Goal: Task Accomplishment & Management: Manage account settings

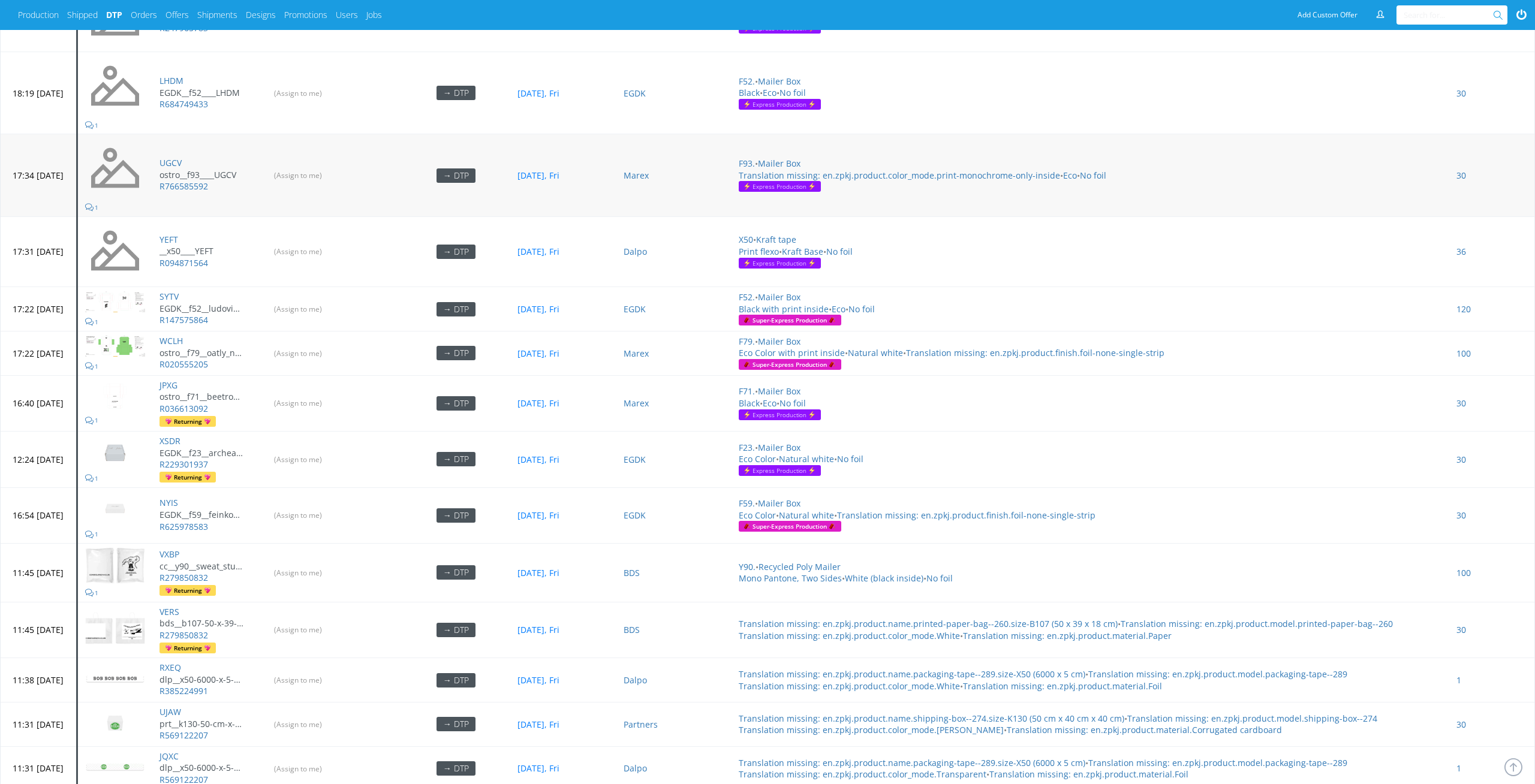
scroll to position [3950, 0]
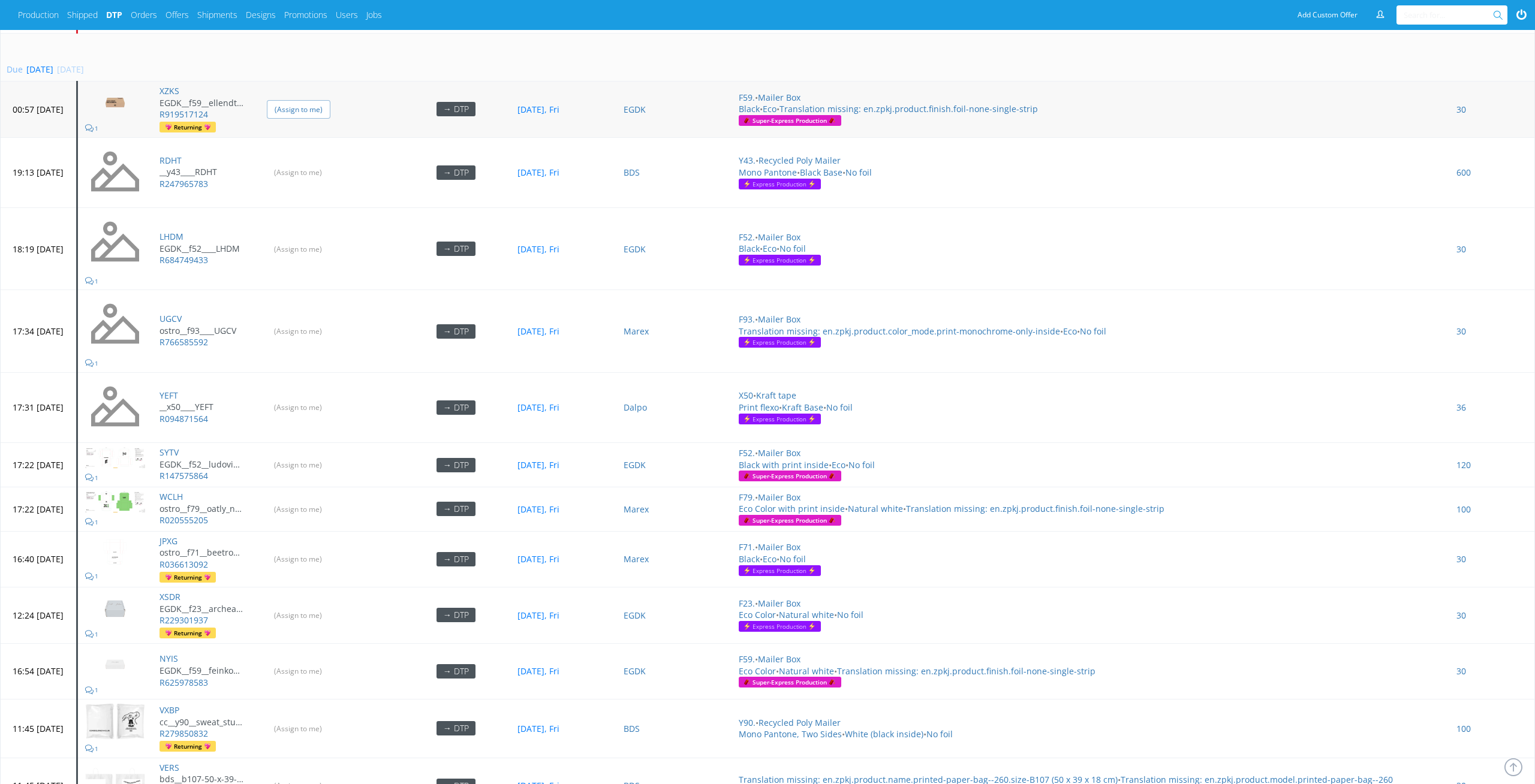
click at [323, 106] on input "(Assign to me)" at bounding box center [298, 109] width 63 height 19
click at [336, 173] on td "(Assign to me)" at bounding box center [330, 172] width 142 height 70
click at [330, 165] on input "(Assign to me)" at bounding box center [298, 172] width 63 height 19
click at [330, 240] on input "(Assign to me)" at bounding box center [298, 249] width 63 height 19
click at [330, 322] on input "(Assign to me)" at bounding box center [298, 331] width 63 height 19
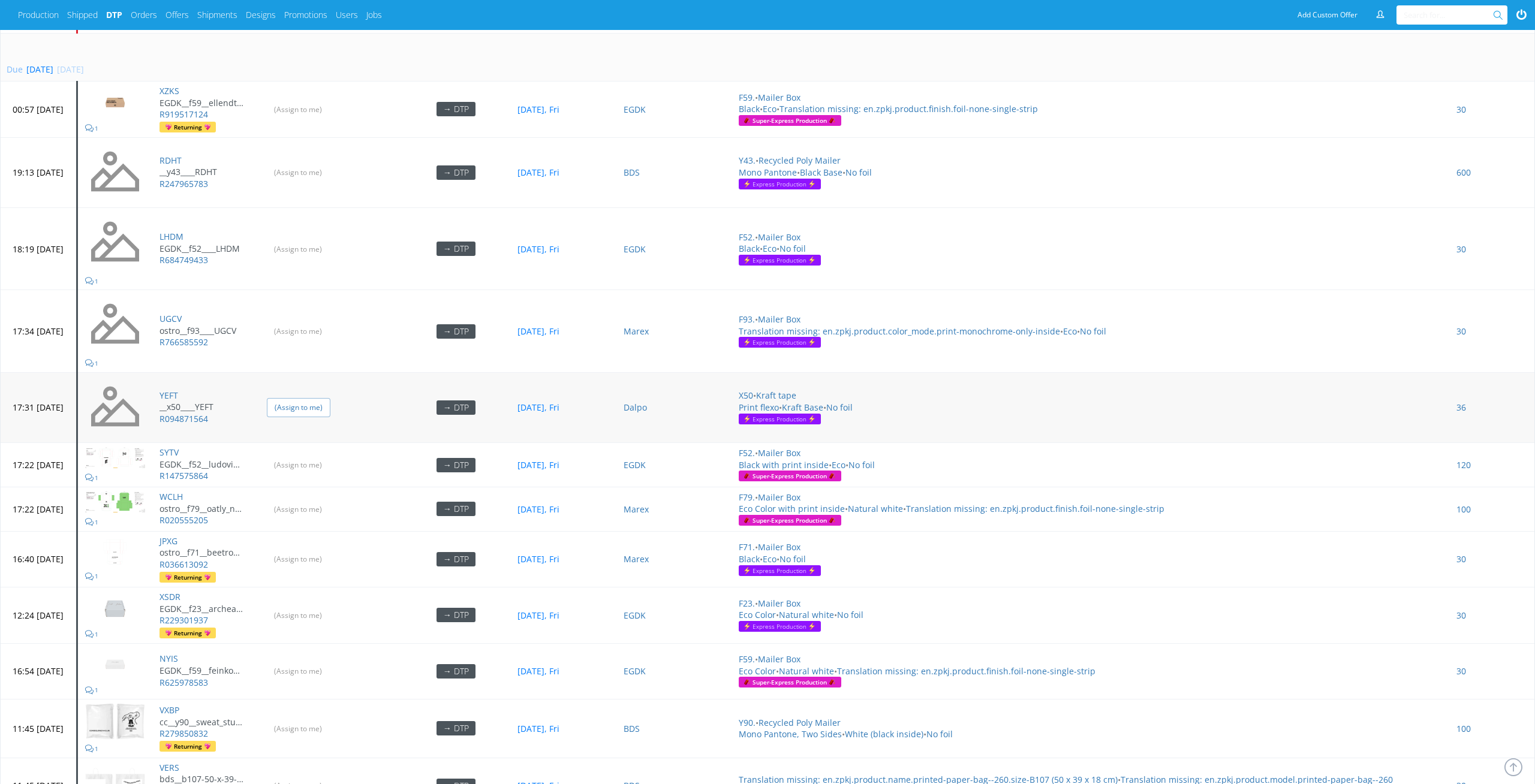
click at [330, 400] on input "(Assign to me)" at bounding box center [298, 407] width 63 height 19
click at [339, 469] on td "(Assign to me)" at bounding box center [330, 465] width 142 height 45
click at [330, 456] on input "(Assign to me)" at bounding box center [298, 465] width 63 height 19
click at [330, 499] on input "(Assign to me)" at bounding box center [298, 509] width 63 height 19
click at [330, 550] on input "(Assign to me)" at bounding box center [298, 559] width 63 height 19
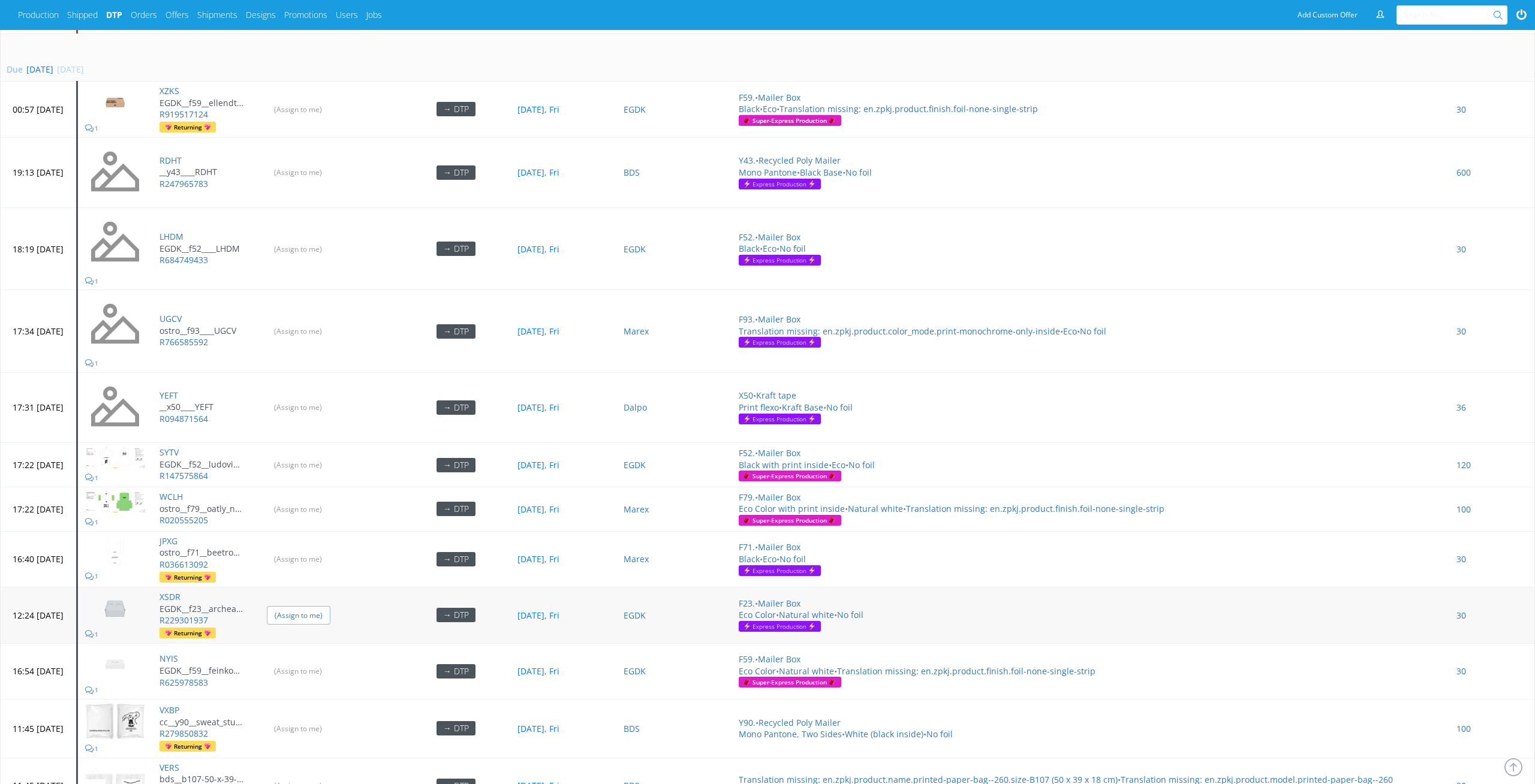
click at [330, 612] on input "(Assign to me)" at bounding box center [298, 615] width 63 height 19
click at [330, 665] on input "(Assign to me)" at bounding box center [298, 671] width 63 height 19
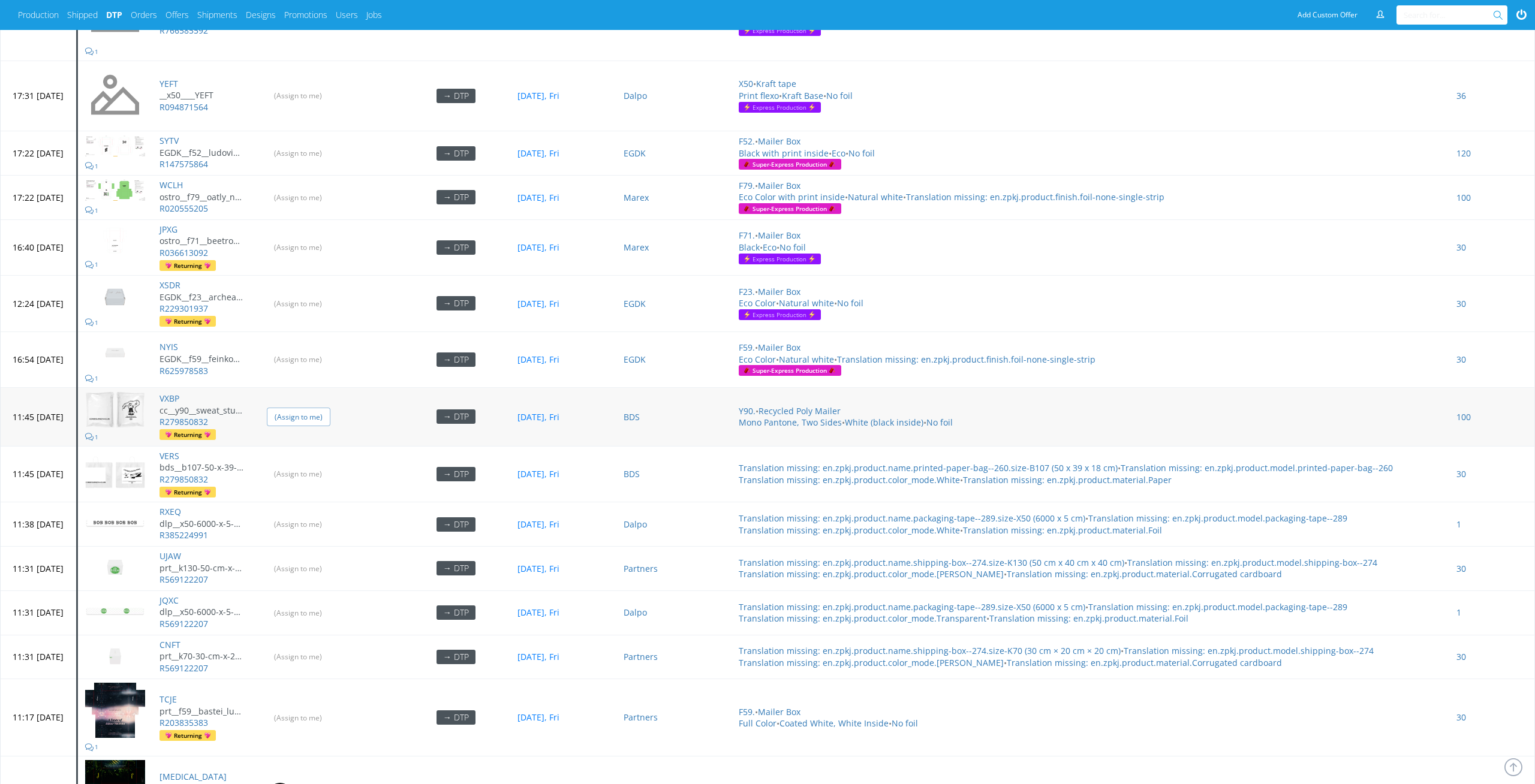
scroll to position [5093, 0]
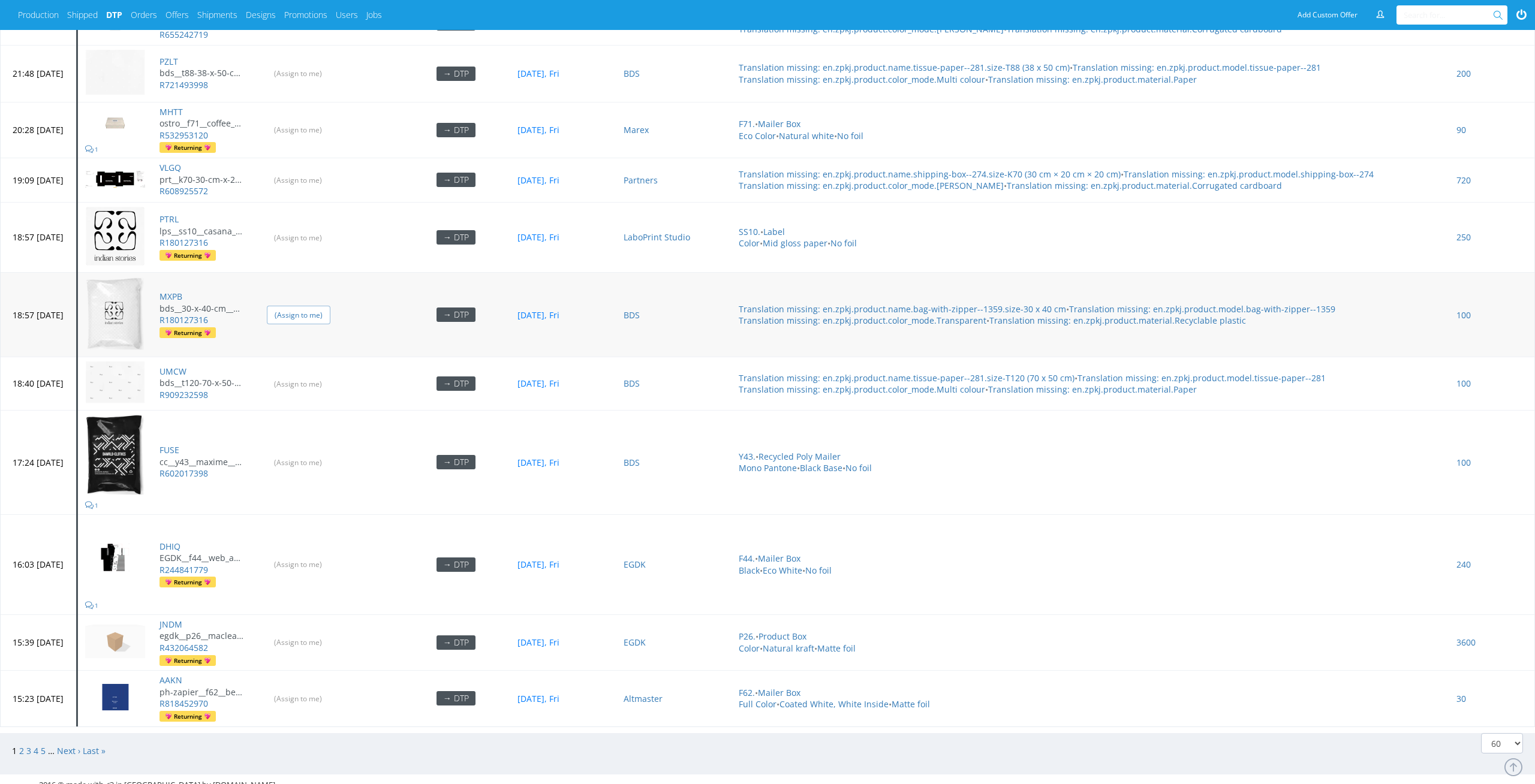
click at [330, 305] on input "(Assign to me)" at bounding box center [298, 315] width 63 height 19
click at [330, 453] on input "(Assign to me)" at bounding box center [298, 462] width 63 height 19
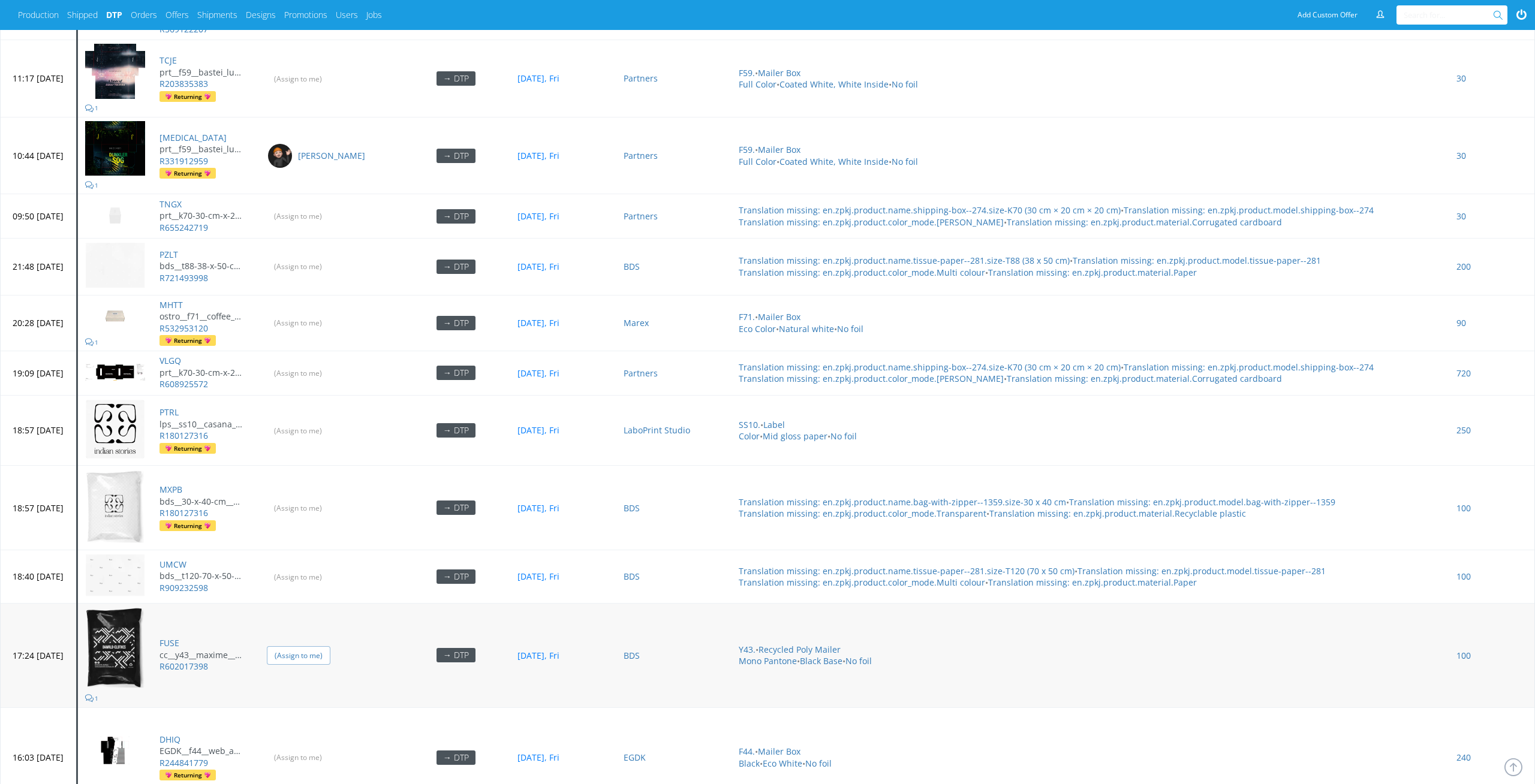
scroll to position [4871, 0]
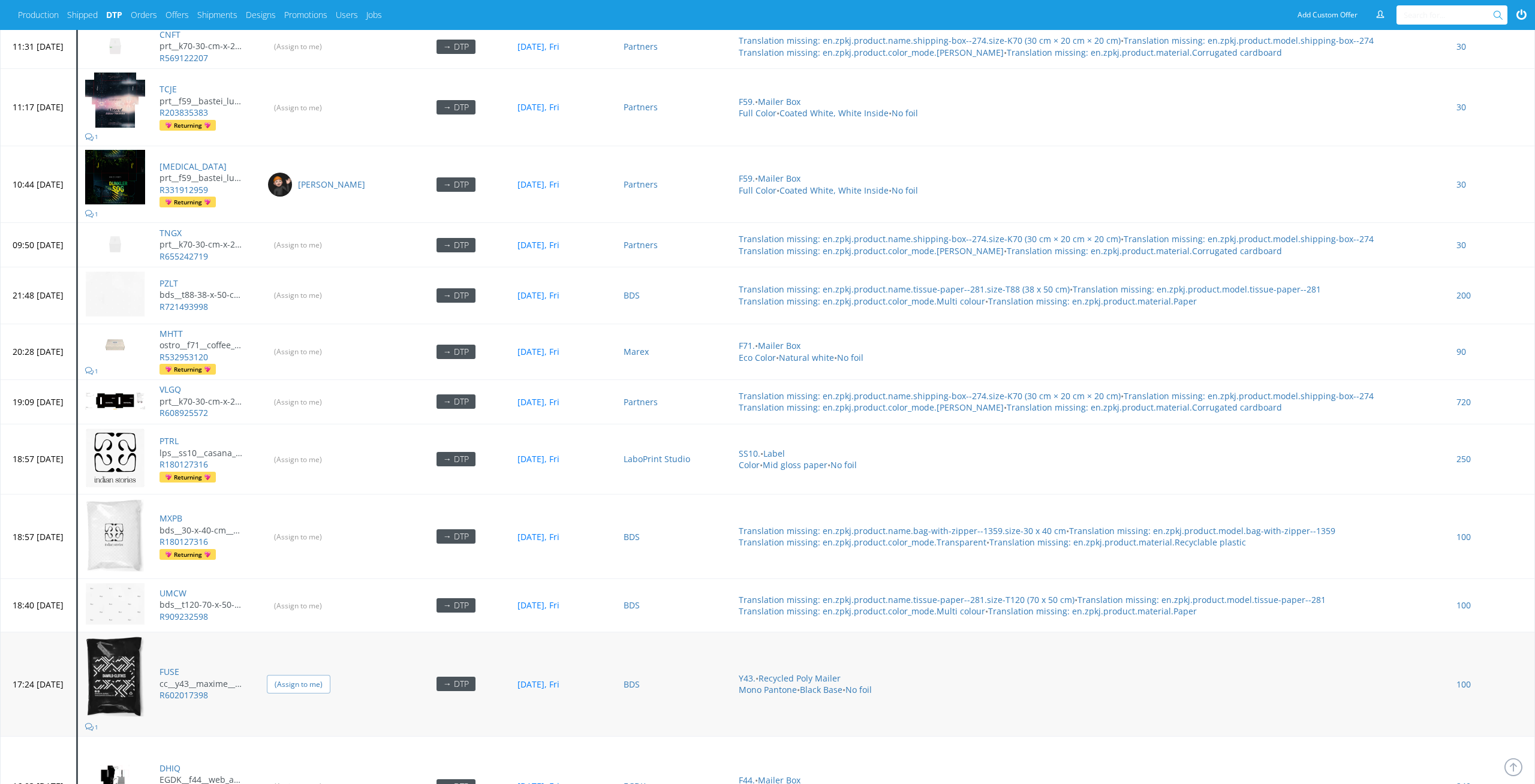
click at [329, 453] on input "(Assign to me)" at bounding box center [298, 459] width 63 height 17
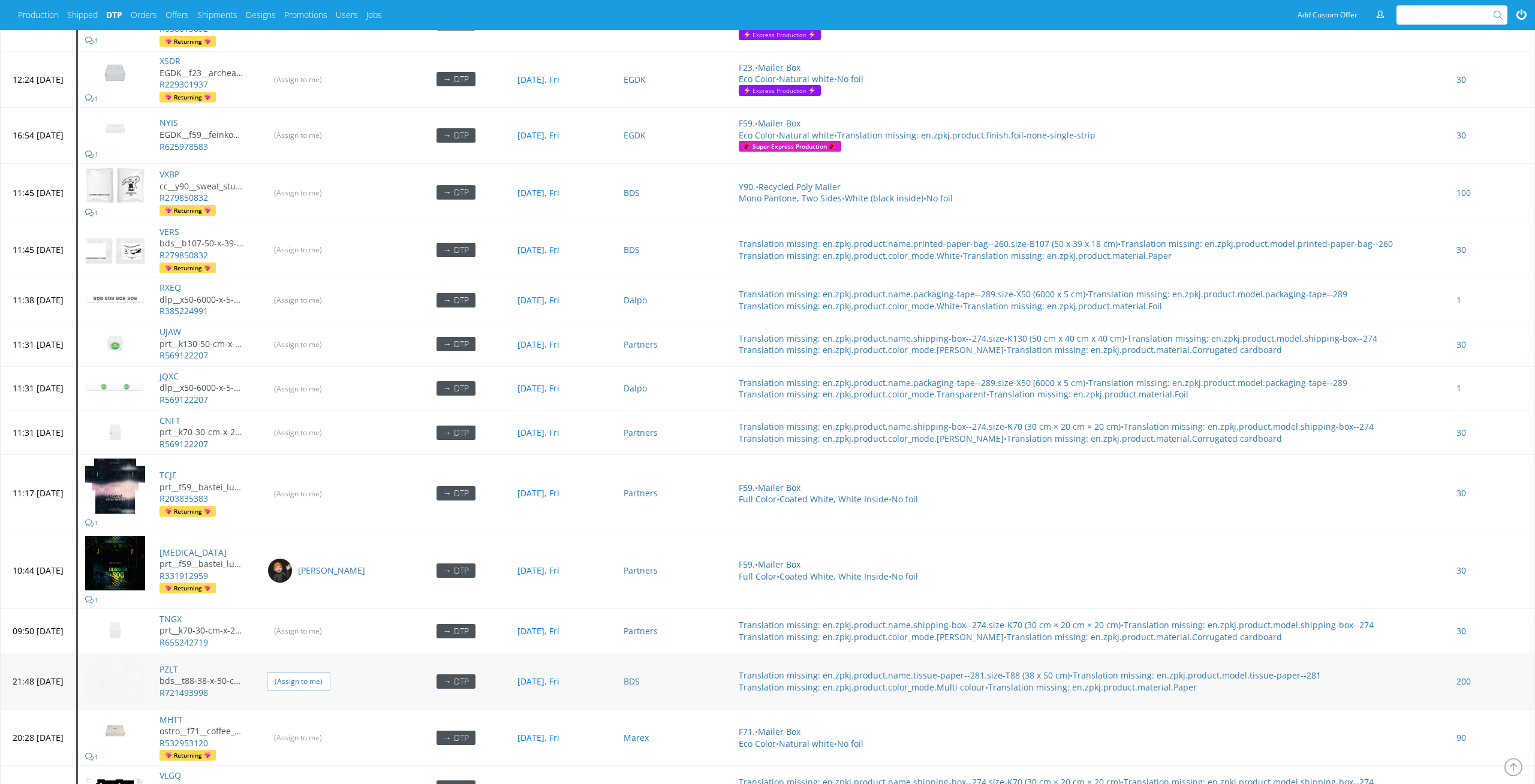
scroll to position [4463, 0]
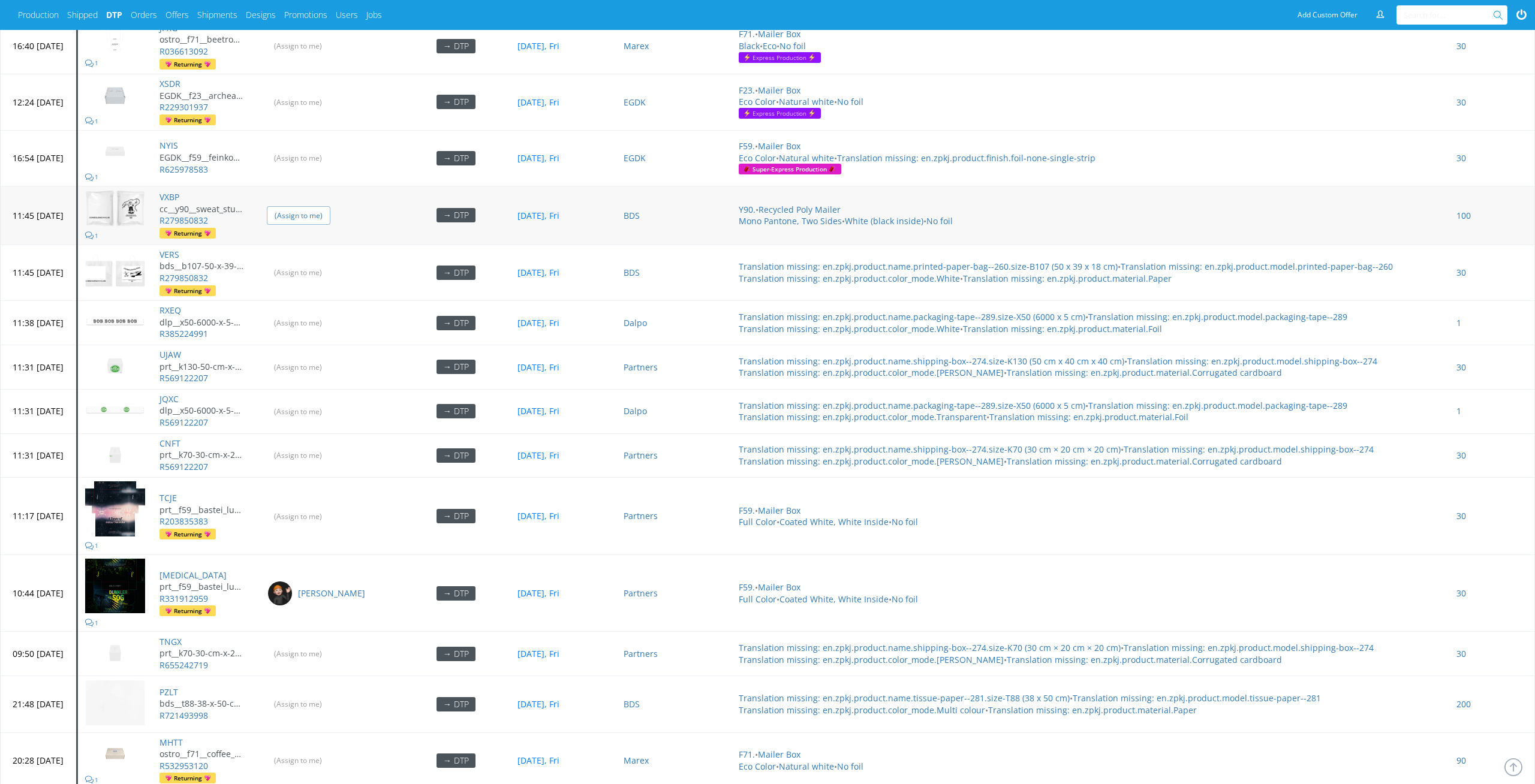
click at [330, 206] on input "(Assign to me)" at bounding box center [298, 216] width 63 height 19
click at [330, 263] on input "(Assign to me)" at bounding box center [298, 272] width 63 height 19
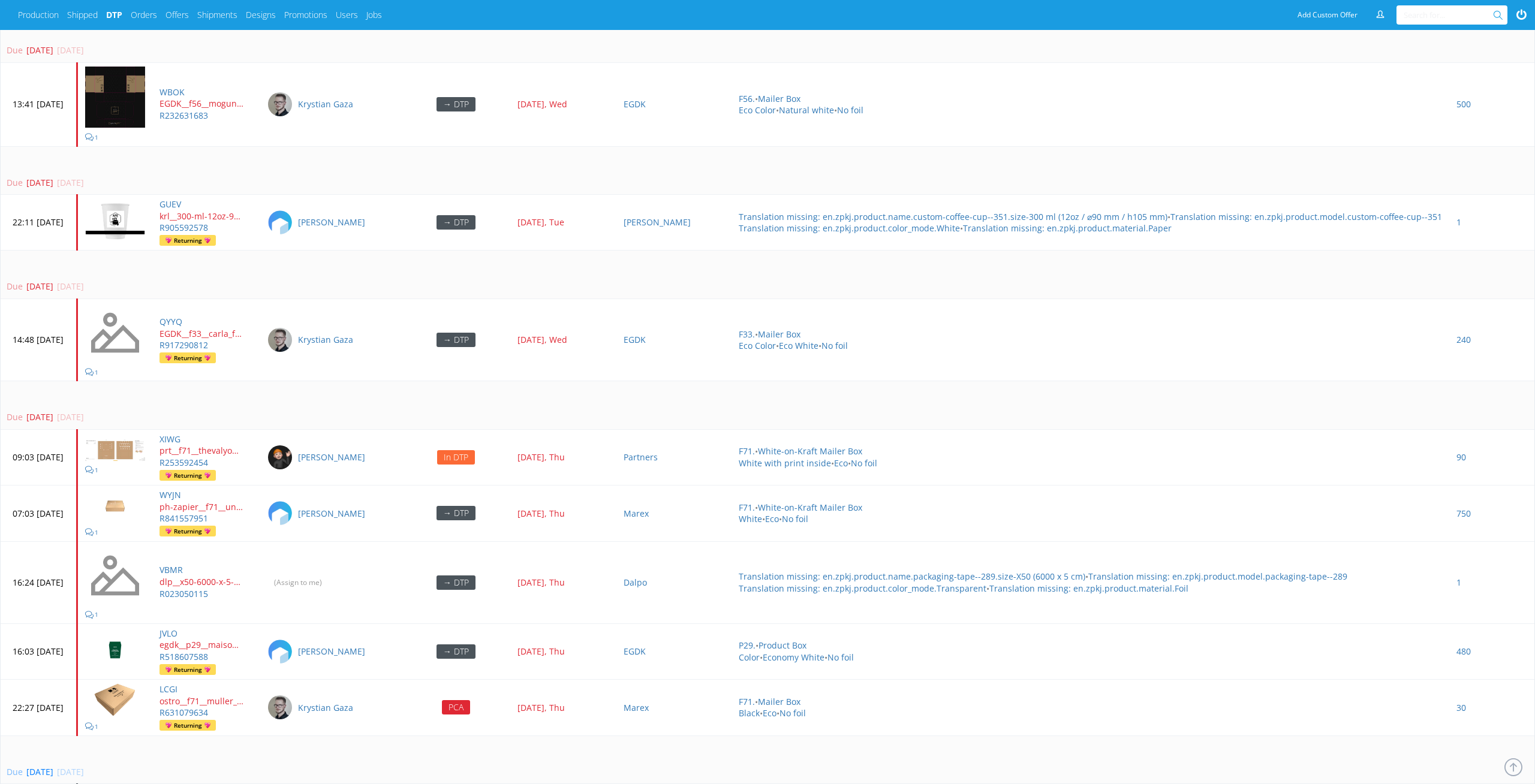
scroll to position [3239, 0]
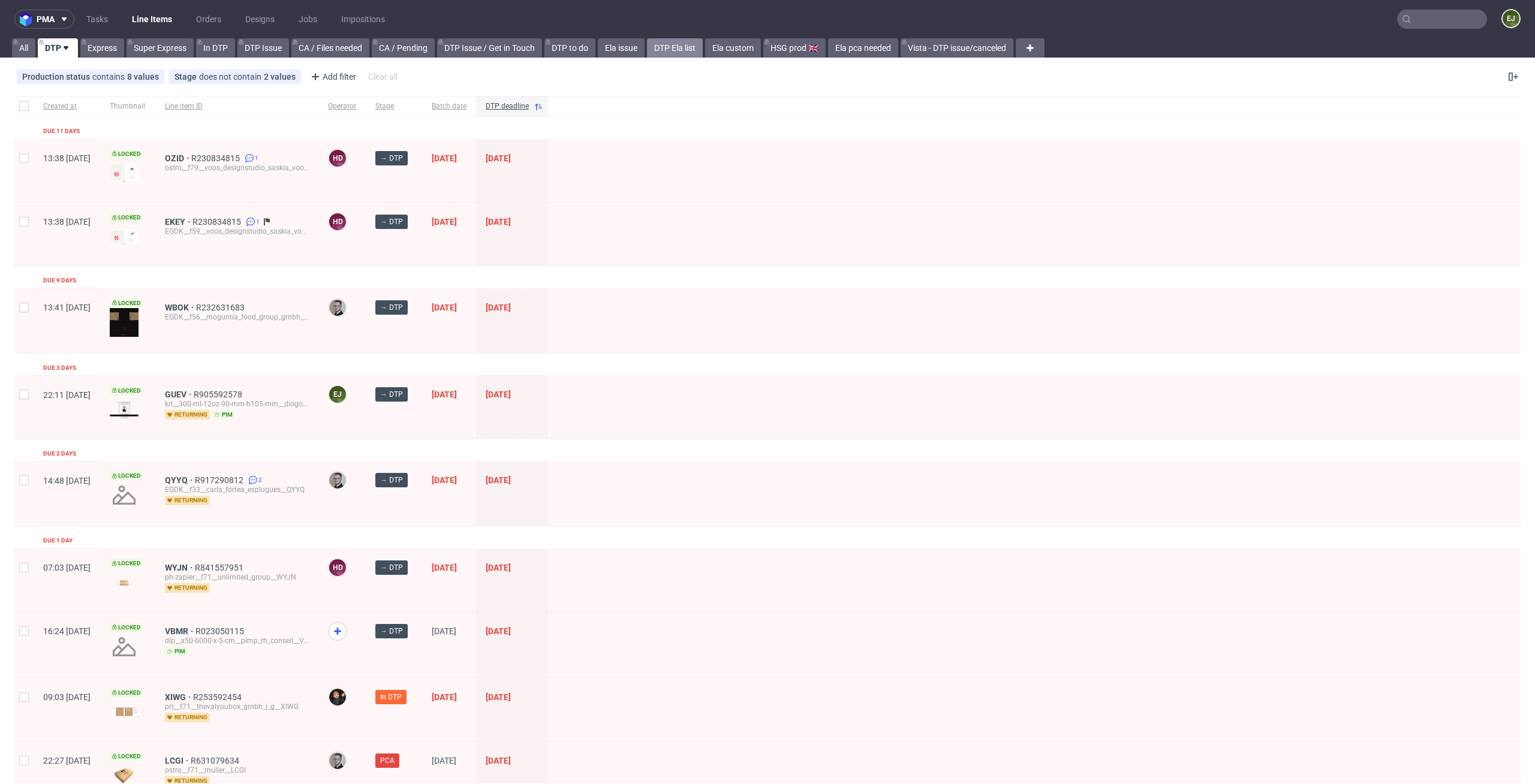
click at [677, 50] on link "DTP Ela list" at bounding box center [675, 47] width 56 height 19
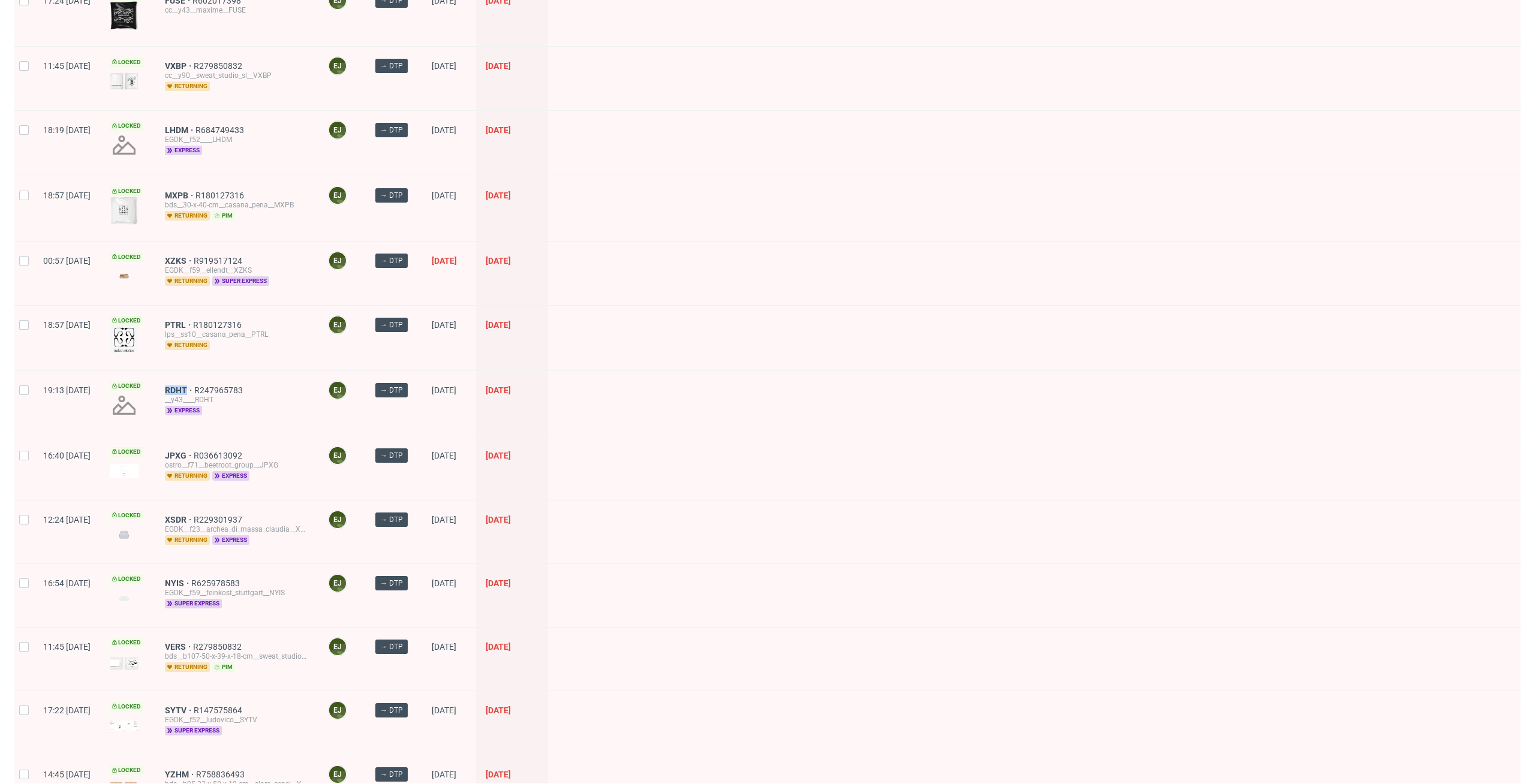
scroll to position [511, 0]
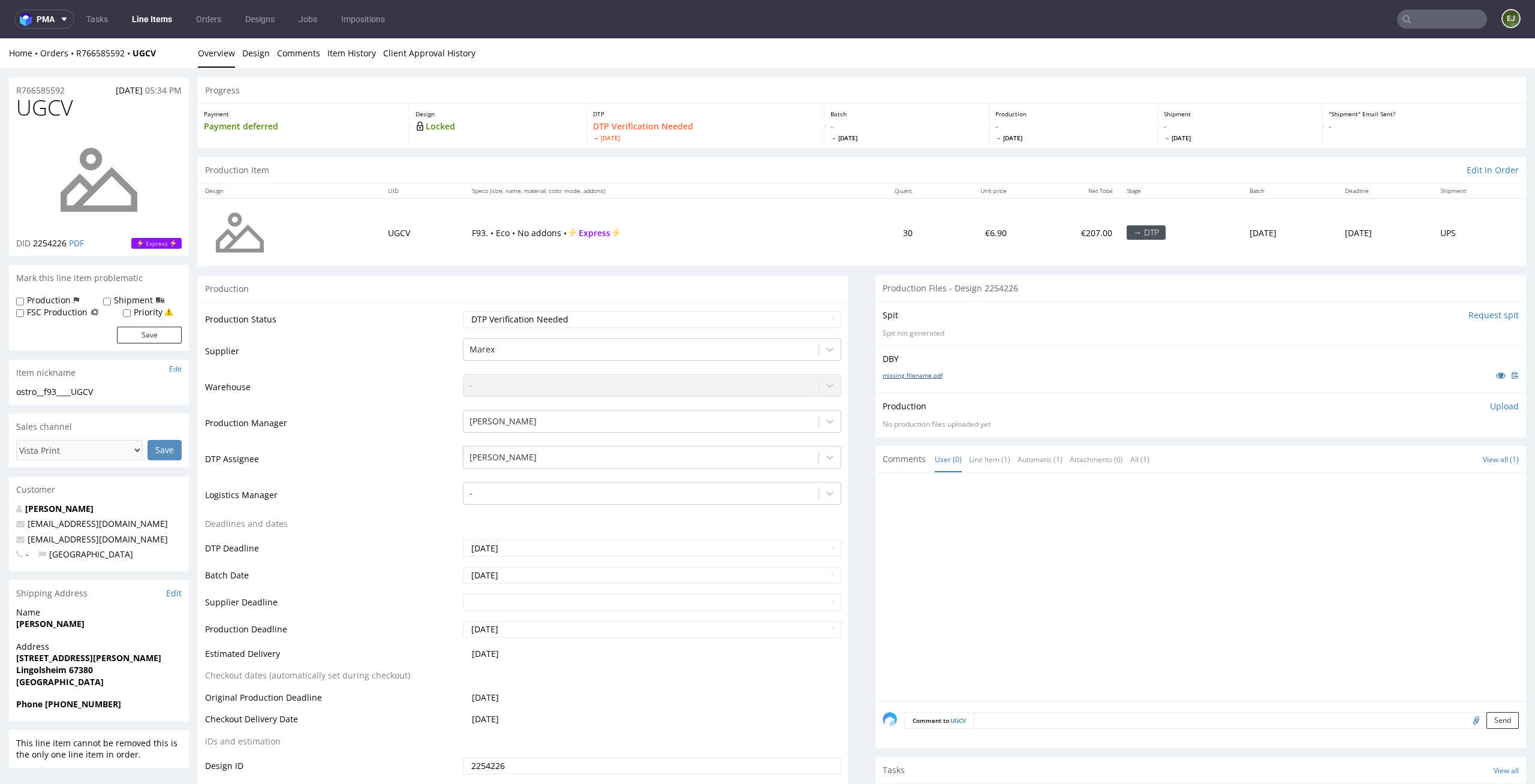
click at [899, 376] on link "missing_filename.pdf" at bounding box center [912, 375] width 60 height 9
click at [802, 314] on select "Waiting for Artwork Waiting for Diecut Waiting for Mockup Waiting for DTP Waiti…" at bounding box center [652, 319] width 379 height 17
select select "dtp_in_process"
click at [463, 311] on select "Waiting for Artwork Waiting for Diecut Waiting for Mockup Waiting for DTP Waiti…" at bounding box center [652, 319] width 379 height 17
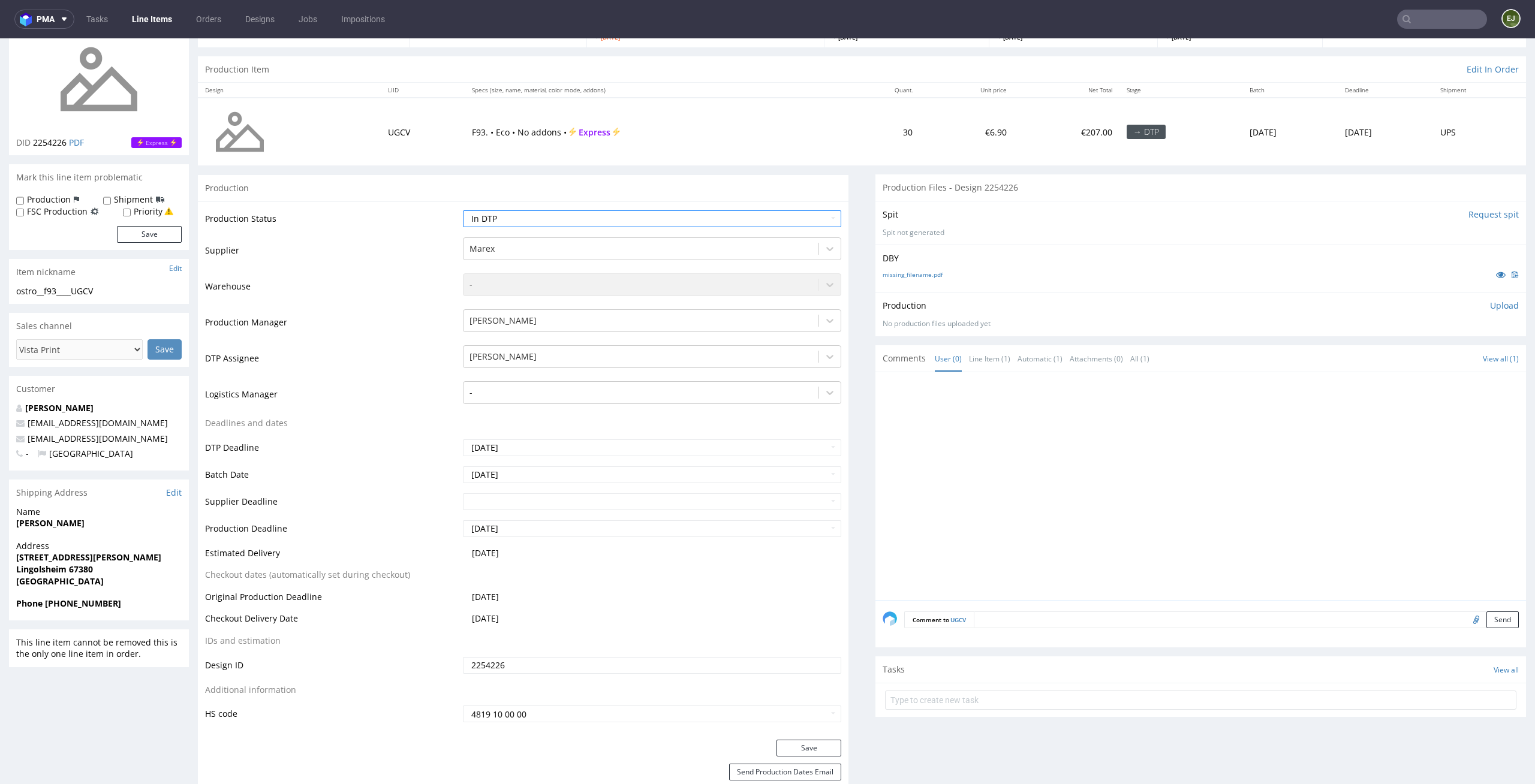
scroll to position [223, 0]
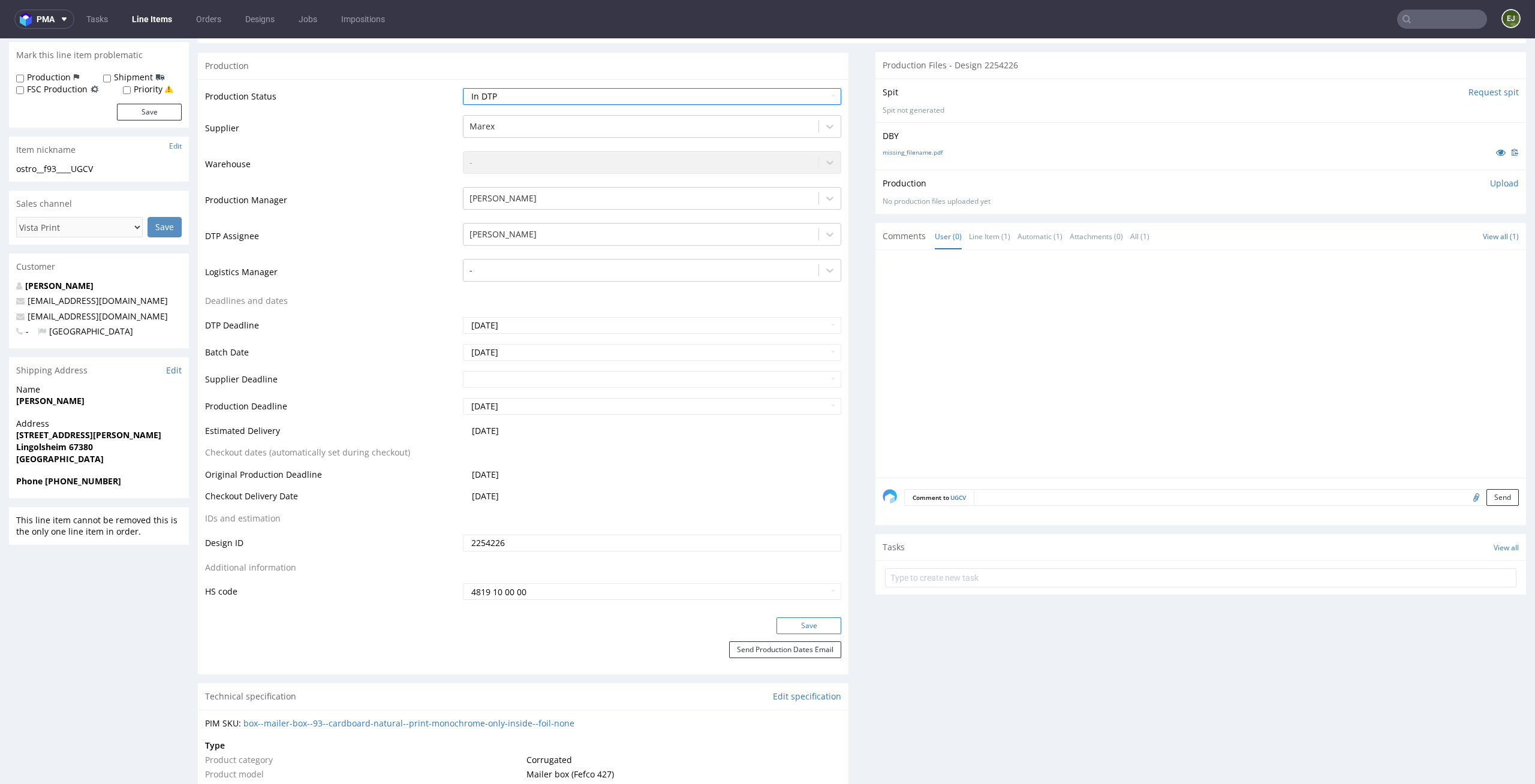
click at [818, 624] on button "Save" at bounding box center [809, 625] width 65 height 17
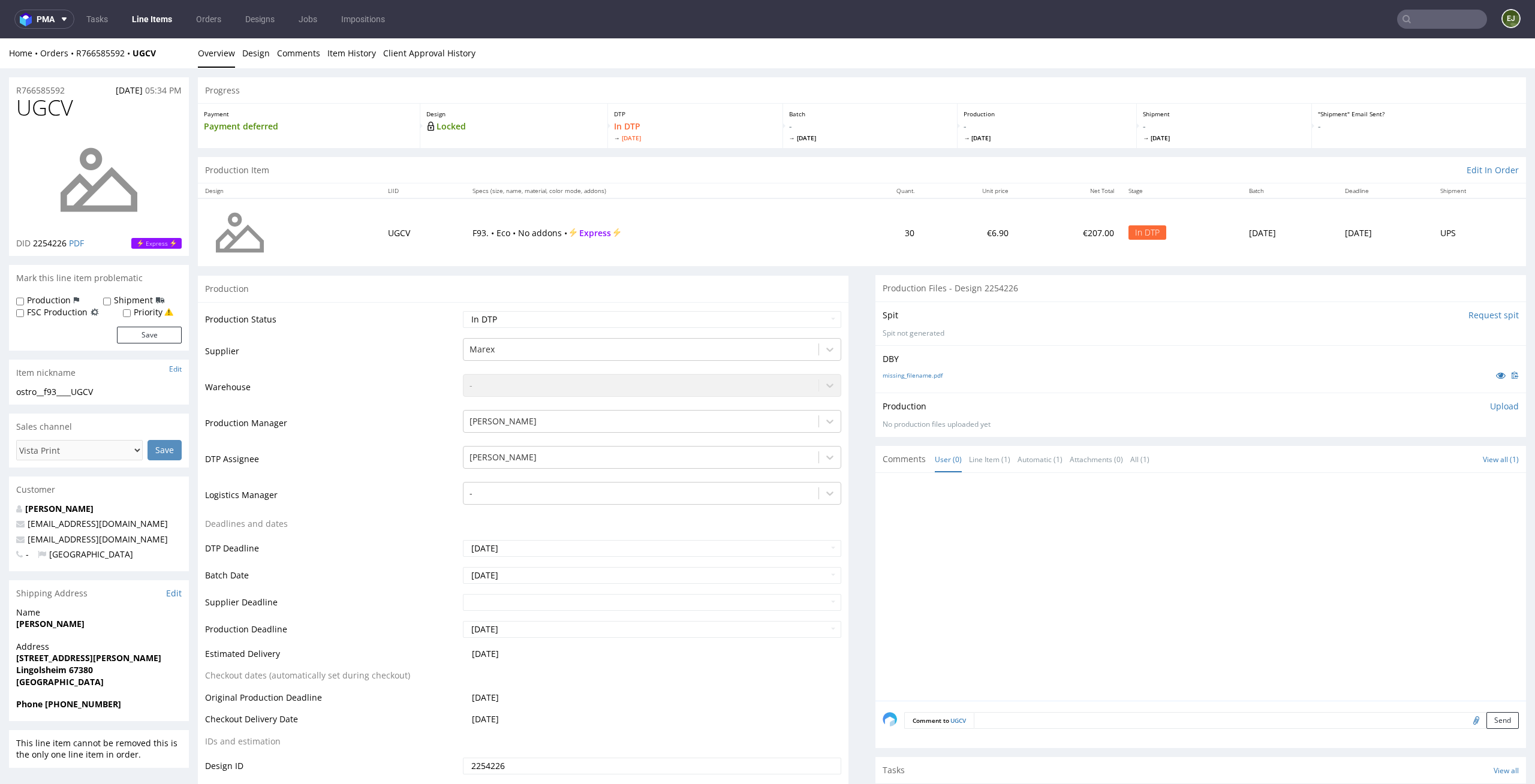
click at [838, 142] on div "Batch - Tue 2 Sep" at bounding box center [870, 126] width 175 height 45
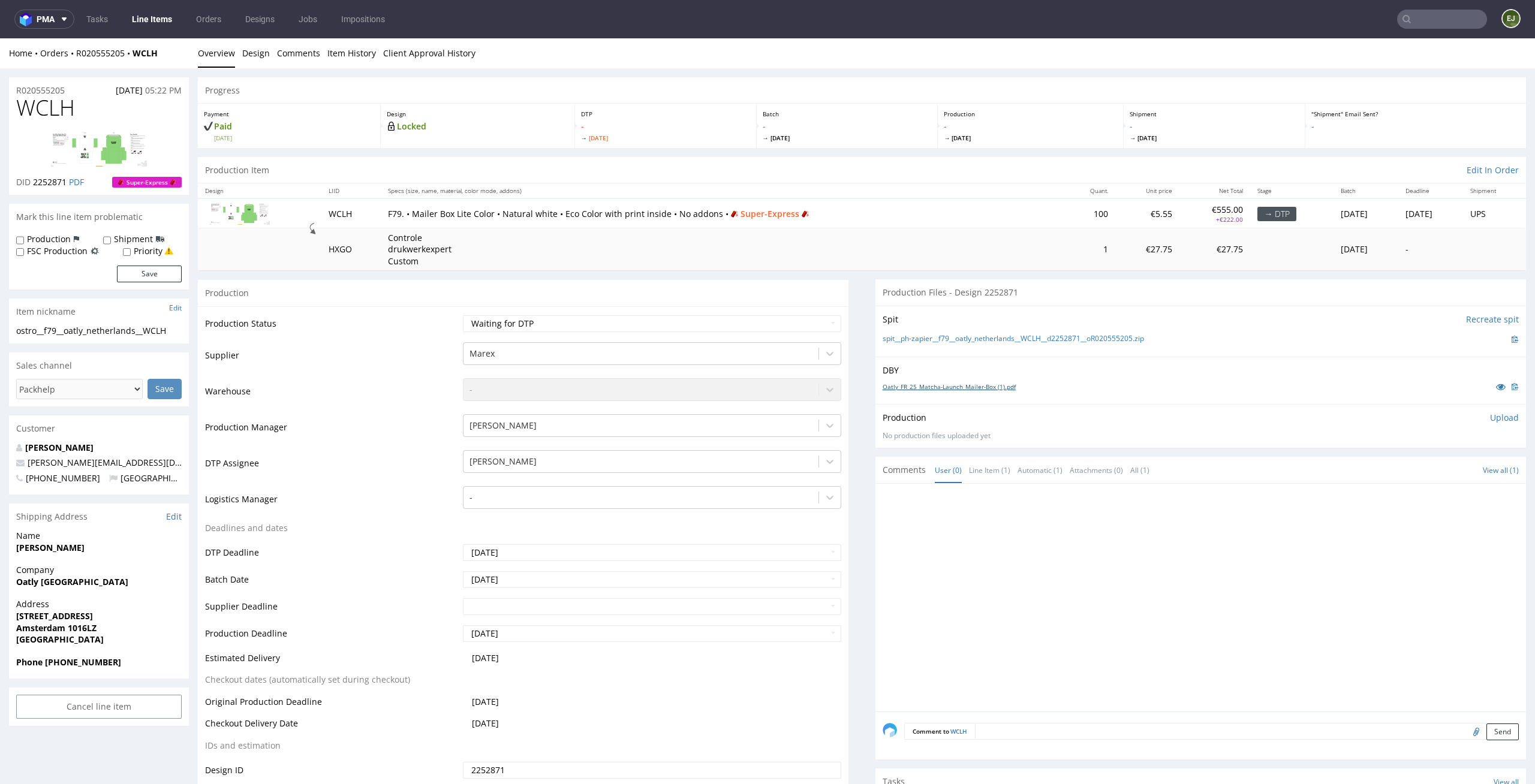
click at [974, 386] on link "Oatly_FR_25_Matcha-Launch_Mailer-Box (1).pdf" at bounding box center [948, 387] width 133 height 9
click at [718, 320] on select "Waiting for Artwork Waiting for Diecut Waiting for Mockup Waiting for DTP Waiti…" at bounding box center [652, 323] width 379 height 17
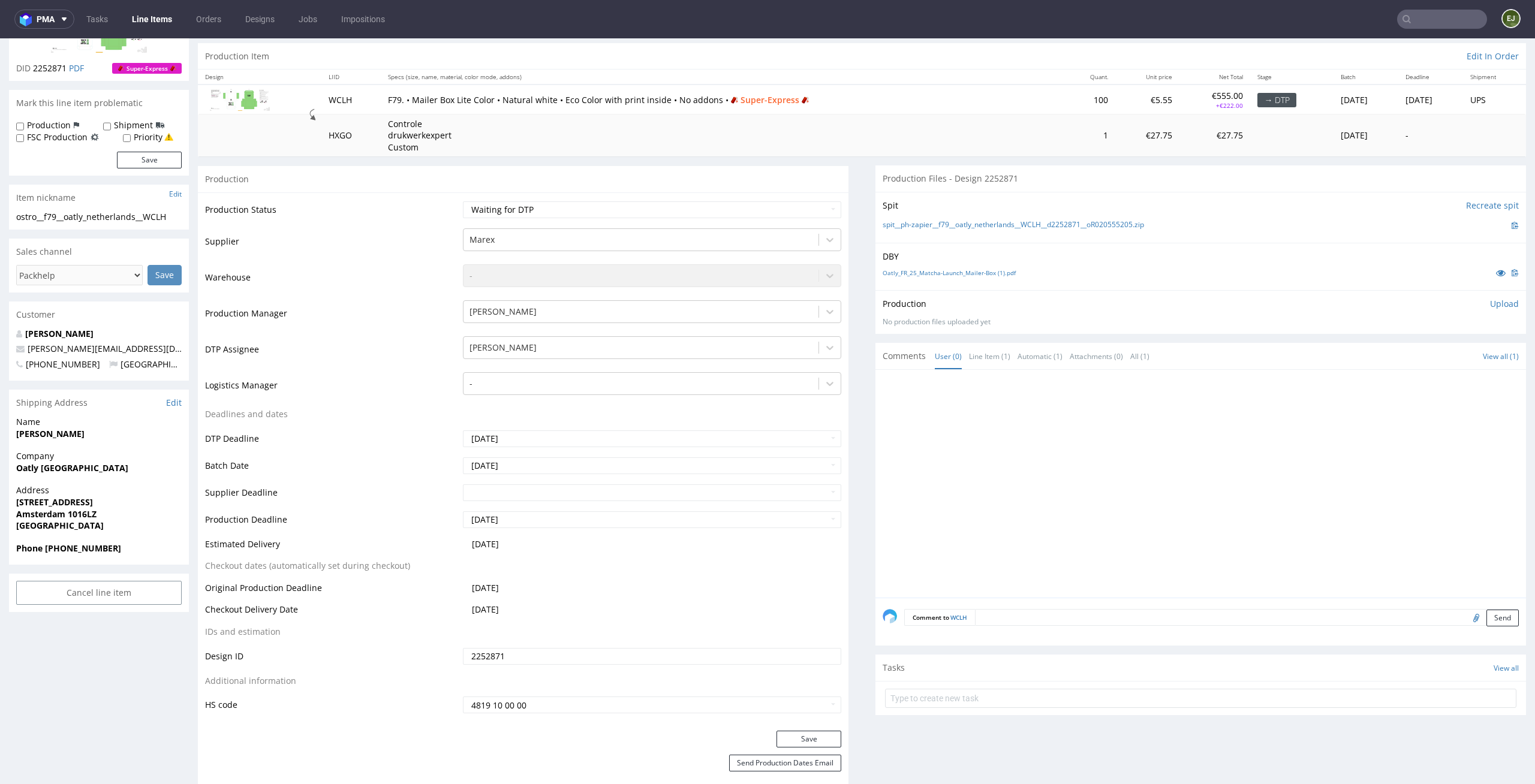
scroll to position [257, 0]
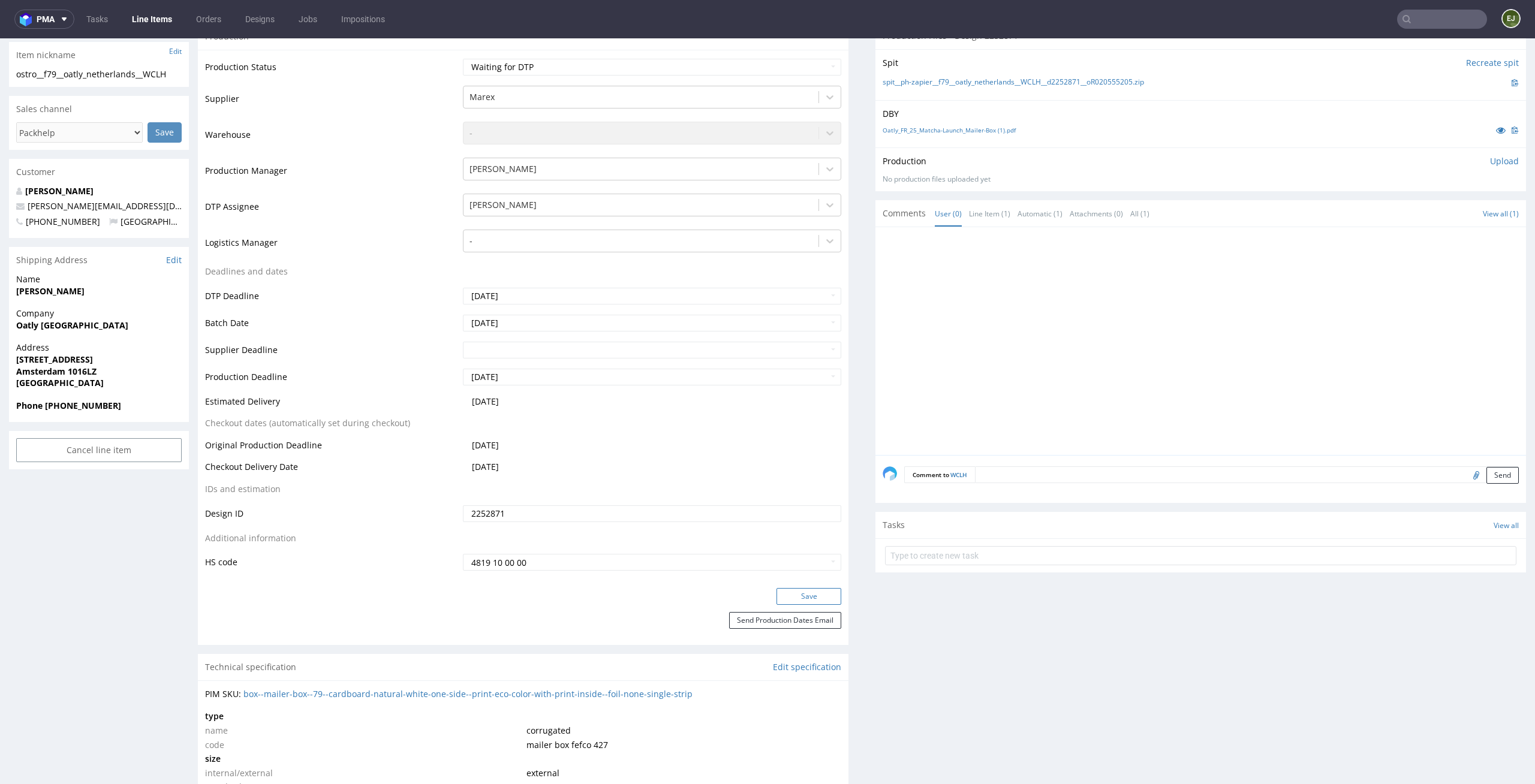
click at [825, 589] on button "Save" at bounding box center [809, 596] width 65 height 17
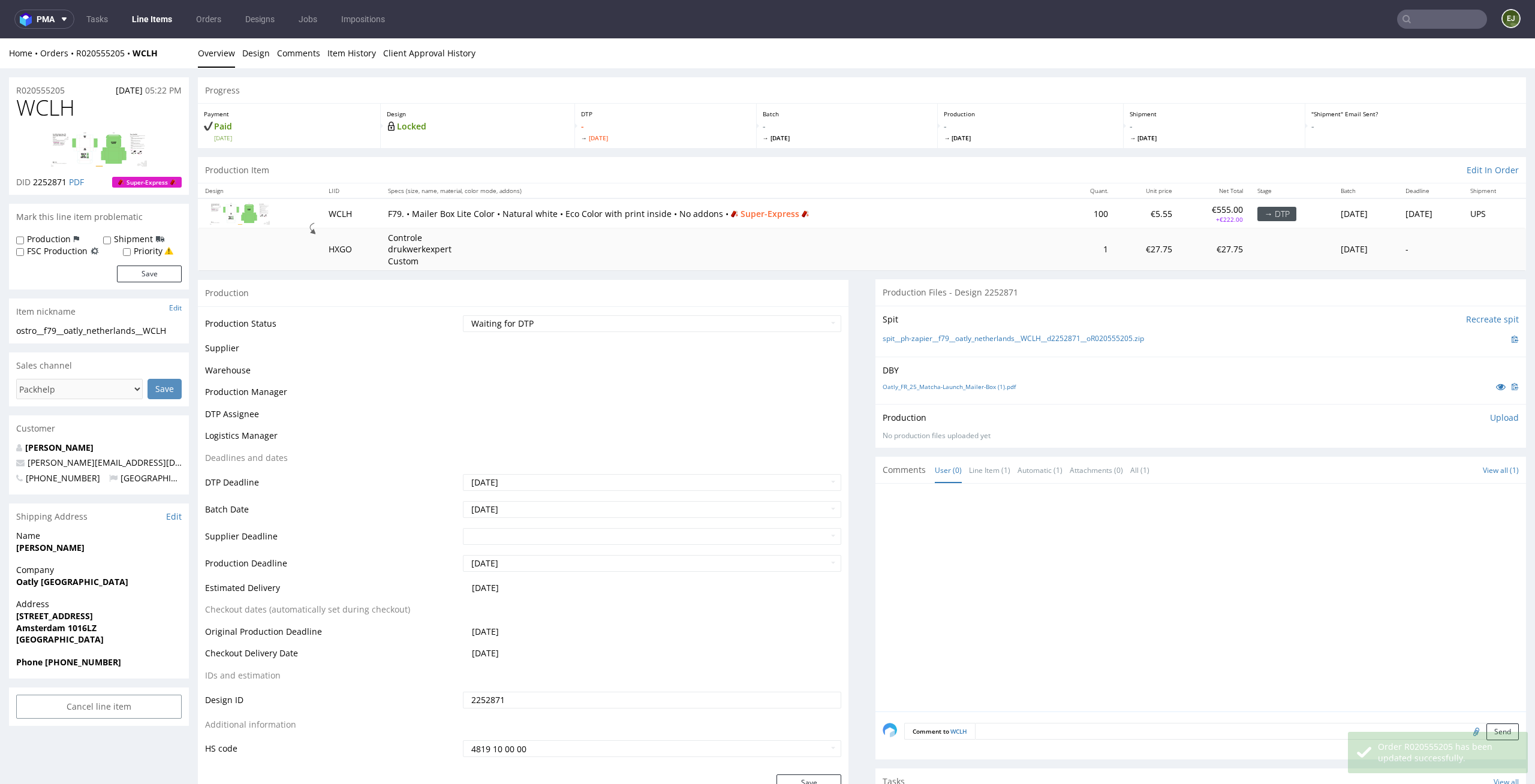
scroll to position [101, 0]
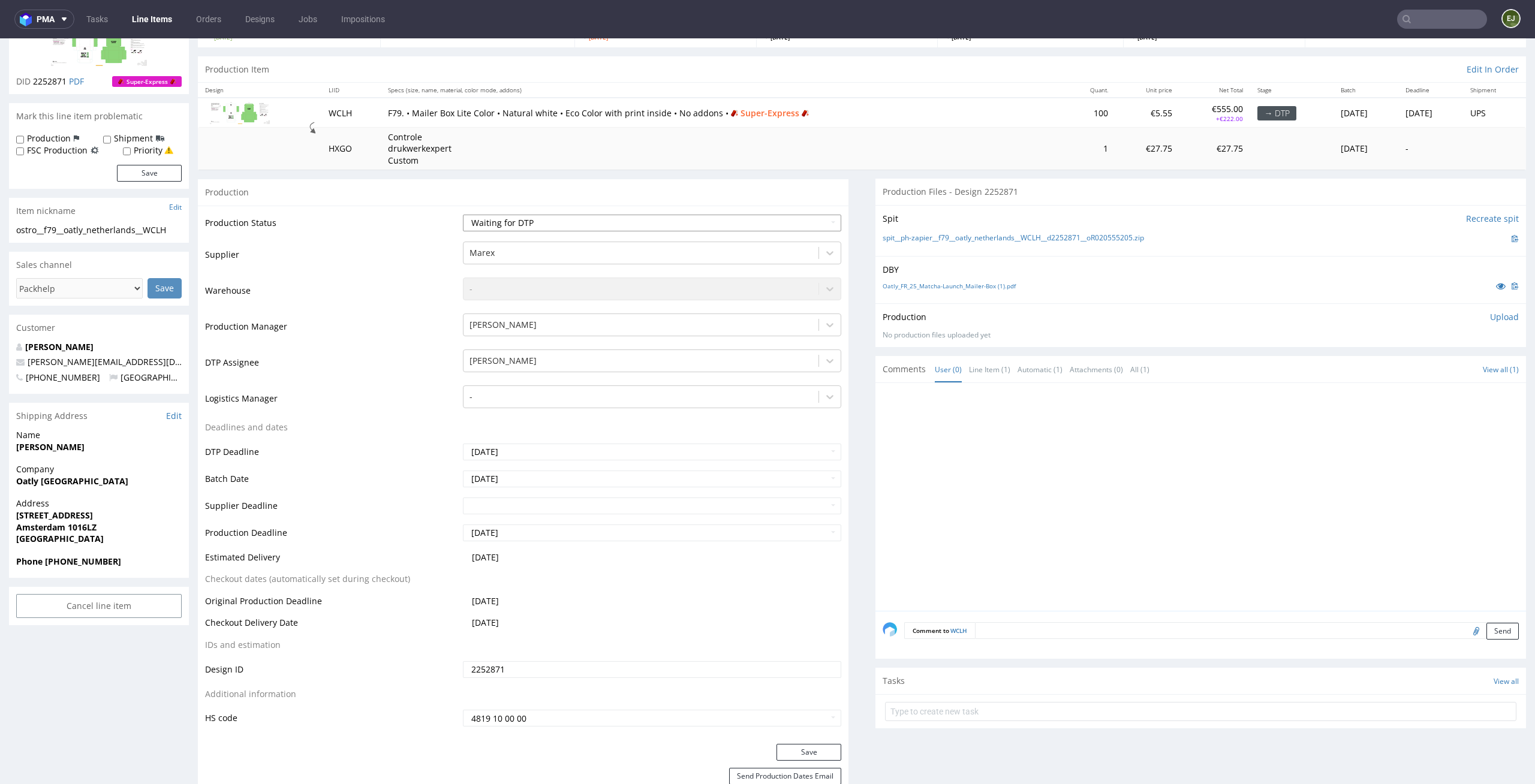
click at [793, 221] on select "Waiting for Artwork Waiting for Diecut Waiting for Mockup Waiting for DTP Waiti…" at bounding box center [652, 223] width 379 height 17
select select "dtp_issue"
click at [463, 215] on select "Waiting for Artwork Waiting for Diecut Waiting for Mockup Waiting for DTP Waiti…" at bounding box center [652, 223] width 379 height 17
click at [817, 752] on button "Save" at bounding box center [809, 752] width 65 height 17
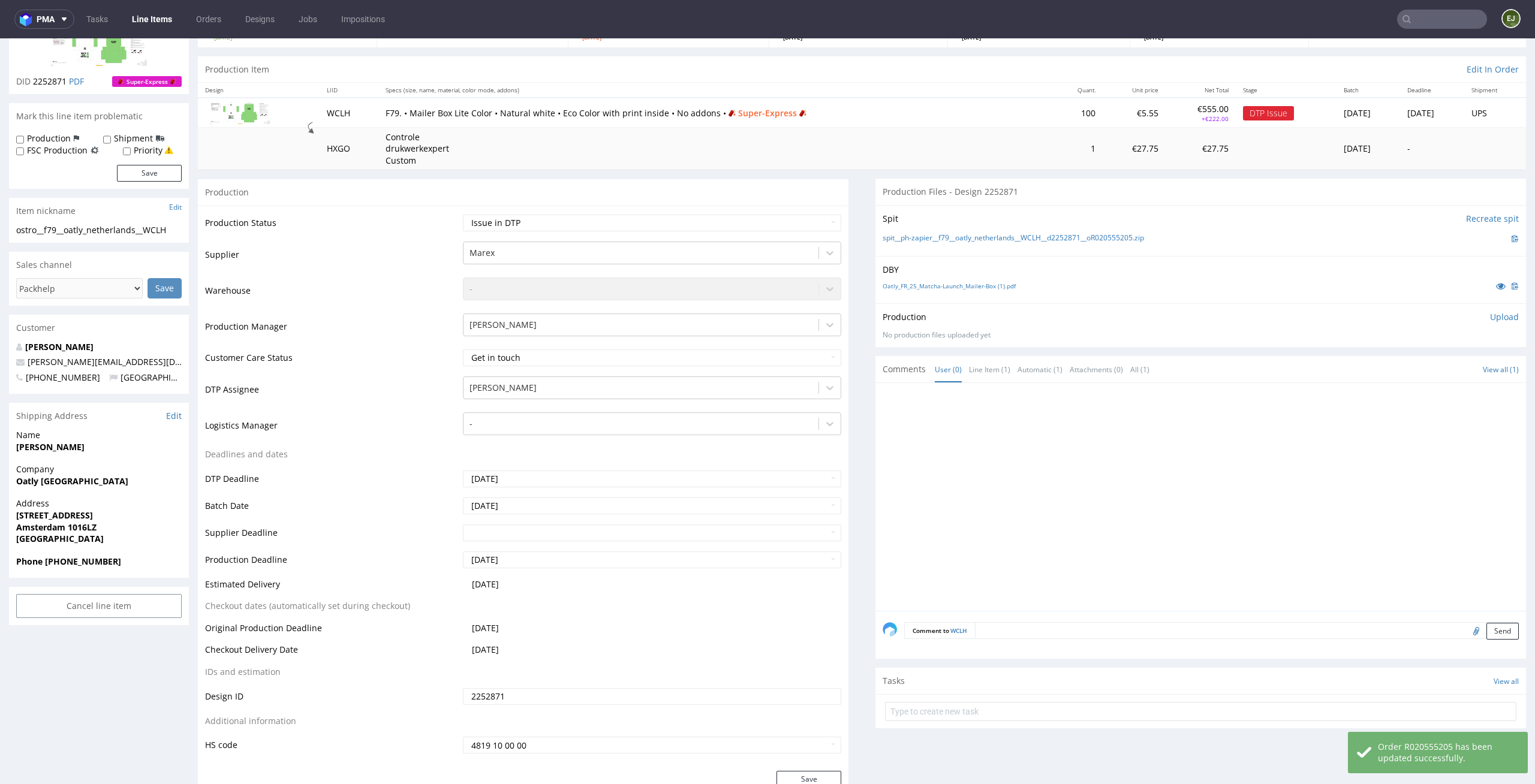
click at [961, 721] on form at bounding box center [1201, 711] width 631 height 29
click at [979, 712] on input "text" at bounding box center [1201, 711] width 631 height 19
type input "superexpress issue"
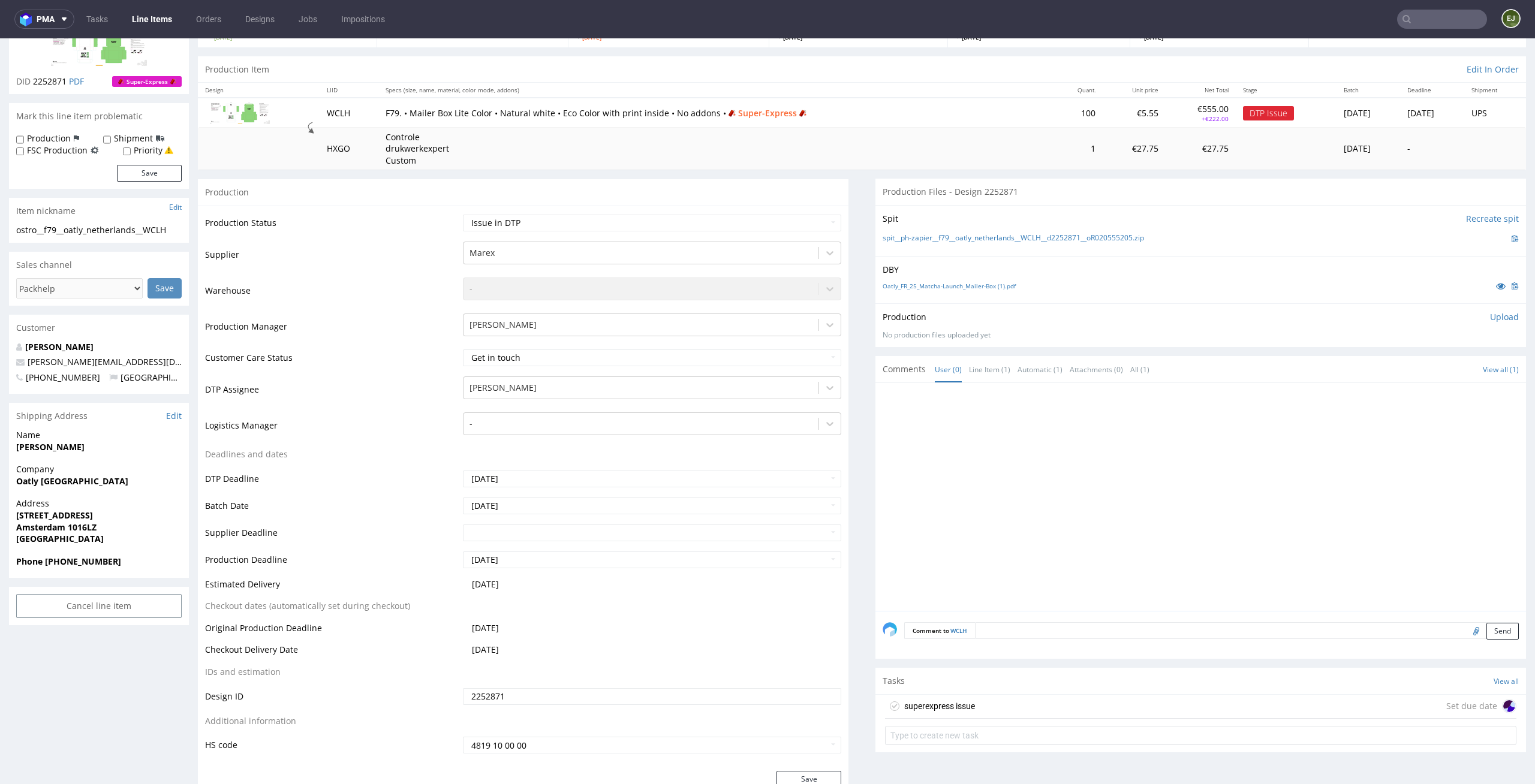
click at [933, 701] on div "superexpress issue" at bounding box center [939, 706] width 70 height 14
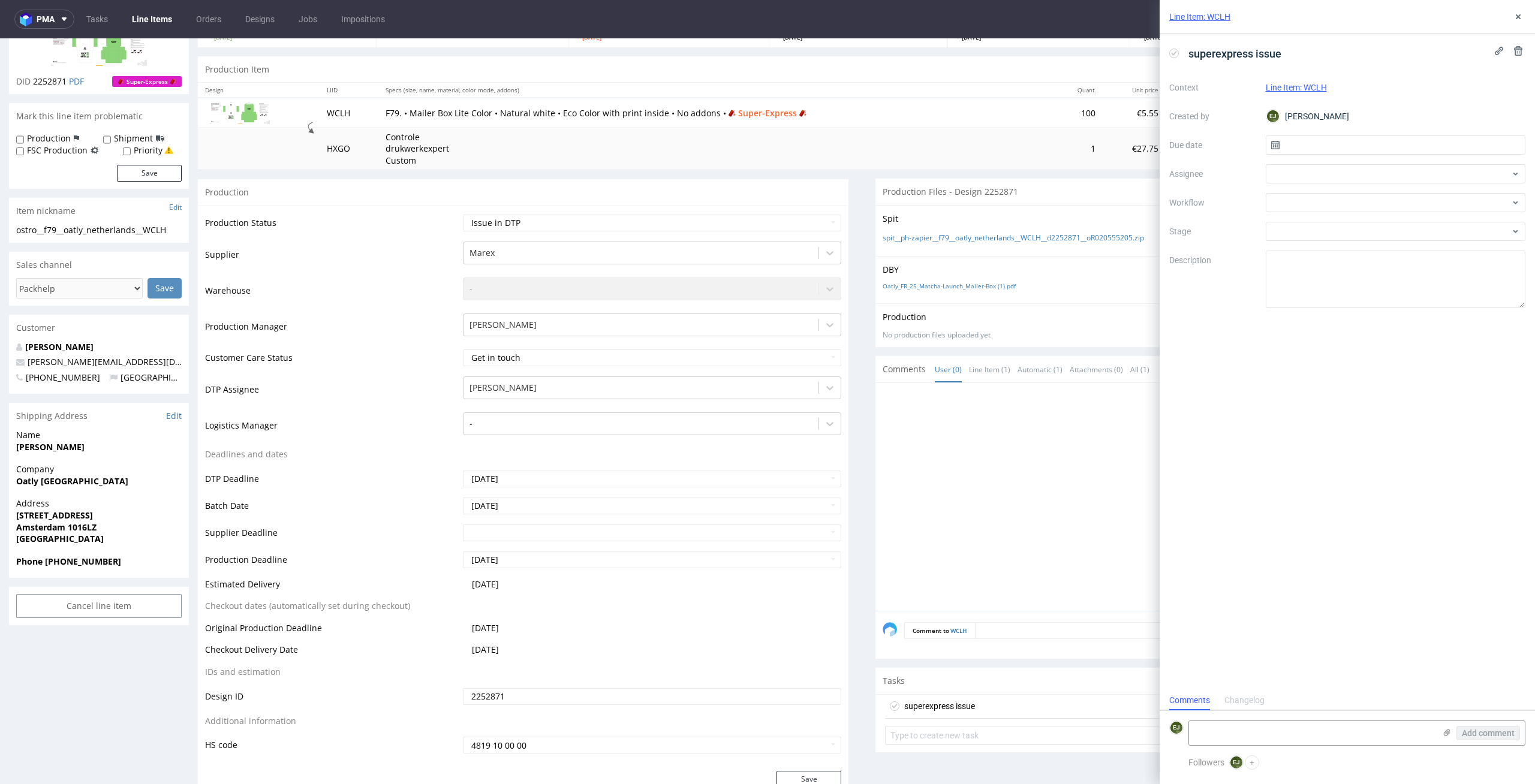
scroll to position [9, 0]
click at [1344, 143] on input "text" at bounding box center [1396, 144] width 260 height 19
click at [1439, 305] on button "29" at bounding box center [1434, 300] width 19 height 19
type input "29/08/2025"
click at [1426, 206] on div at bounding box center [1396, 202] width 260 height 19
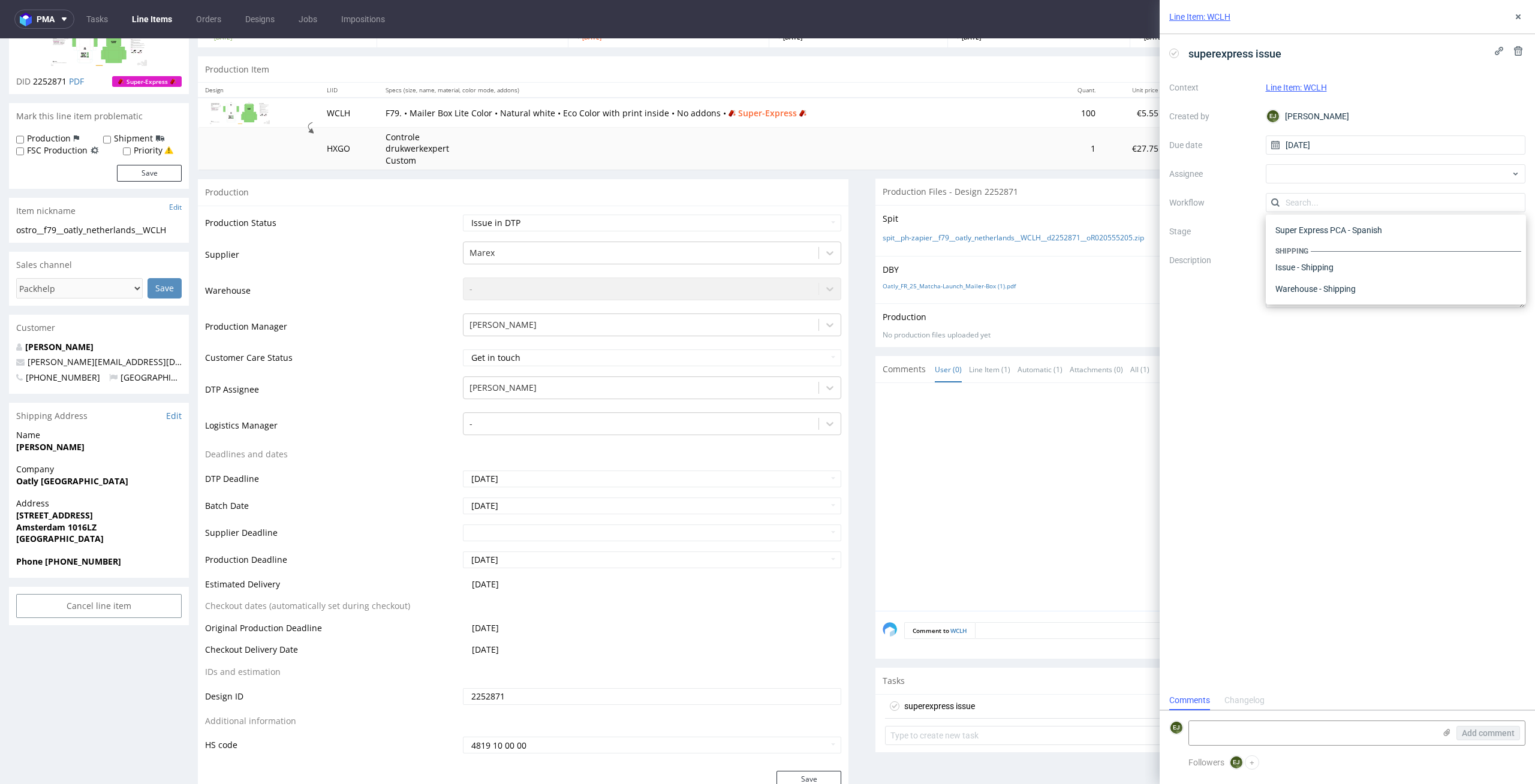
scroll to position [0, 0]
click at [1445, 268] on div "DTP - Issue" at bounding box center [1396, 267] width 251 height 22
click at [1297, 723] on textarea at bounding box center [1311, 732] width 246 height 24
paste textarea "With this type of packaging, we do not print the background. I suggest changing…"
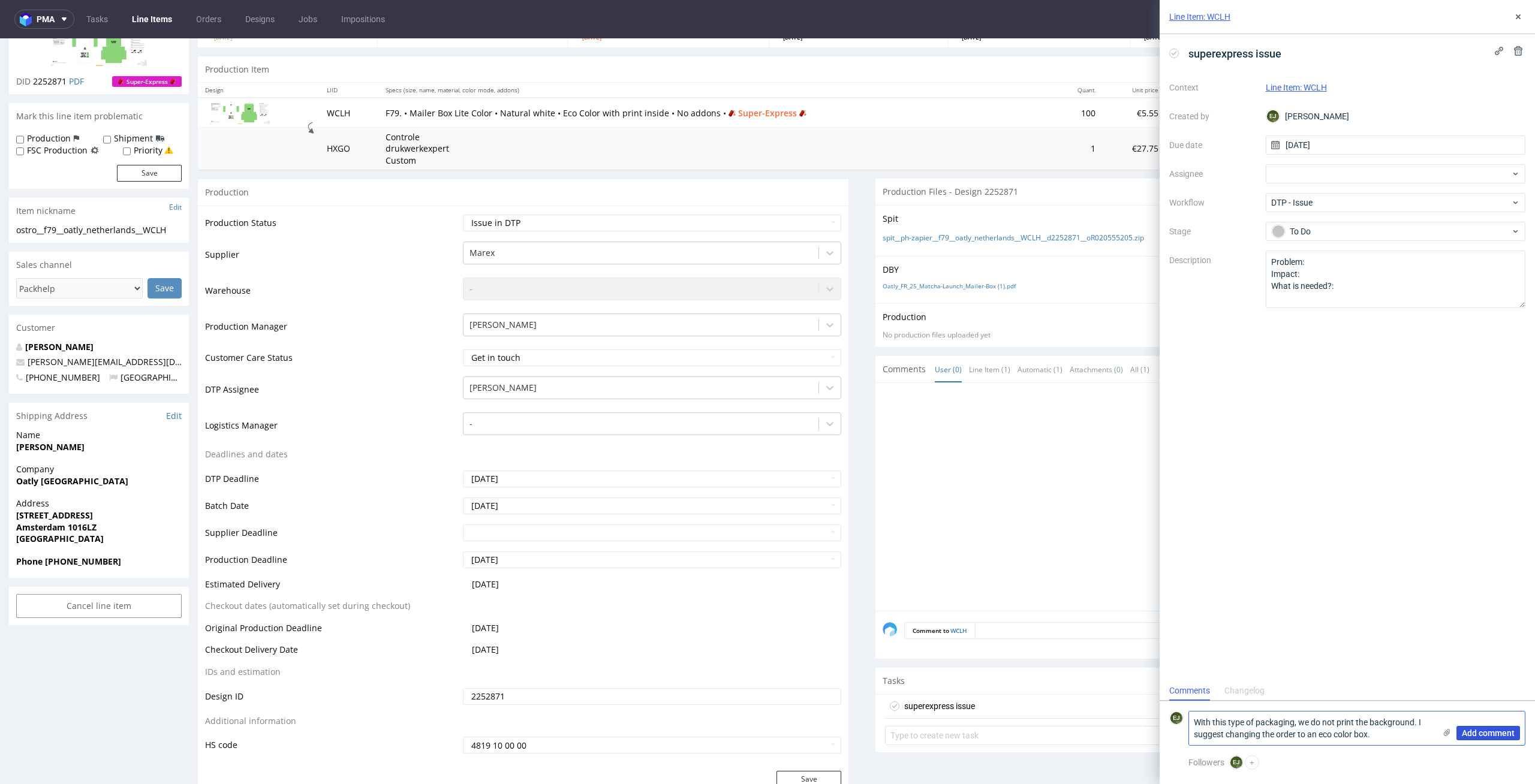
type textarea "With this type of packaging, we do not print the background. I suggest changing…"
click at [1482, 730] on span "Add comment" at bounding box center [1488, 733] width 52 height 9
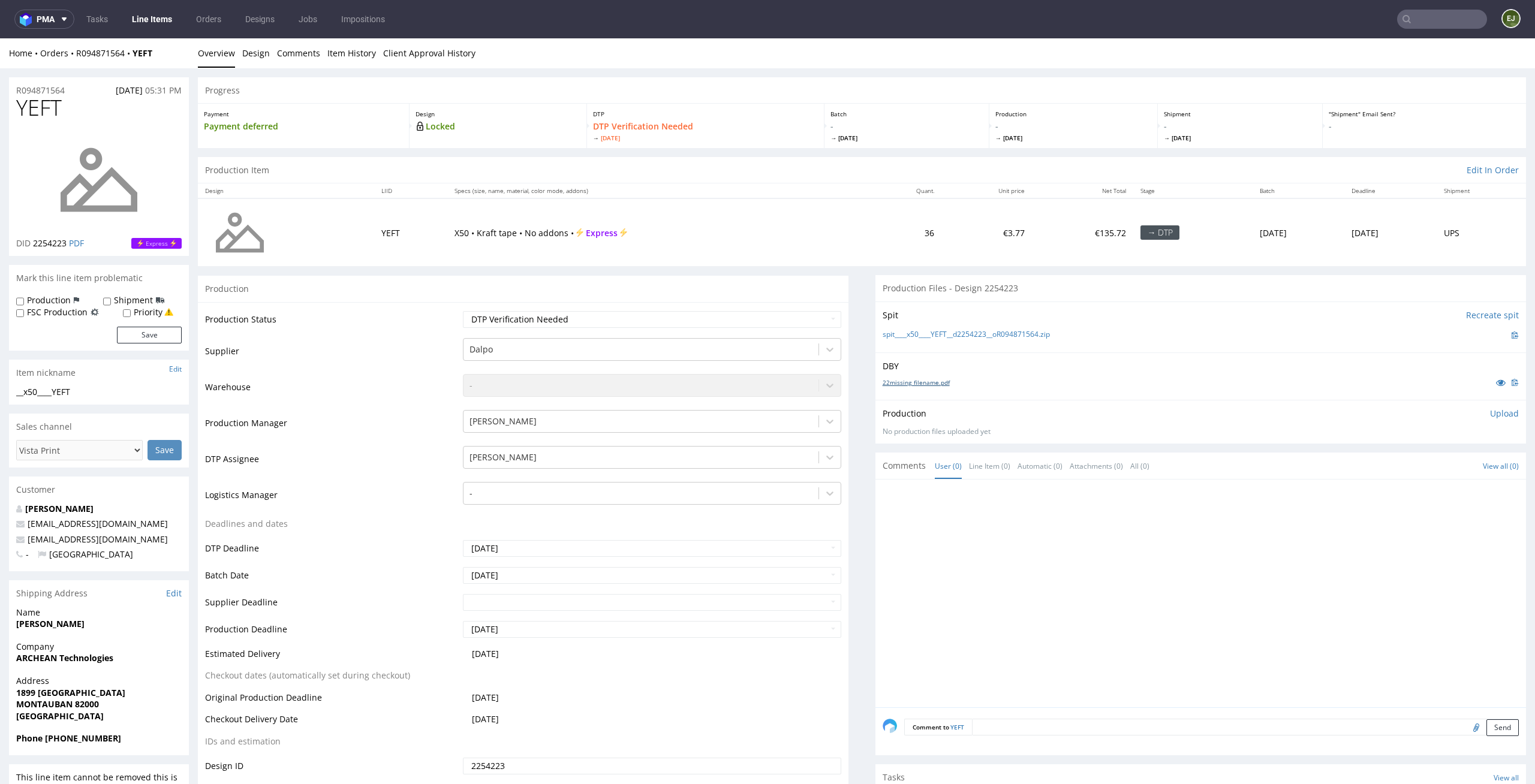
click at [888, 379] on link "22missing_filename.pdf" at bounding box center [915, 382] width 67 height 9
click at [912, 332] on link "spit____x50____YEFT__d2254223__oR094871564.zip" at bounding box center [966, 335] width 168 height 10
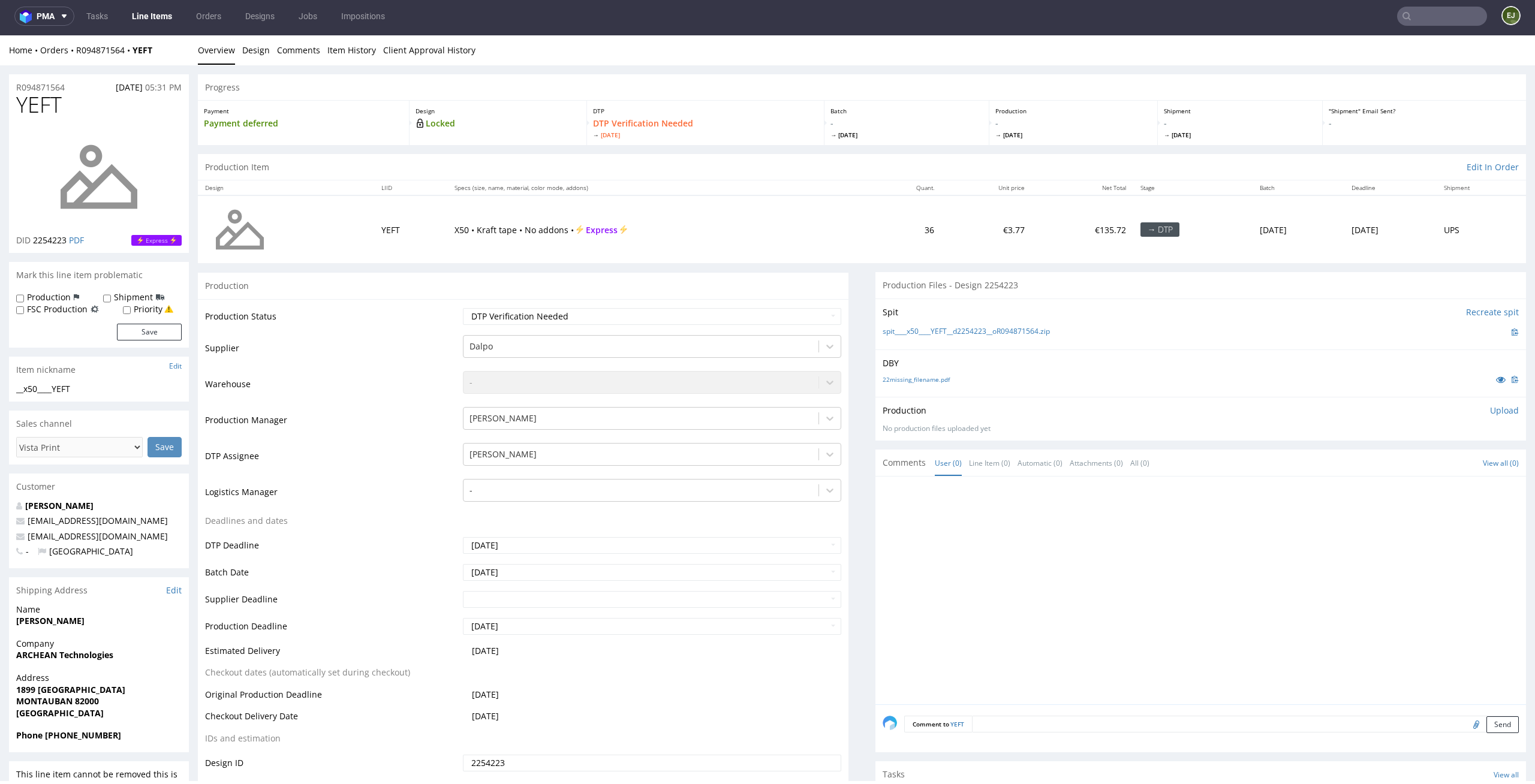
click at [1493, 413] on p "Upload" at bounding box center [1504, 410] width 29 height 12
click at [1428, 469] on div "Add files" at bounding box center [1433, 465] width 60 height 18
type input "C:\fakepath\__x50____YEFT__d2254223__oR094871564__latest__outside.pdf"
click at [1480, 494] on div "Production Upload __x50____YEFT__d2254223__oR094871564__latest__outside.pdf No …" at bounding box center [1200, 448] width 651 height 103
click at [1488, 480] on button "Upload now" at bounding box center [1490, 483] width 55 height 17
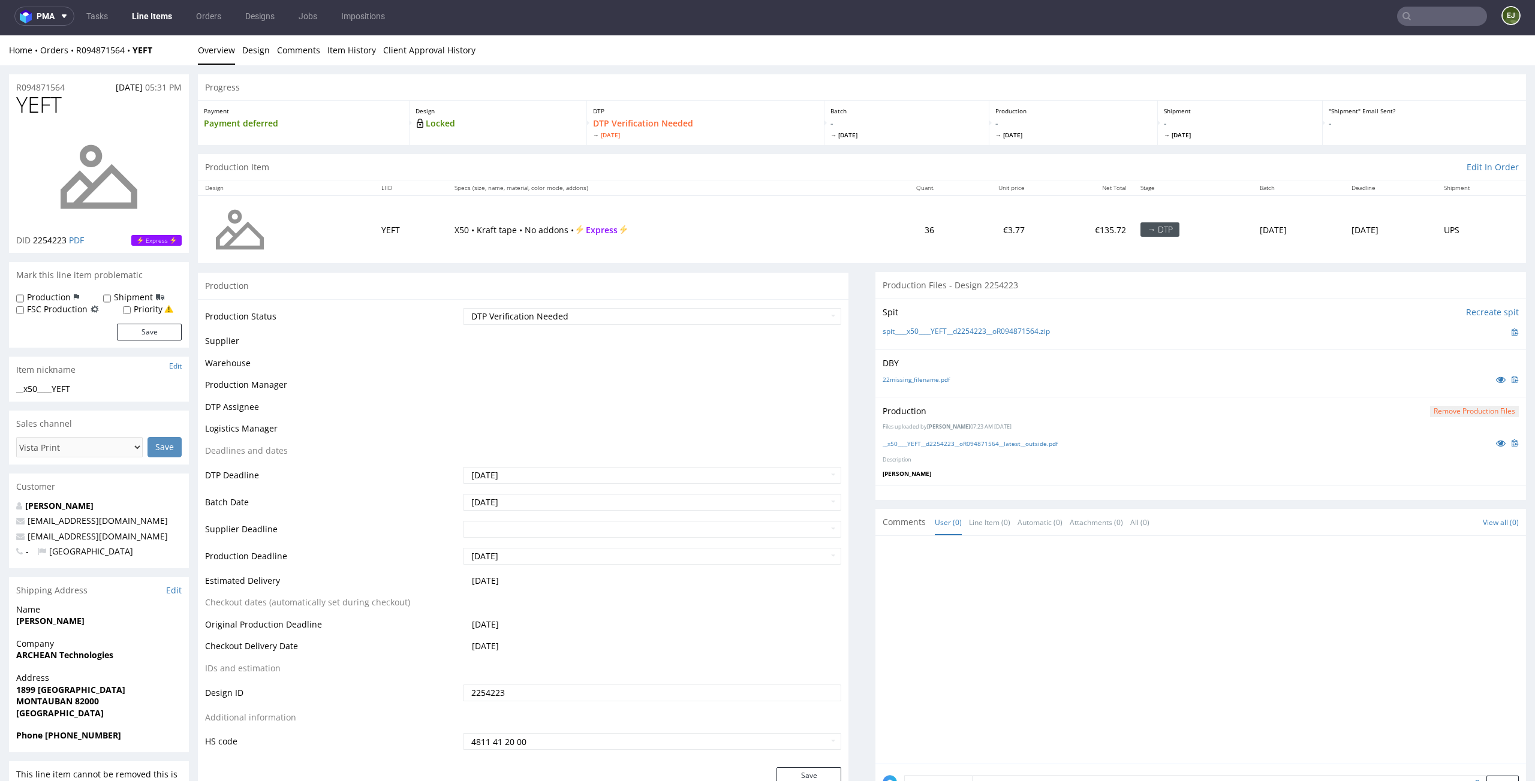
scroll to position [0, 0]
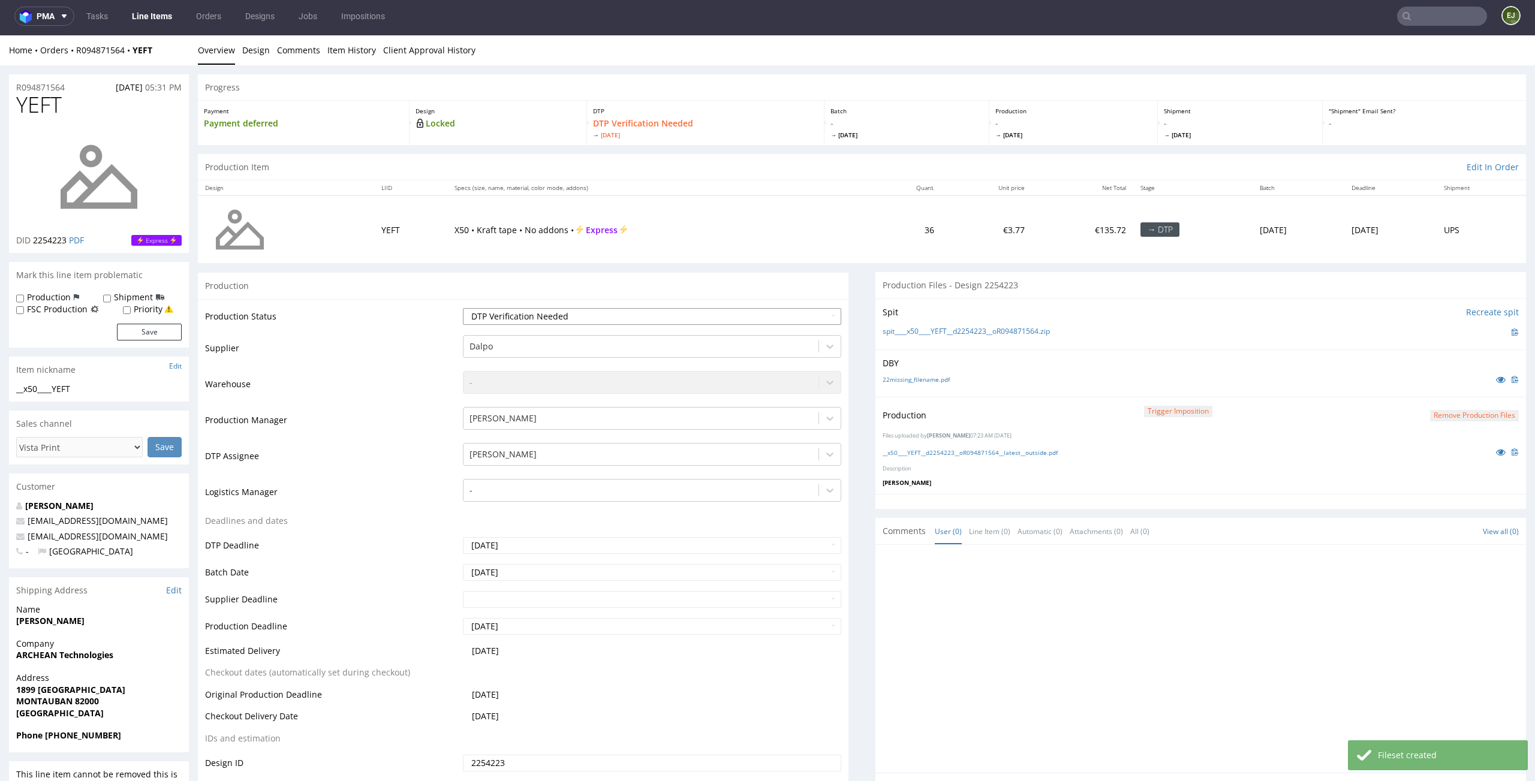
click at [814, 308] on select "Waiting for Artwork Waiting for Diecut Waiting for Mockup Waiting for DTP Waiti…" at bounding box center [652, 316] width 379 height 17
select select "dtp_production_ready"
click at [463, 308] on select "Waiting for Artwork Waiting for Diecut Waiting for Mockup Waiting for DTP Waiti…" at bounding box center [652, 316] width 379 height 17
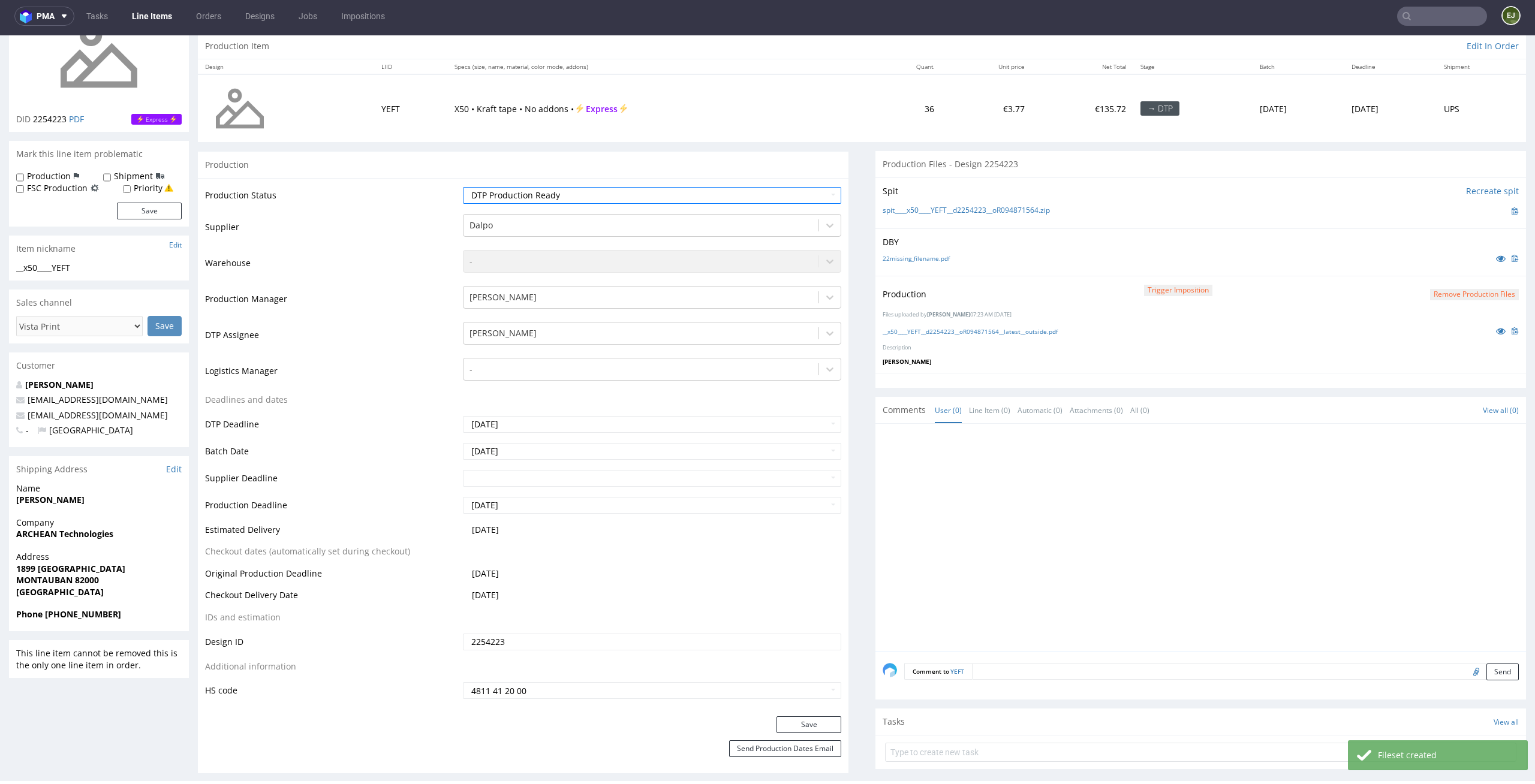
scroll to position [203, 0]
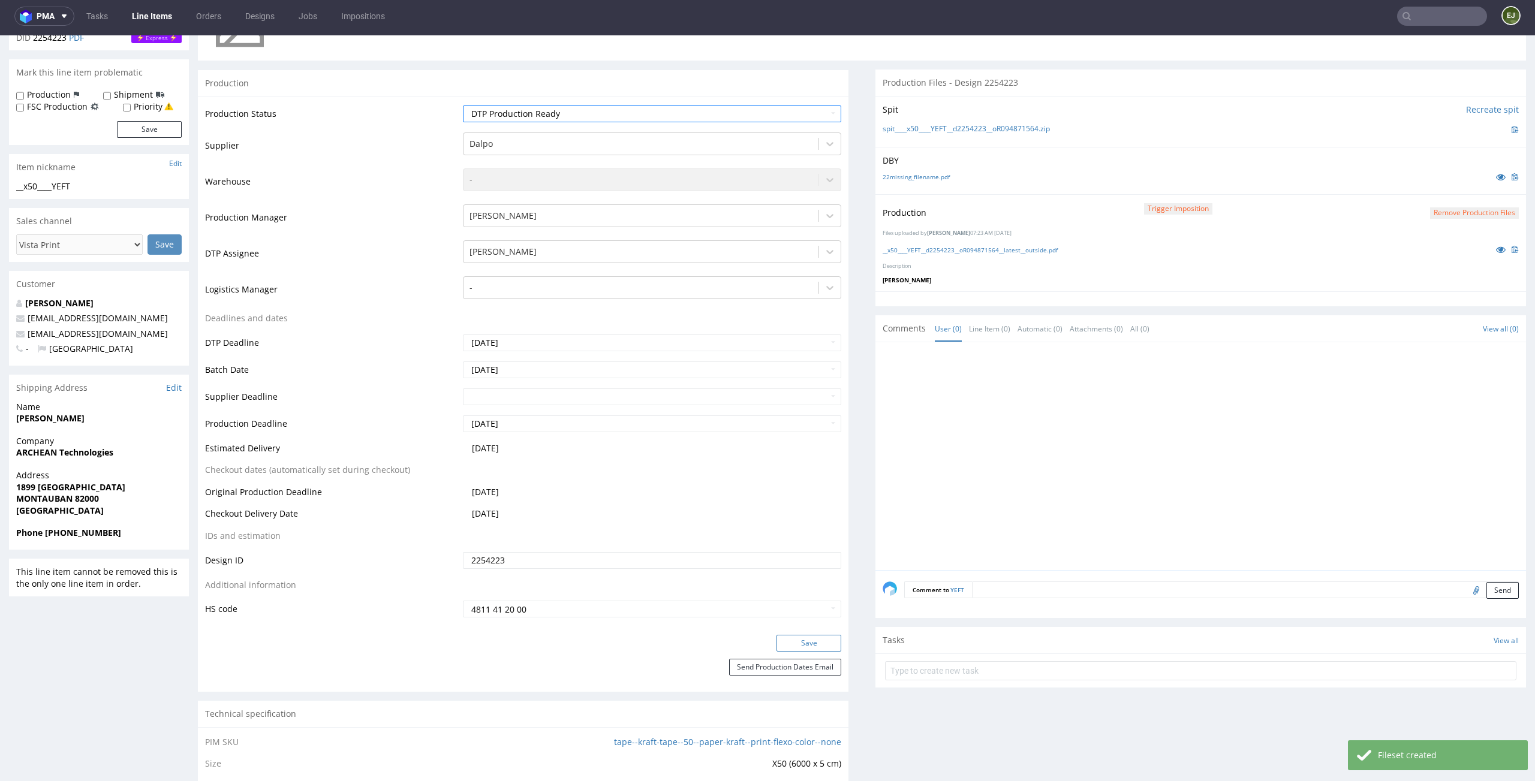
click at [799, 640] on button "Save" at bounding box center [809, 642] width 65 height 17
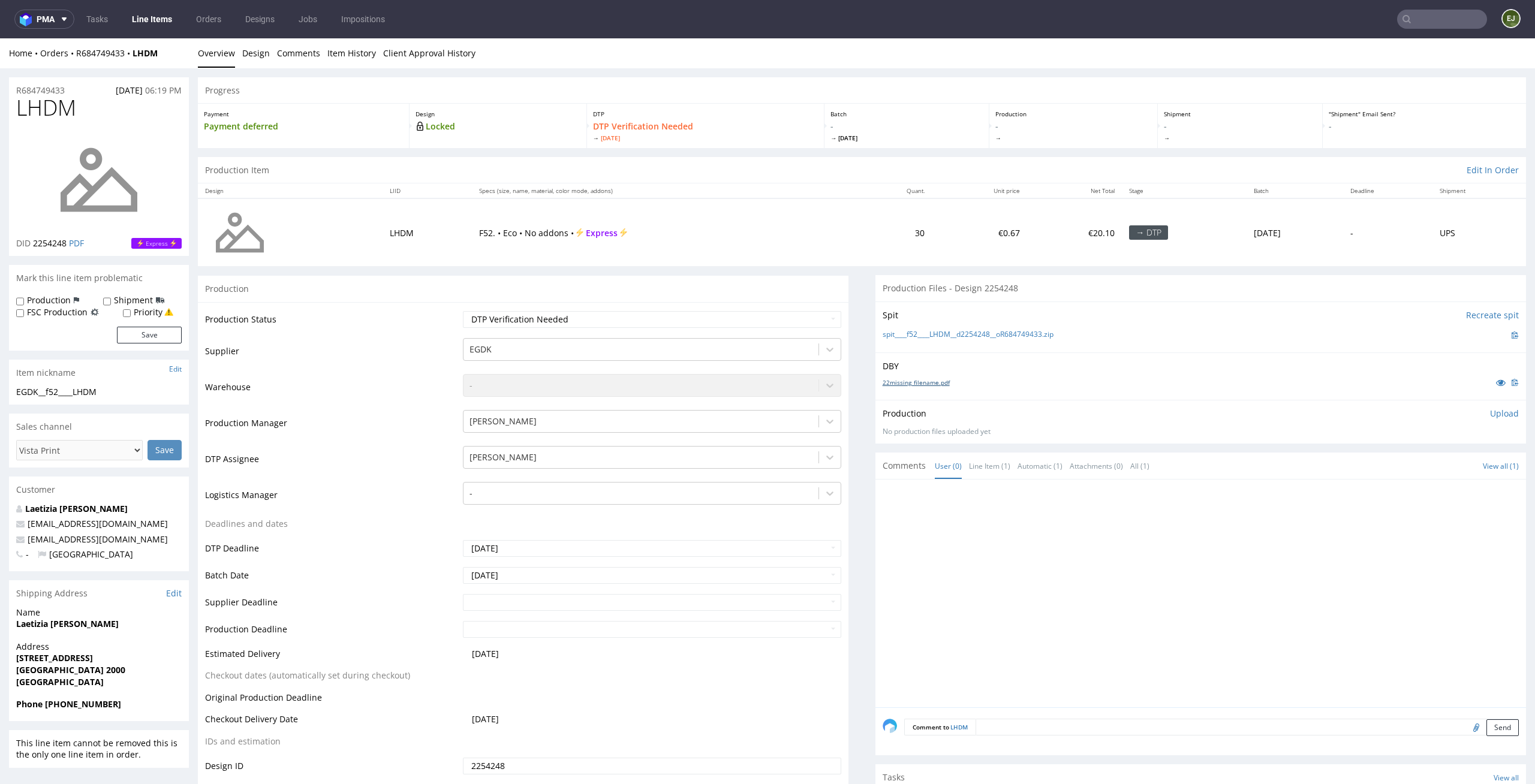
click at [922, 383] on link "22missing_filename.pdf" at bounding box center [915, 382] width 67 height 9
click at [938, 336] on link "spit____f52____LHDM__d2254248__oR684749433.zip" at bounding box center [968, 335] width 171 height 10
click at [774, 275] on div "Production" at bounding box center [523, 289] width 651 height 27
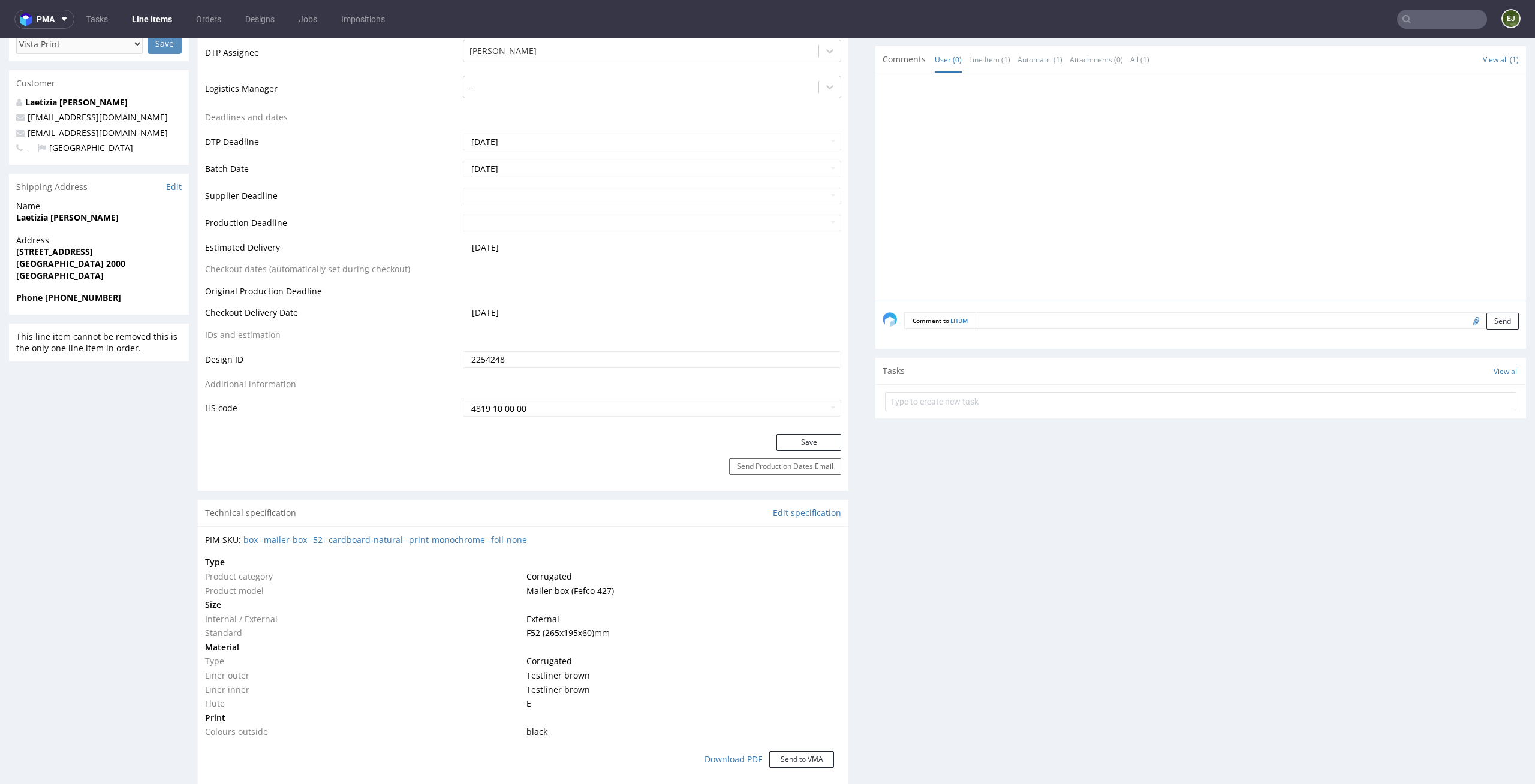
scroll to position [601, 0]
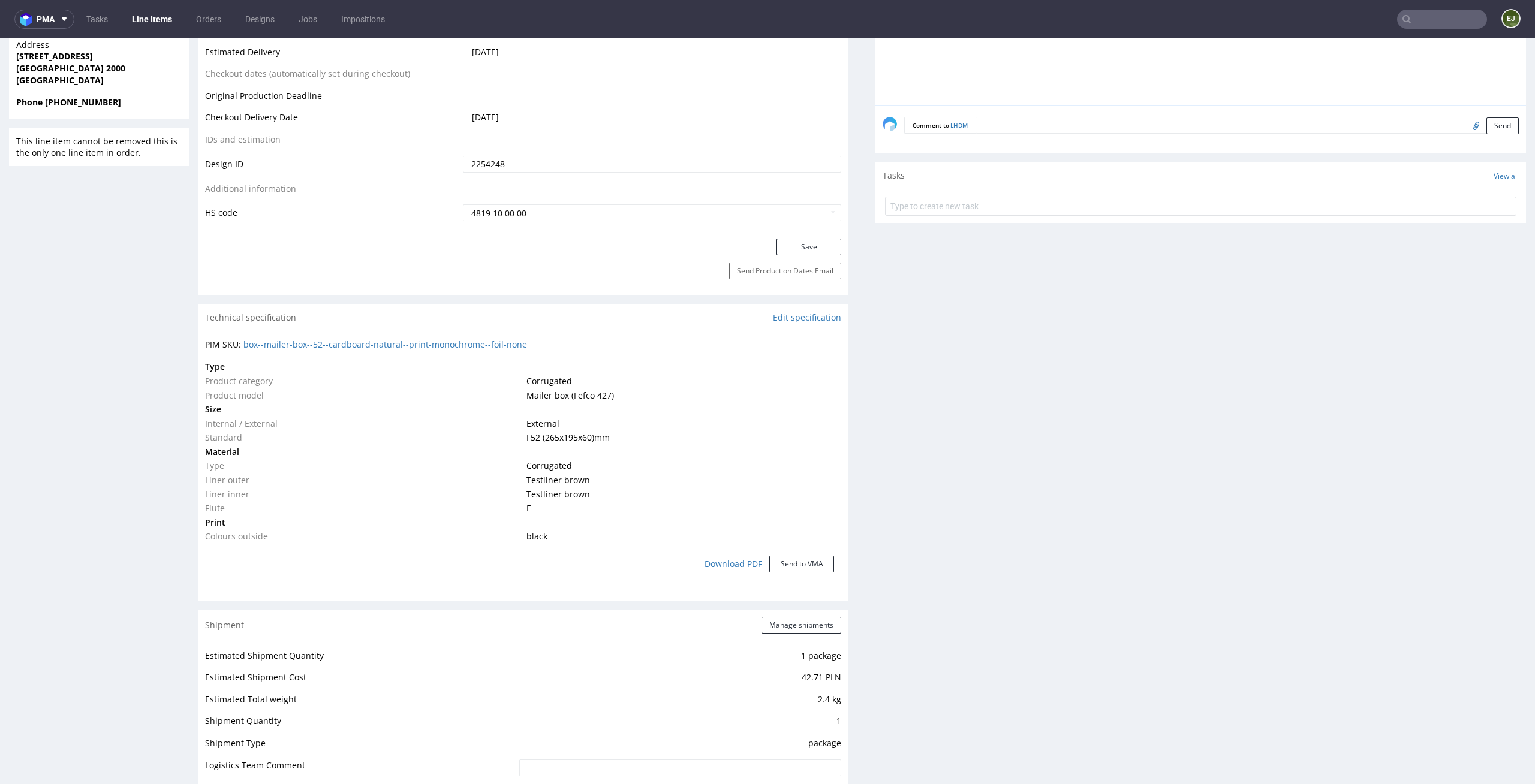
click at [1089, 359] on div "Production Files - Design 2254248 Spit Recreate spit spit____f52____LHDM__d2254…" at bounding box center [1200, 425] width 651 height 1502
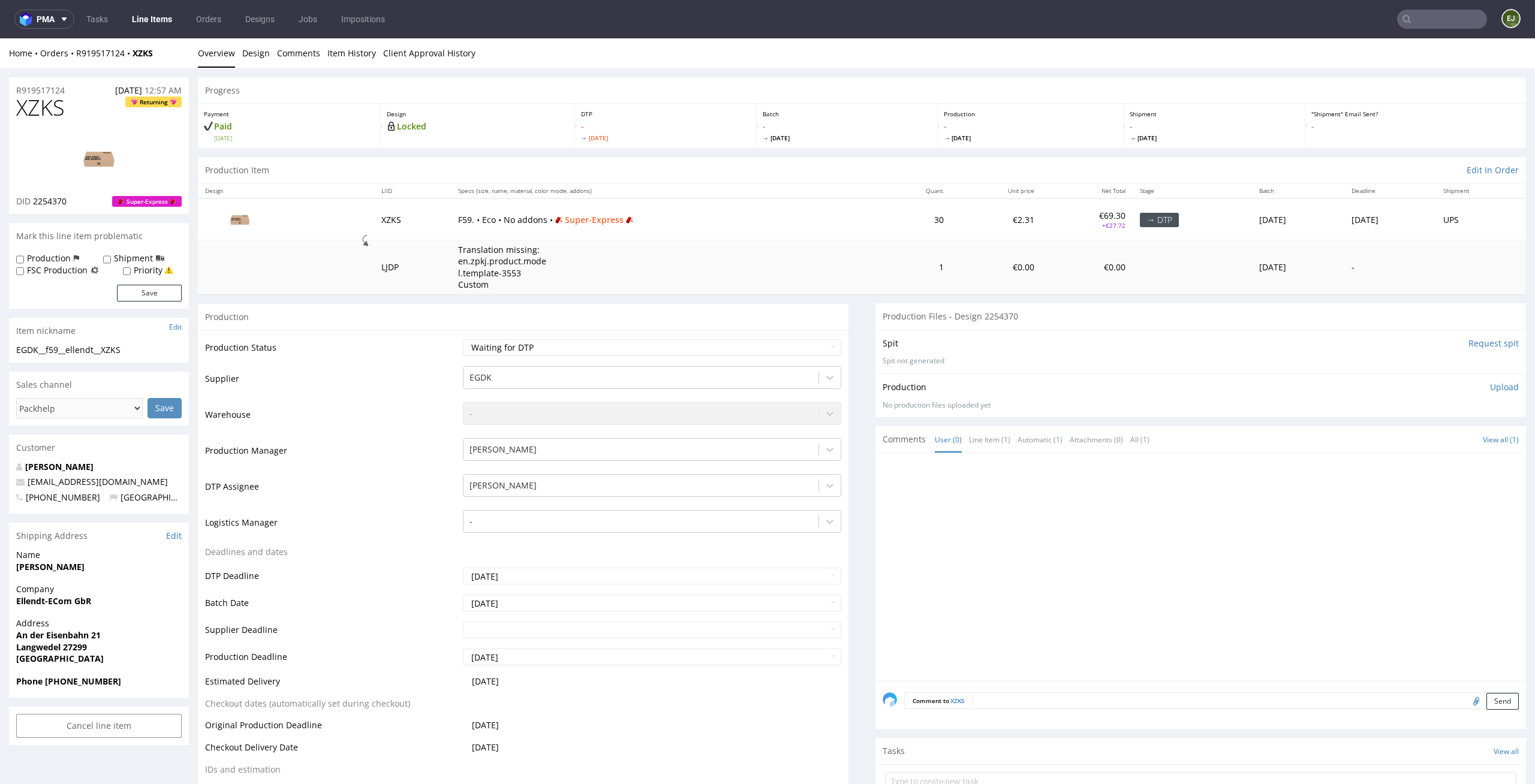
click at [848, 167] on div "Production Item Edit In Order" at bounding box center [861, 170] width 1328 height 27
drag, startPoint x: 74, startPoint y: 199, endPoint x: 34, endPoint y: 199, distance: 40.0
click at [34, 199] on div "DID 2254370 Super-Express" at bounding box center [99, 201] width 165 height 12
copy span "2254370"
click at [897, 113] on p "Batch" at bounding box center [847, 114] width 169 height 9
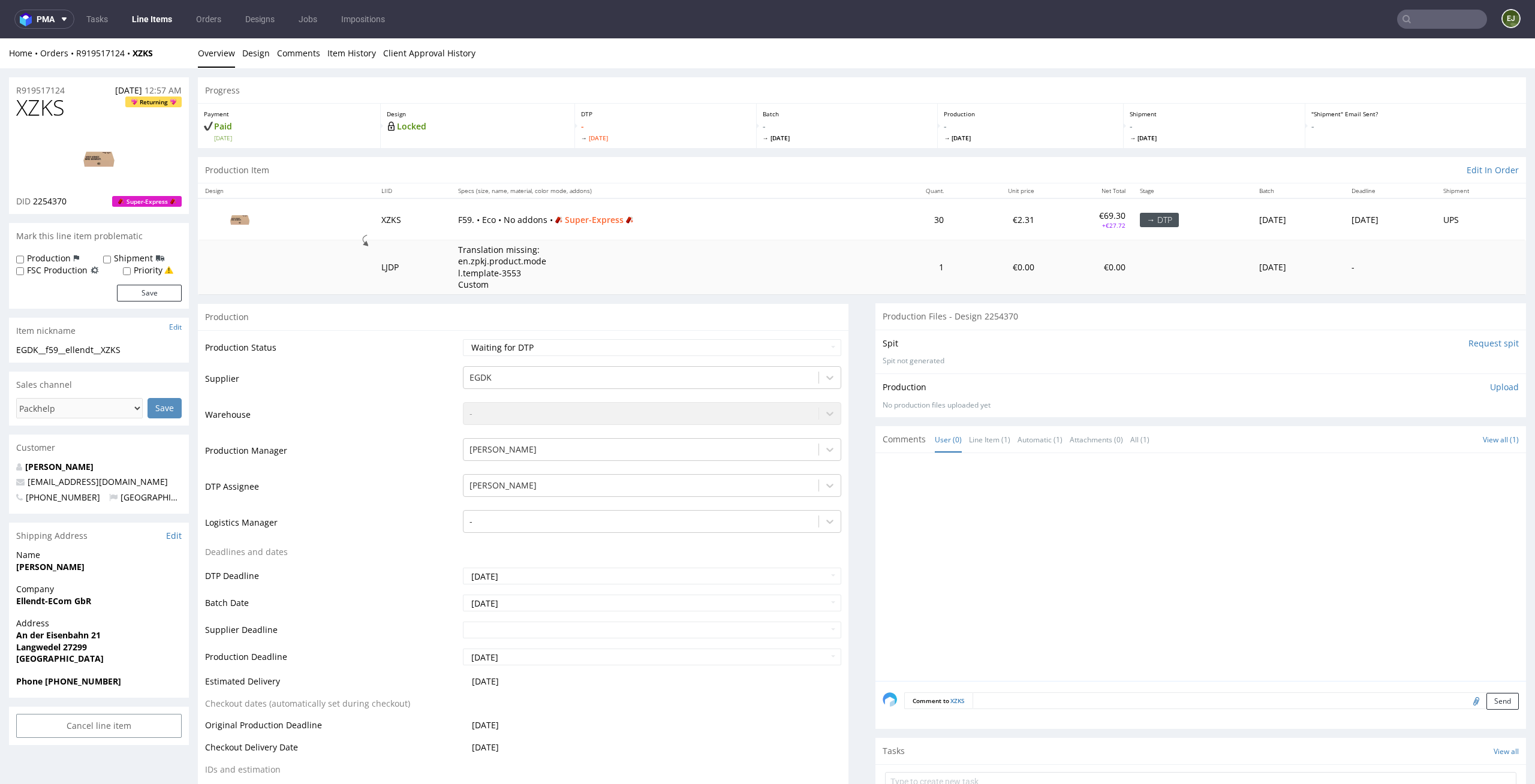
click at [75, 170] on img at bounding box center [98, 158] width 96 height 54
click at [796, 269] on td "Translation missing: en.zpkj.product.model.template-3553 Custom" at bounding box center [664, 267] width 428 height 54
click at [102, 160] on img at bounding box center [98, 158] width 96 height 54
drag, startPoint x: 70, startPoint y: 104, endPoint x: 0, endPoint y: 104, distance: 70.0
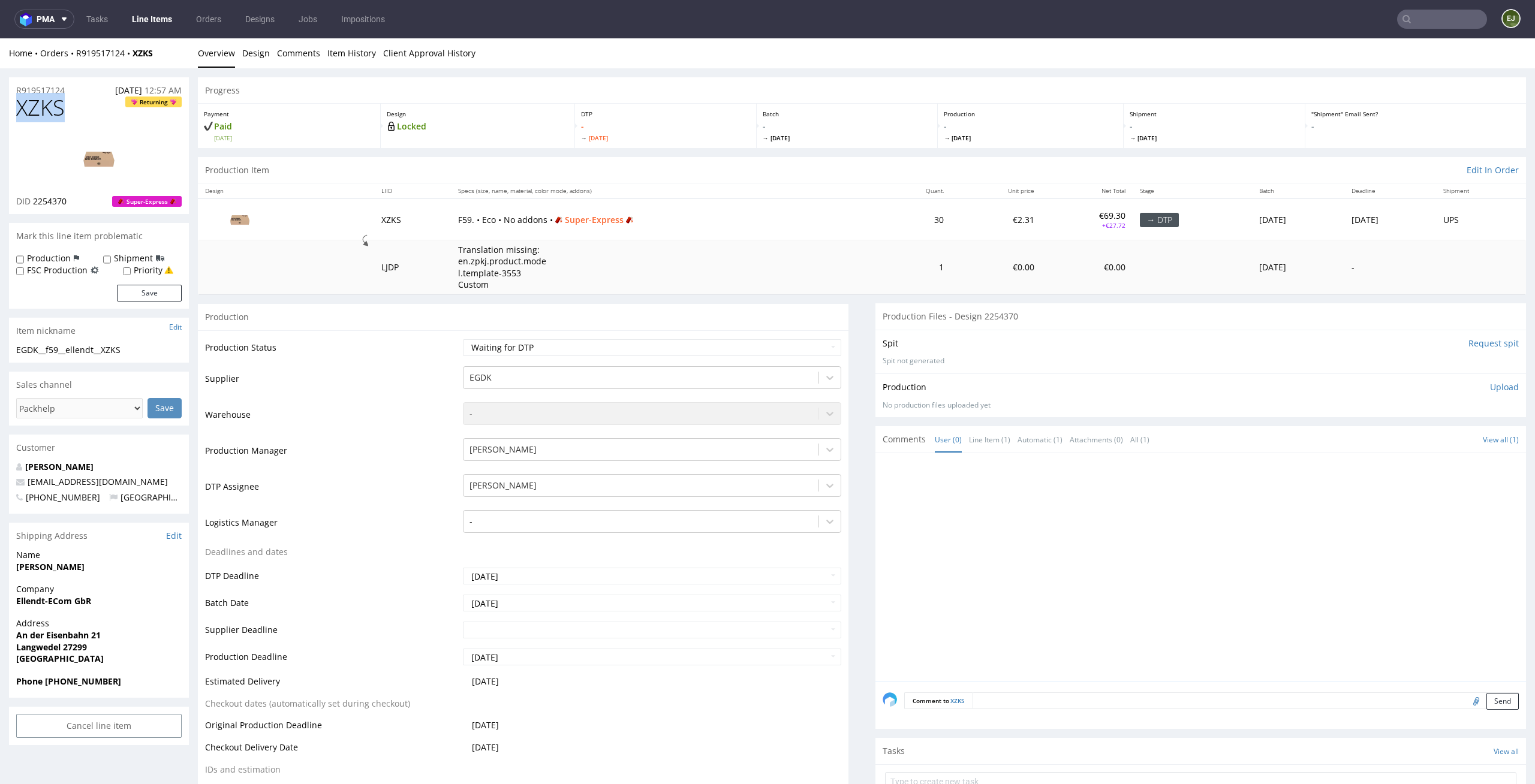
copy span "XZKS"
drag, startPoint x: 133, startPoint y: 349, endPoint x: 9, endPoint y: 346, distance: 124.0
click at [9, 346] on div "EGDK__f59__ellendt__XZKS EGDK__f59 __ellendt__XZKS Update" at bounding box center [99, 354] width 180 height 19
copy div "EGDK__f59__ellendt__XZKS"
drag, startPoint x: 78, startPoint y: 204, endPoint x: 35, endPoint y: 203, distance: 43.0
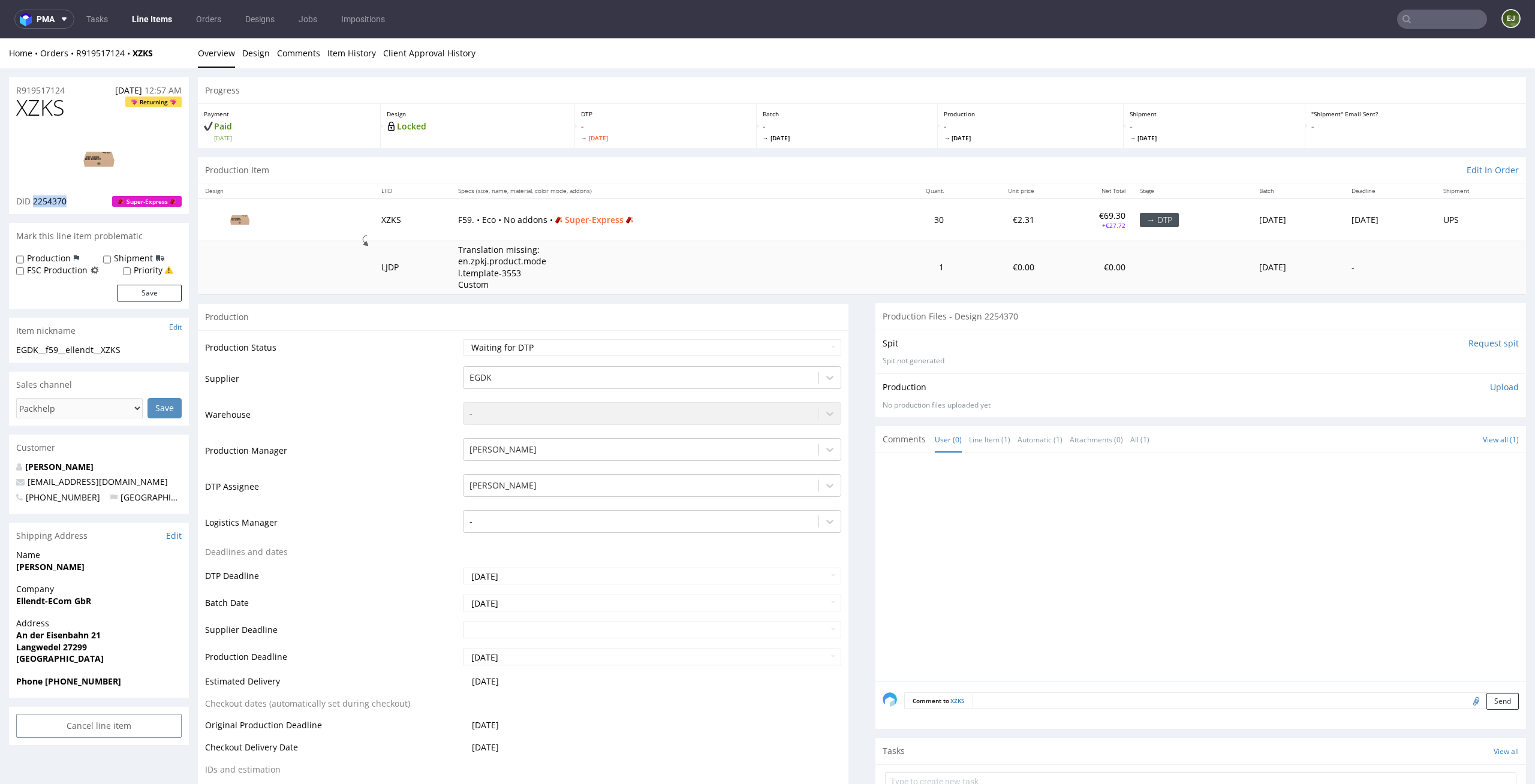
click at [35, 203] on div "DID 2254370 Super-Express" at bounding box center [99, 201] width 165 height 12
copy span "2254370"
drag, startPoint x: 75, startPoint y: 92, endPoint x: 0, endPoint y: 92, distance: 75.0
copy p "R919517124"
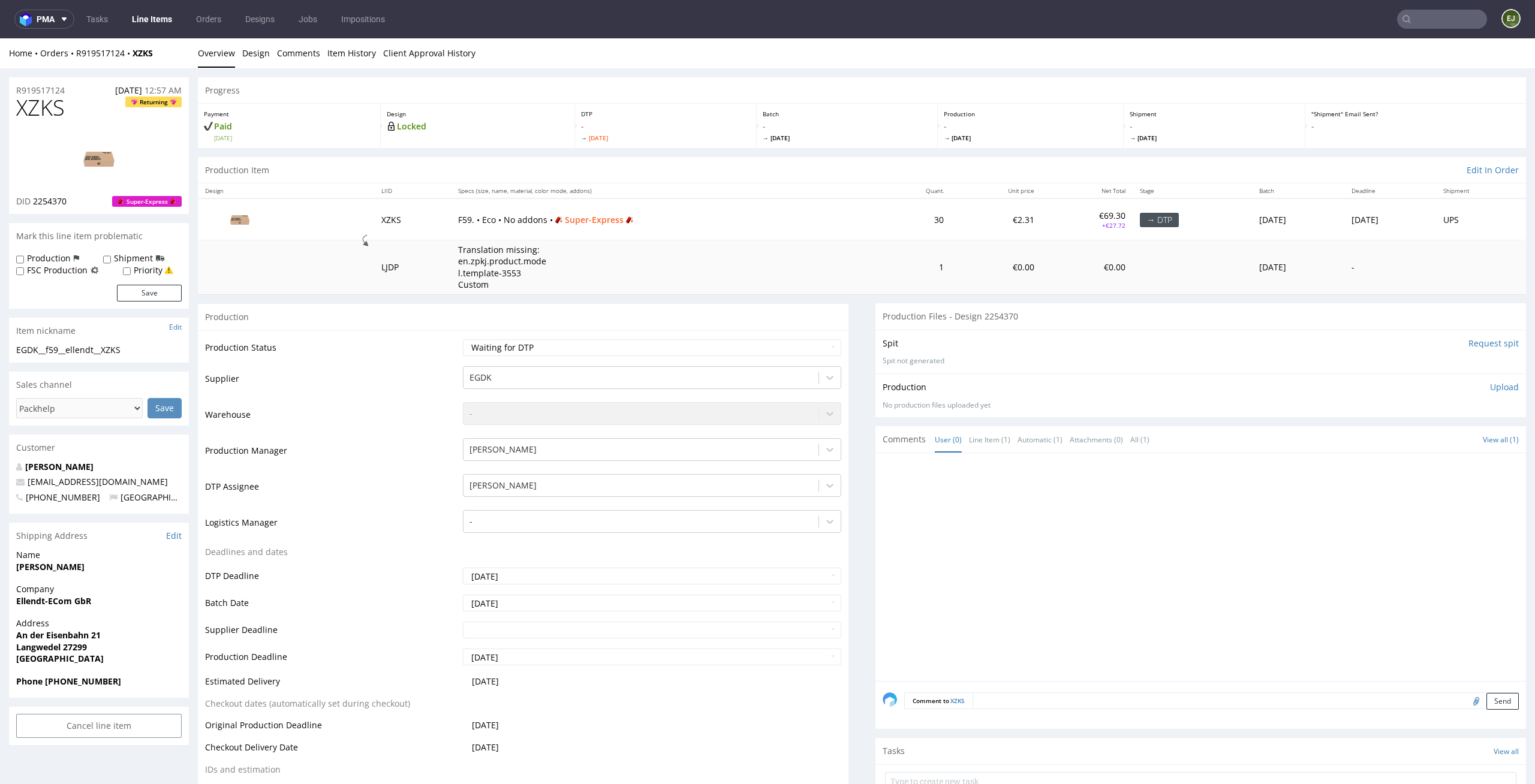
click at [1493, 384] on p "Upload" at bounding box center [1504, 387] width 29 height 12
click at [1427, 443] on div "Add files" at bounding box center [1433, 441] width 60 height 18
type input "C:\fakepath\EGDK__f59__ellendt__XZKS__d2254370__oR919517124__outside.pdf"
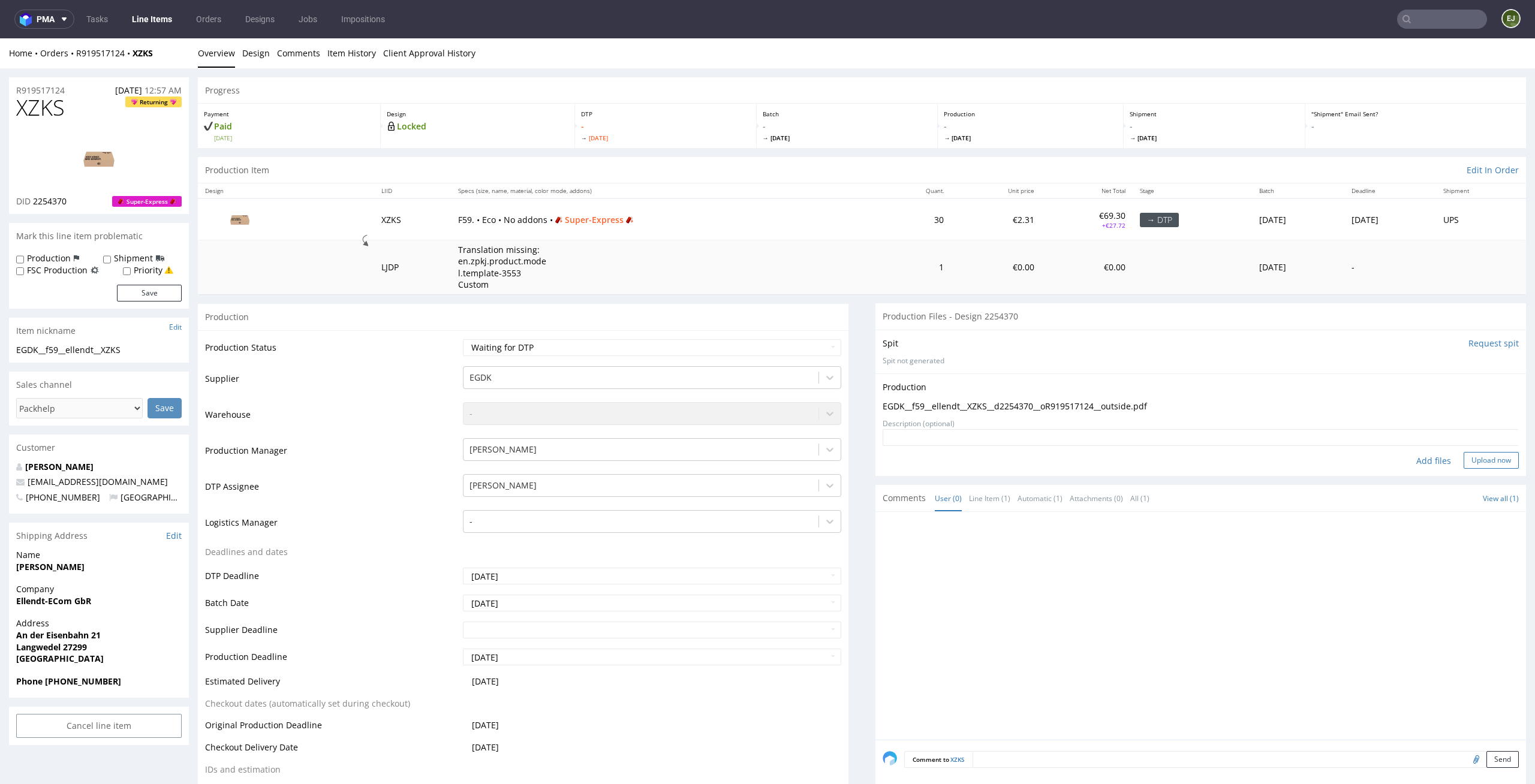
click at [1463, 462] on button "Upload now" at bounding box center [1490, 460] width 55 height 17
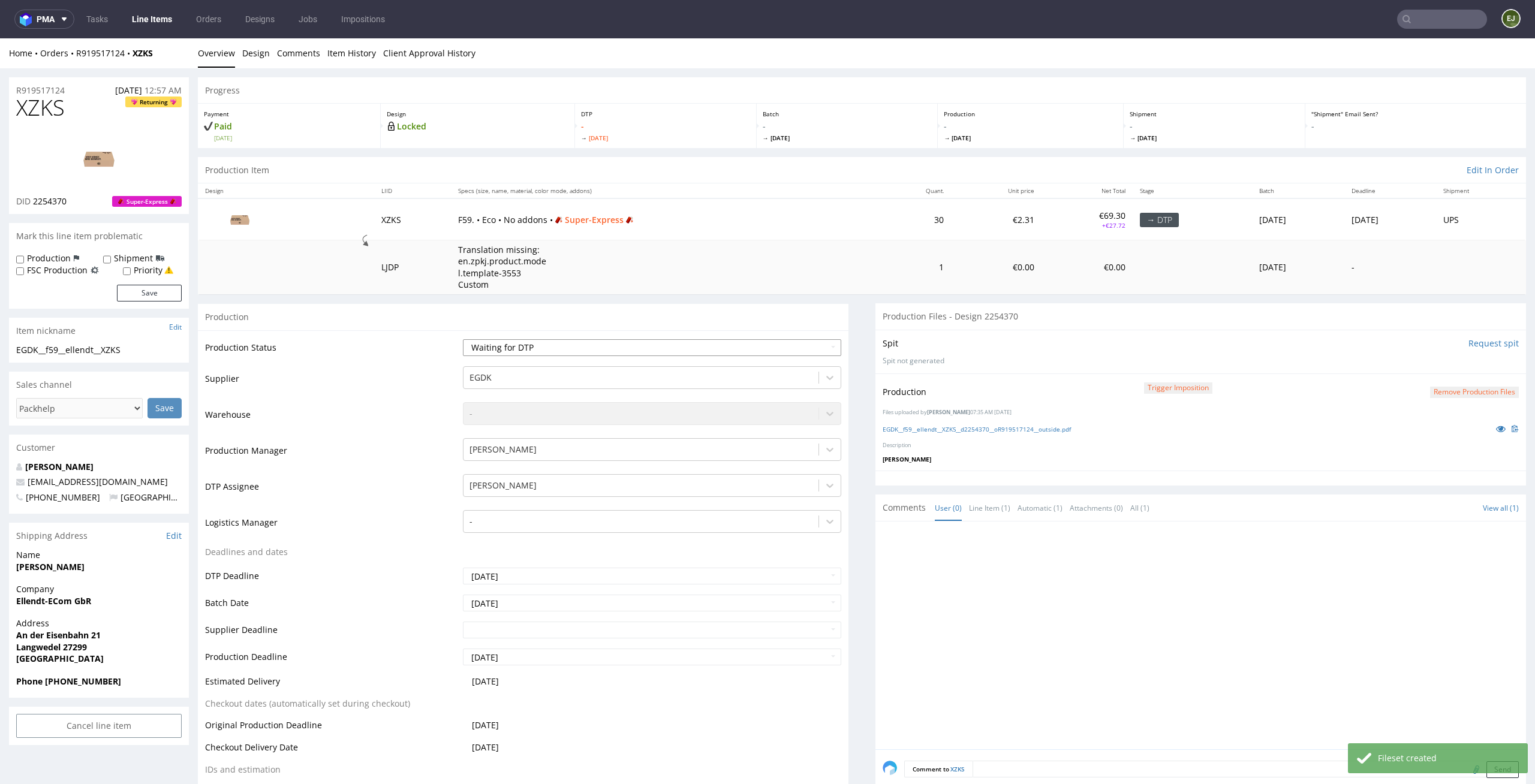
click at [762, 346] on select "Waiting for Artwork Waiting for Diecut Waiting for Mockup Waiting for DTP Waiti…" at bounding box center [652, 347] width 379 height 17
select select "dtp_production_ready"
click at [463, 339] on select "Waiting for Artwork Waiting for Diecut Waiting for Mockup Waiting for DTP Waiti…" at bounding box center [652, 347] width 379 height 17
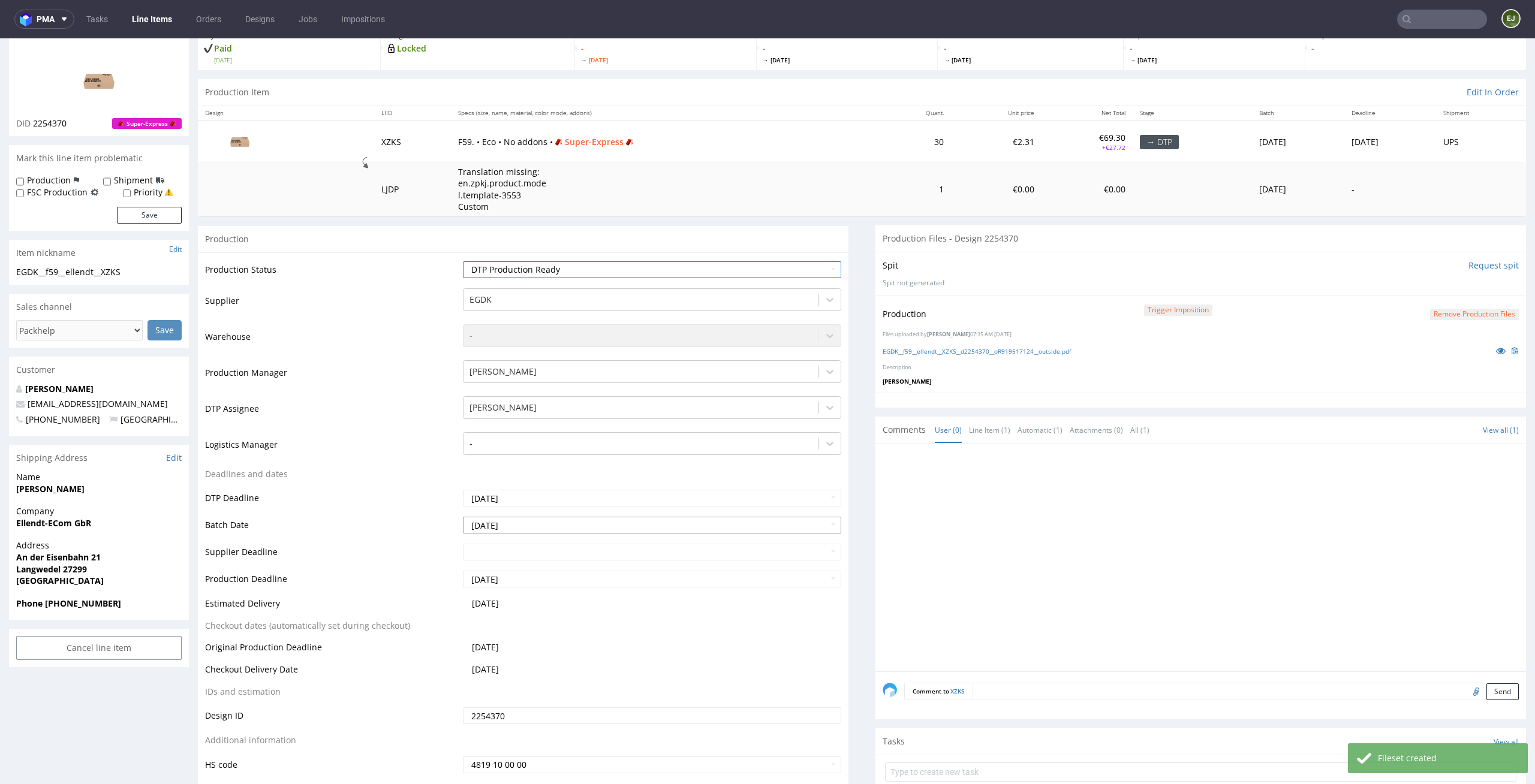
scroll to position [124, 0]
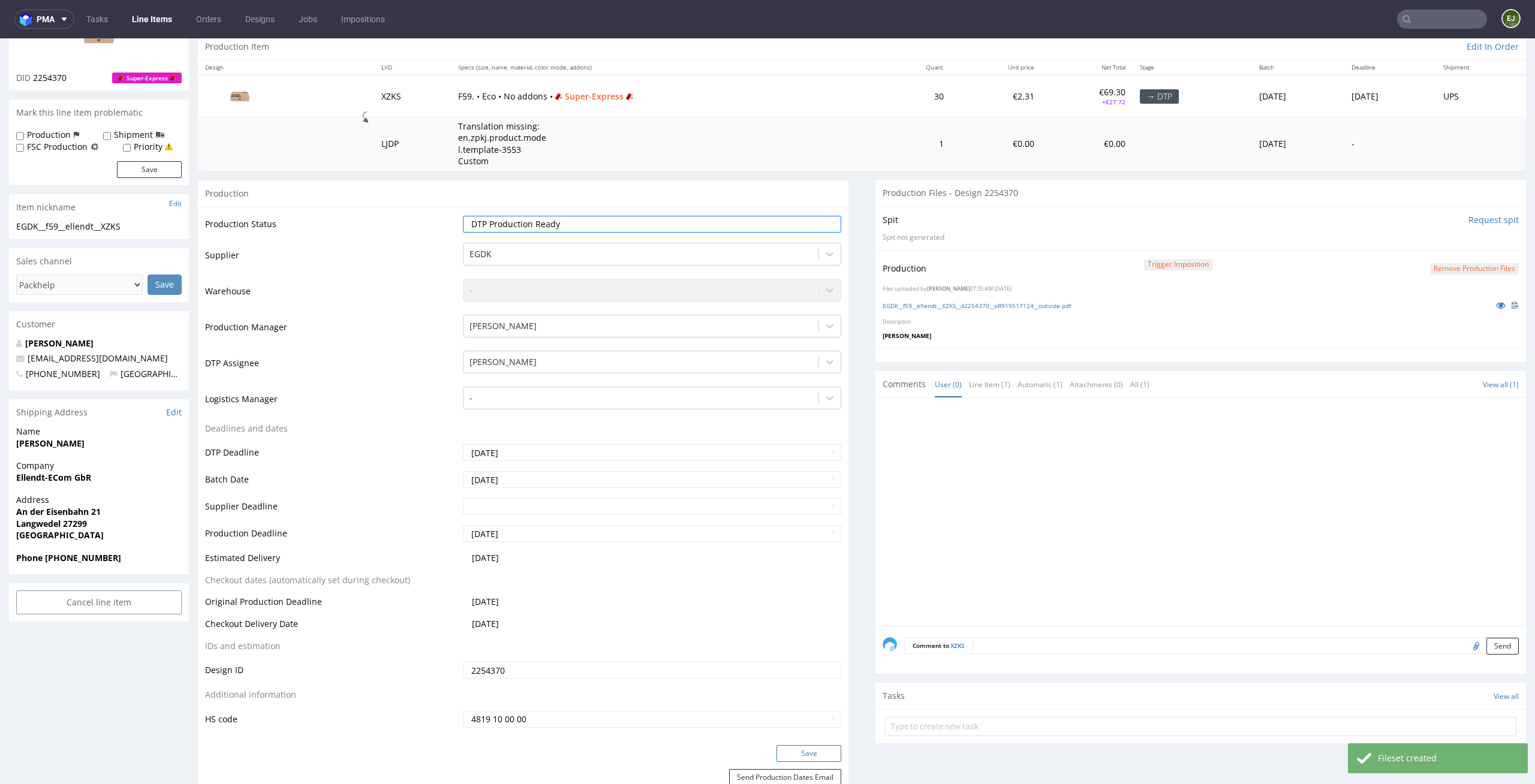
click at [812, 754] on button "Save" at bounding box center [809, 752] width 65 height 17
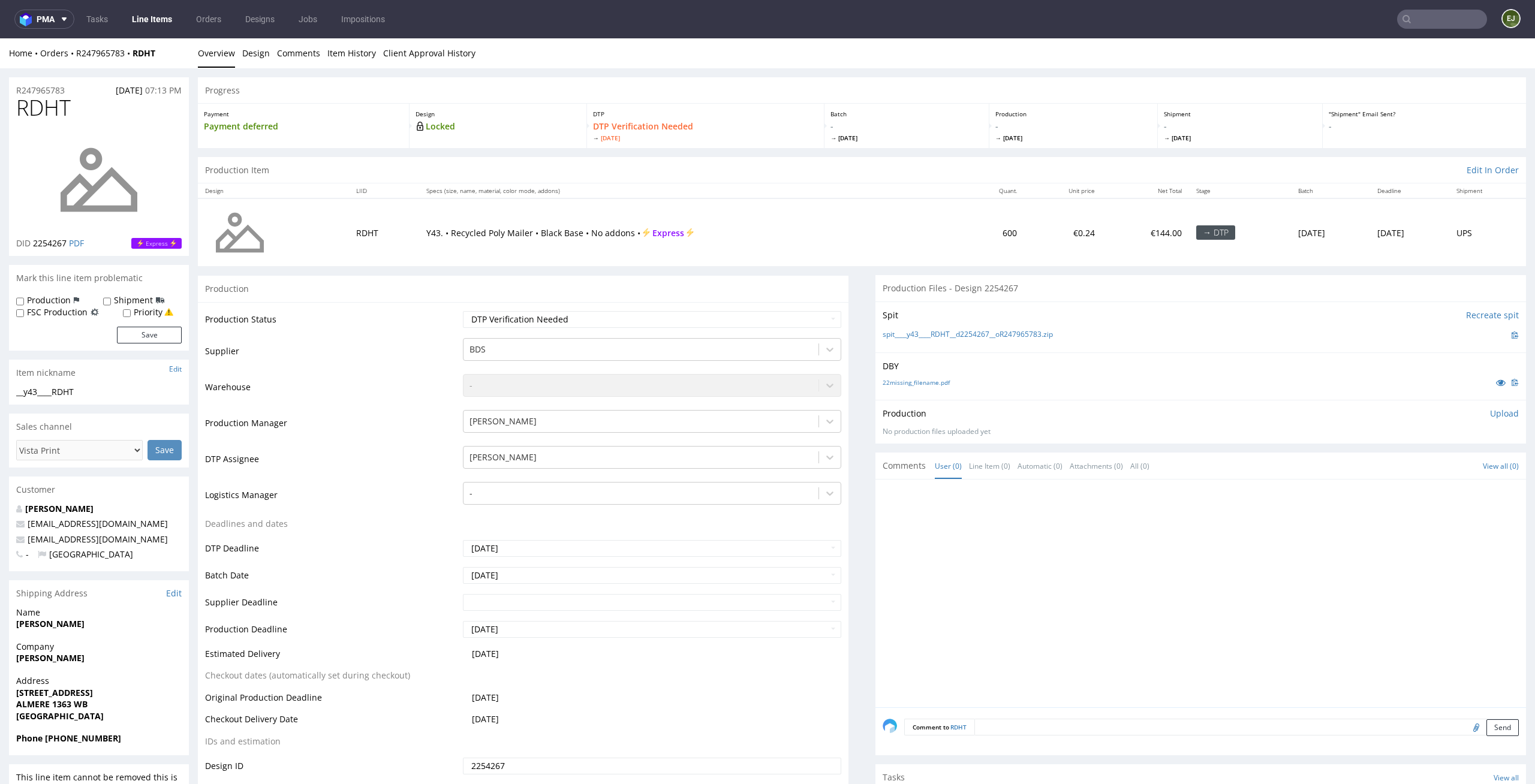
click at [850, 103] on div "Payment Payment deferred Design Locked DTP DTP Verification Needed Fri 29 Aug B…" at bounding box center [861, 125] width 1328 height 45
click at [927, 385] on link "22missing_filename.pdf" at bounding box center [915, 382] width 67 height 9
click at [933, 336] on link "spit____y43____RDHT__d2254267__oR247965783.zip" at bounding box center [967, 335] width 170 height 10
click at [1490, 415] on p "Upload" at bounding box center [1504, 413] width 29 height 12
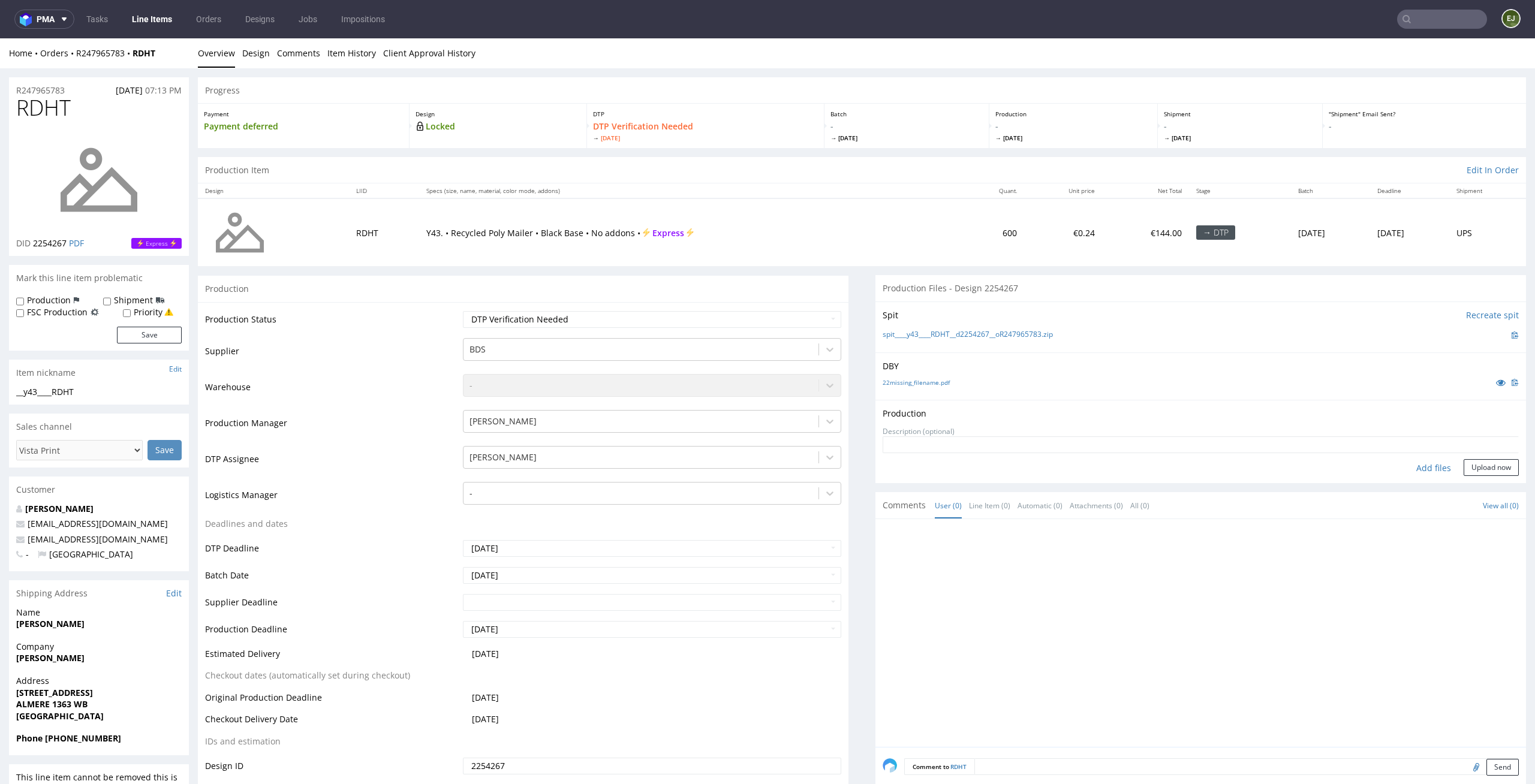
click at [1416, 459] on div "Add files" at bounding box center [1433, 468] width 60 height 18
type input "C:\fakepath\__y43____RDHT__d2254267__oR247965783__latest__outside.pdf"
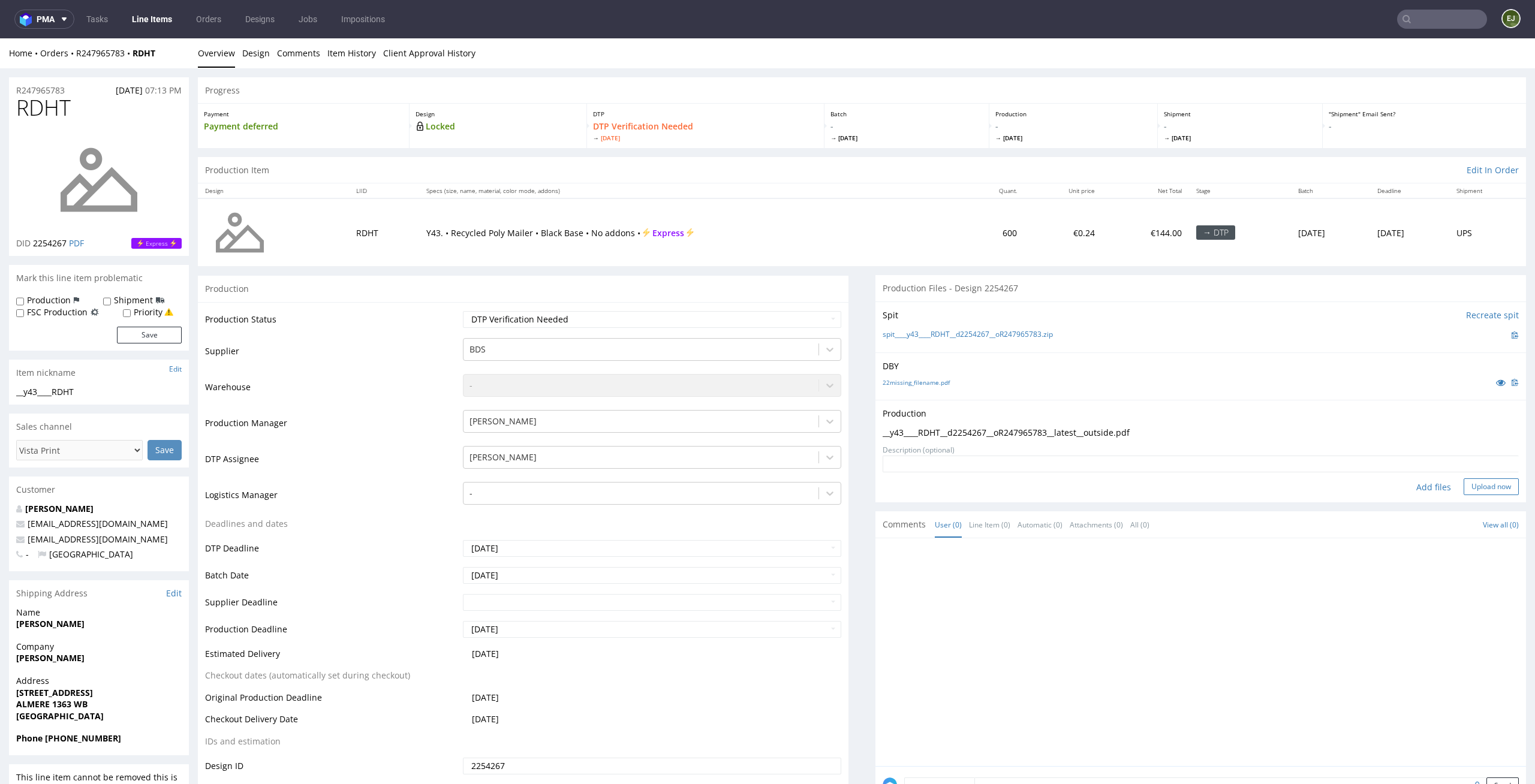
click at [1475, 480] on button "Upload now" at bounding box center [1490, 486] width 55 height 17
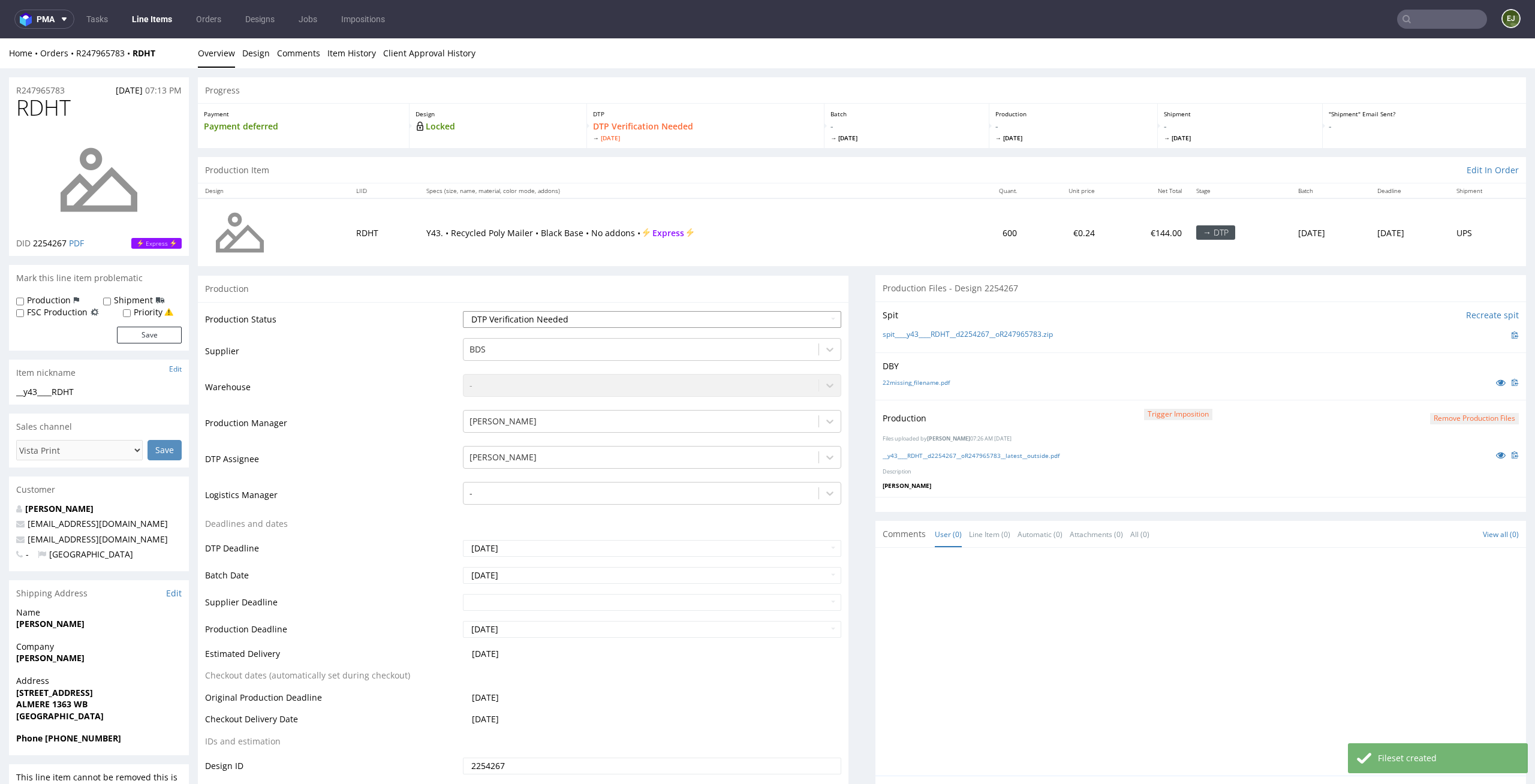
click at [756, 320] on select "Waiting for Artwork Waiting for Diecut Waiting for Mockup Waiting for DTP Waiti…" at bounding box center [652, 319] width 379 height 17
select select "dtp_production_ready"
click at [463, 311] on select "Waiting for Artwork Waiting for Diecut Waiting for Mockup Waiting for DTP Waiti…" at bounding box center [652, 319] width 379 height 17
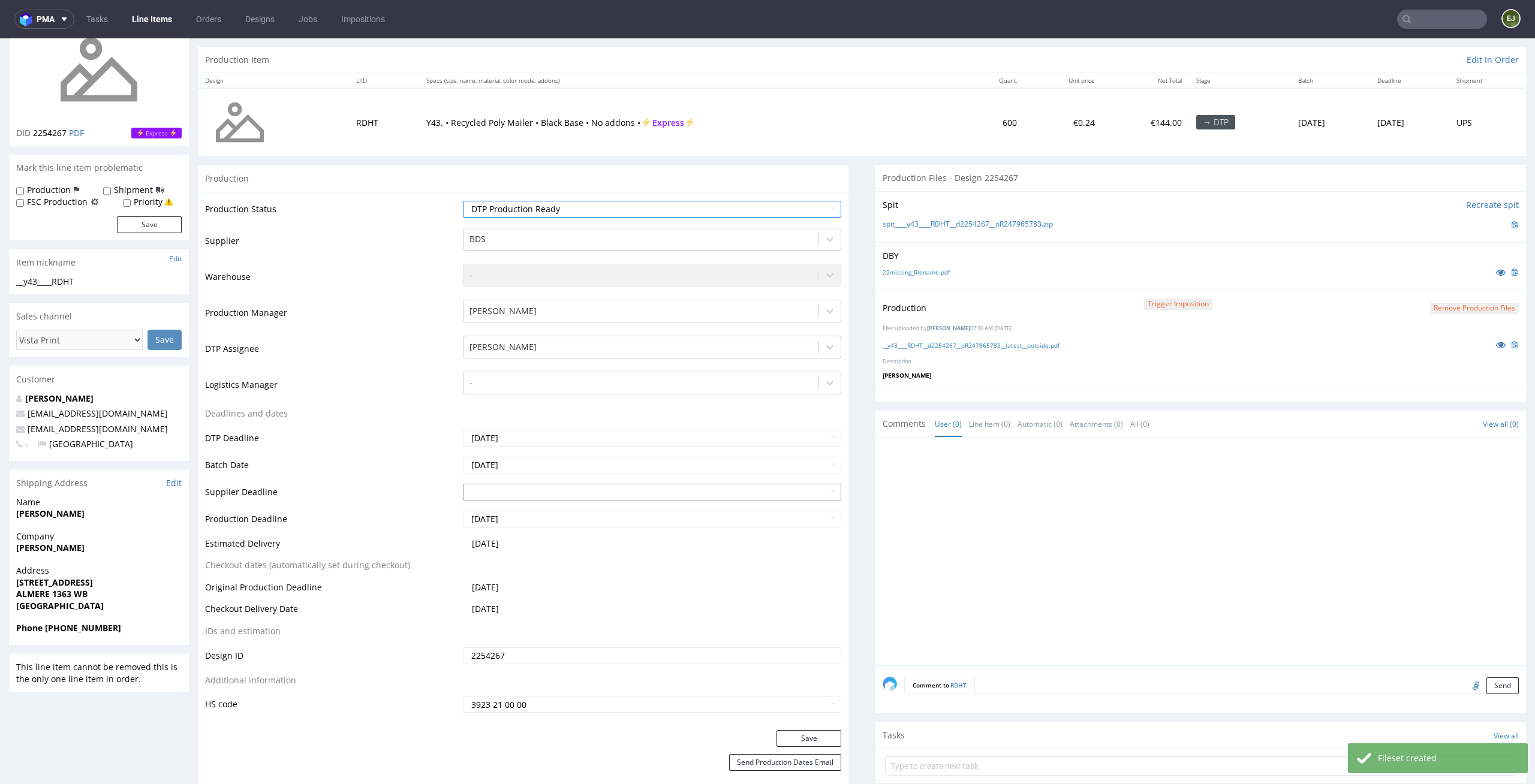
scroll to position [203, 0]
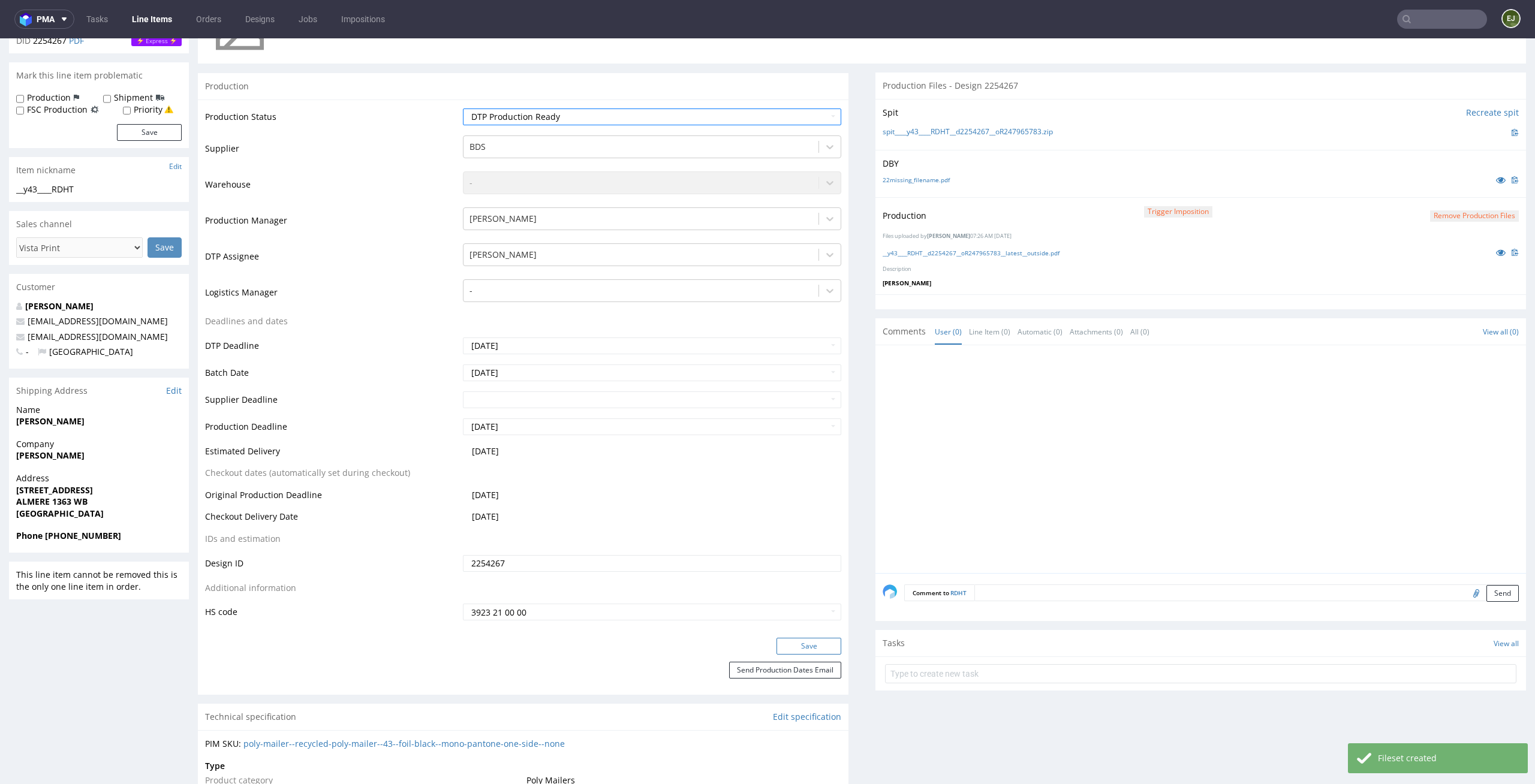
click at [813, 640] on button "Save" at bounding box center [809, 645] width 65 height 17
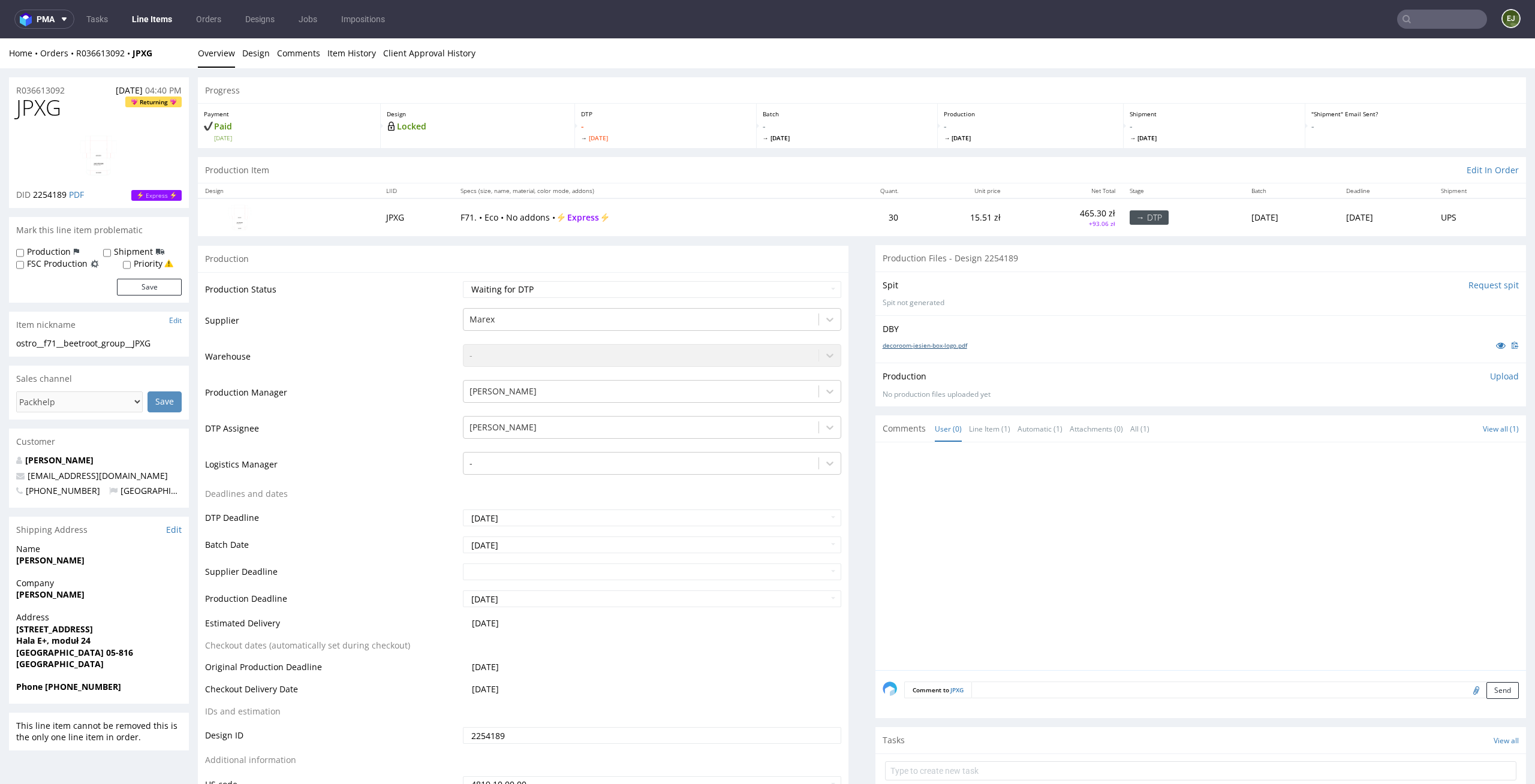
click at [908, 348] on link "decoroom-jesien-box-logo.pdf" at bounding box center [925, 345] width 85 height 9
click at [735, 301] on td "Waiting for Artwork Waiting for Diecut Waiting for Mockup Waiting for DTP Waiti…" at bounding box center [651, 293] width 382 height 27
click at [750, 296] on select "Waiting for Artwork Waiting for Diecut Waiting for Mockup Waiting for DTP Waiti…" at bounding box center [652, 289] width 379 height 17
select select "dtp_in_process"
click at [463, 281] on select "Waiting for Artwork Waiting for Diecut Waiting for Mockup Waiting for DTP Waiti…" at bounding box center [652, 289] width 379 height 17
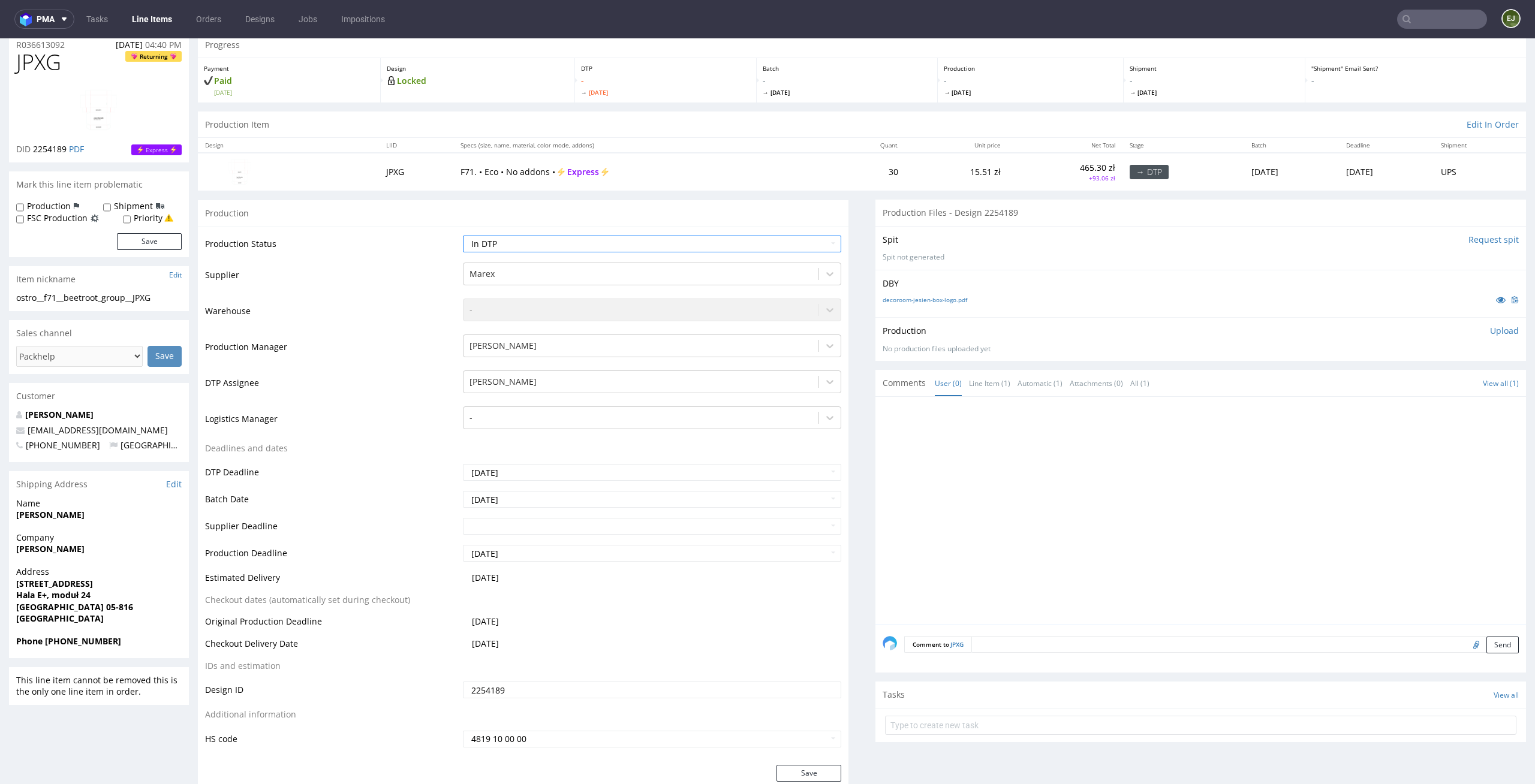
scroll to position [72, 0]
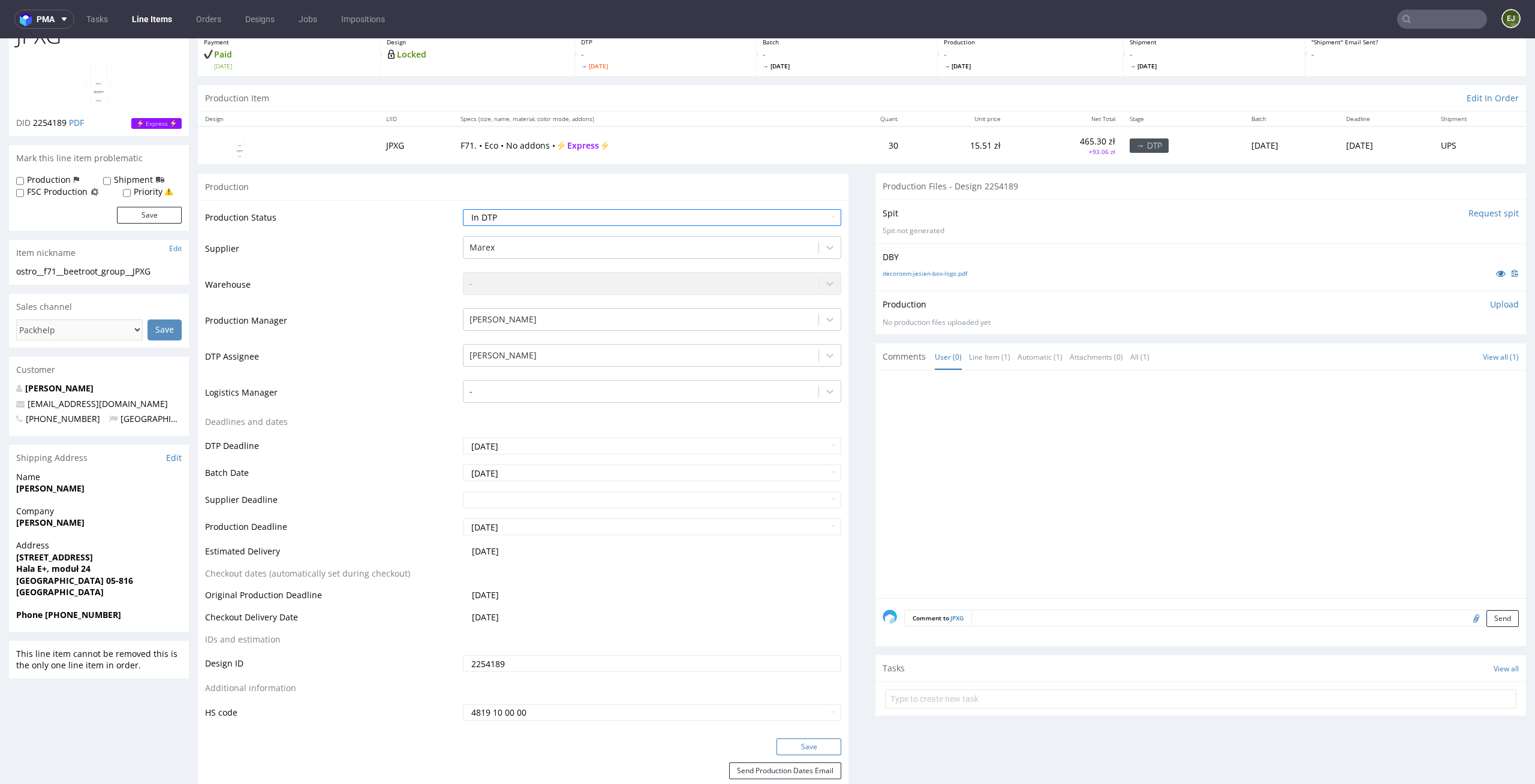
click at [805, 746] on button "Save" at bounding box center [809, 746] width 65 height 17
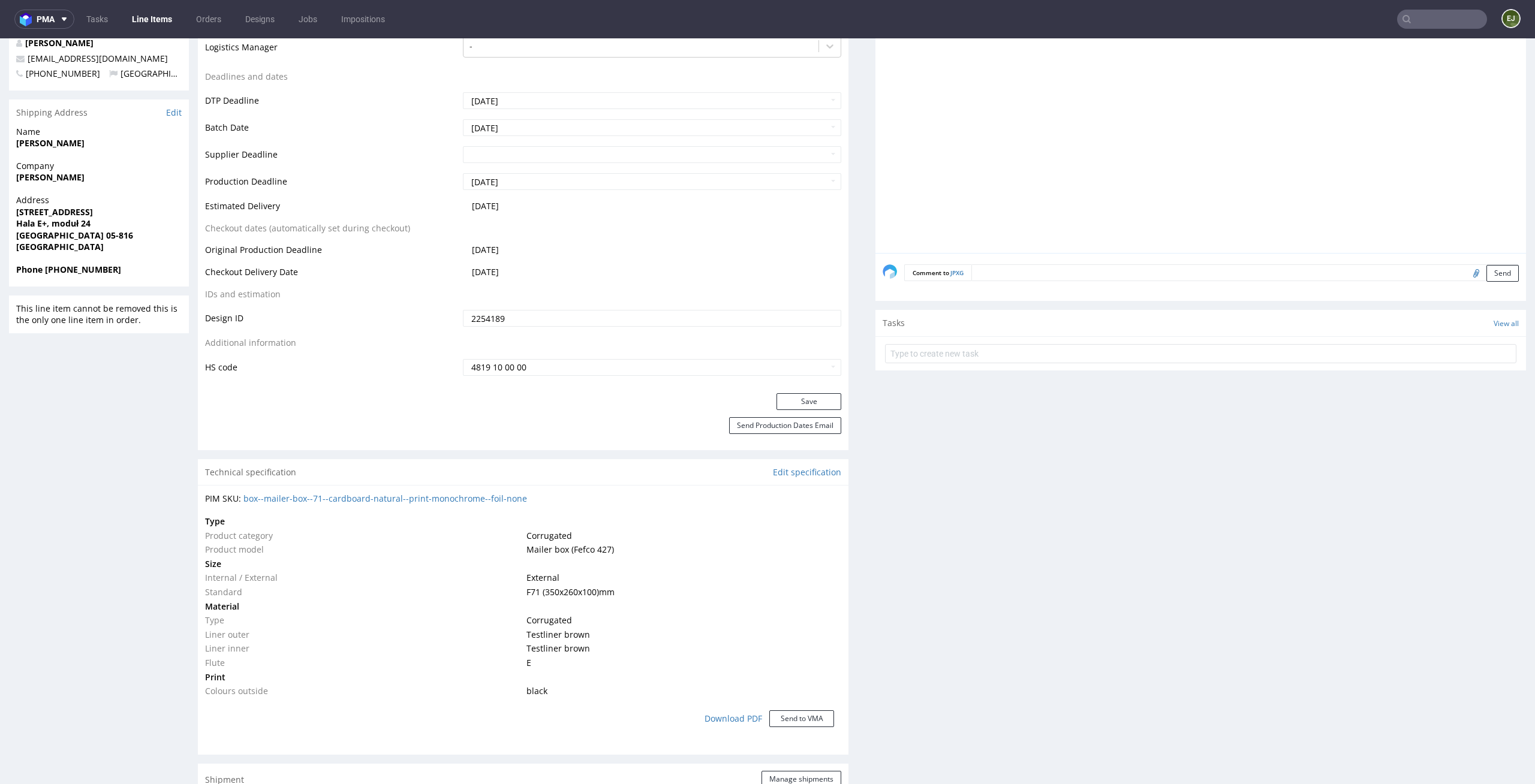
scroll to position [0, 0]
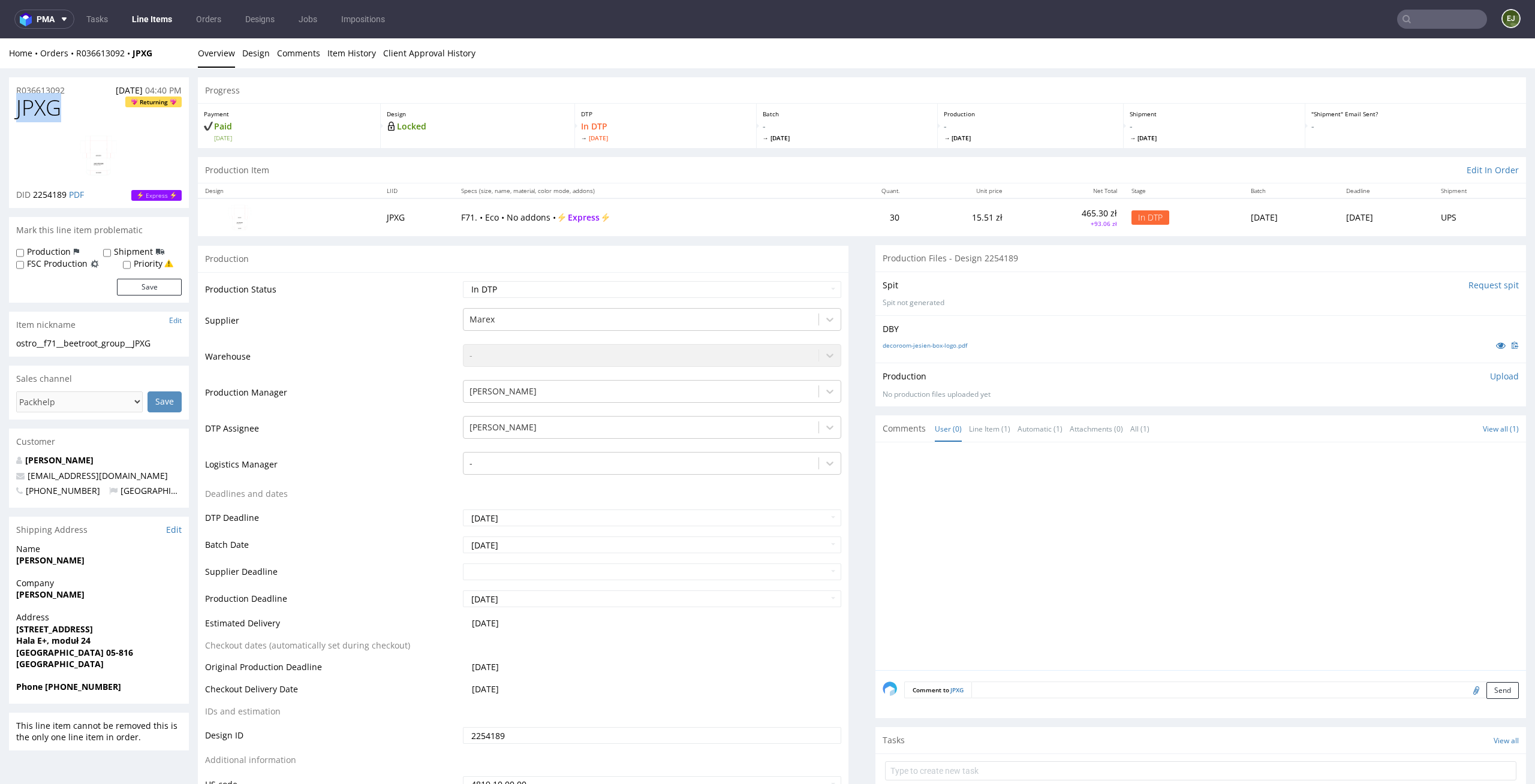
drag, startPoint x: 82, startPoint y: 110, endPoint x: 0, endPoint y: 110, distance: 82.0
copy span "JPXG"
drag, startPoint x: 166, startPoint y: 344, endPoint x: 0, endPoint y: 344, distance: 166.0
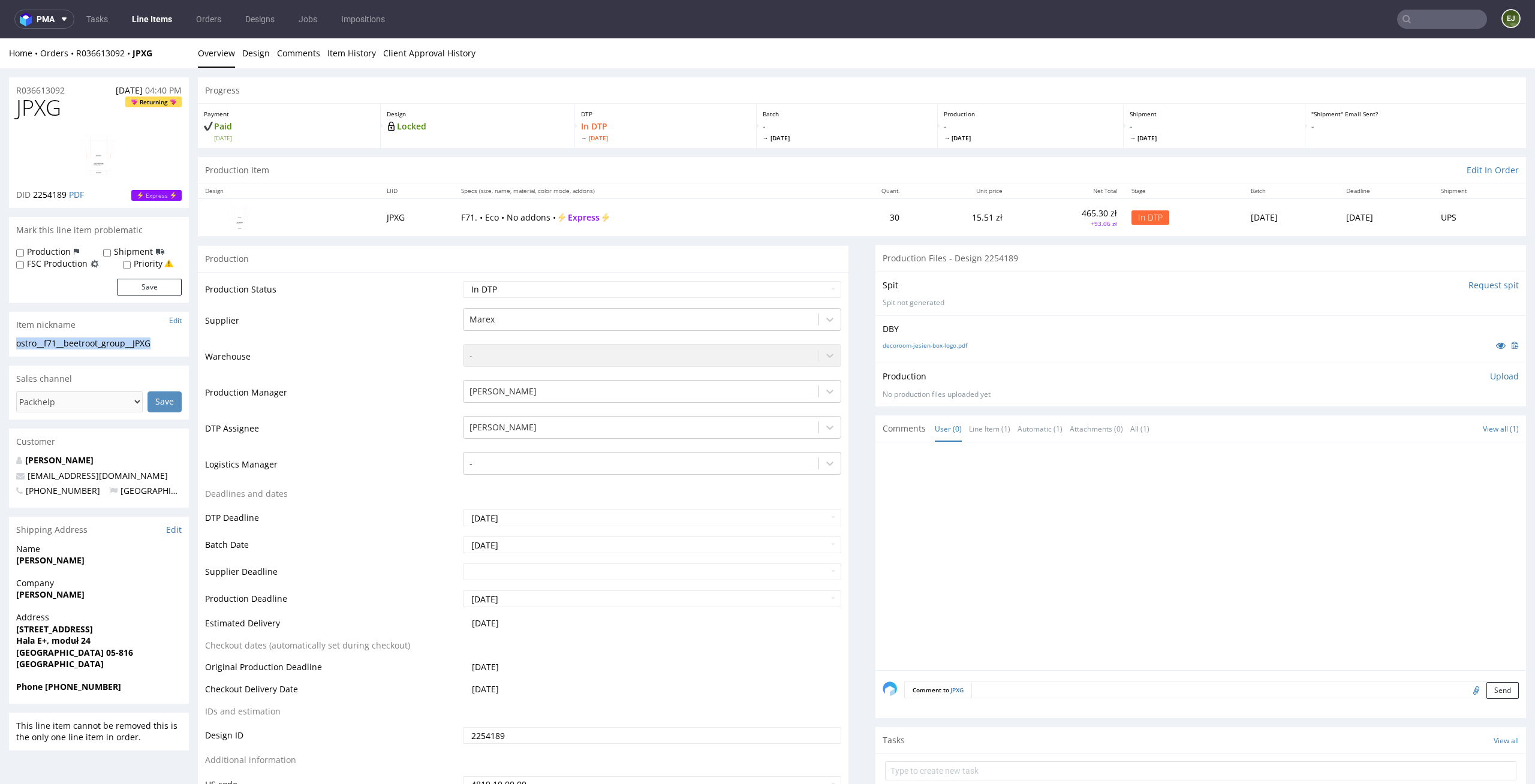
copy div "ostro__f71__beetroot_group__JPXG"
drag, startPoint x: 68, startPoint y: 198, endPoint x: 32, endPoint y: 196, distance: 36.1
click at [32, 196] on p "DID 2254189 PDF" at bounding box center [50, 195] width 68 height 12
copy span "2254189"
drag, startPoint x: 83, startPoint y: 88, endPoint x: 0, endPoint y: 88, distance: 83.0
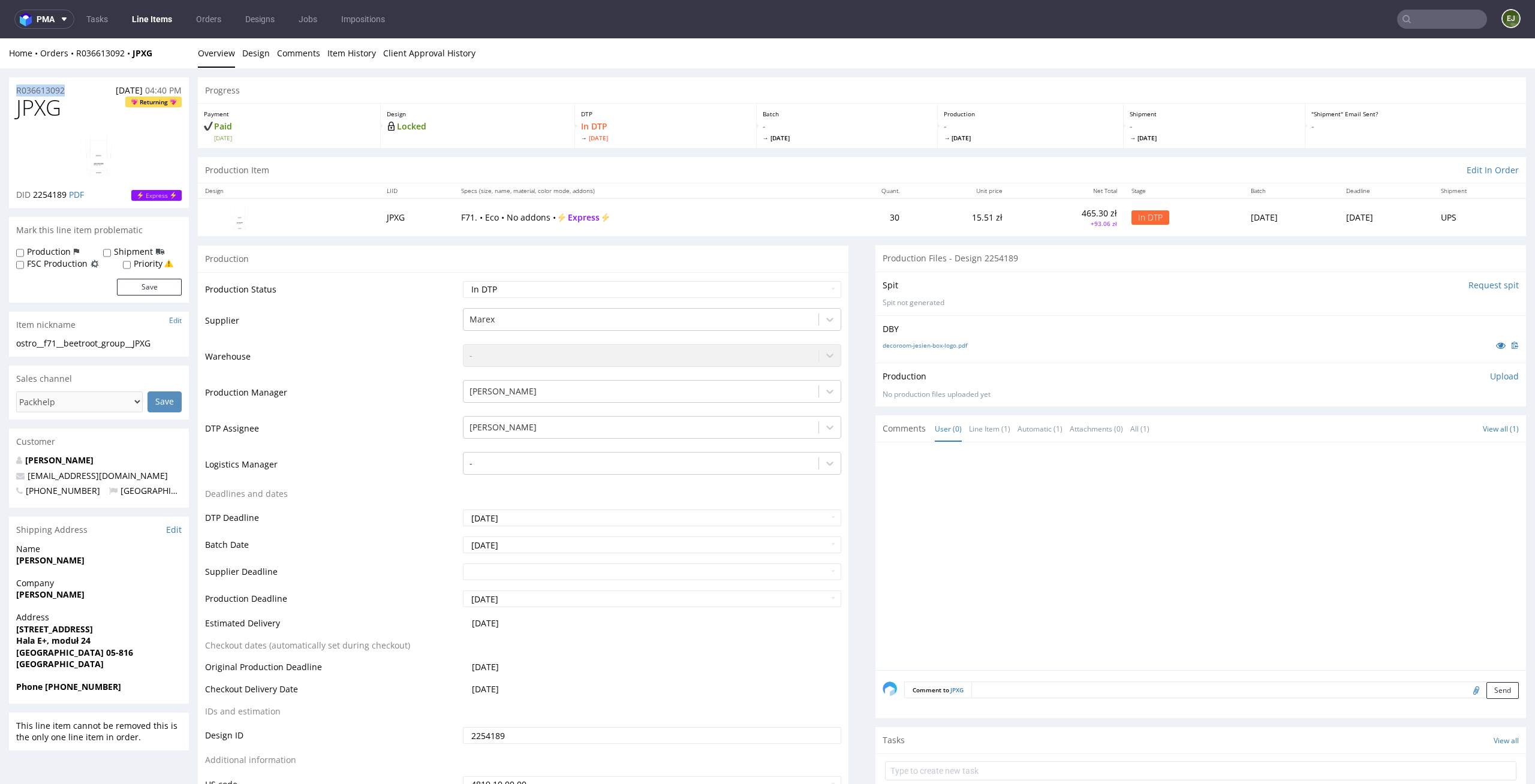
copy p "R036613092"
click at [1490, 374] on p "Upload" at bounding box center [1504, 376] width 29 height 12
click at [1416, 433] on div "Add files" at bounding box center [1433, 430] width 60 height 18
type input "C:\fakepath\ostro__f71__beetroot_group__JPXG__d2254189__oR036613092__outside.pdf"
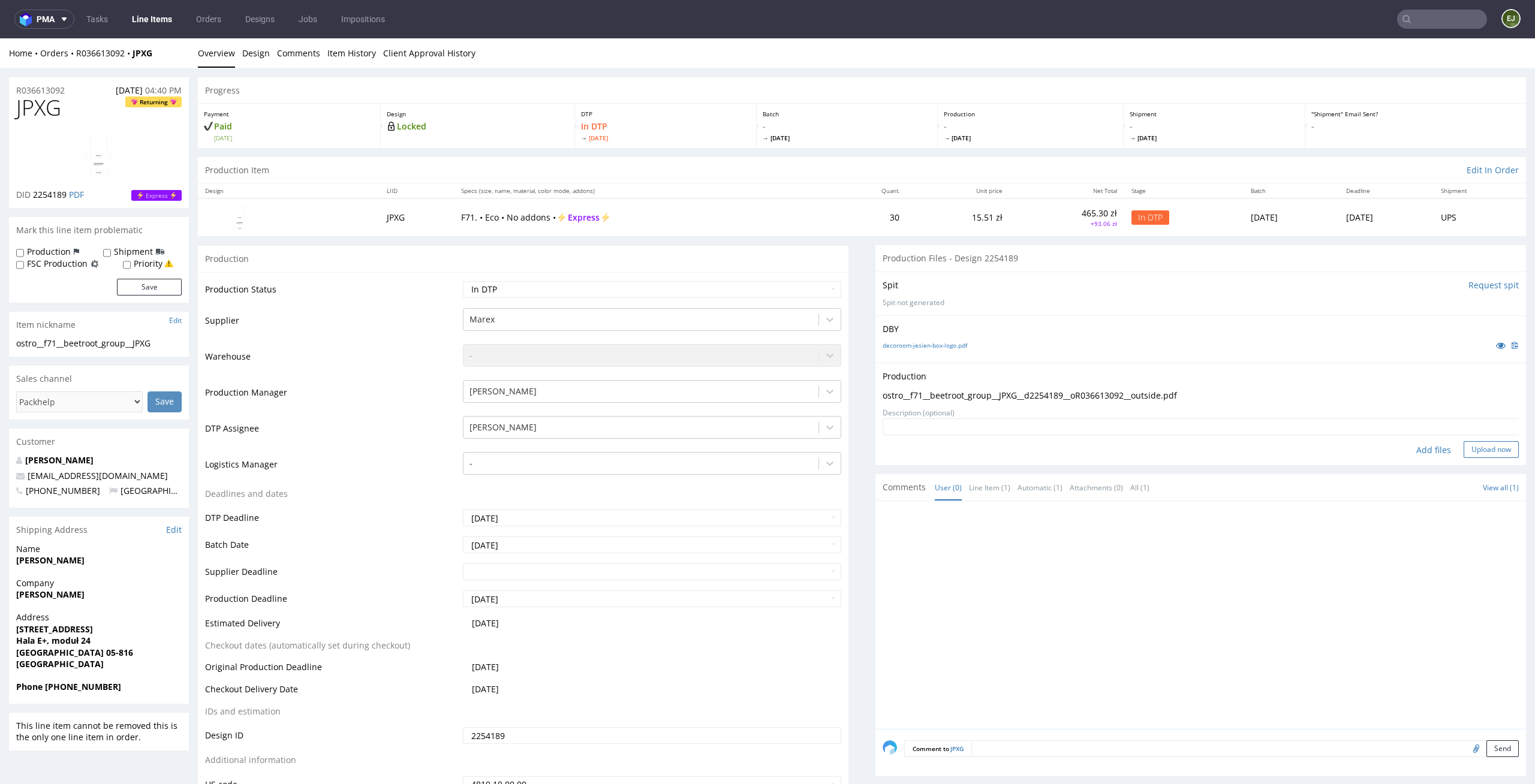
click at [1463, 453] on button "Upload now" at bounding box center [1490, 449] width 55 height 17
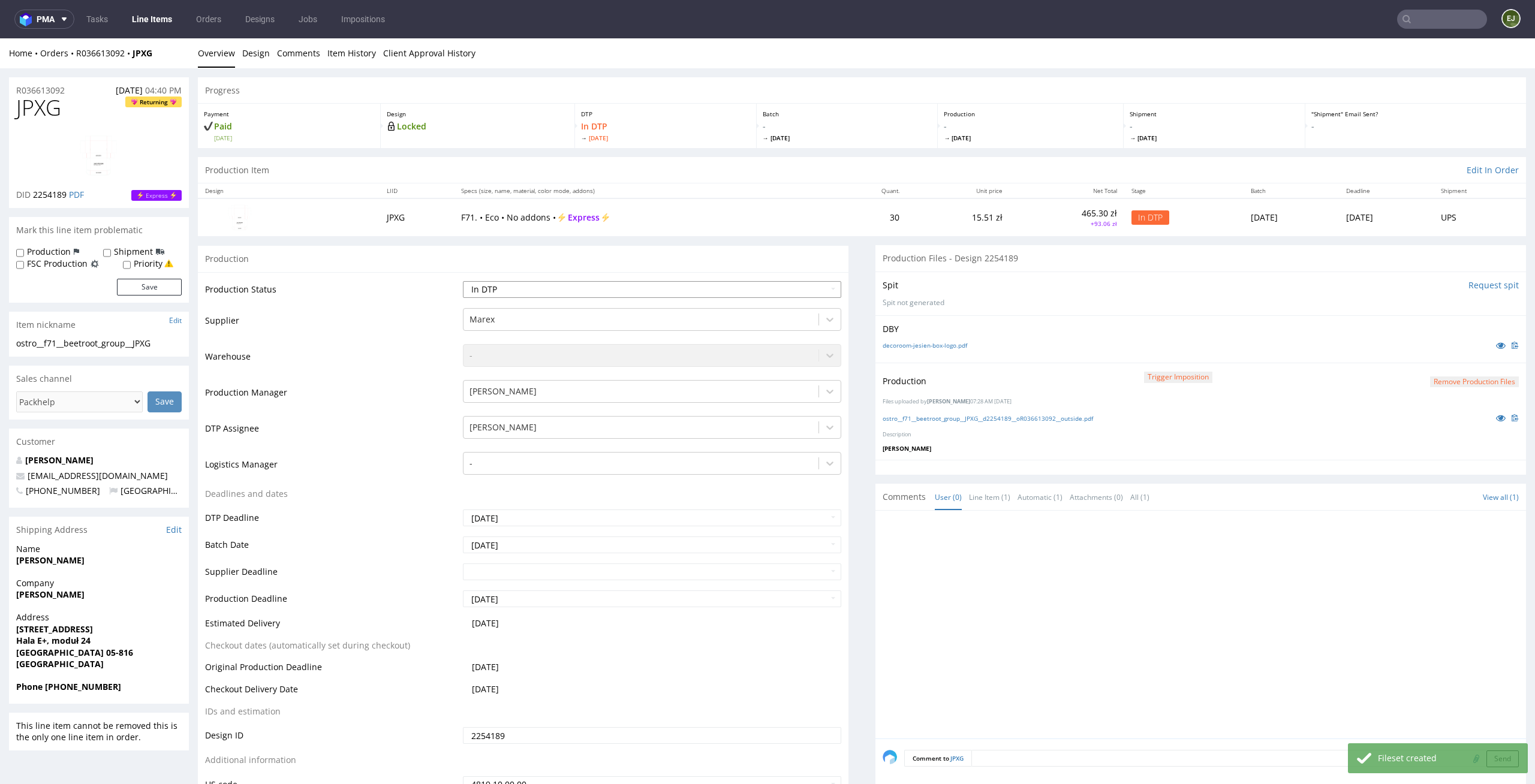
click at [817, 289] on select "Waiting for Artwork Waiting for Diecut Waiting for Mockup Waiting for DTP Waiti…" at bounding box center [652, 289] width 379 height 17
select select "dtp_production_ready"
click at [463, 281] on select "Waiting for Artwork Waiting for Diecut Waiting for Mockup Waiting for DTP Waiti…" at bounding box center [652, 289] width 379 height 17
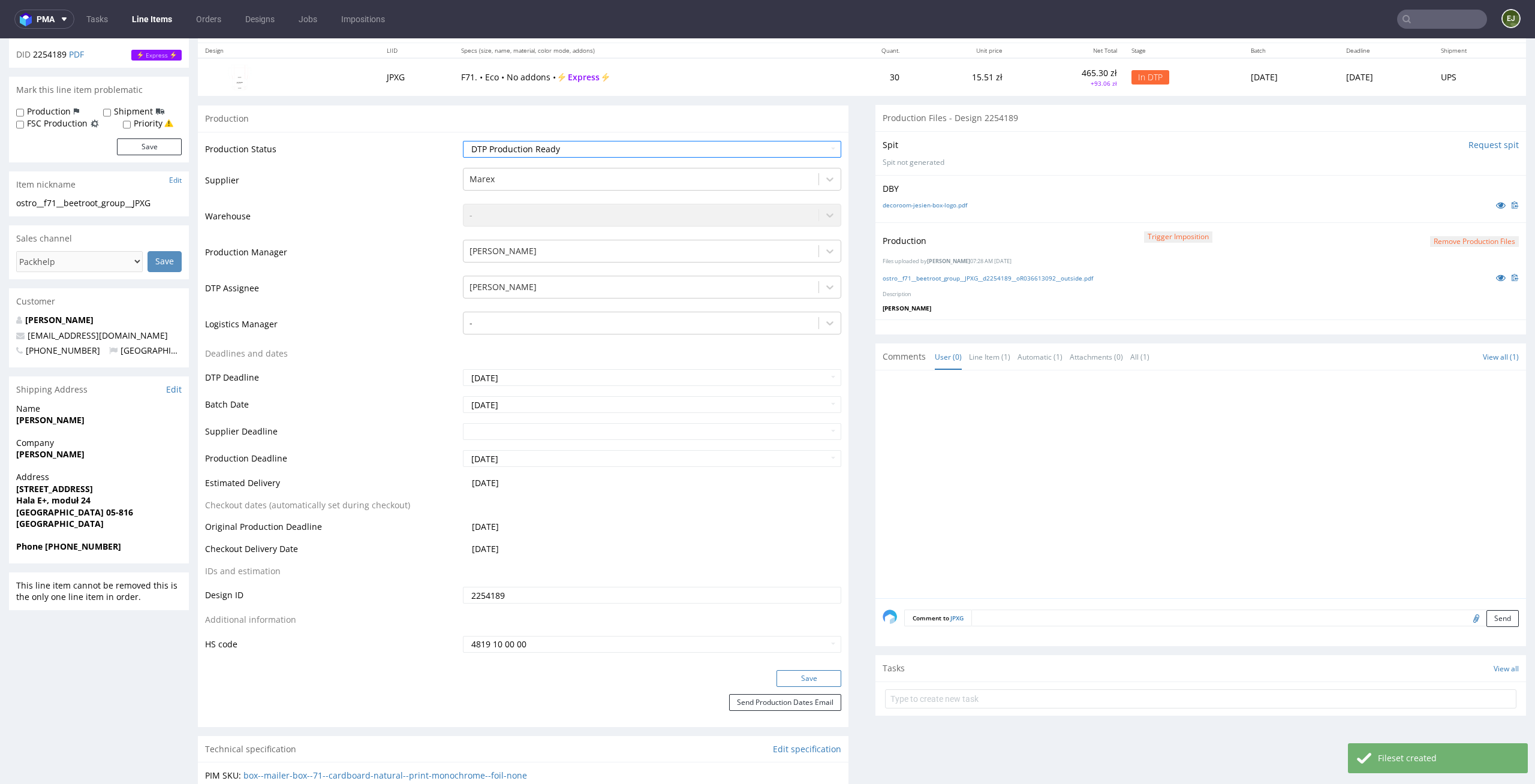
click at [805, 671] on button "Save" at bounding box center [809, 678] width 65 height 17
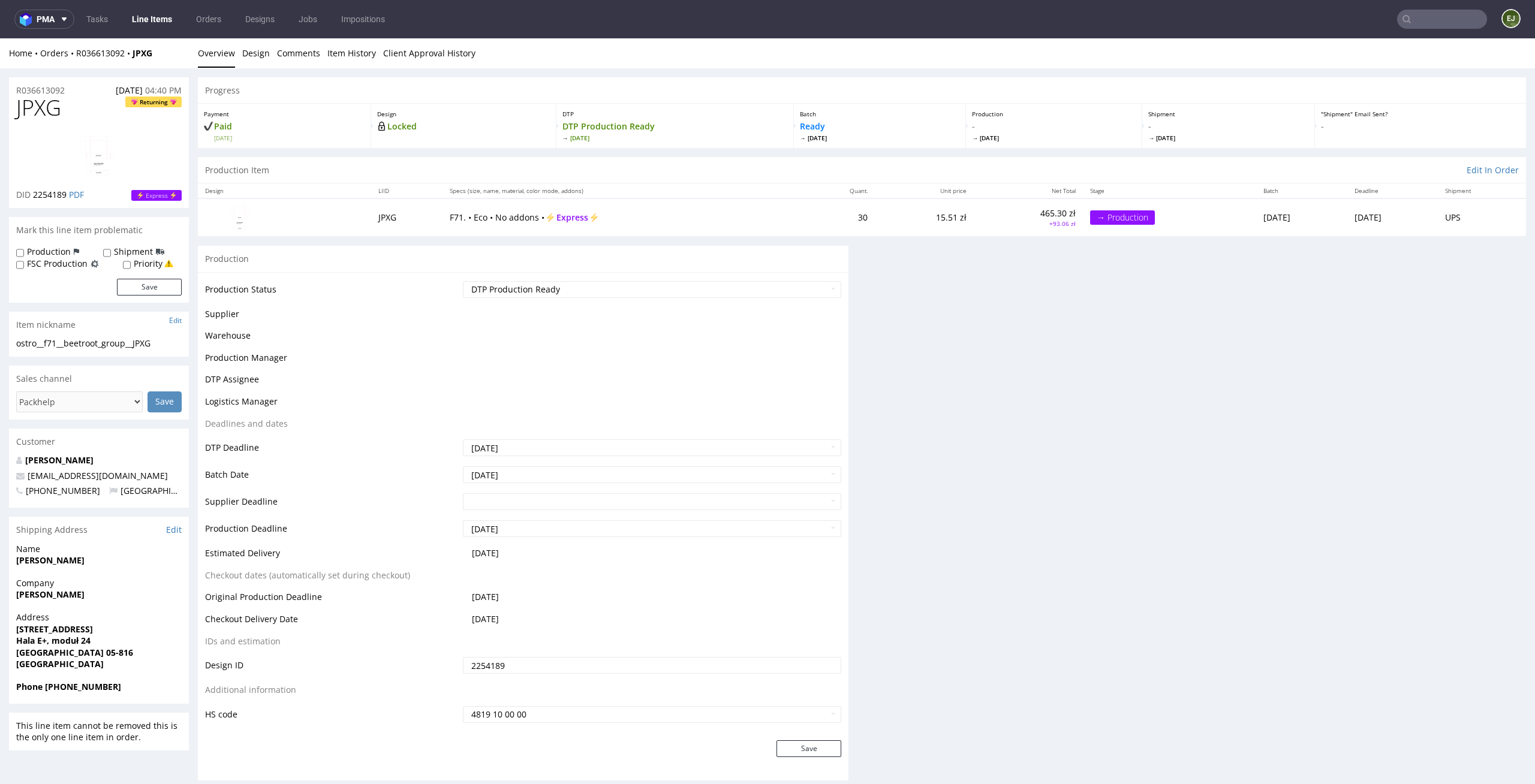
scroll to position [0, 0]
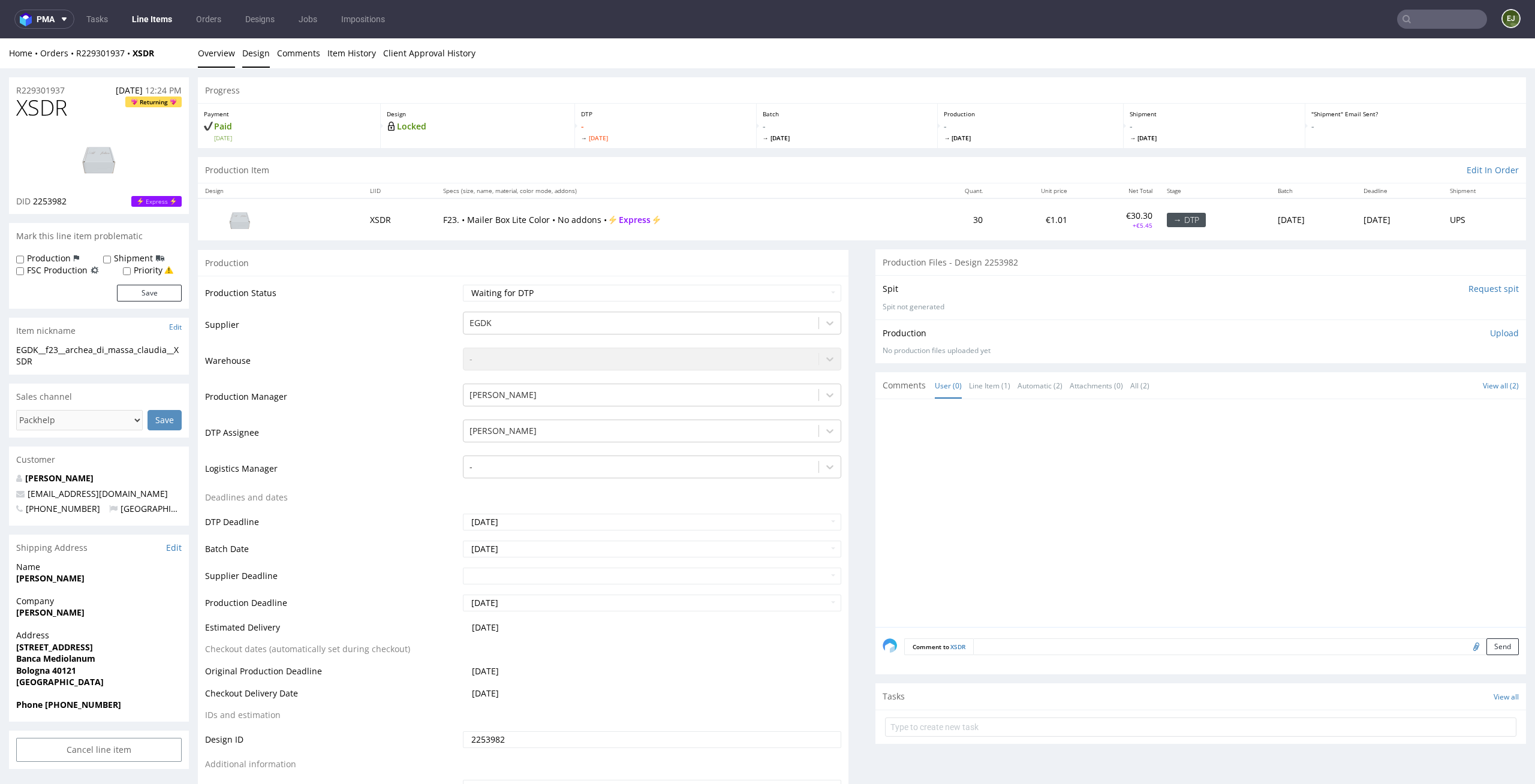
click at [250, 40] on link "Design" at bounding box center [256, 52] width 27 height 29
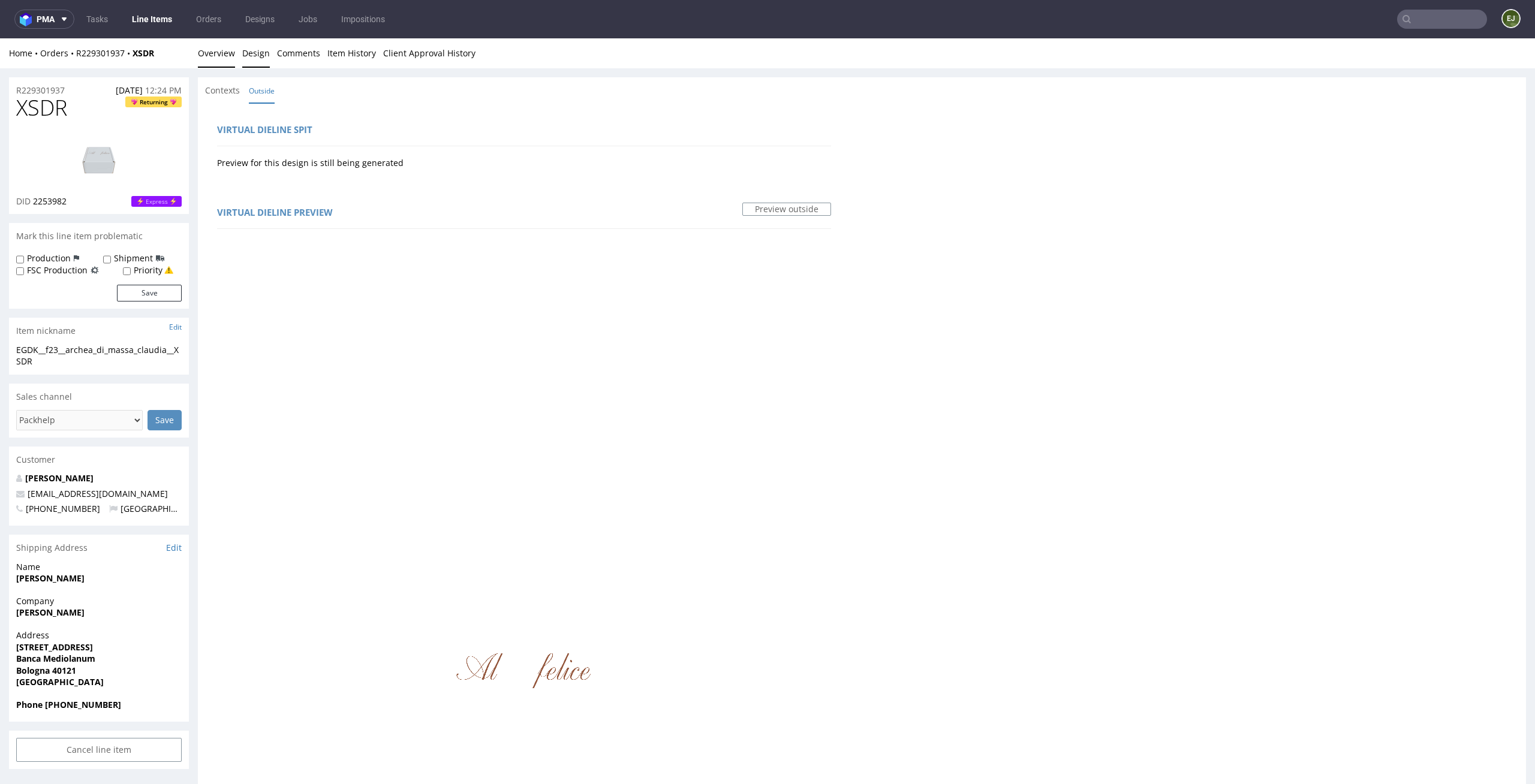
click at [214, 50] on link "Overview" at bounding box center [216, 52] width 37 height 29
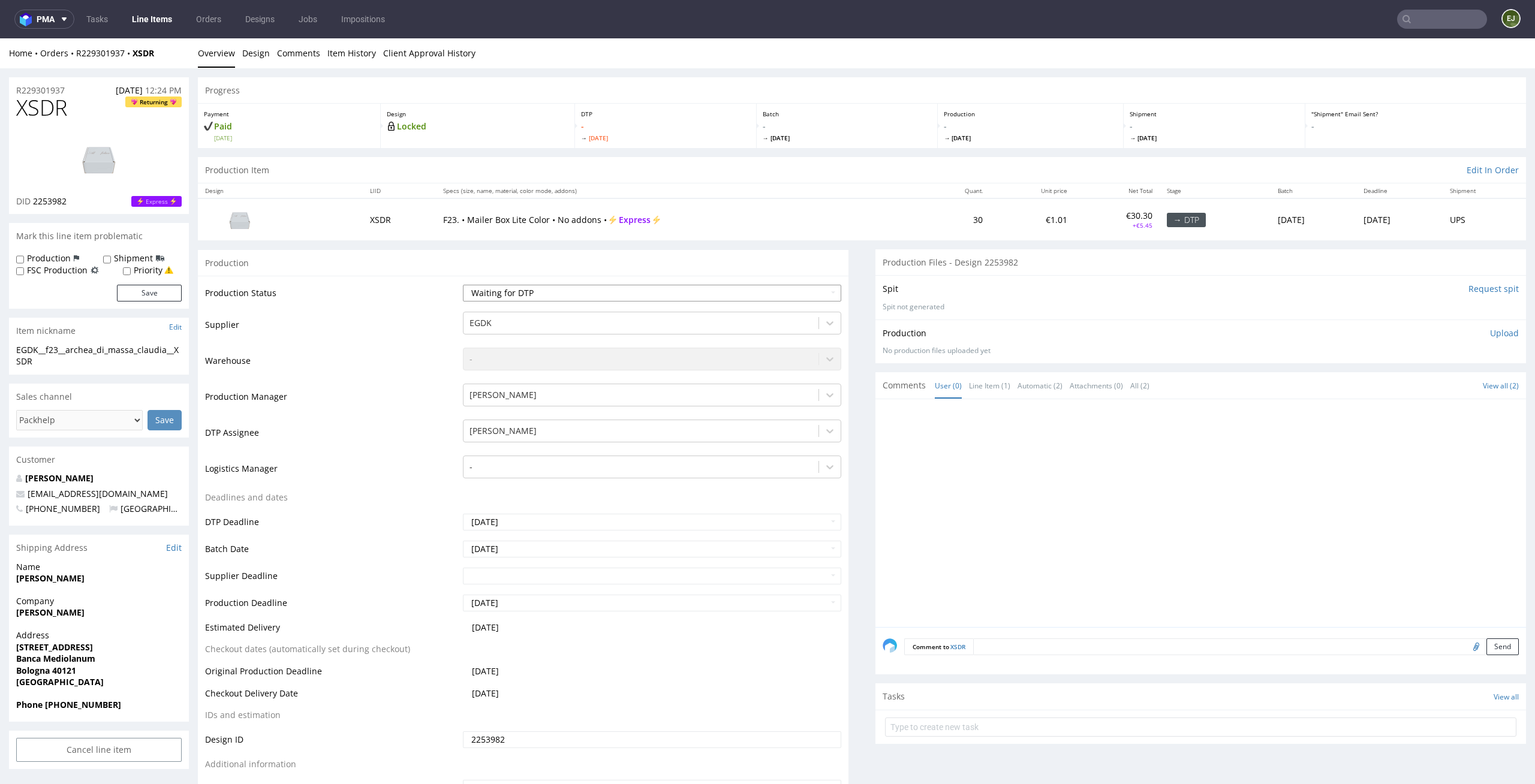
click at [796, 292] on select "Waiting for Artwork Waiting for Diecut Waiting for Mockup Waiting for DTP Waiti…" at bounding box center [652, 292] width 379 height 17
select select "dtp_in_process"
click at [463, 285] on select "Waiting for Artwork Waiting for Diecut Waiting for Mockup Waiting for DTP Waiti…" at bounding box center [652, 292] width 379 height 17
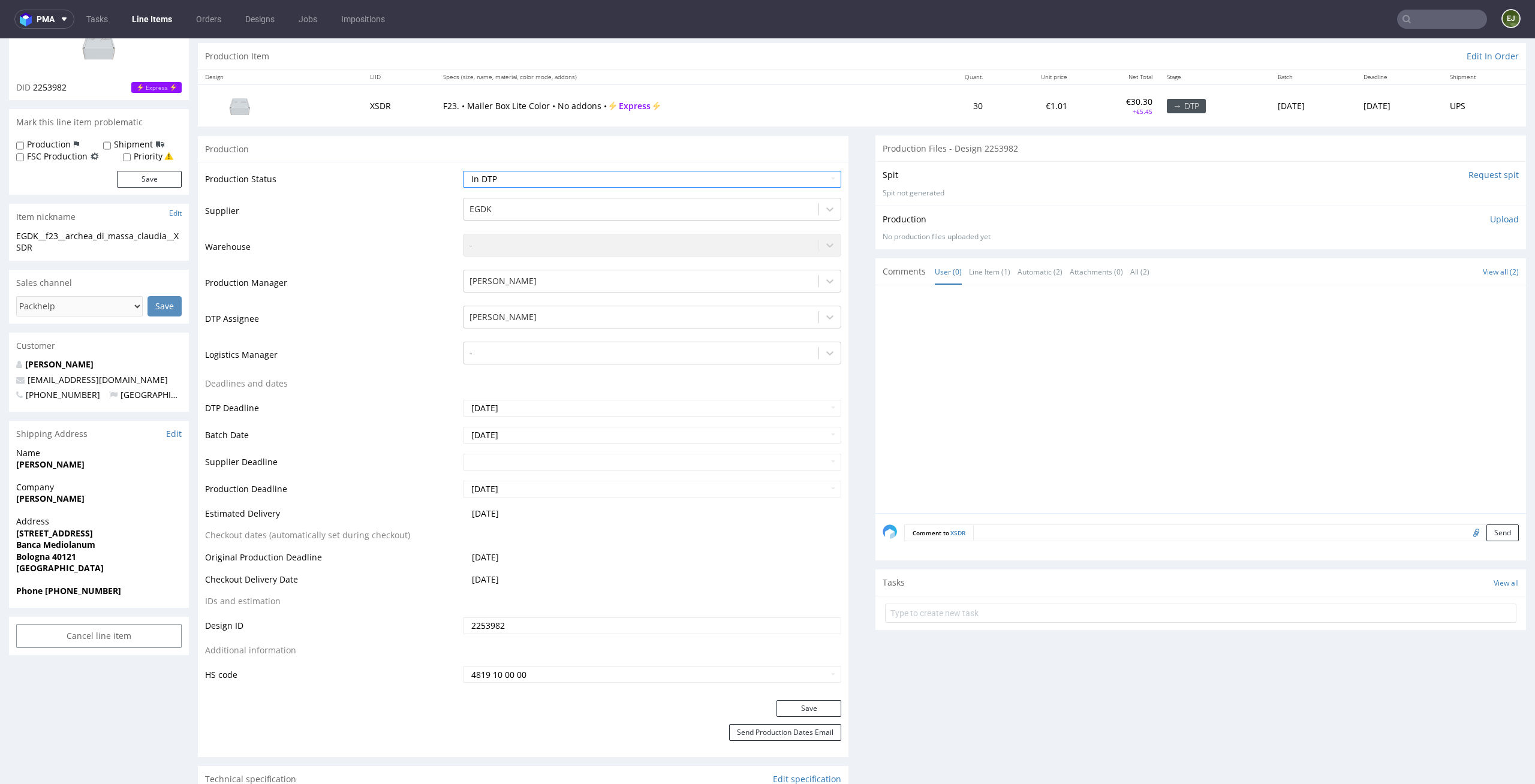
scroll to position [170, 0]
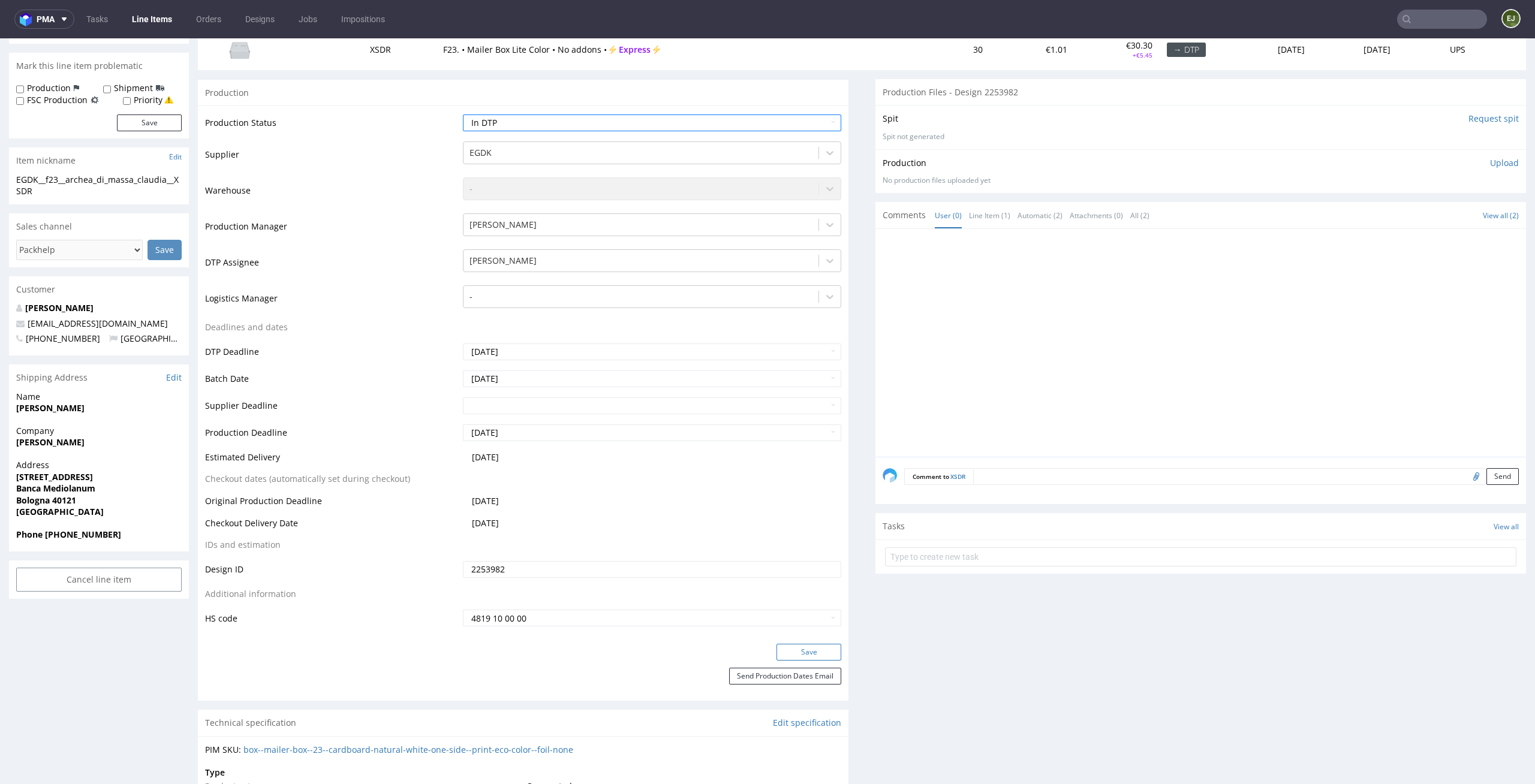
click at [799, 645] on button "Save" at bounding box center [809, 652] width 65 height 17
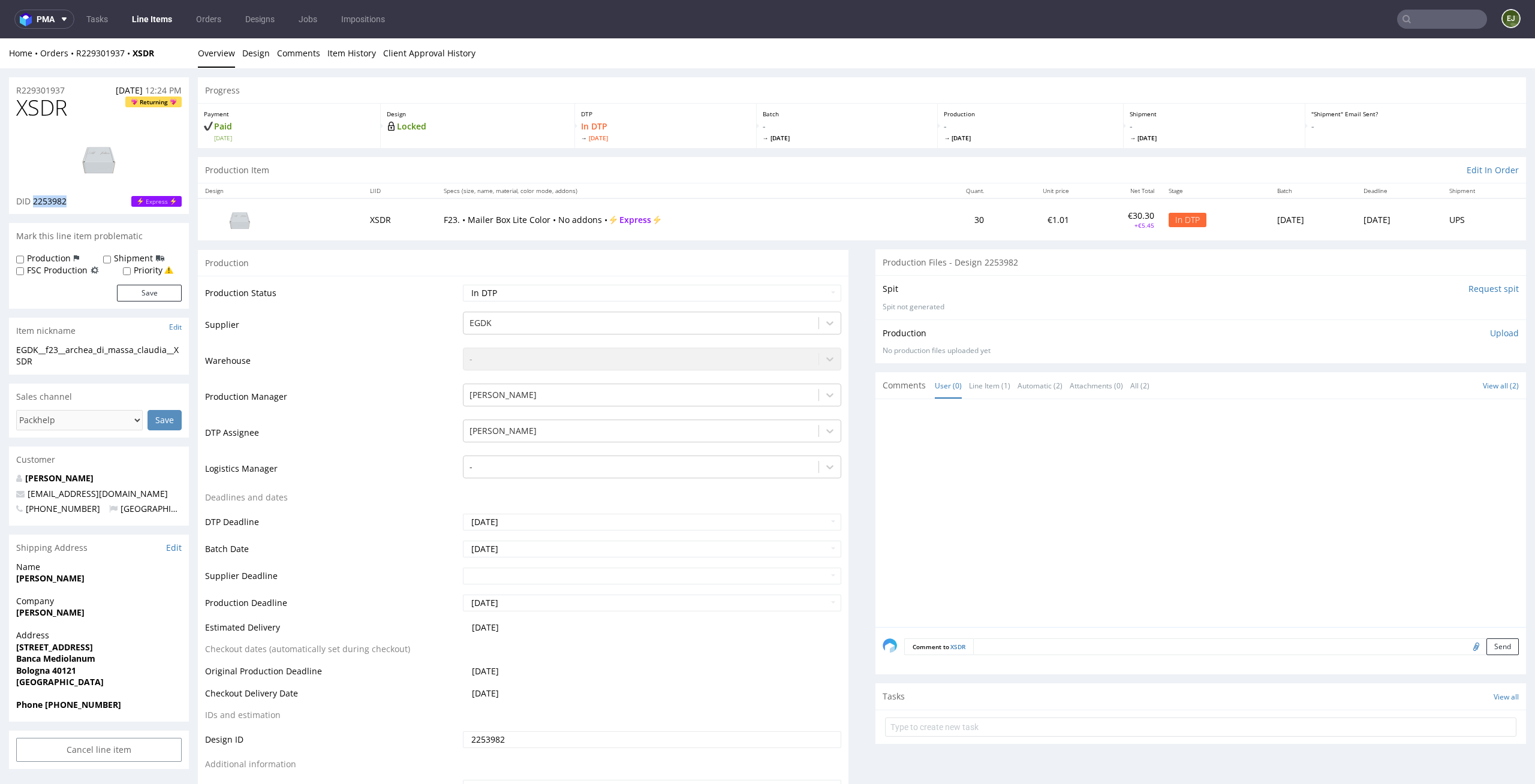
drag, startPoint x: 99, startPoint y: 198, endPoint x: 35, endPoint y: 198, distance: 64.0
click at [35, 198] on div "DID 2253982 Express" at bounding box center [99, 201] width 165 height 12
copy span "2253982"
click at [574, 190] on th "Specs (size, name, material, color mode, addons)" at bounding box center [680, 190] width 487 height 15
drag, startPoint x: 69, startPoint y: 200, endPoint x: 31, endPoint y: 200, distance: 38.0
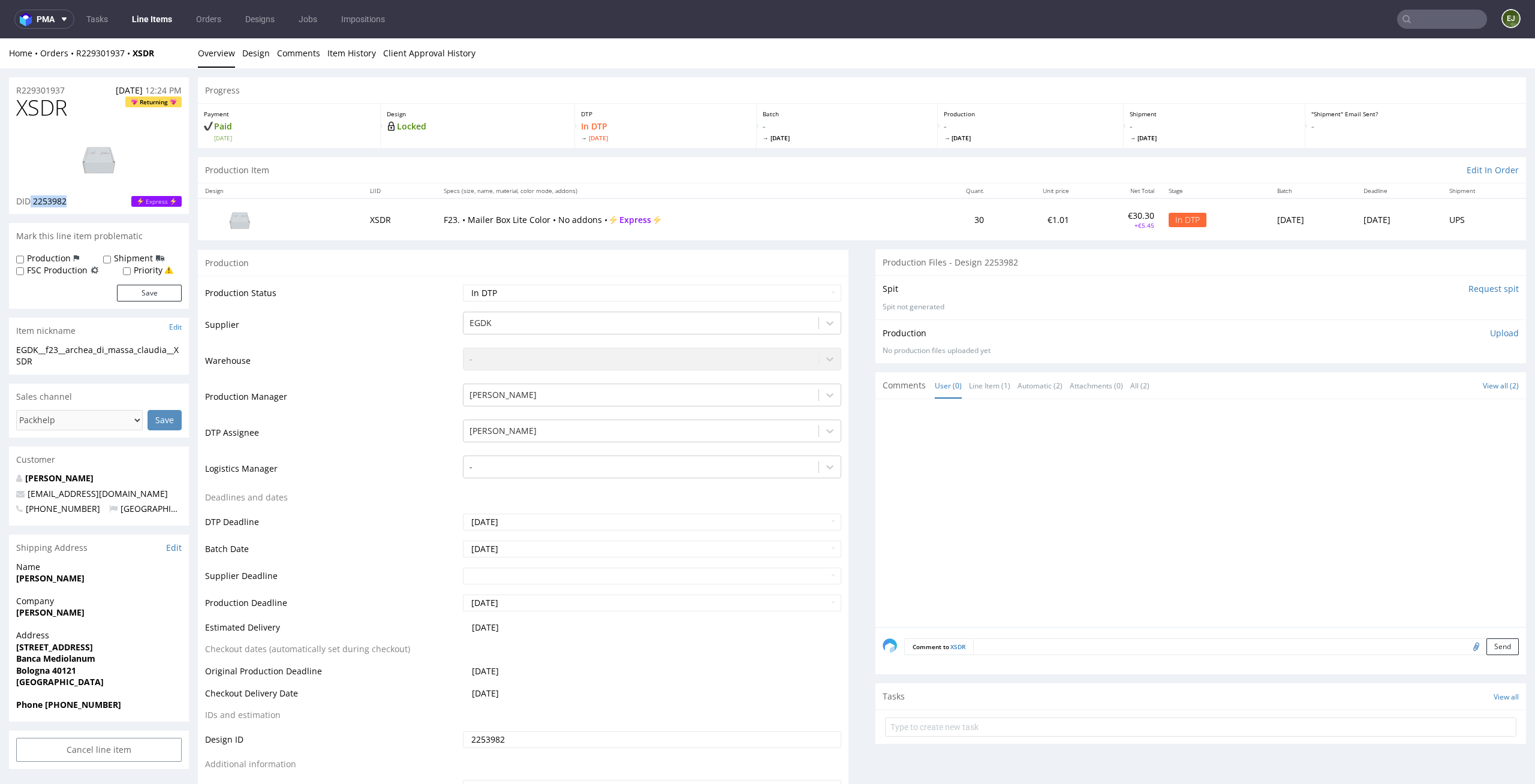
click at [31, 200] on div "DID 2253982 Express" at bounding box center [99, 201] width 165 height 12
copy p "2253982"
click at [262, 57] on link "Design" at bounding box center [256, 52] width 27 height 29
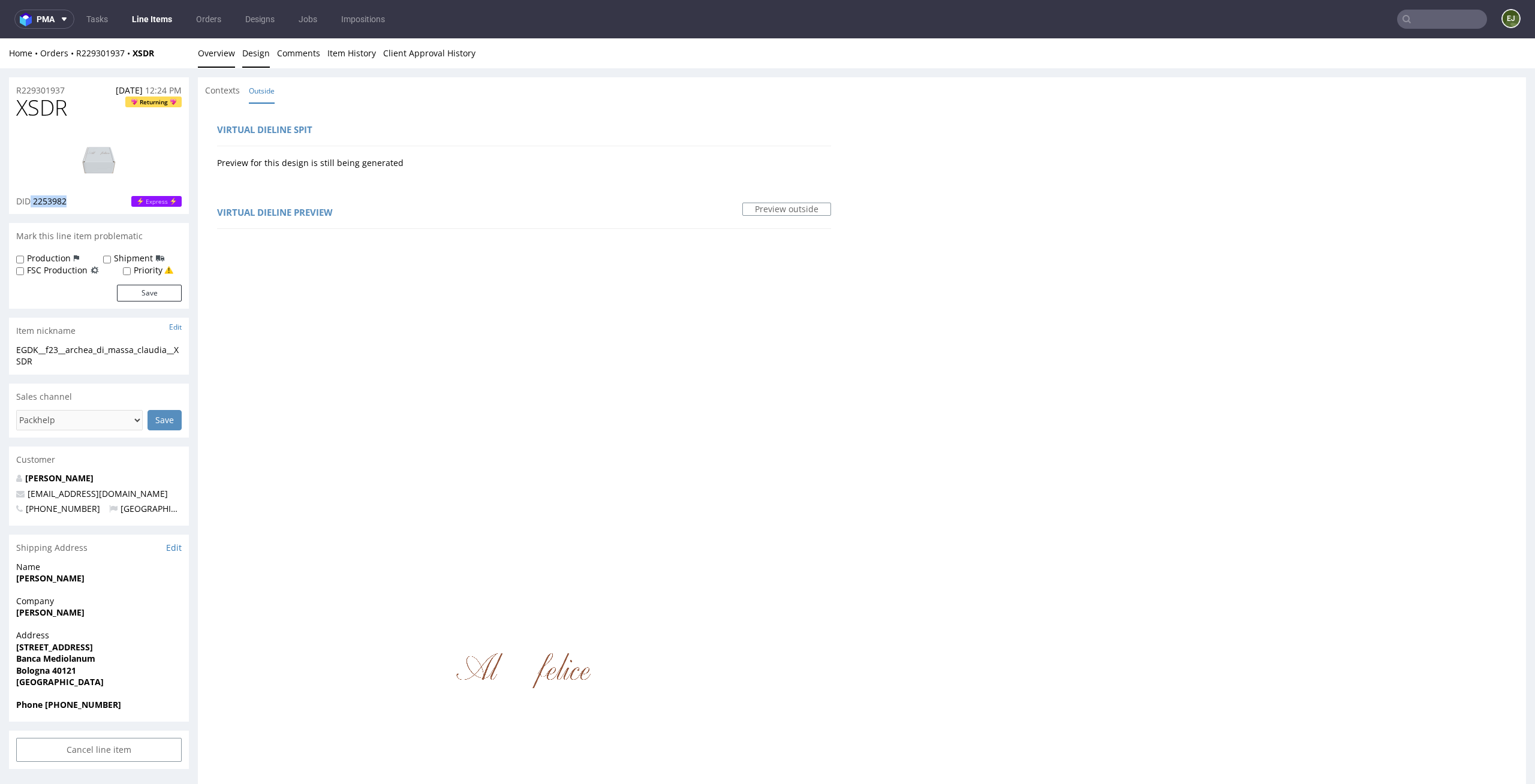
click at [218, 55] on link "Overview" at bounding box center [216, 52] width 37 height 29
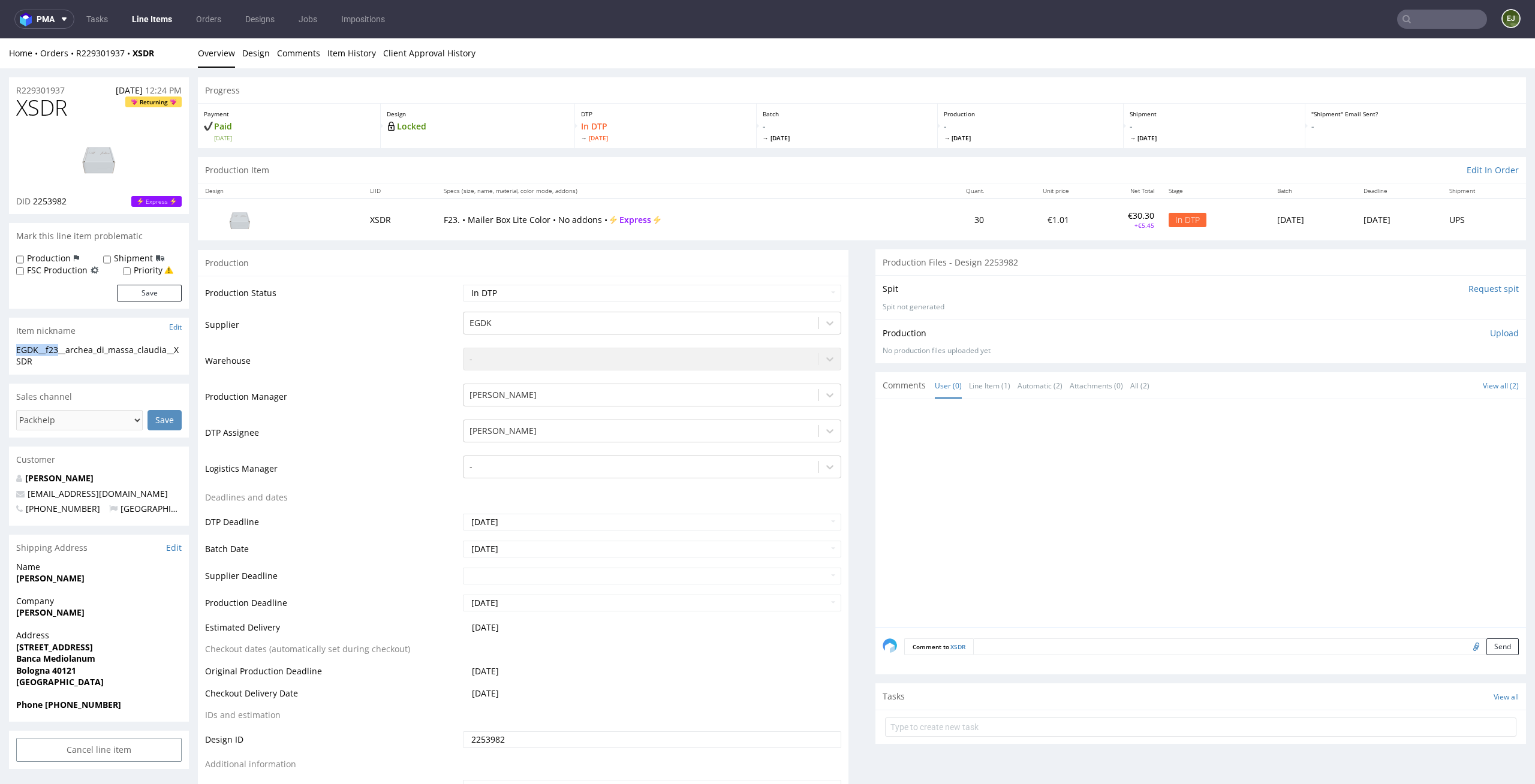
drag, startPoint x: 61, startPoint y: 349, endPoint x: 0, endPoint y: 349, distance: 61.0
copy div "EGDK__f23"
drag, startPoint x: 75, startPoint y: 103, endPoint x: 0, endPoint y: 108, distance: 75.2
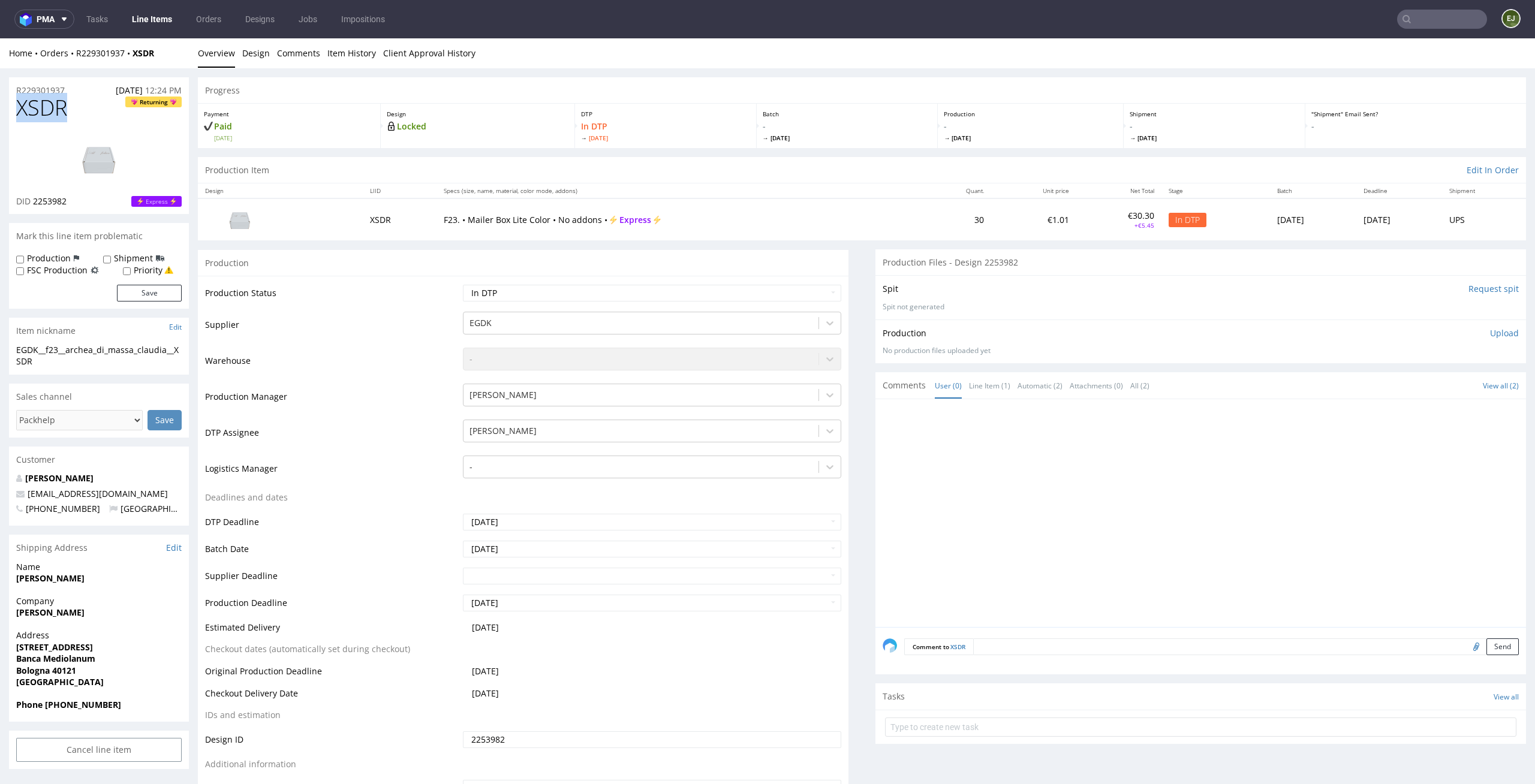
copy span "XSDR"
drag, startPoint x: 55, startPoint y: 360, endPoint x: 11, endPoint y: 352, distance: 44.7
click at [11, 352] on div "EGDK__f23__archea_di_massa_claudia__XSDR EGDK__f23 __archea_di_massa_claudia__X…" at bounding box center [99, 359] width 180 height 31
copy div "EGDK__f23__archea_di_massa_claudia__XSDR"
drag, startPoint x: 83, startPoint y: 208, endPoint x: 35, endPoint y: 207, distance: 48.0
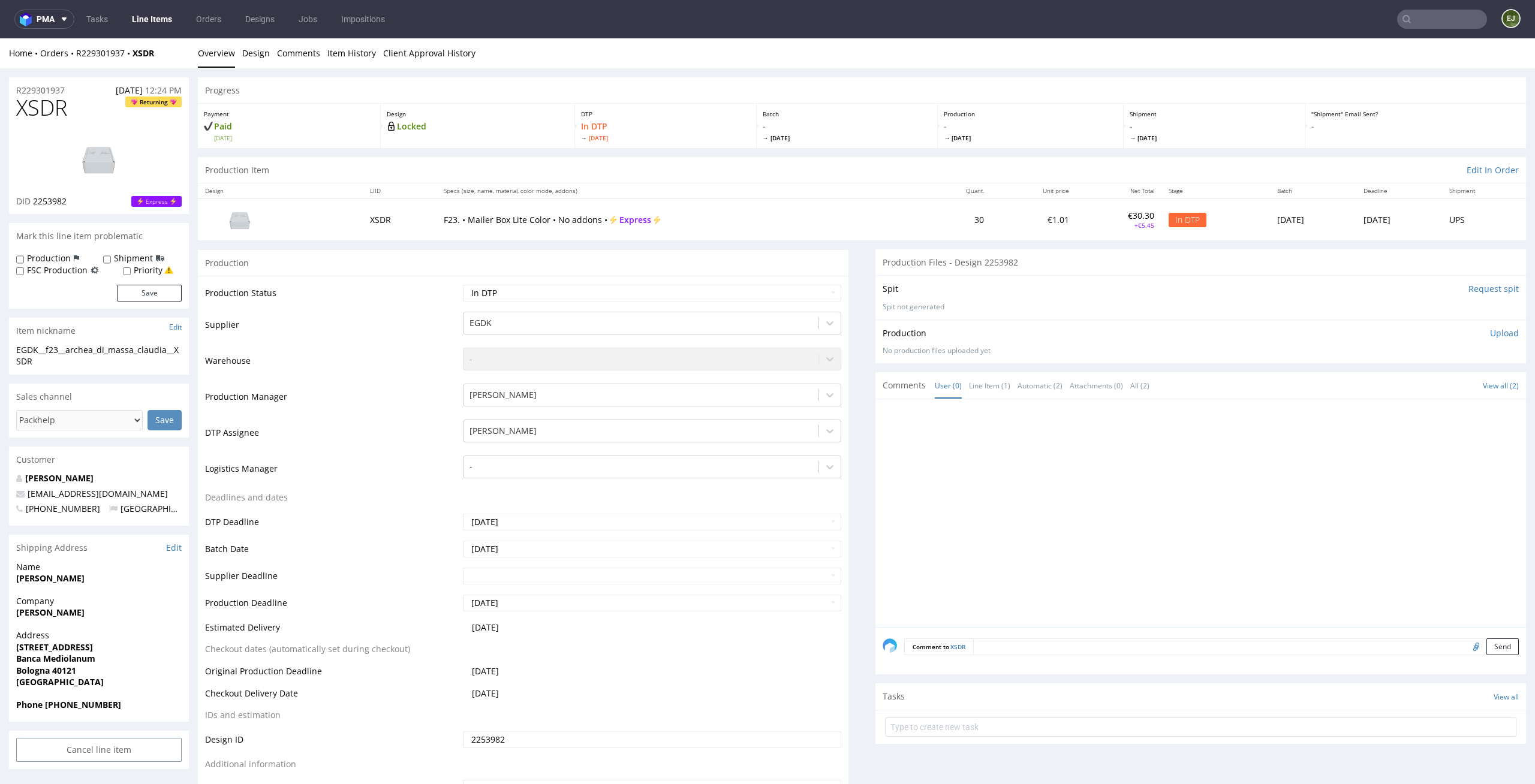
click at [35, 207] on div "XSDR Returning DID 2253982 Express" at bounding box center [99, 155] width 180 height 118
click at [70, 208] on div "XSDR Returning DID 2253982 Express" at bounding box center [99, 155] width 180 height 118
drag, startPoint x: 70, startPoint y: 198, endPoint x: 35, endPoint y: 200, distance: 35.1
click at [35, 200] on div "DID 2253982 Express" at bounding box center [99, 201] width 165 height 12
copy span "2253982"
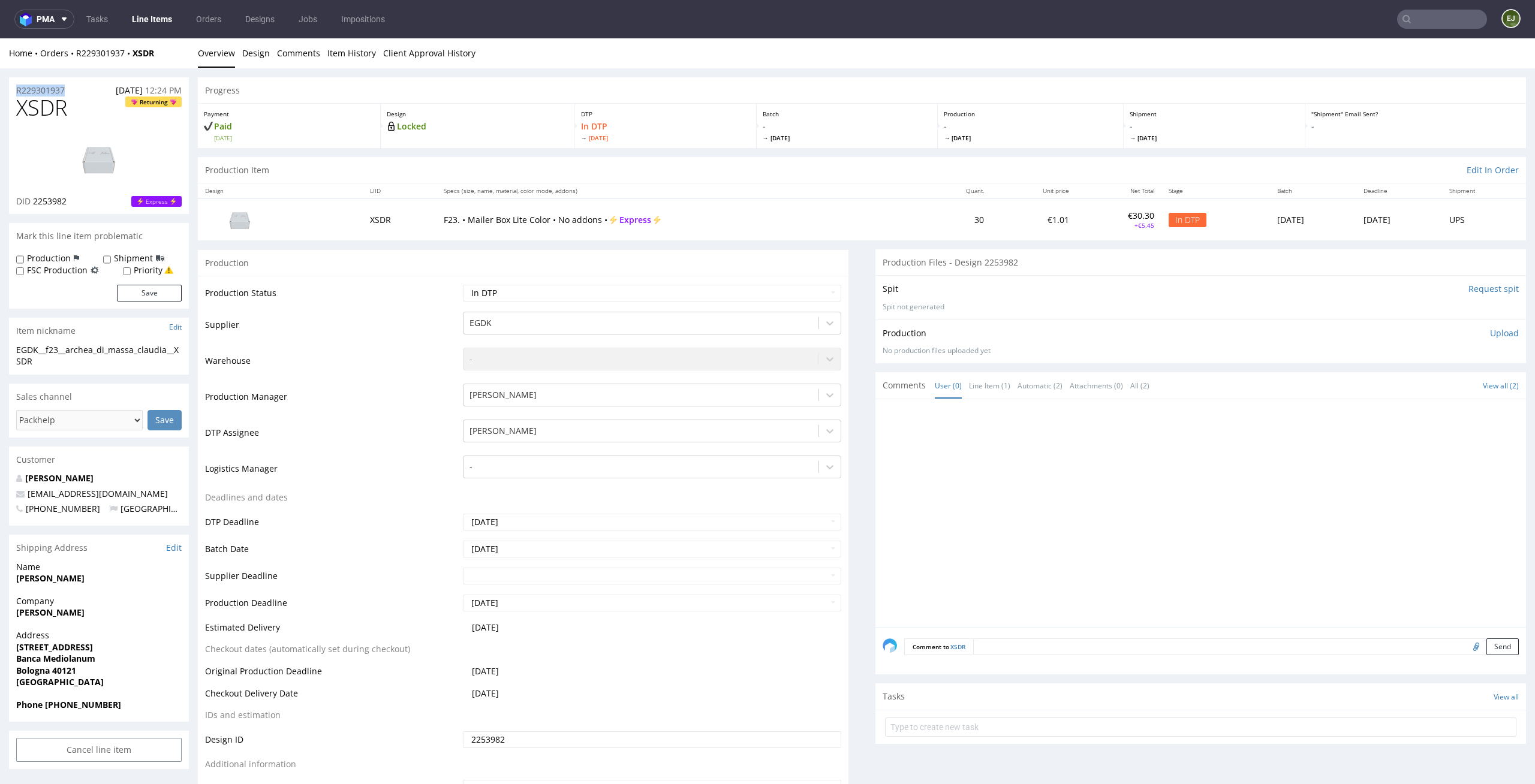
drag, startPoint x: 73, startPoint y: 86, endPoint x: 0, endPoint y: 86, distance: 73.0
copy p "R229301937"
click at [1490, 337] on p "Upload" at bounding box center [1504, 333] width 29 height 12
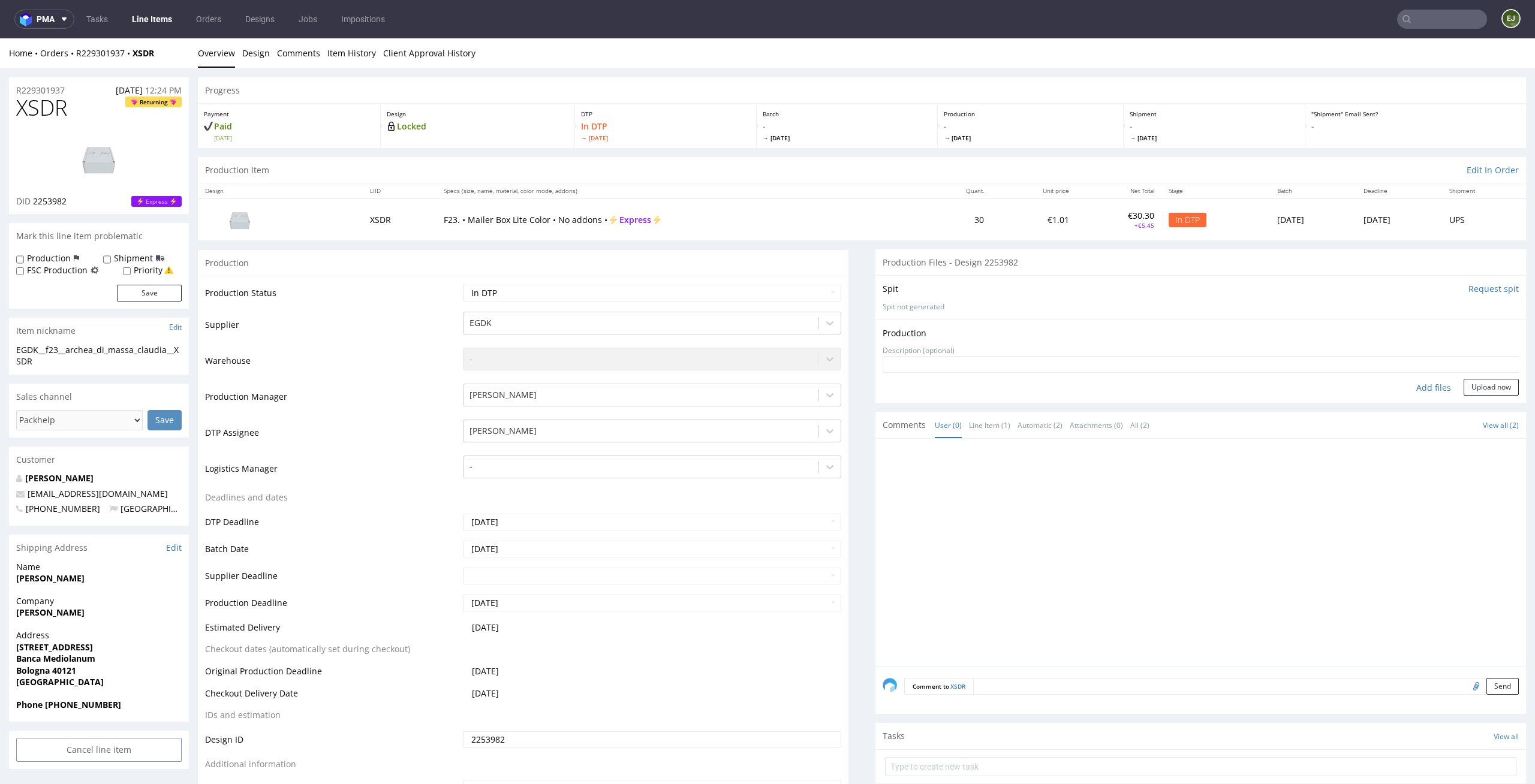
click at [1413, 384] on div "Add files" at bounding box center [1433, 387] width 60 height 18
type input "C:\fakepath\EGDK__f23__archea_di_massa_claudia__XSDR__d2253982__oR229301937__ou…"
click at [1474, 402] on button "Upload now" at bounding box center [1490, 406] width 55 height 17
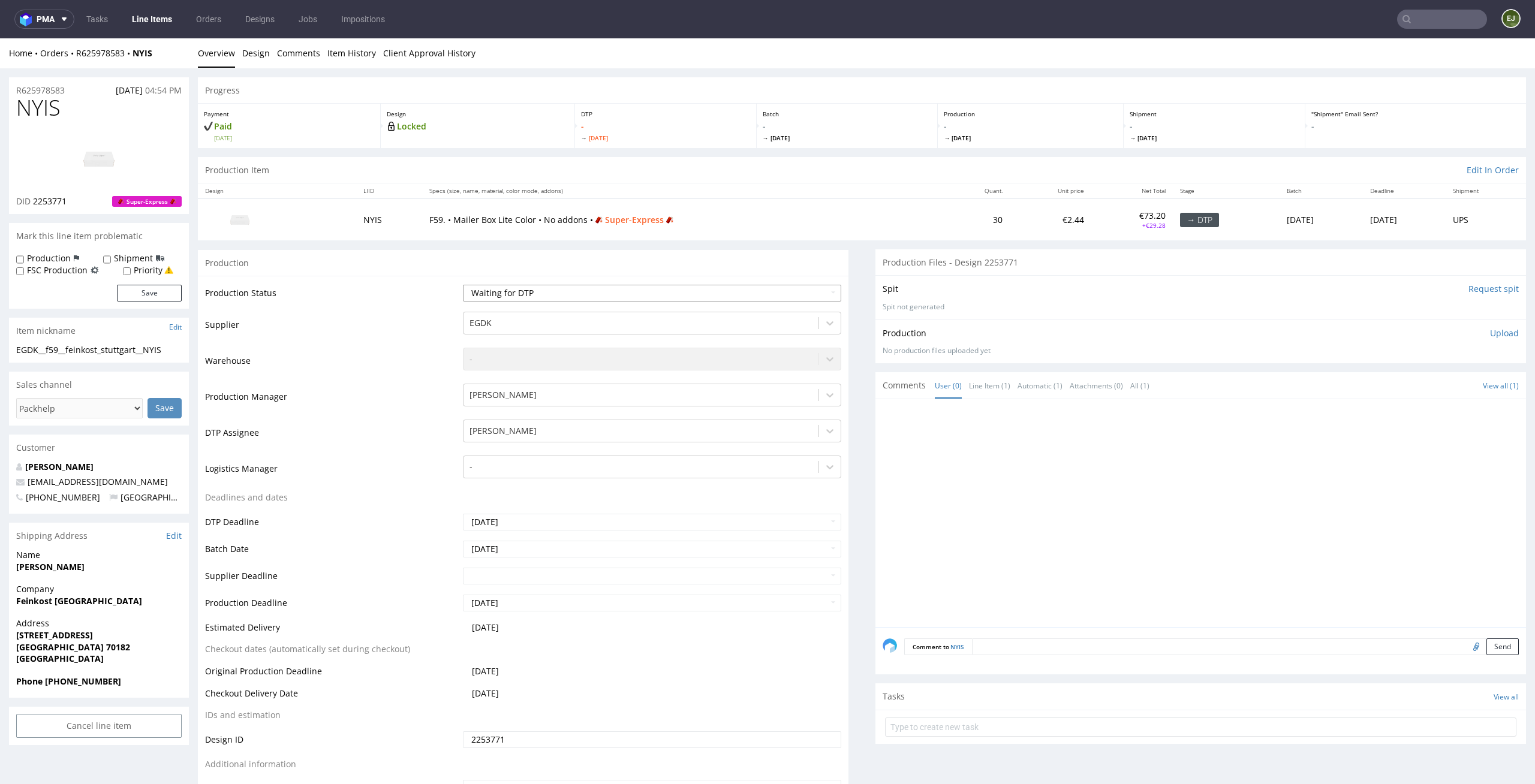
click at [767, 295] on select "Waiting for Artwork Waiting for Diecut Waiting for Mockup Waiting for DTP Waiti…" at bounding box center [652, 292] width 379 height 17
select select "dtp_in_process"
click at [463, 285] on select "Waiting for Artwork Waiting for Diecut Waiting for Mockup Waiting for DTP Waiti…" at bounding box center [652, 292] width 379 height 17
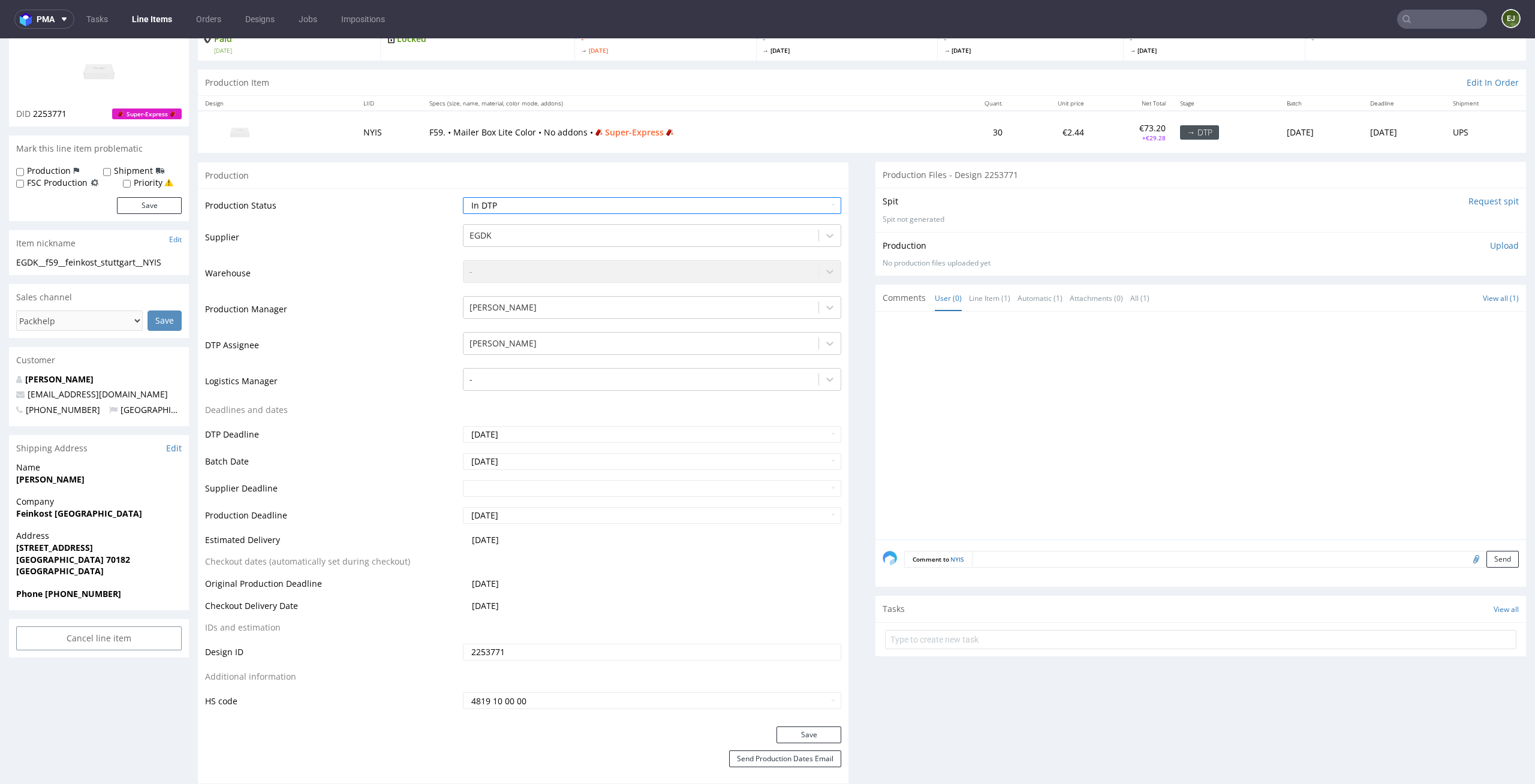
scroll to position [149, 0]
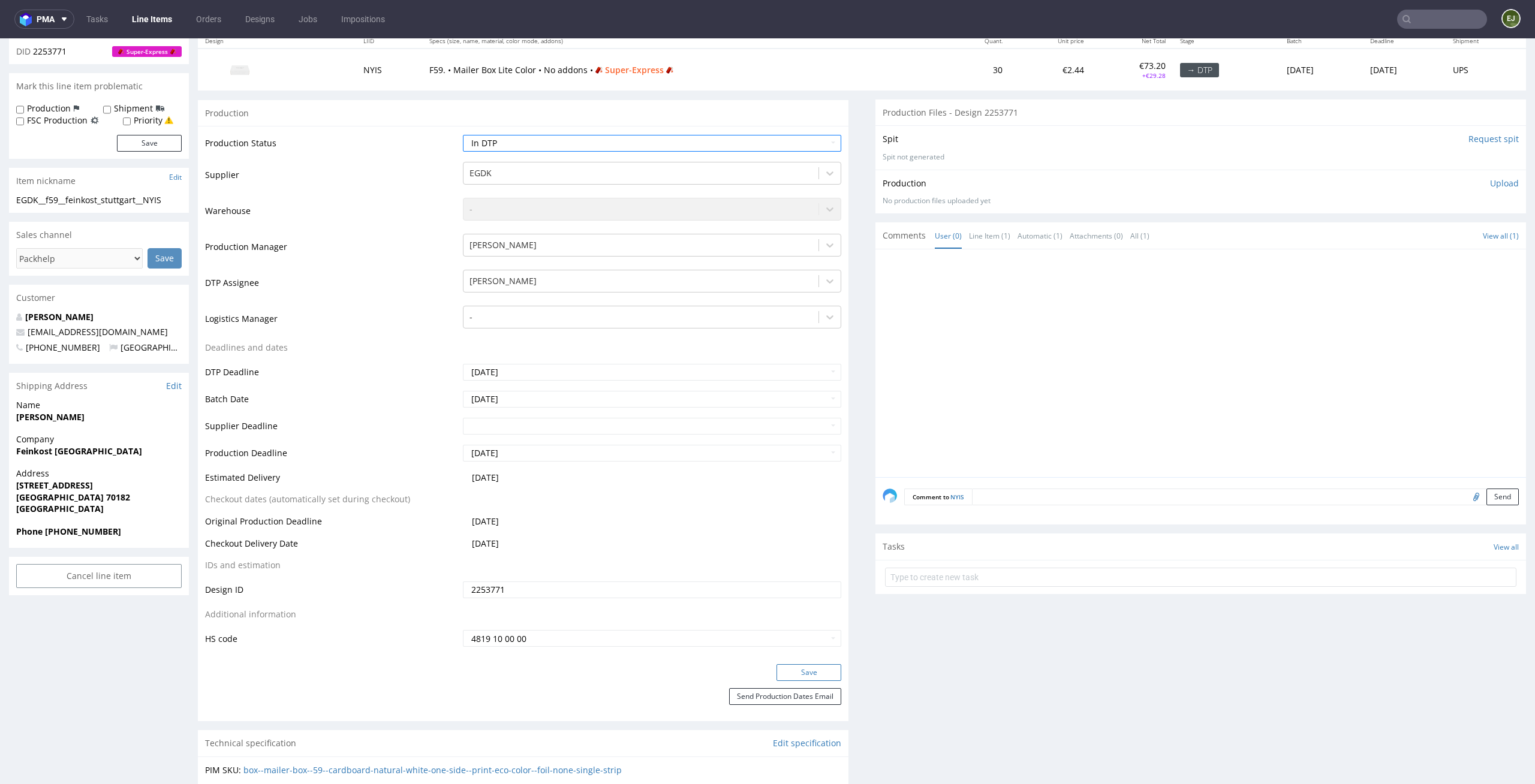
click at [819, 668] on button "Save" at bounding box center [809, 672] width 65 height 17
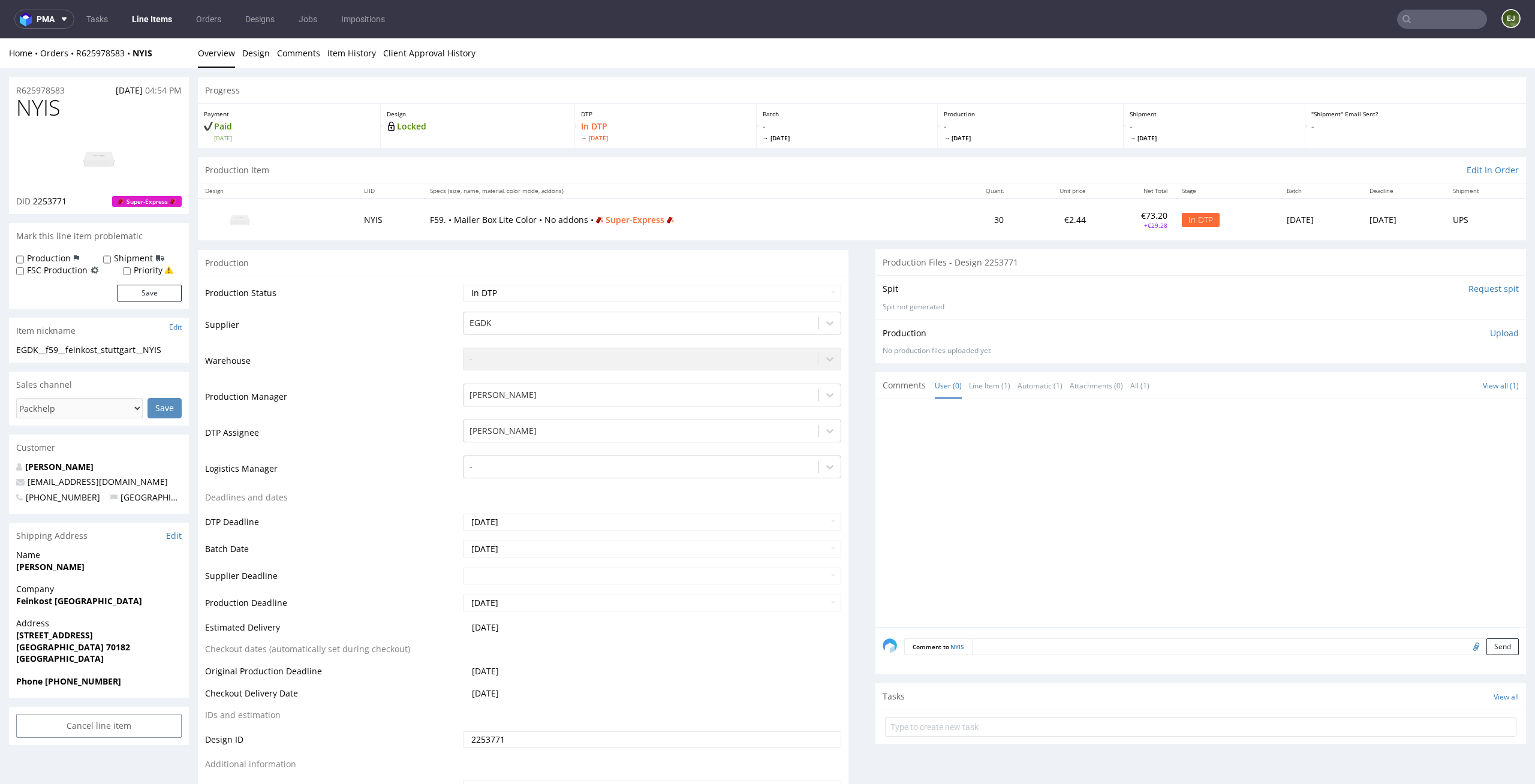
click at [886, 161] on div "Production Item Edit In Order" at bounding box center [861, 170] width 1328 height 27
click at [260, 58] on link "Design" at bounding box center [256, 52] width 27 height 29
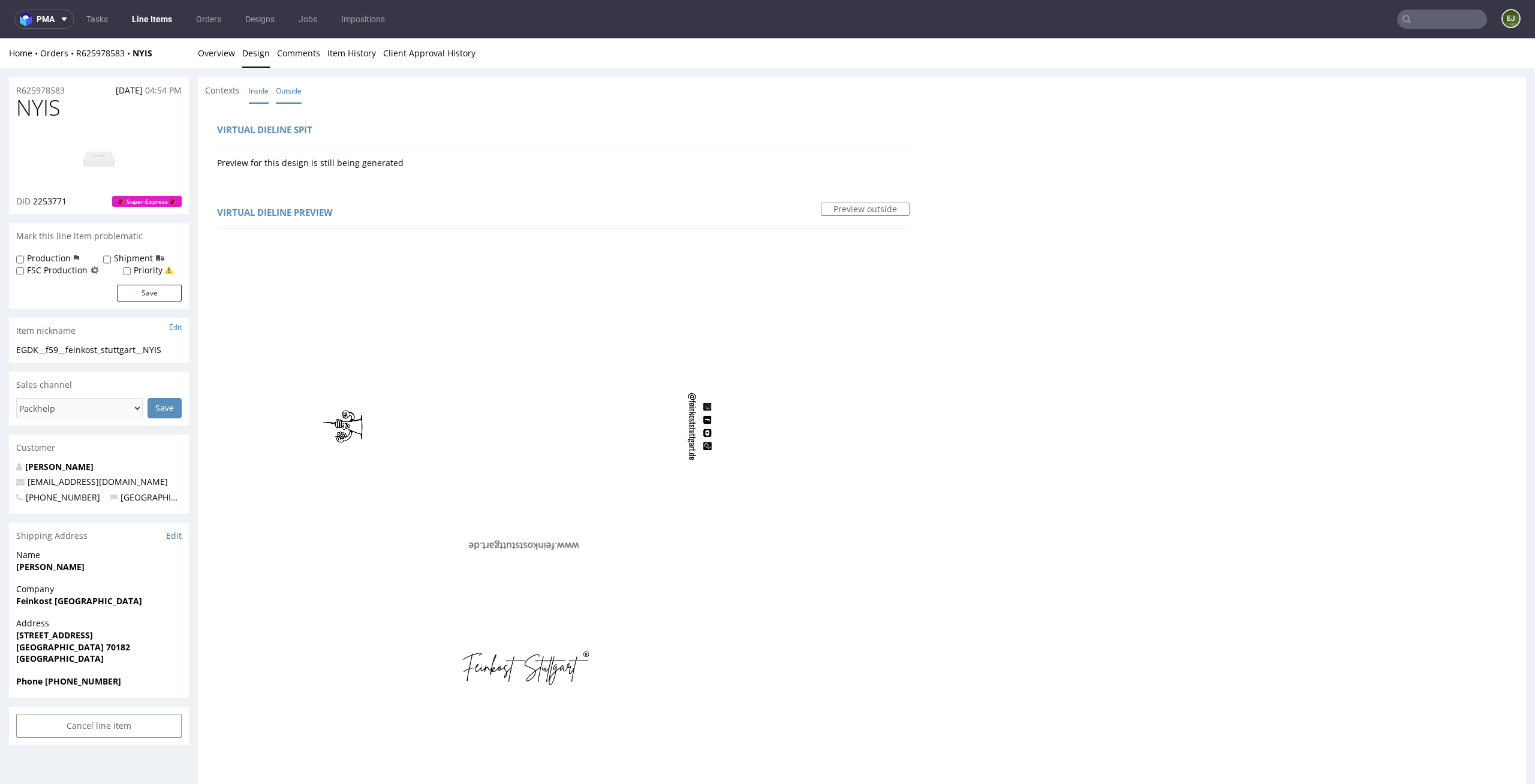
click at [252, 81] on link "Inside" at bounding box center [259, 91] width 20 height 26
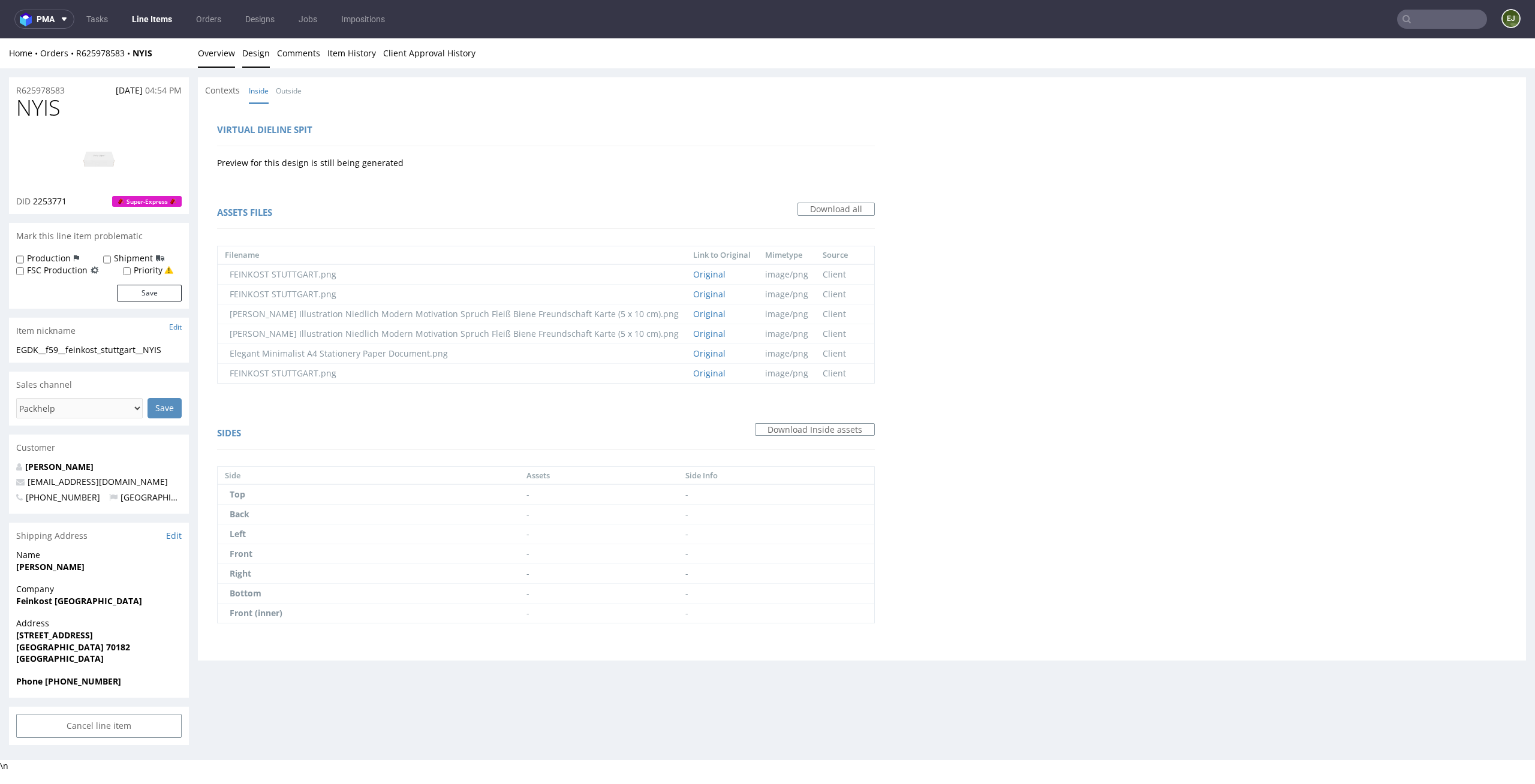
click at [209, 58] on link "Overview" at bounding box center [216, 52] width 37 height 29
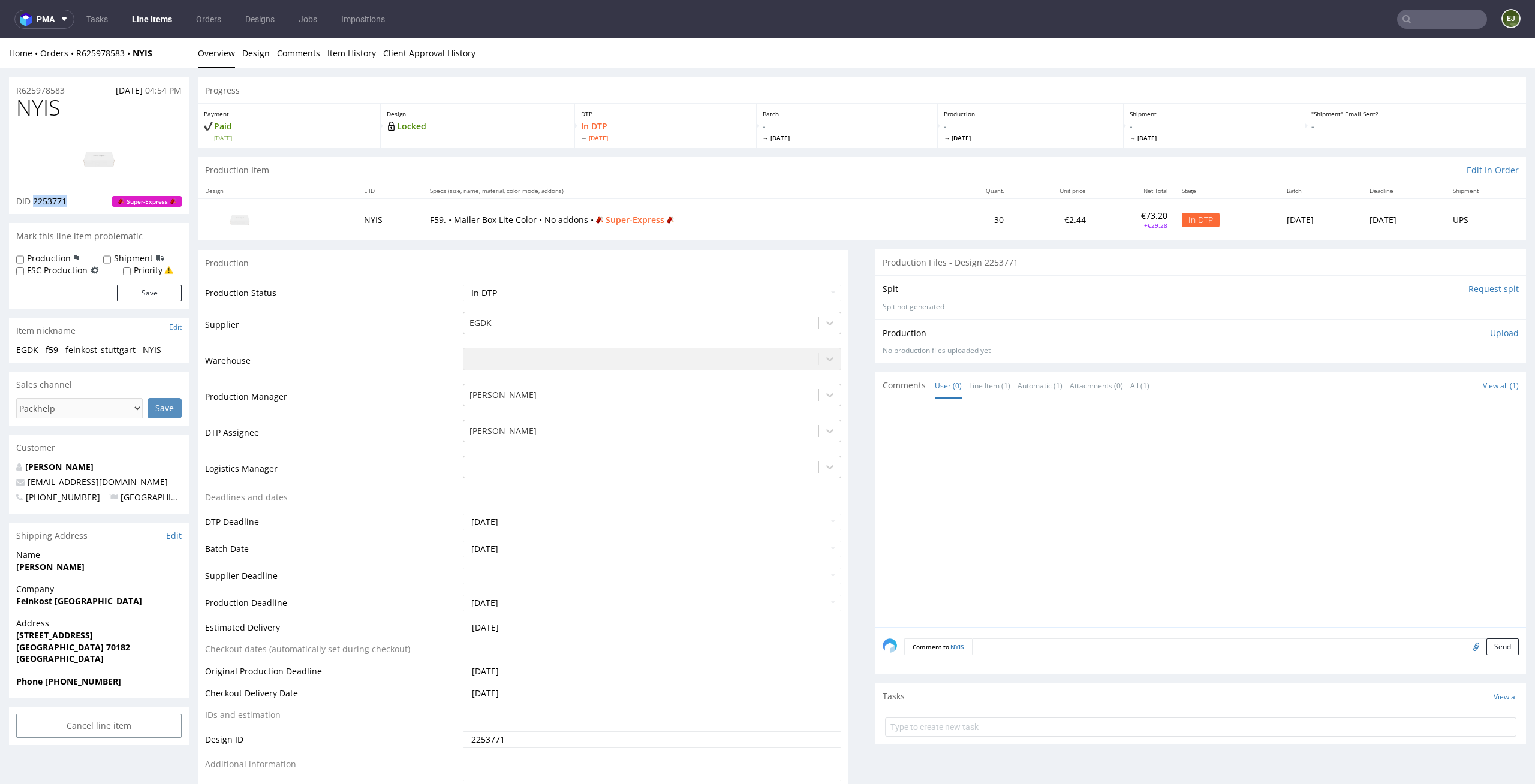
drag, startPoint x: 74, startPoint y: 200, endPoint x: 34, endPoint y: 198, distance: 40.0
click at [34, 198] on div "DID 2253771 Super-Express" at bounding box center [99, 201] width 165 height 12
copy span "2253771"
click at [730, 110] on p "DTP" at bounding box center [665, 114] width 169 height 9
drag, startPoint x: 70, startPoint y: 206, endPoint x: 34, endPoint y: 201, distance: 36.3
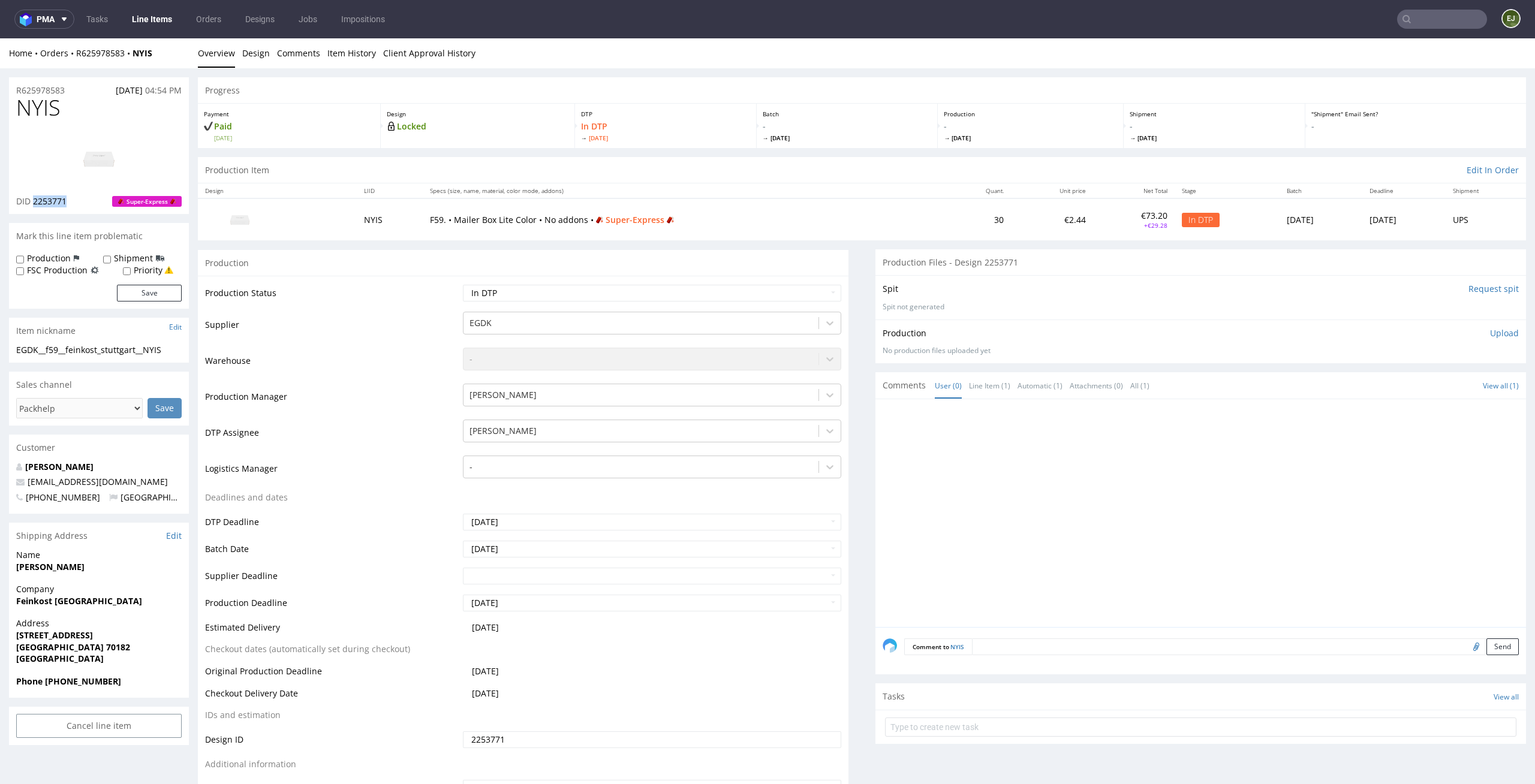
click at [34, 201] on div "DID 2253771 Super-Express" at bounding box center [99, 201] width 165 height 12
copy span "2253771"
click at [242, 52] on link "Design" at bounding box center [256, 52] width 27 height 29
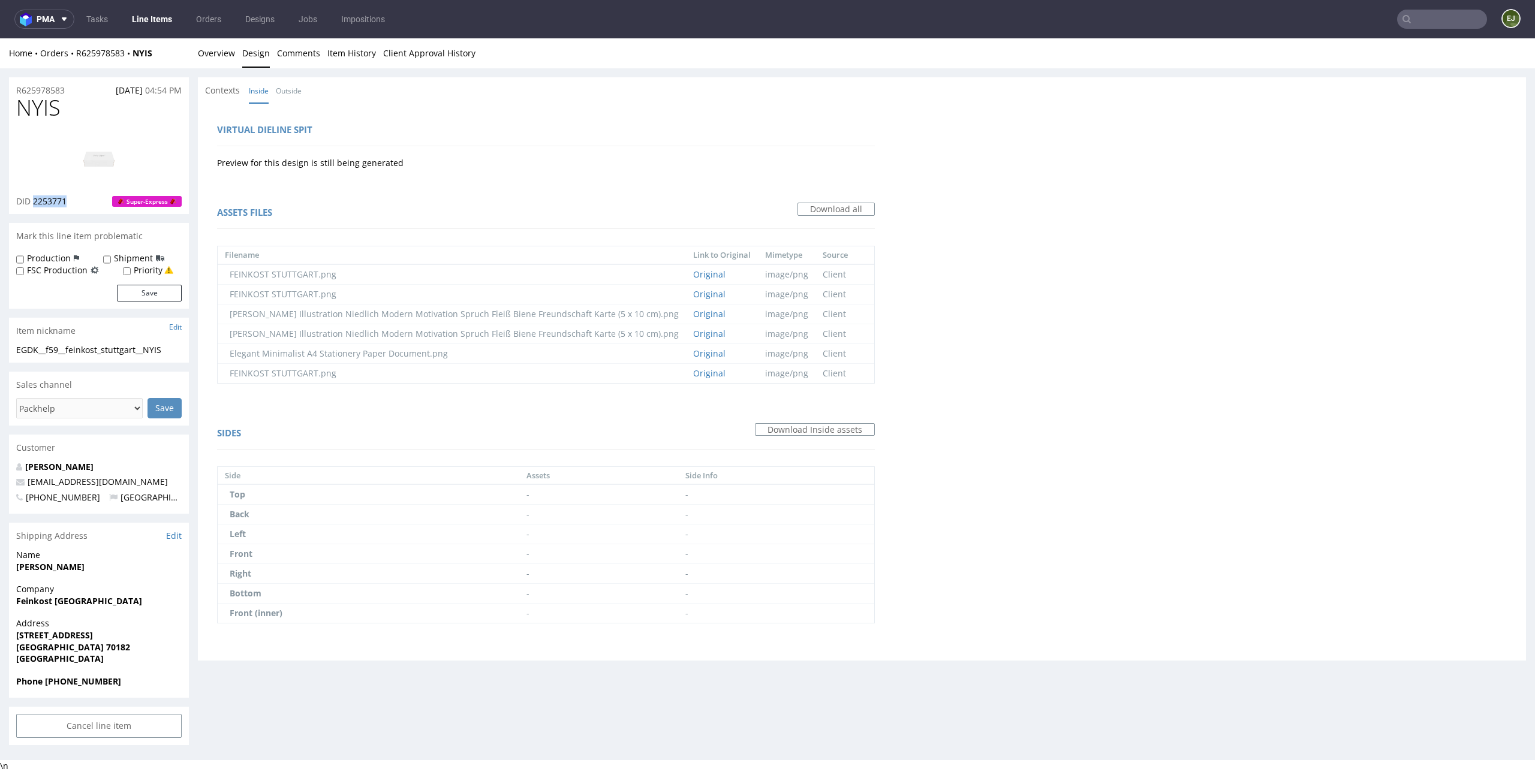
scroll to position [3, 0]
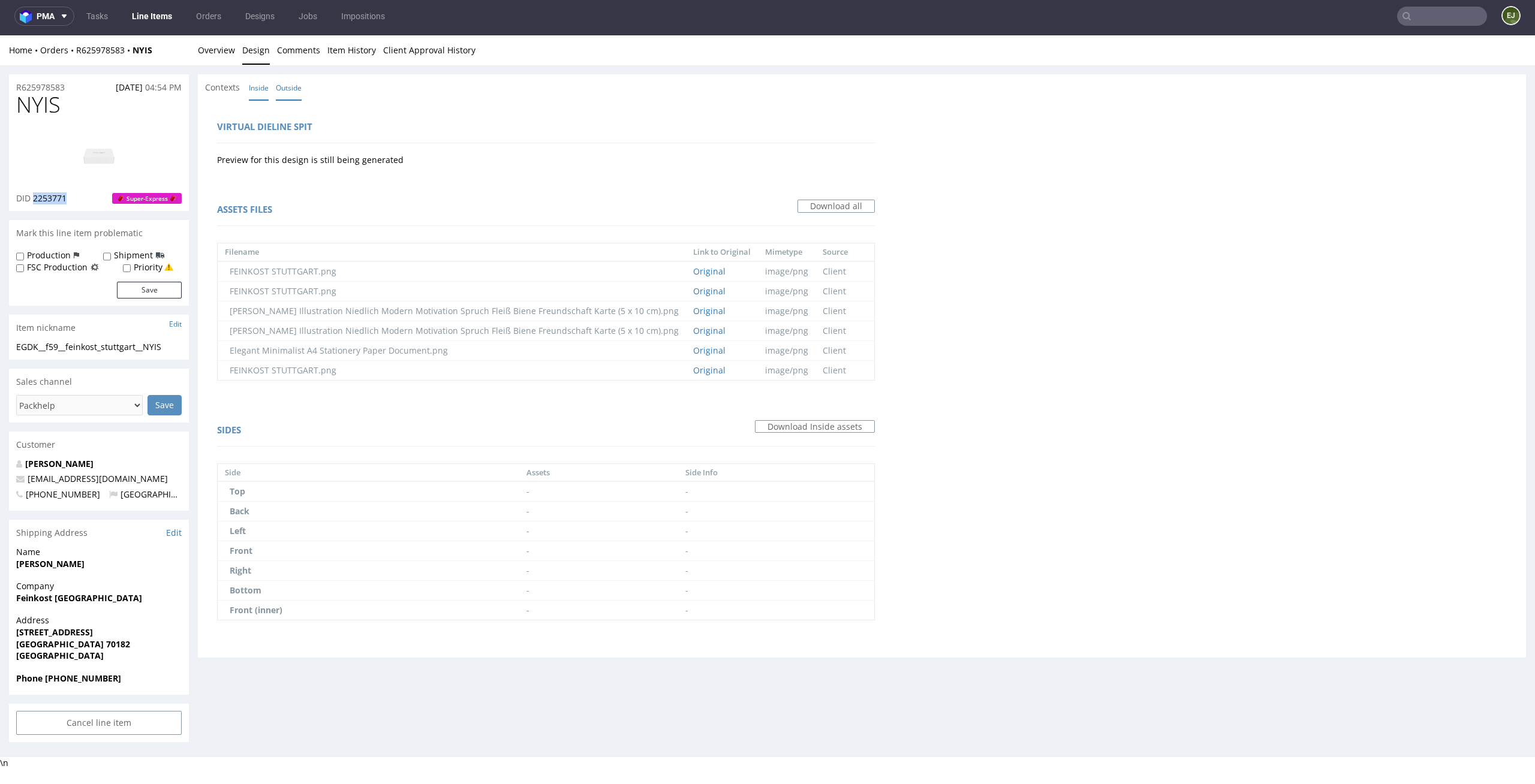
click at [280, 85] on link "Outside" at bounding box center [289, 88] width 26 height 26
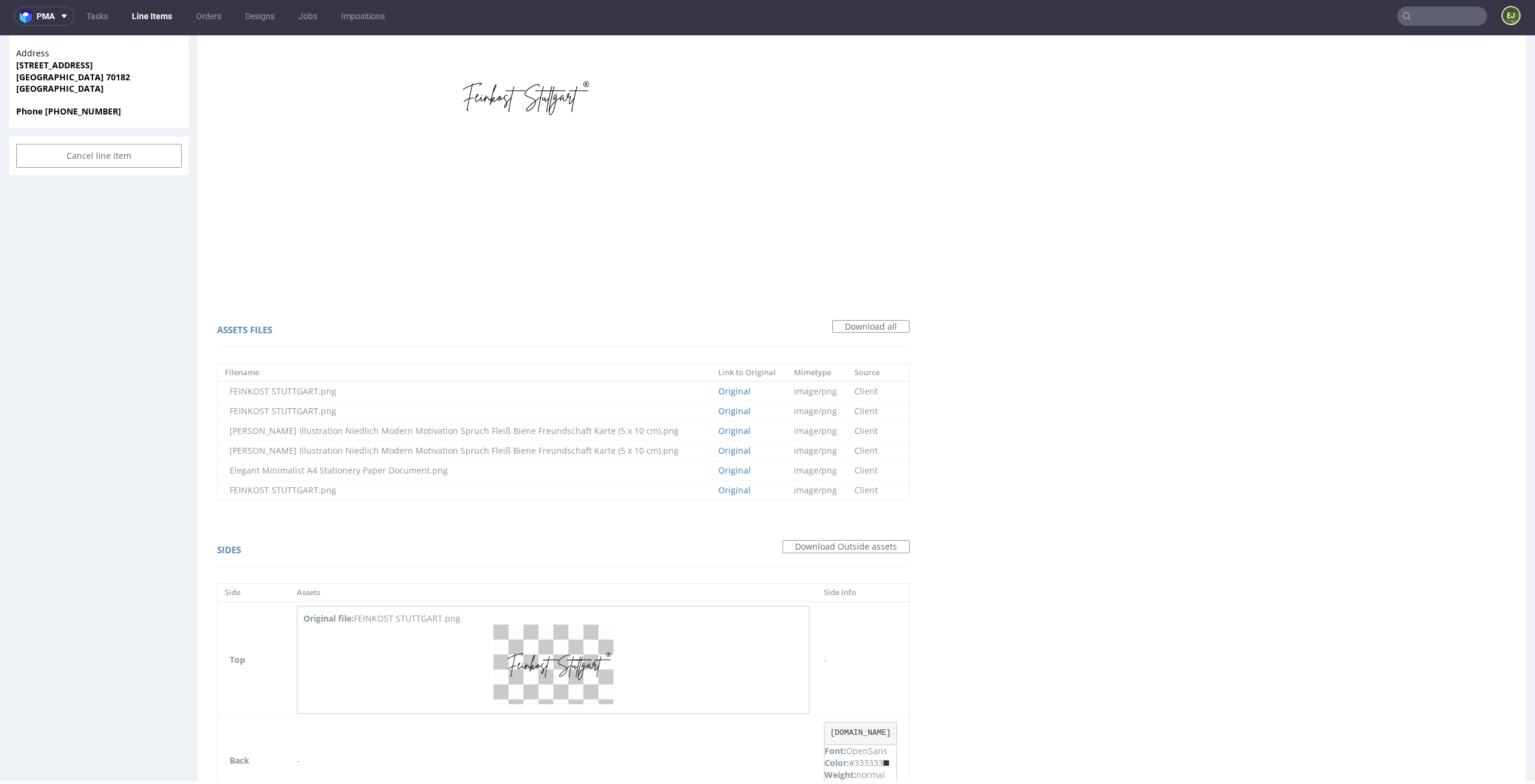
scroll to position [0, 0]
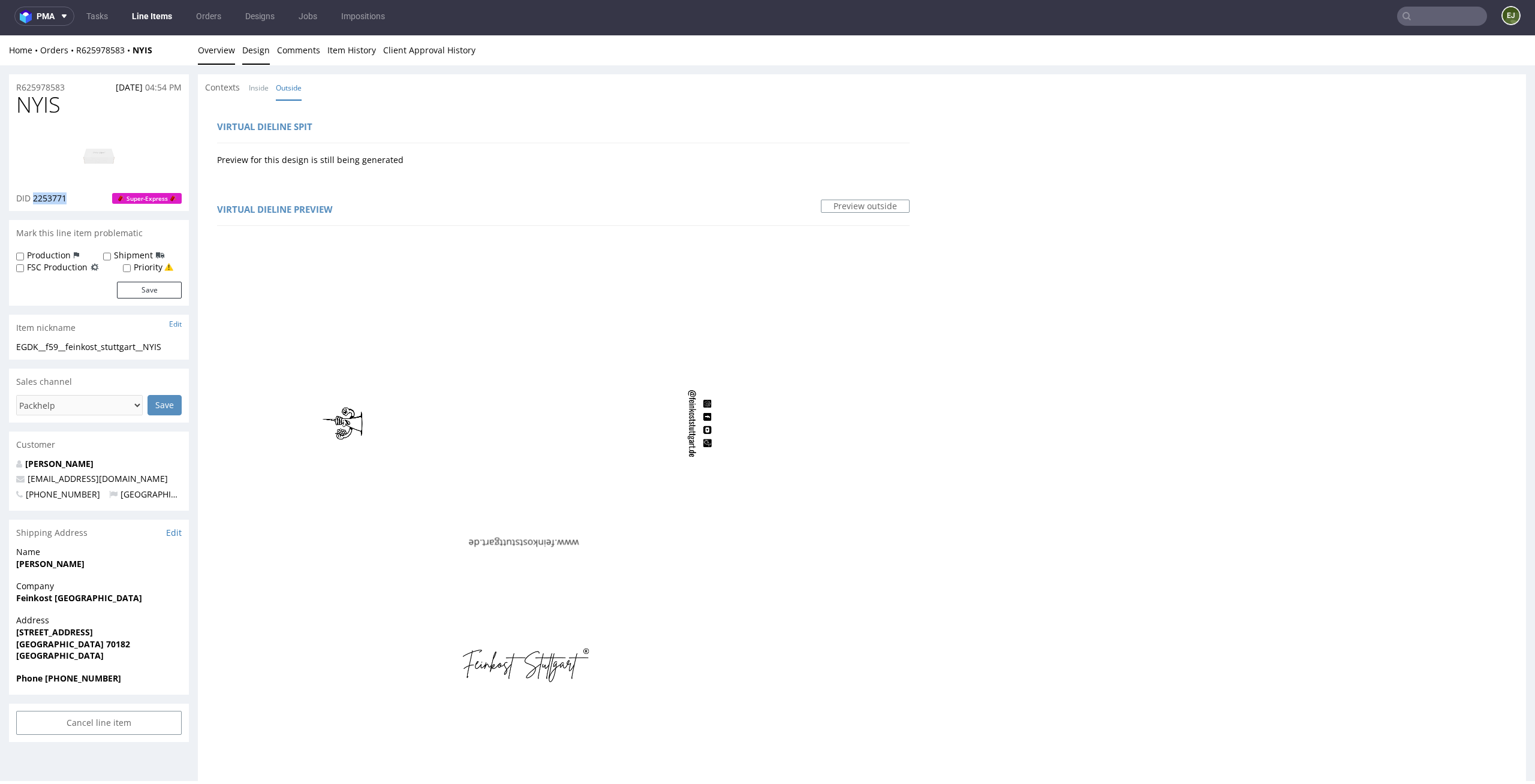
click at [215, 42] on link "Overview" at bounding box center [216, 50] width 37 height 29
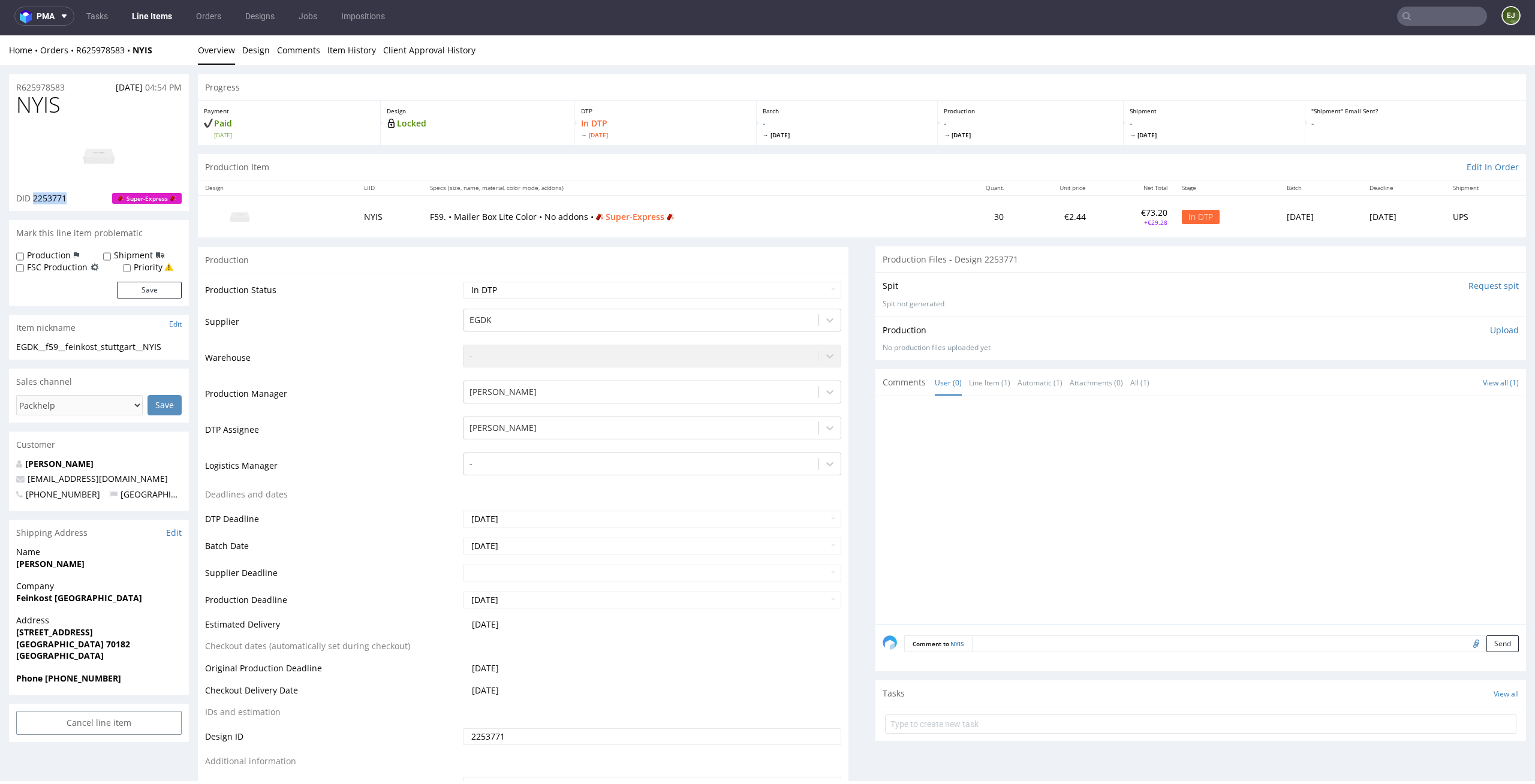
click at [127, 146] on img at bounding box center [98, 155] width 96 height 54
click at [345, 110] on p "Payment" at bounding box center [289, 111] width 170 height 9
click at [112, 138] on img at bounding box center [98, 155] width 96 height 54
click at [946, 211] on td "30" at bounding box center [979, 216] width 65 height 42
drag, startPoint x: 169, startPoint y: 345, endPoint x: 0, endPoint y: 332, distance: 169.5
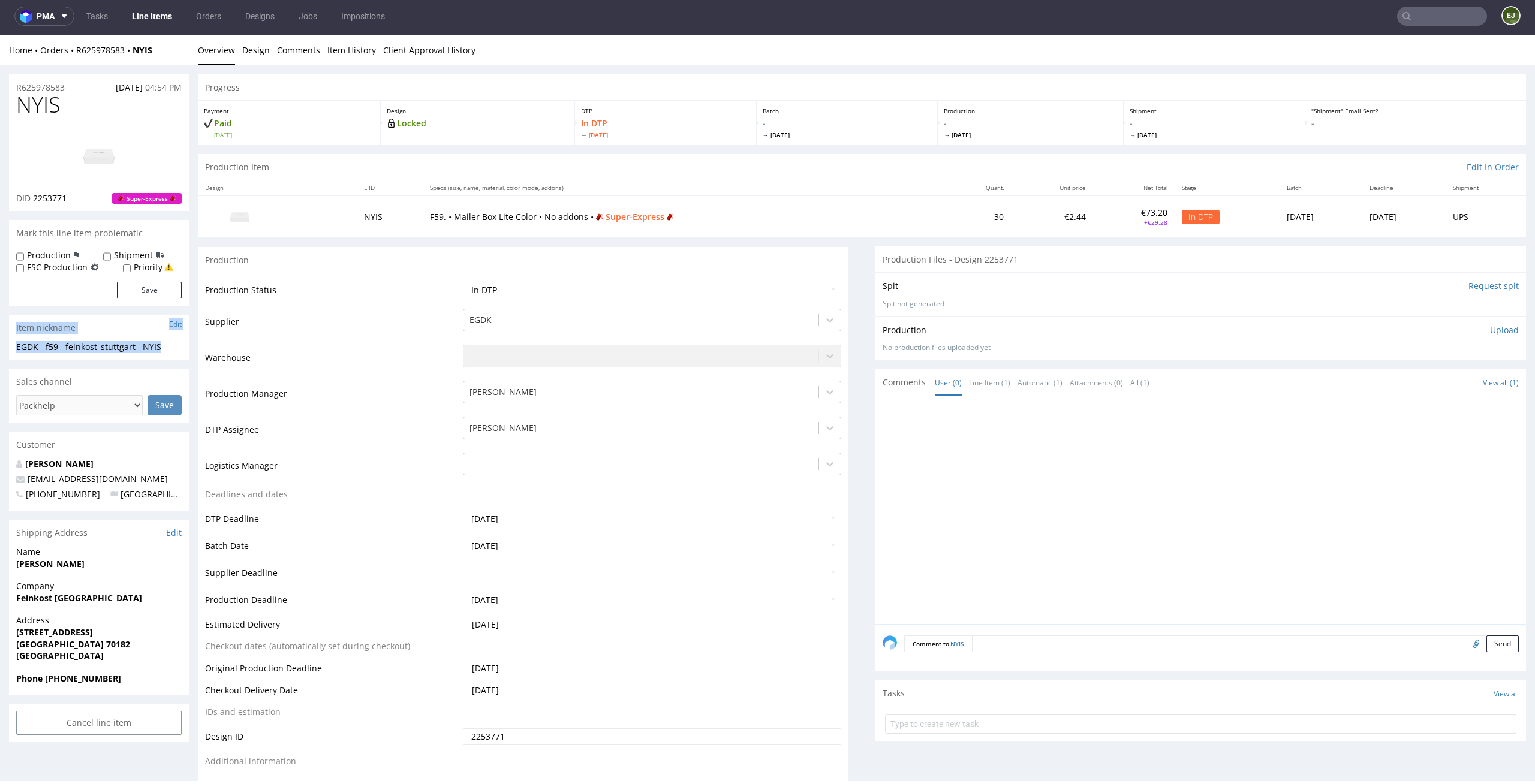
copy section "Item nickname Edit EGDK__f59__feinkost_stuttgart__NYIS"
click at [236, 361] on td "Warehouse" at bounding box center [332, 361] width 255 height 36
drag, startPoint x: 178, startPoint y: 348, endPoint x: 8, endPoint y: 342, distance: 170.1
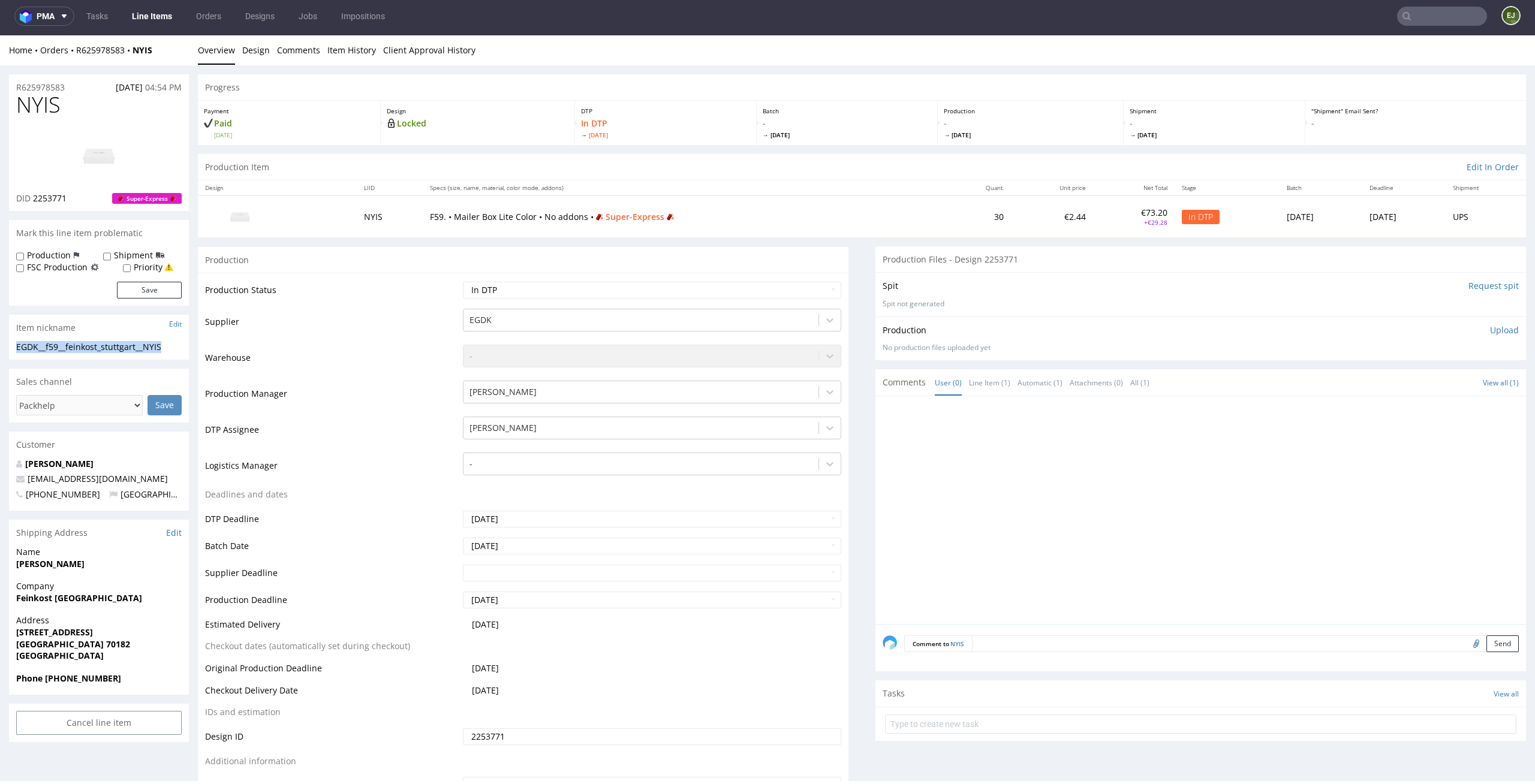
copy div "EGDK__f59__feinkost_stuttgart__NYIS"
drag, startPoint x: 73, startPoint y: 200, endPoint x: 32, endPoint y: 198, distance: 41.0
click at [32, 198] on div "DID 2253771 Super-Express" at bounding box center [99, 198] width 165 height 12
copy span "2253771"
drag, startPoint x: 79, startPoint y: 80, endPoint x: 0, endPoint y: 80, distance: 79.0
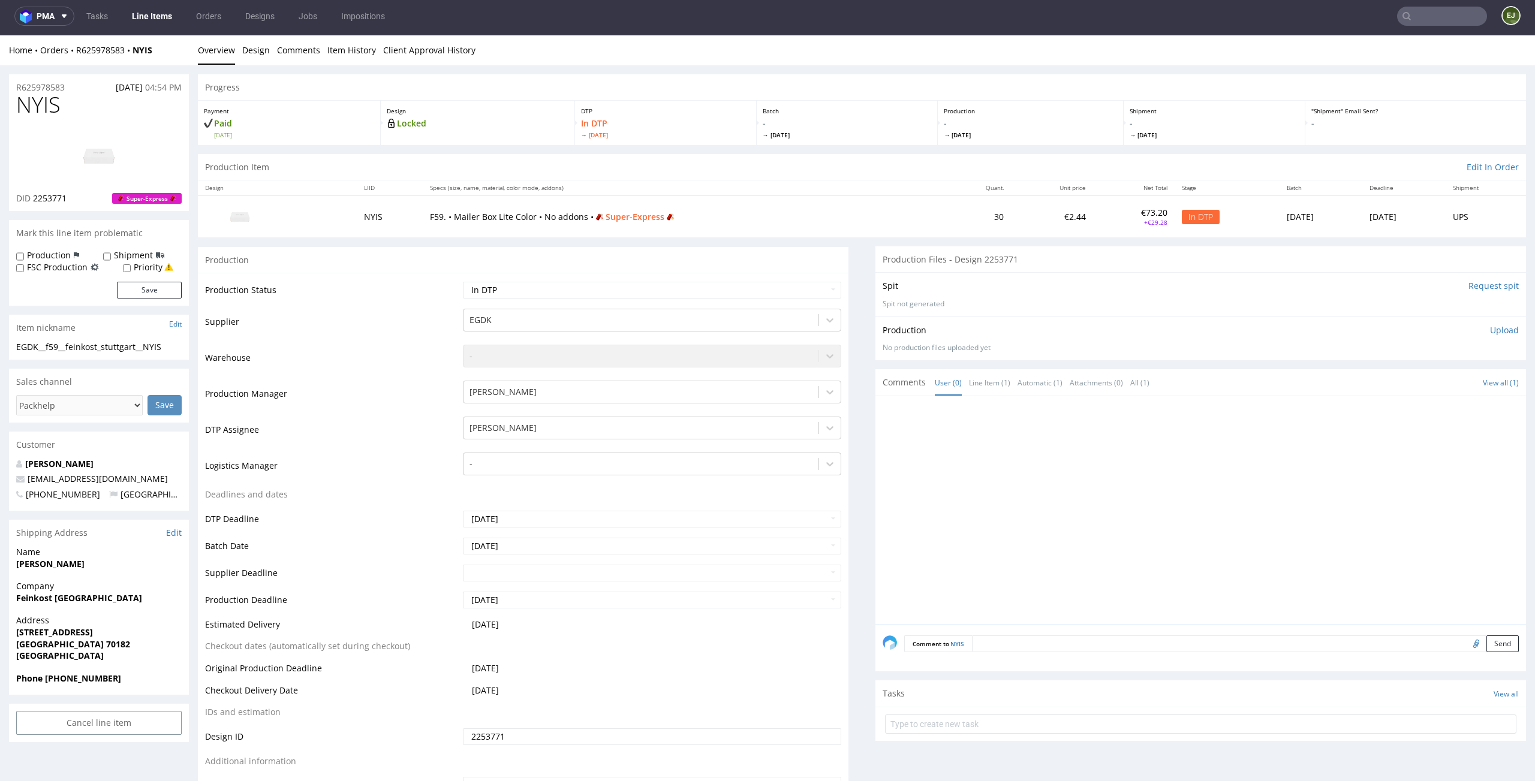
drag, startPoint x: 71, startPoint y: 88, endPoint x: 0, endPoint y: 88, distance: 71.0
copy p "R625978583"
drag, startPoint x: 65, startPoint y: 103, endPoint x: 0, endPoint y: 103, distance: 65.0
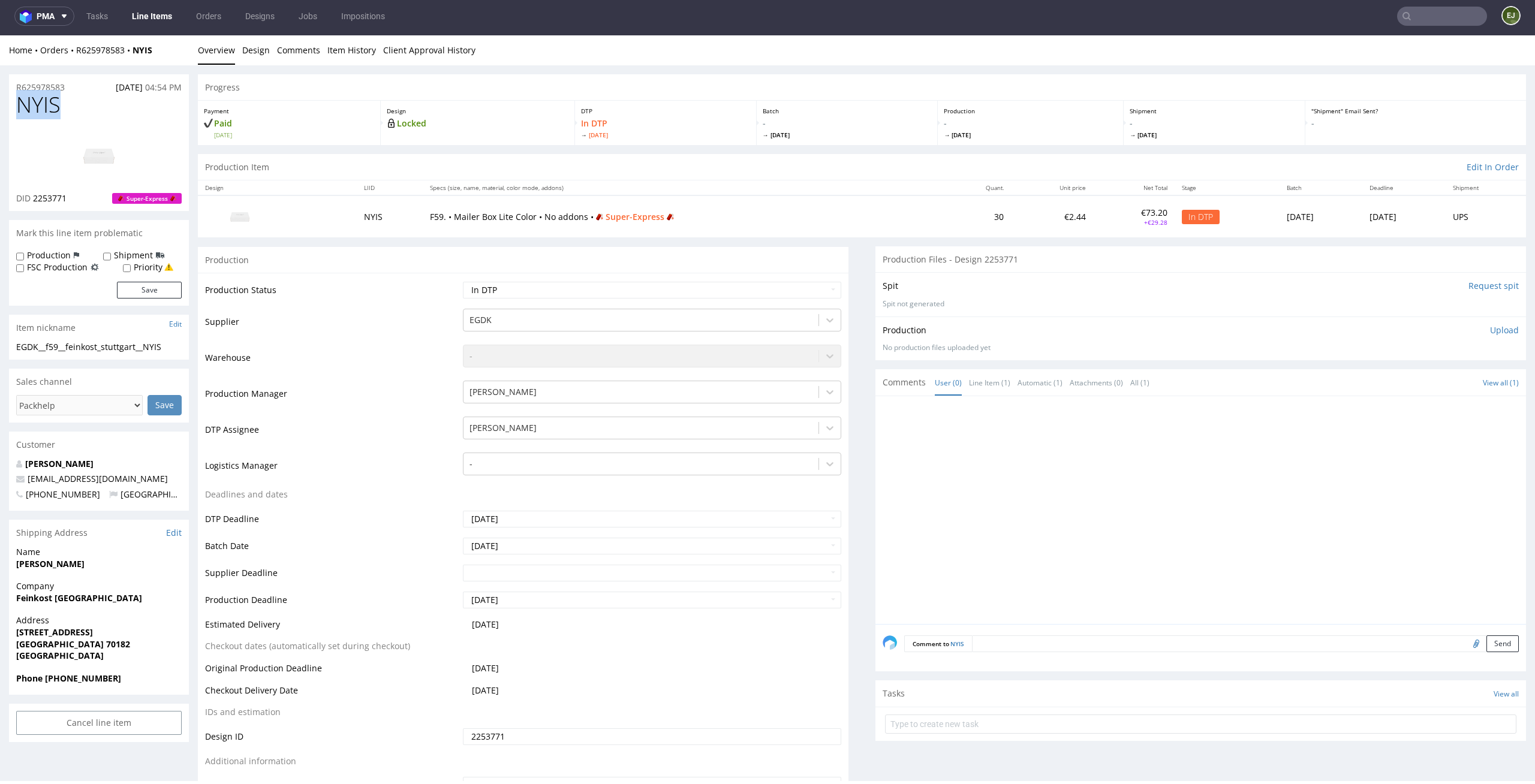
copy span "NYIS"
drag, startPoint x: 170, startPoint y: 346, endPoint x: 0, endPoint y: 346, distance: 170.0
copy div "EGDK__f59__feinkost_stuttgart__NYIS"
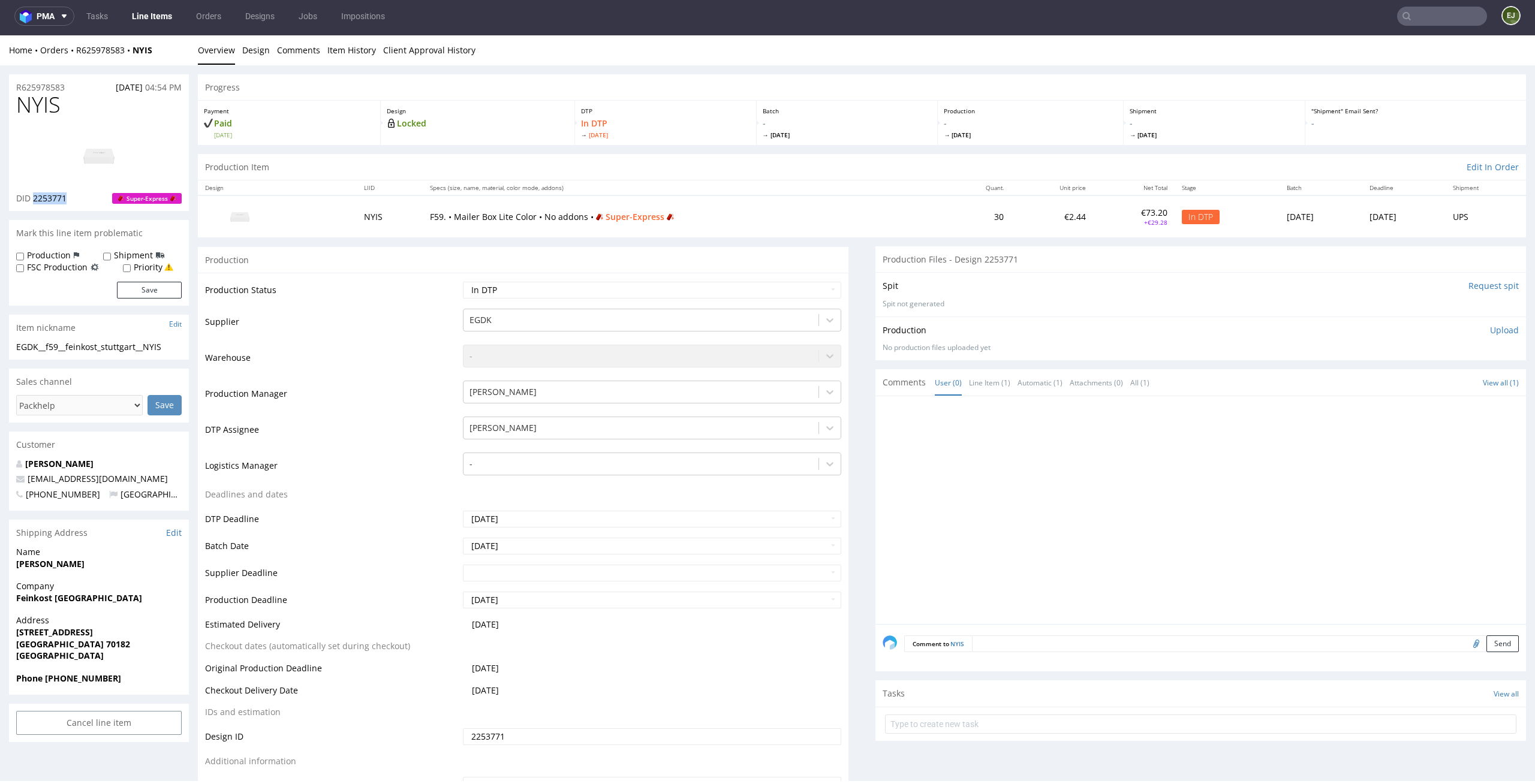
drag, startPoint x: 74, startPoint y: 196, endPoint x: 32, endPoint y: 196, distance: 42.0
click at [32, 196] on div "DID 2253771 Super-Express" at bounding box center [99, 198] width 165 height 12
copy span "2253771"
drag, startPoint x: 73, startPoint y: 81, endPoint x: 0, endPoint y: 83, distance: 73.0
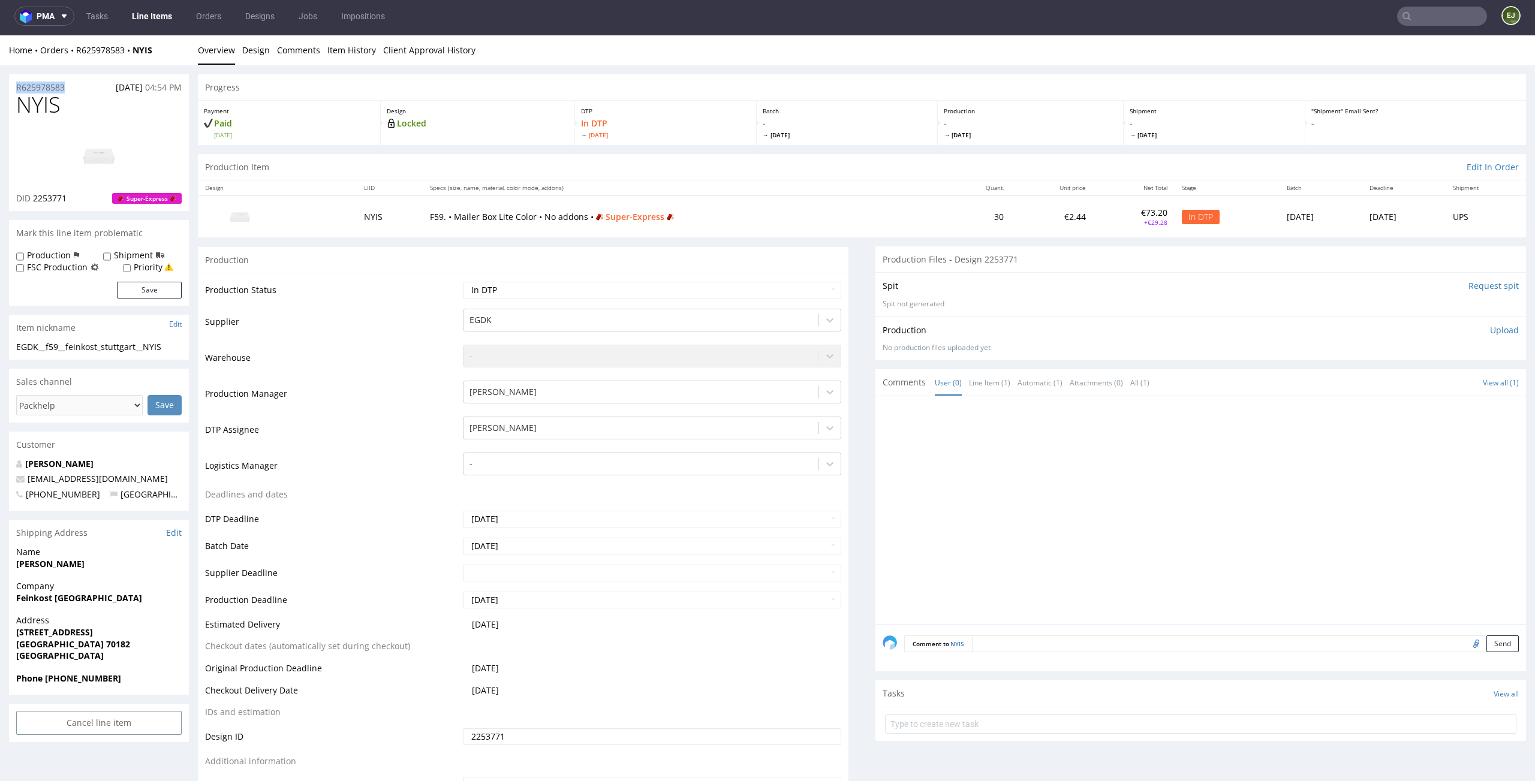
copy p "R625978583"
click at [242, 51] on link "Design" at bounding box center [256, 50] width 27 height 29
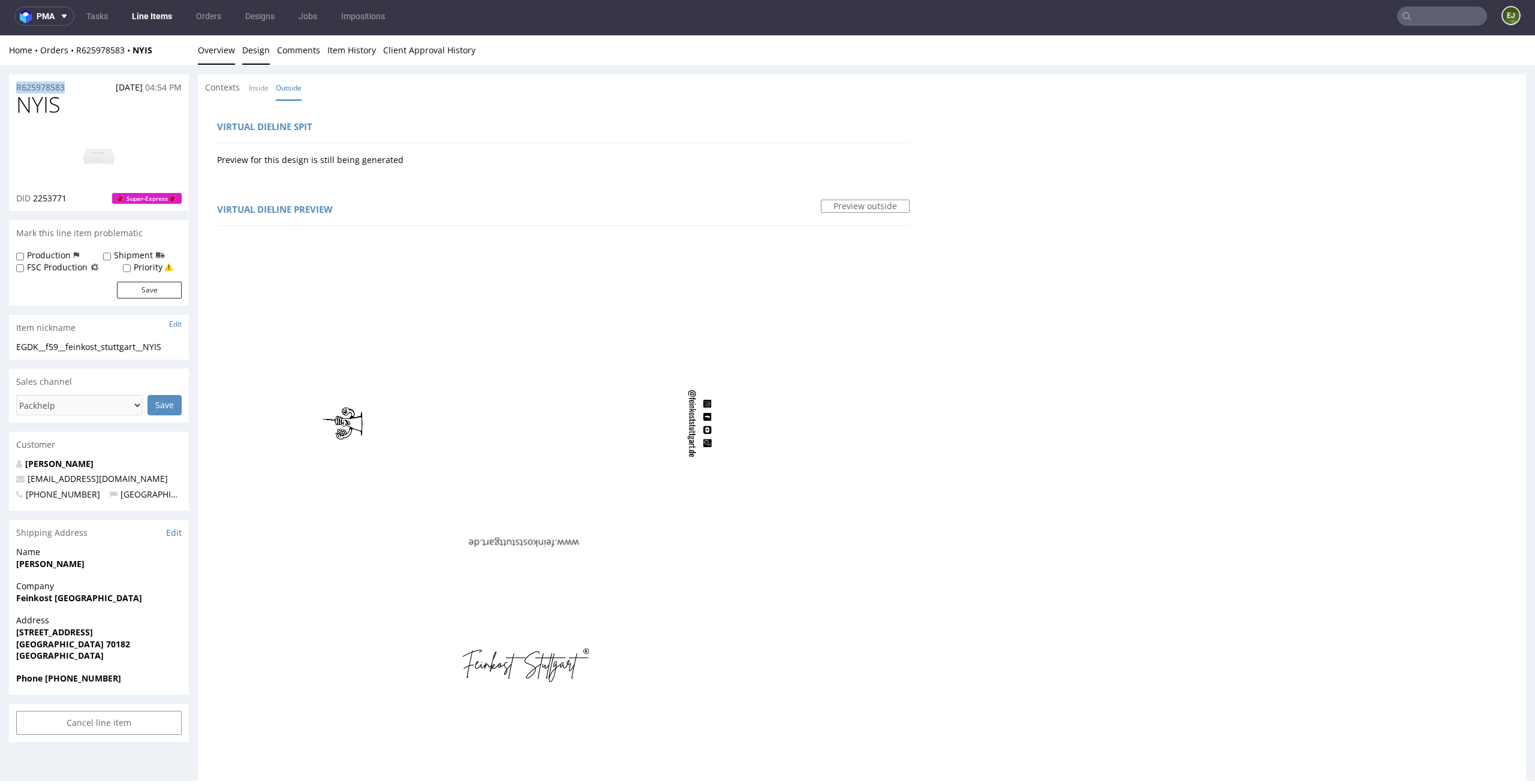
click at [208, 51] on link "Overview" at bounding box center [216, 50] width 37 height 29
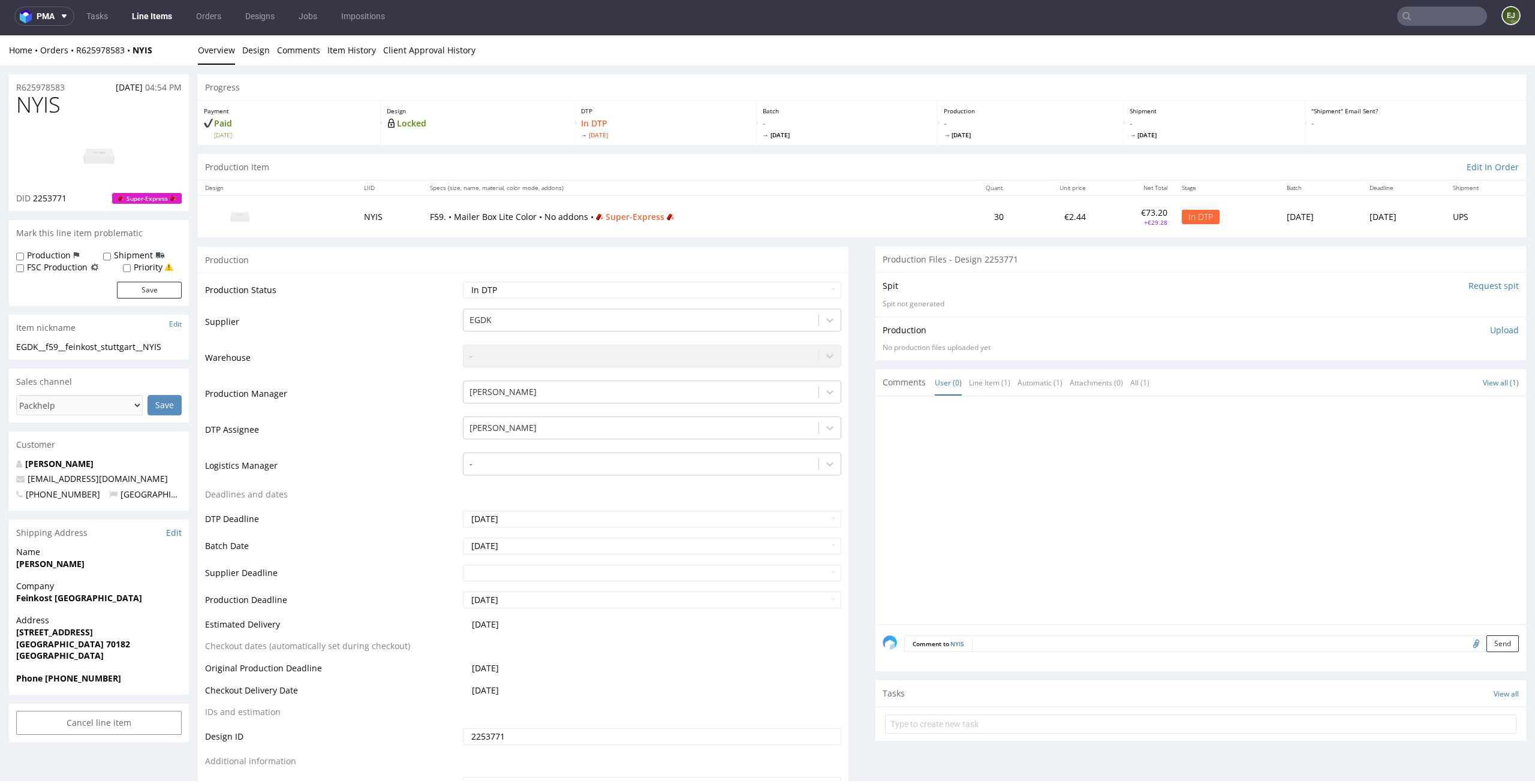
click at [1490, 325] on p "Upload" at bounding box center [1504, 330] width 29 height 12
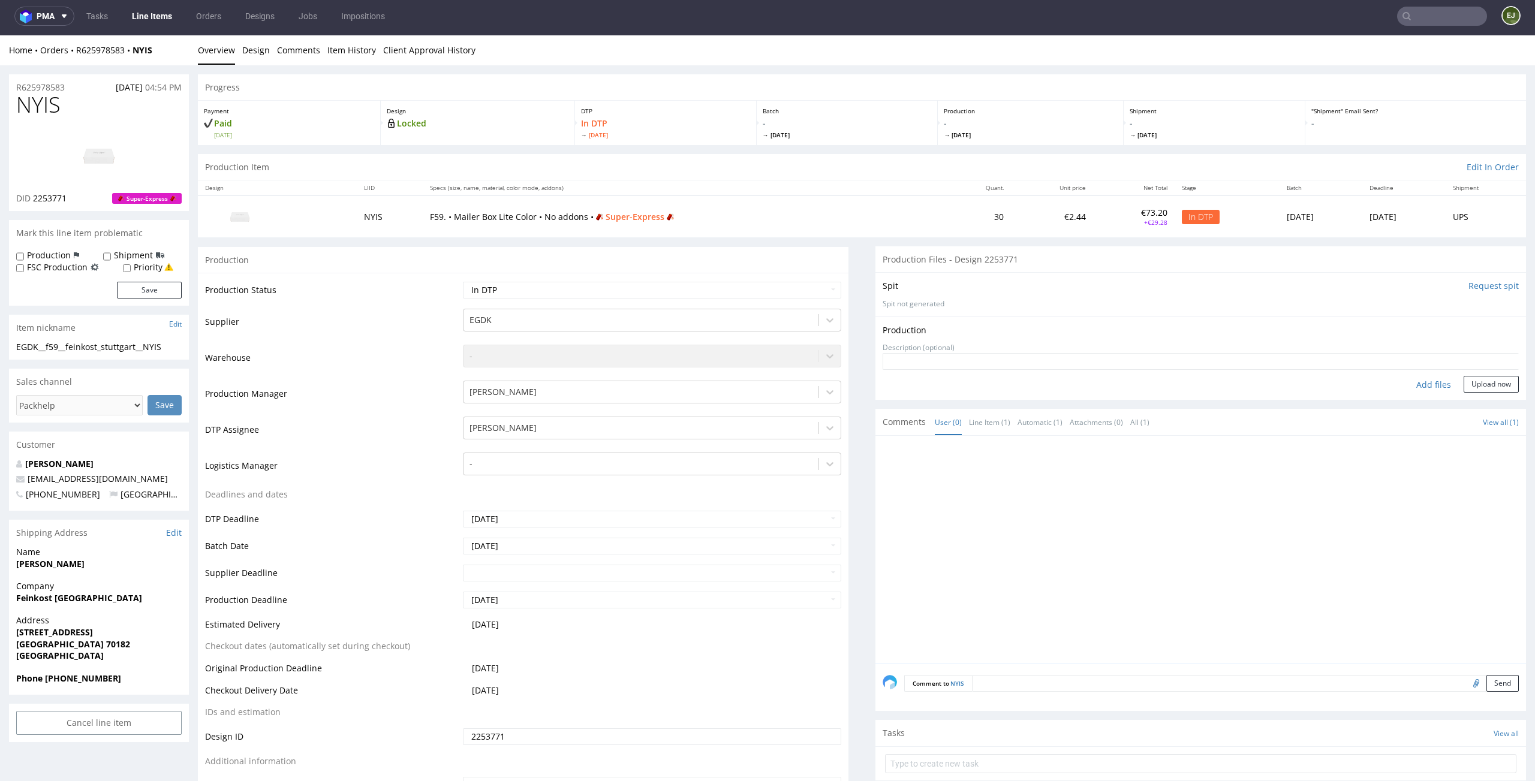
click at [1413, 397] on div "Production Upload No production files uploaded yet Description (optional) Add f…" at bounding box center [1200, 358] width 651 height 83
click at [1419, 382] on div "Add files" at bounding box center [1433, 384] width 60 height 18
type input "C:\fakepath\EGDK__f59__feinkost_stuttgart__NYIS__d2253771__oR625978583__outside…"
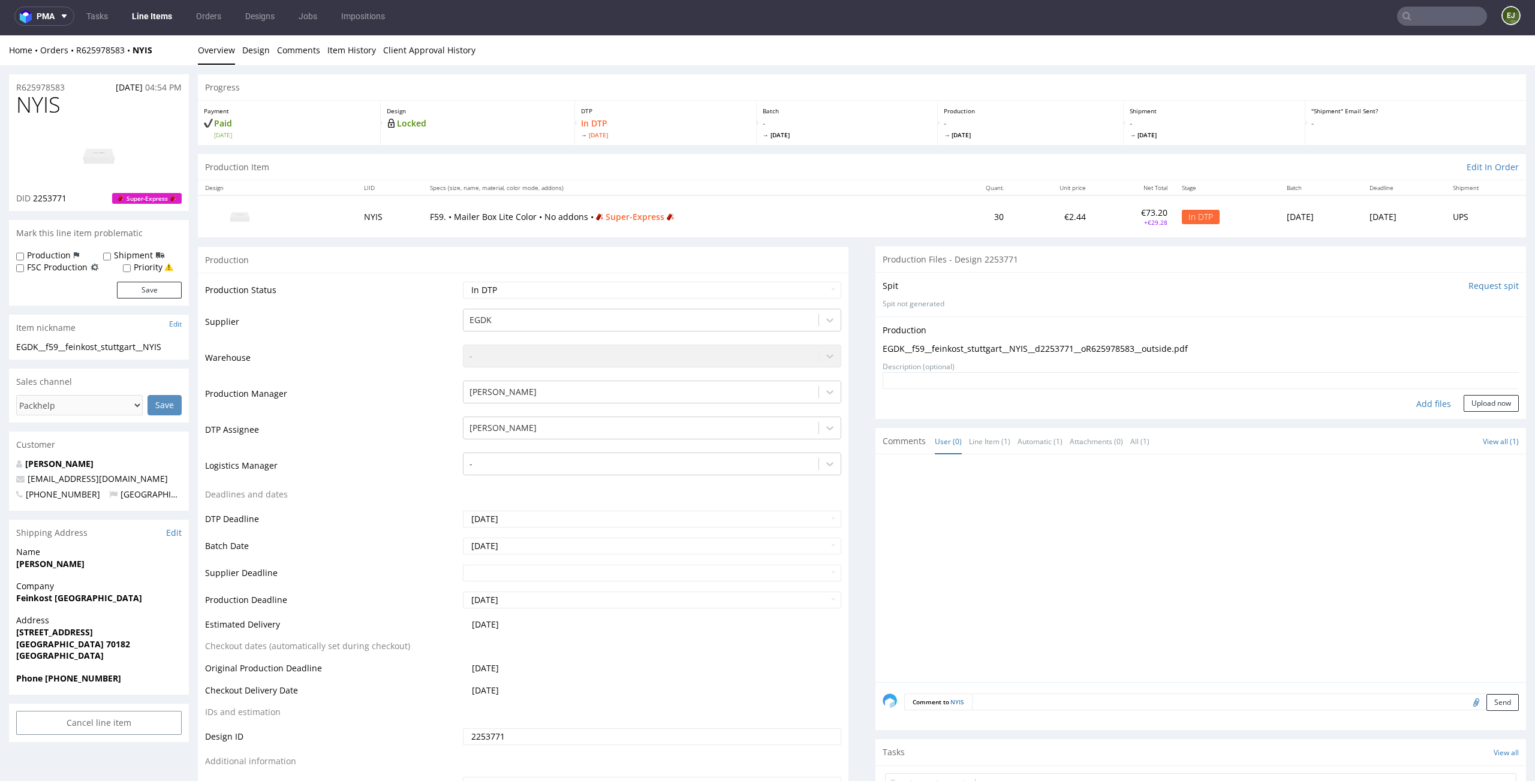
click at [1440, 404] on div "Add files" at bounding box center [1433, 403] width 60 height 18
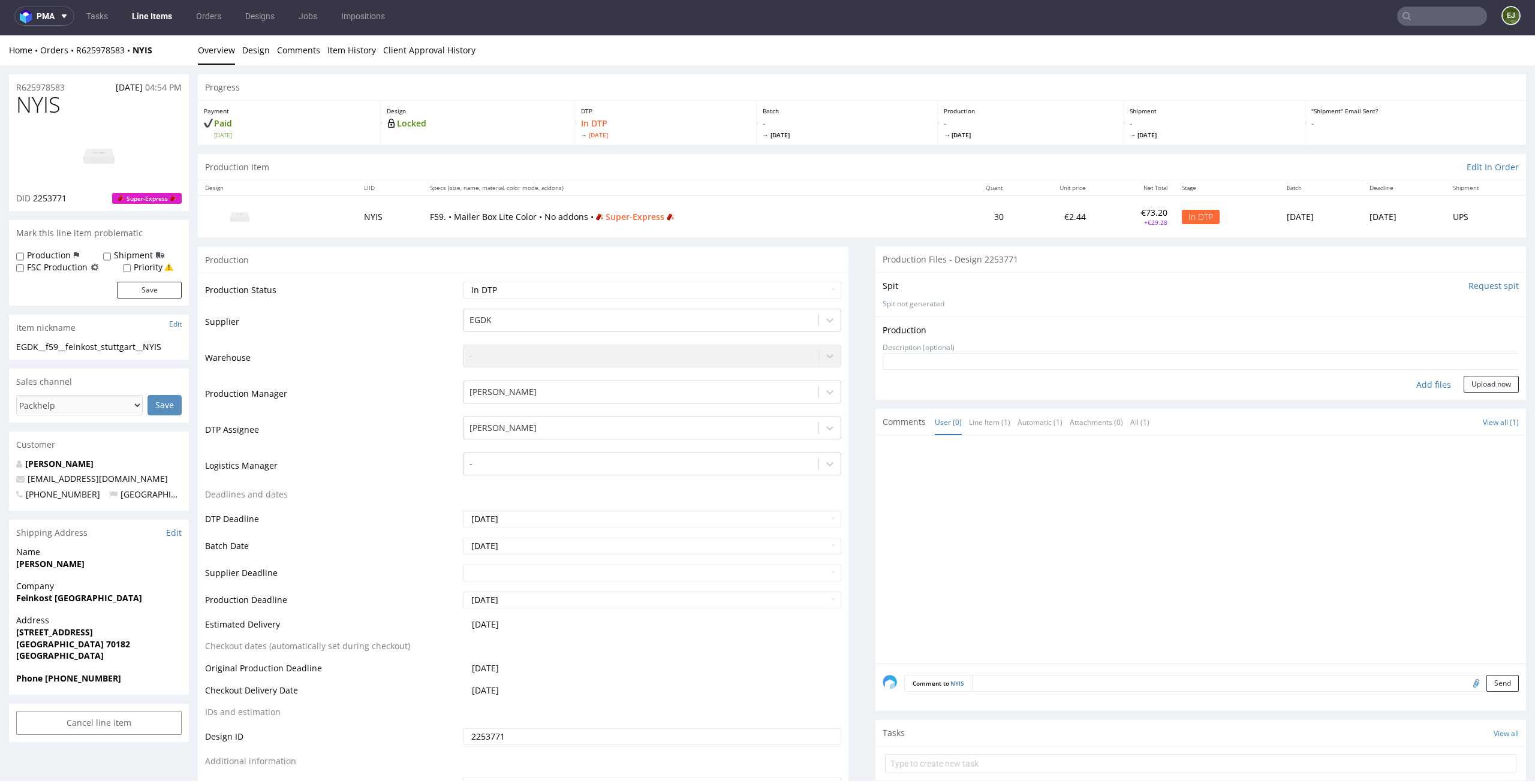
click at [1488, 389] on button "Upload now" at bounding box center [1490, 384] width 55 height 17
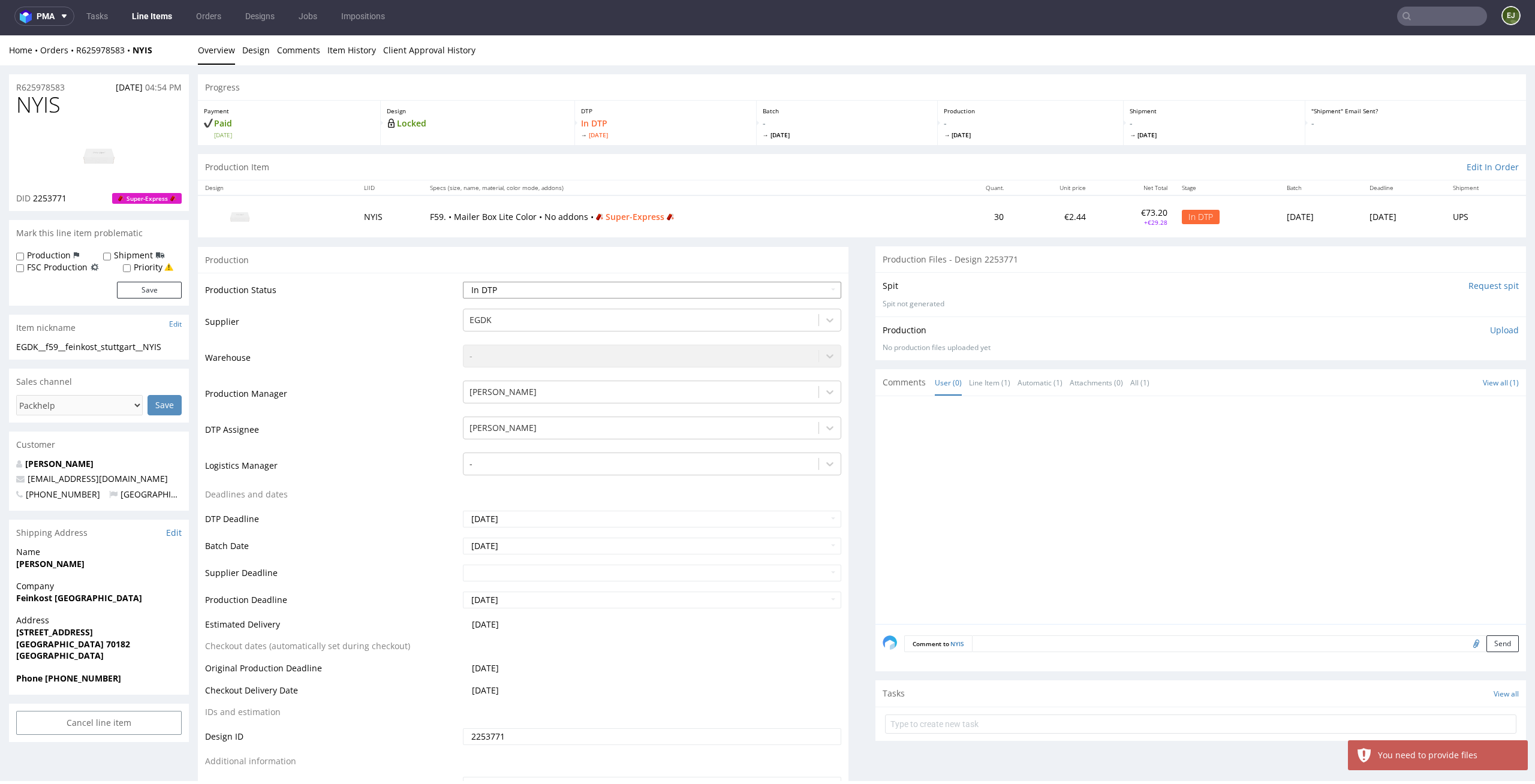
click at [810, 294] on select "Waiting for Artwork Waiting for Diecut Waiting for Mockup Waiting for DTP Waiti…" at bounding box center [652, 290] width 379 height 17
click at [1493, 326] on p "Upload" at bounding box center [1504, 330] width 29 height 12
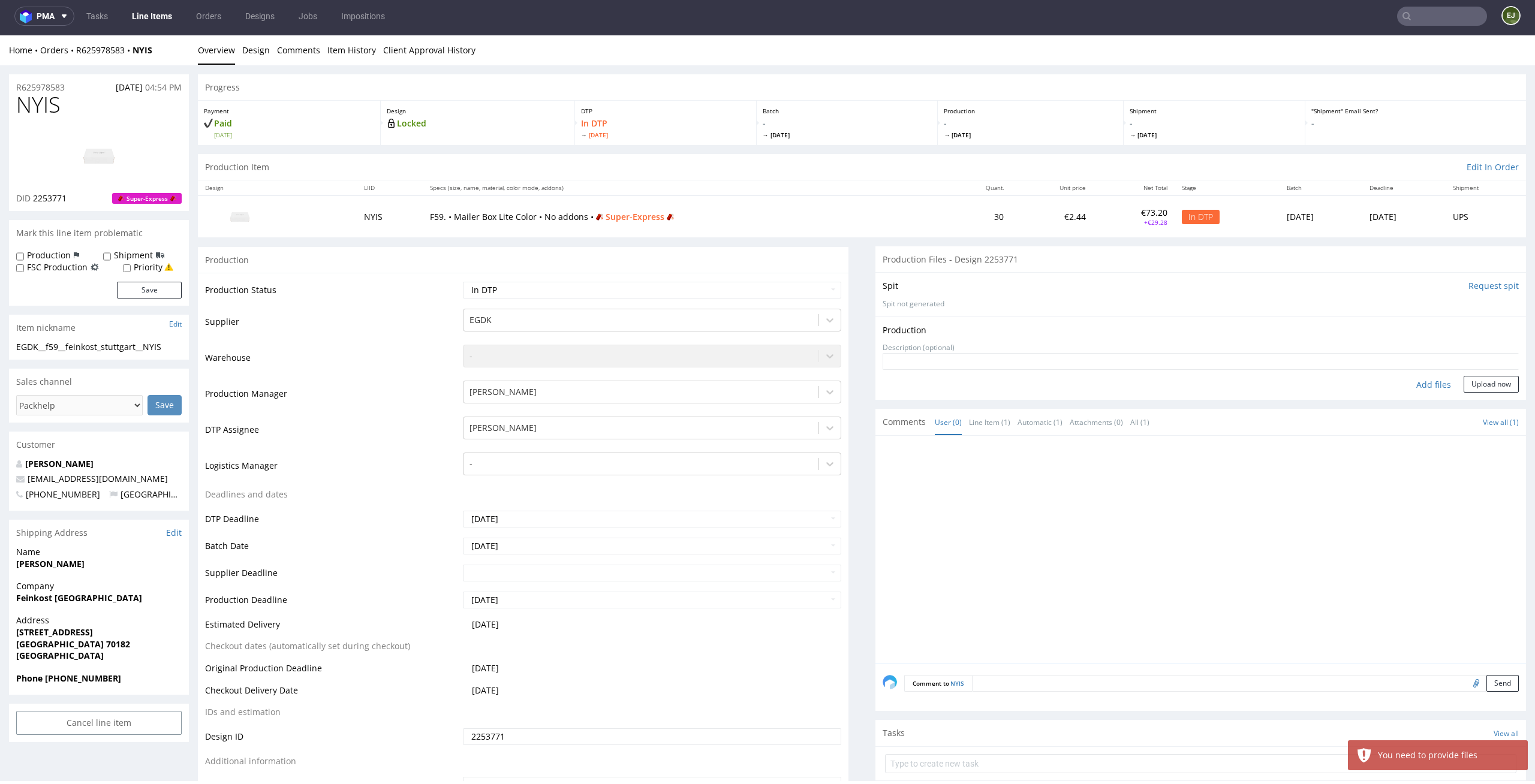
click at [1419, 386] on div "Add files" at bounding box center [1433, 384] width 60 height 18
type input "C:\fakepath\EGDK__f59__feinkost_stuttgart__NYIS__d2253771__oR625978583__outside…"
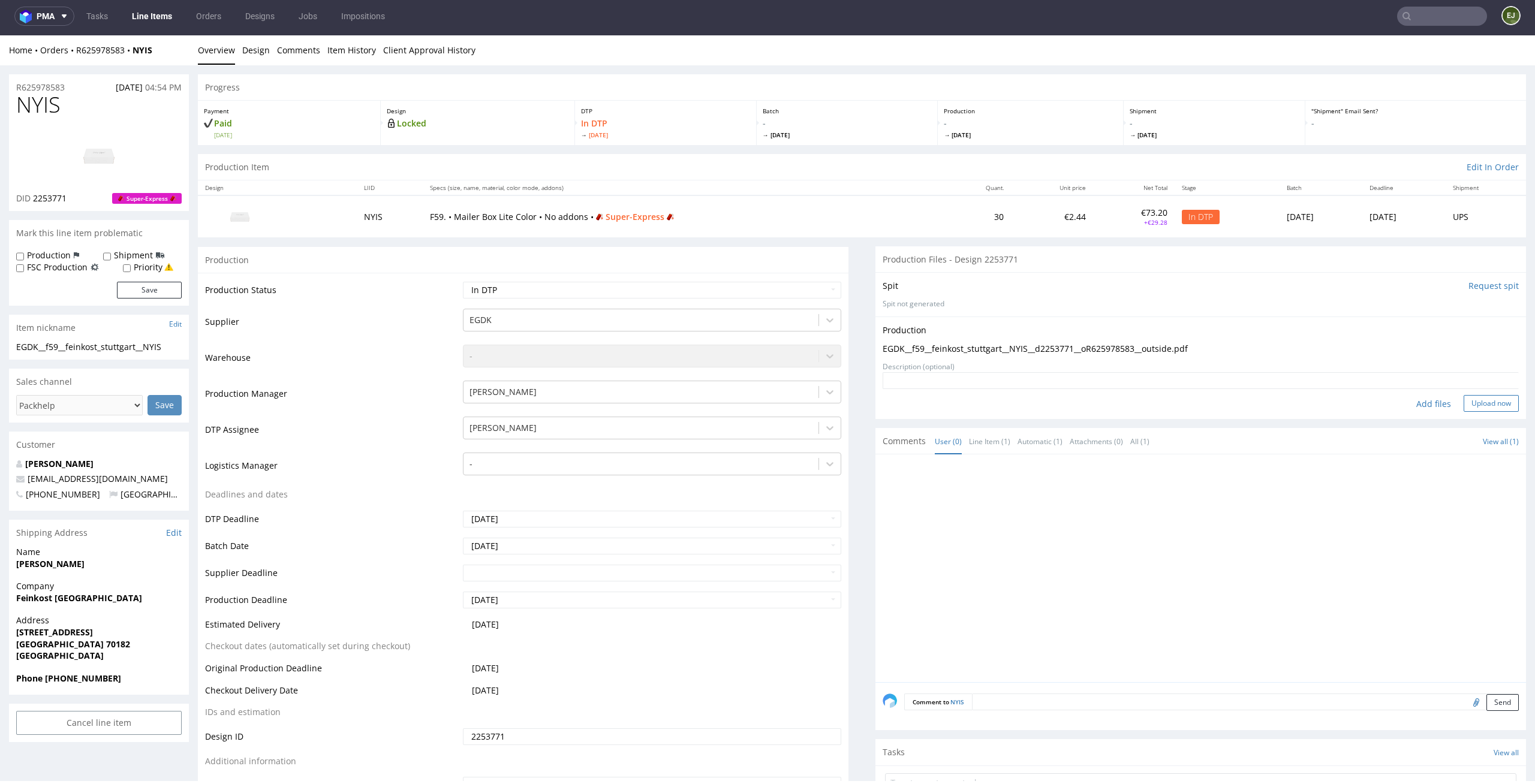
click at [1481, 406] on button "Upload now" at bounding box center [1490, 402] width 55 height 17
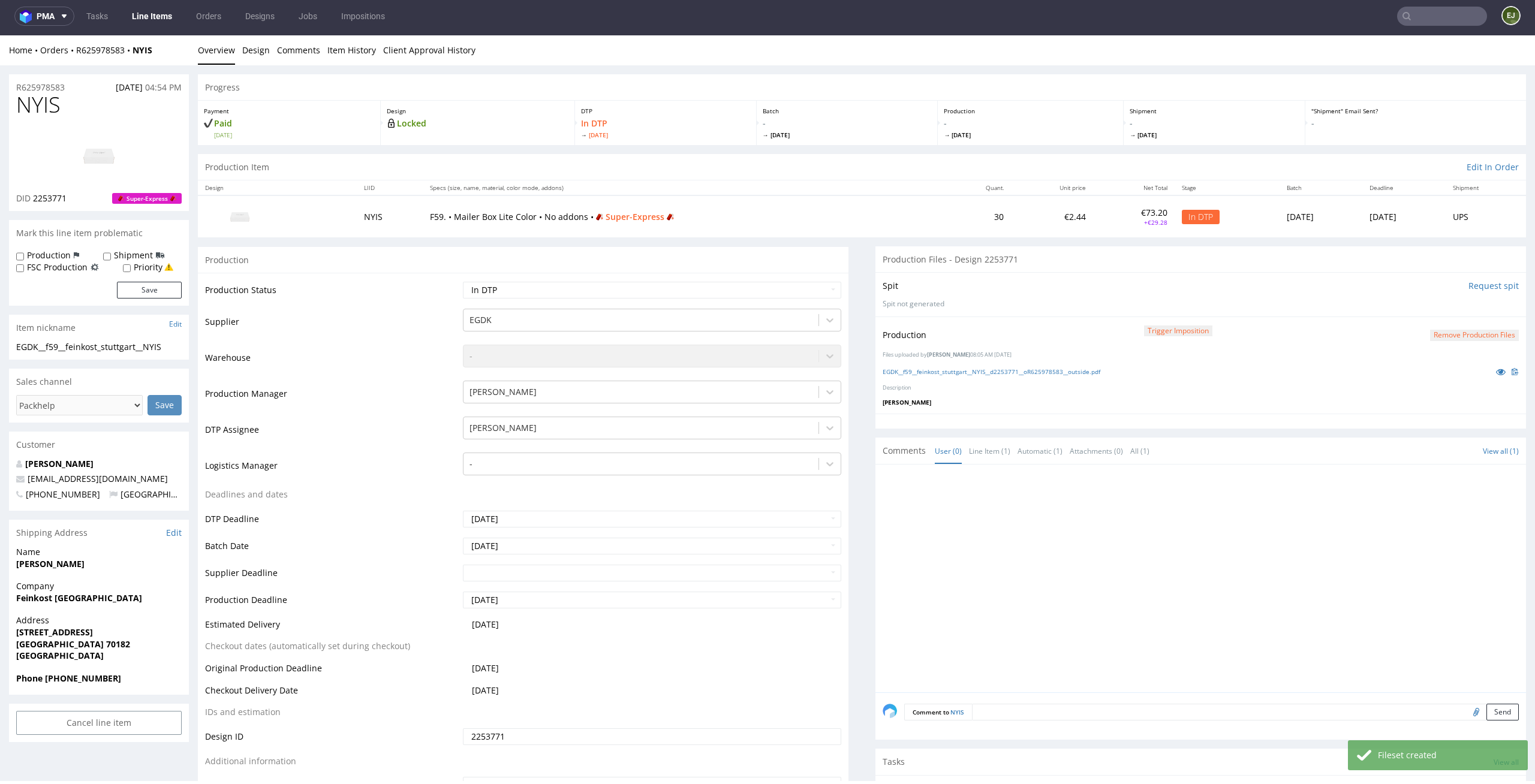
click at [797, 278] on div "Production Status Waiting for Artwork Waiting for Diecut Waiting for Mockup Wai…" at bounding box center [523, 541] width 651 height 538
click at [792, 287] on select "Waiting for Artwork Waiting for Diecut Waiting for Mockup Waiting for DTP Waiti…" at bounding box center [652, 290] width 379 height 17
select select "dtp_production_ready"
click at [463, 282] on select "Waiting for Artwork Waiting for Diecut Waiting for Mockup Waiting for DTP Waiti…" at bounding box center [652, 290] width 379 height 17
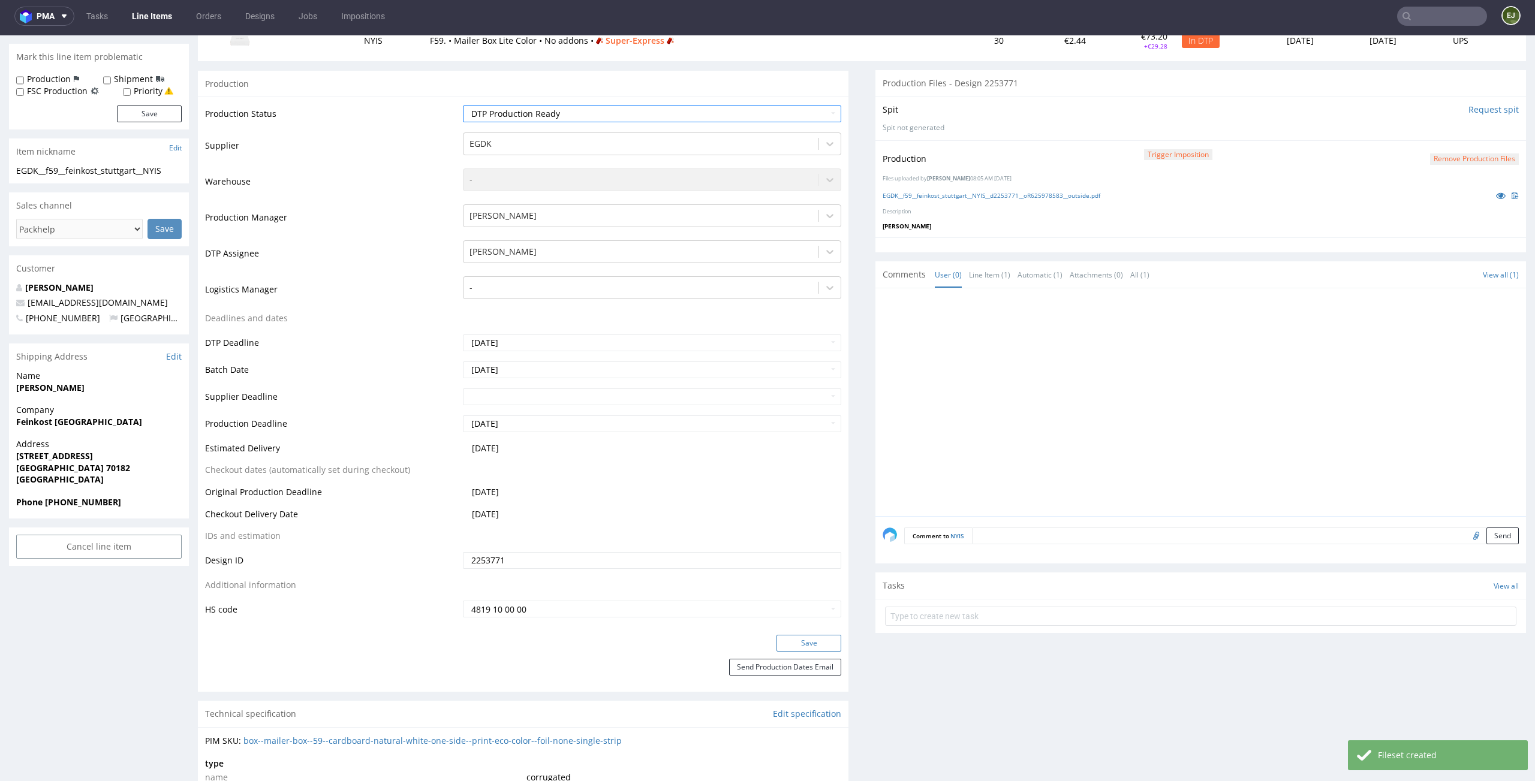
click at [810, 637] on button "Save" at bounding box center [809, 642] width 65 height 17
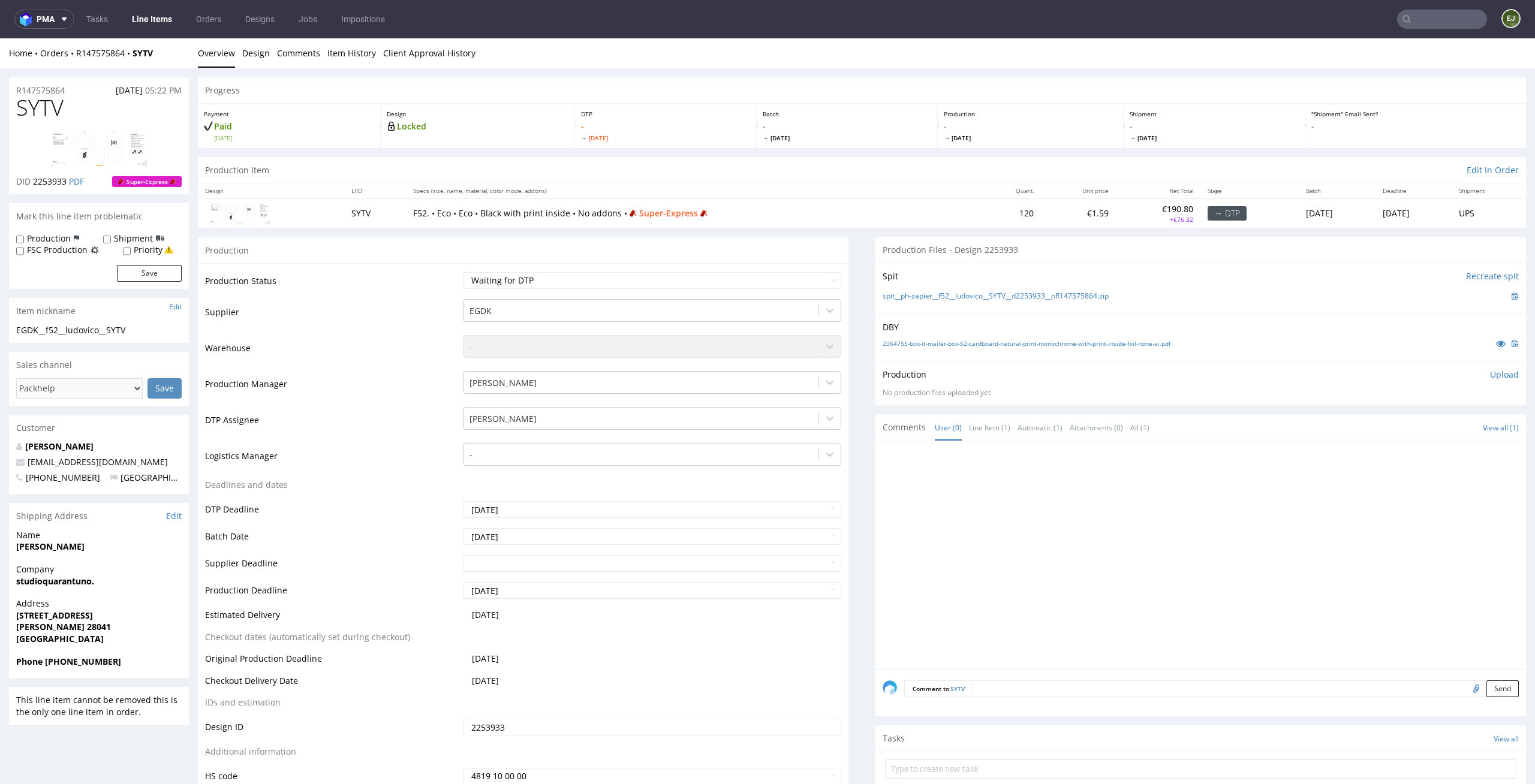
click at [936, 78] on div "Progress" at bounding box center [861, 91] width 1328 height 27
click at [968, 347] on link "2364755-box-it-mailer-box-52-cardboard-natural-print-monochrome-with-print-insi…" at bounding box center [1026, 343] width 288 height 9
click at [958, 291] on link "spit__ph-zapier__f52__ludovico__SYTV__d2253933__oR147575864.zip" at bounding box center [995, 296] width 226 height 10
click at [781, 280] on select "Waiting for Artwork Waiting for Diecut Waiting for Mockup Waiting for DTP Waiti…" at bounding box center [652, 280] width 379 height 17
select select "dtp_in_process"
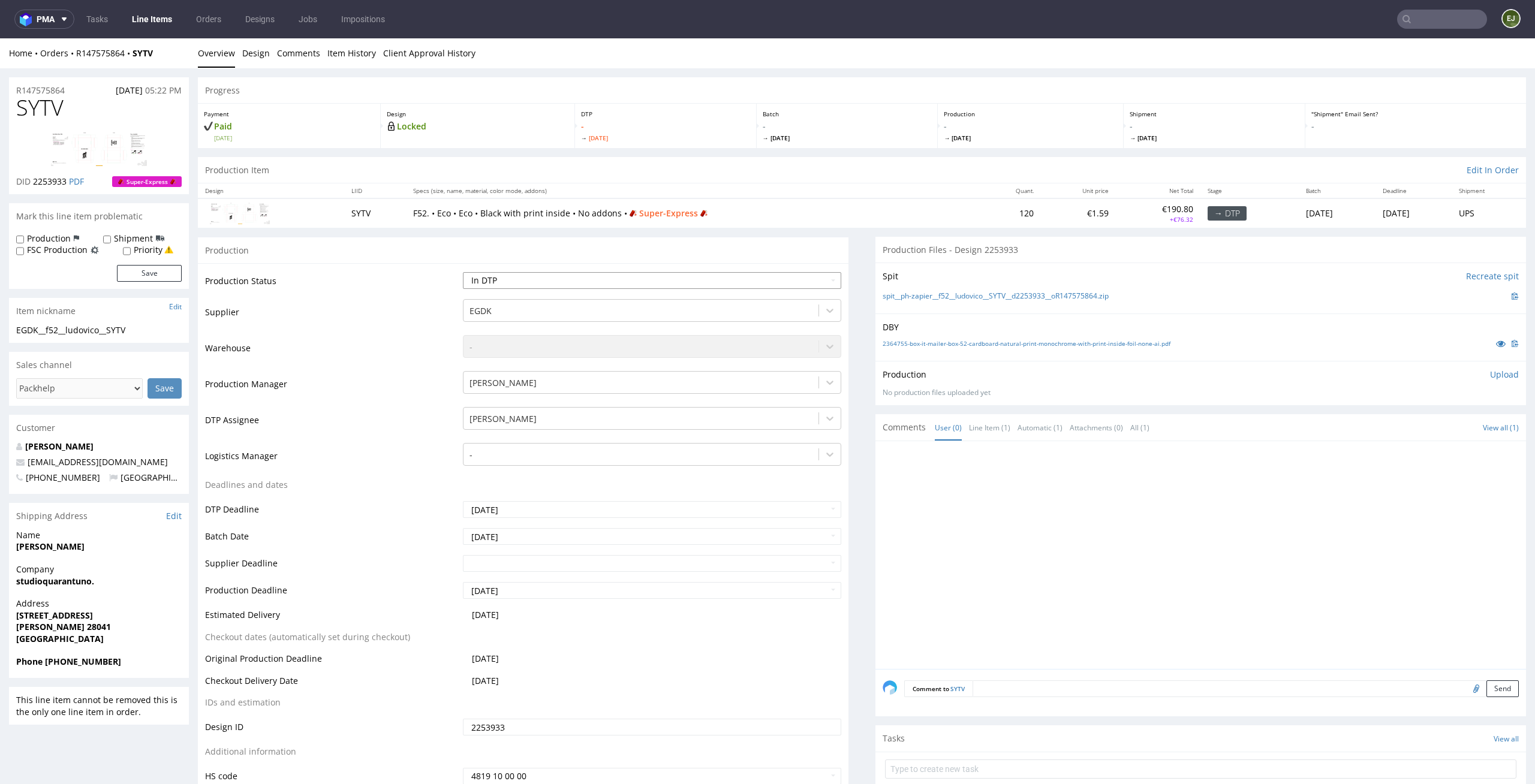
click at [463, 272] on select "Waiting for Artwork Waiting for Diecut Waiting for Mockup Waiting for DTP Waiti…" at bounding box center [652, 280] width 379 height 17
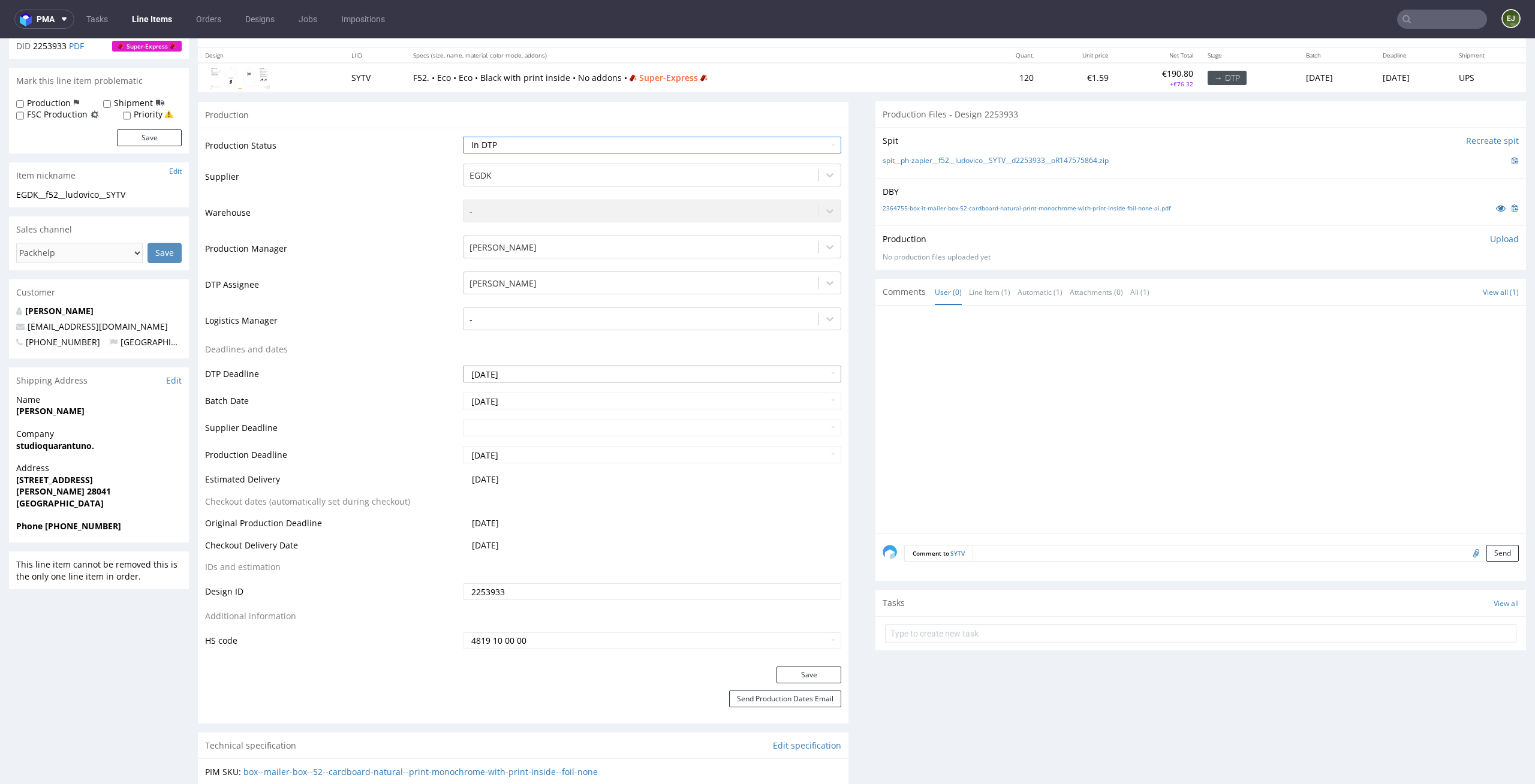
scroll to position [195, 0]
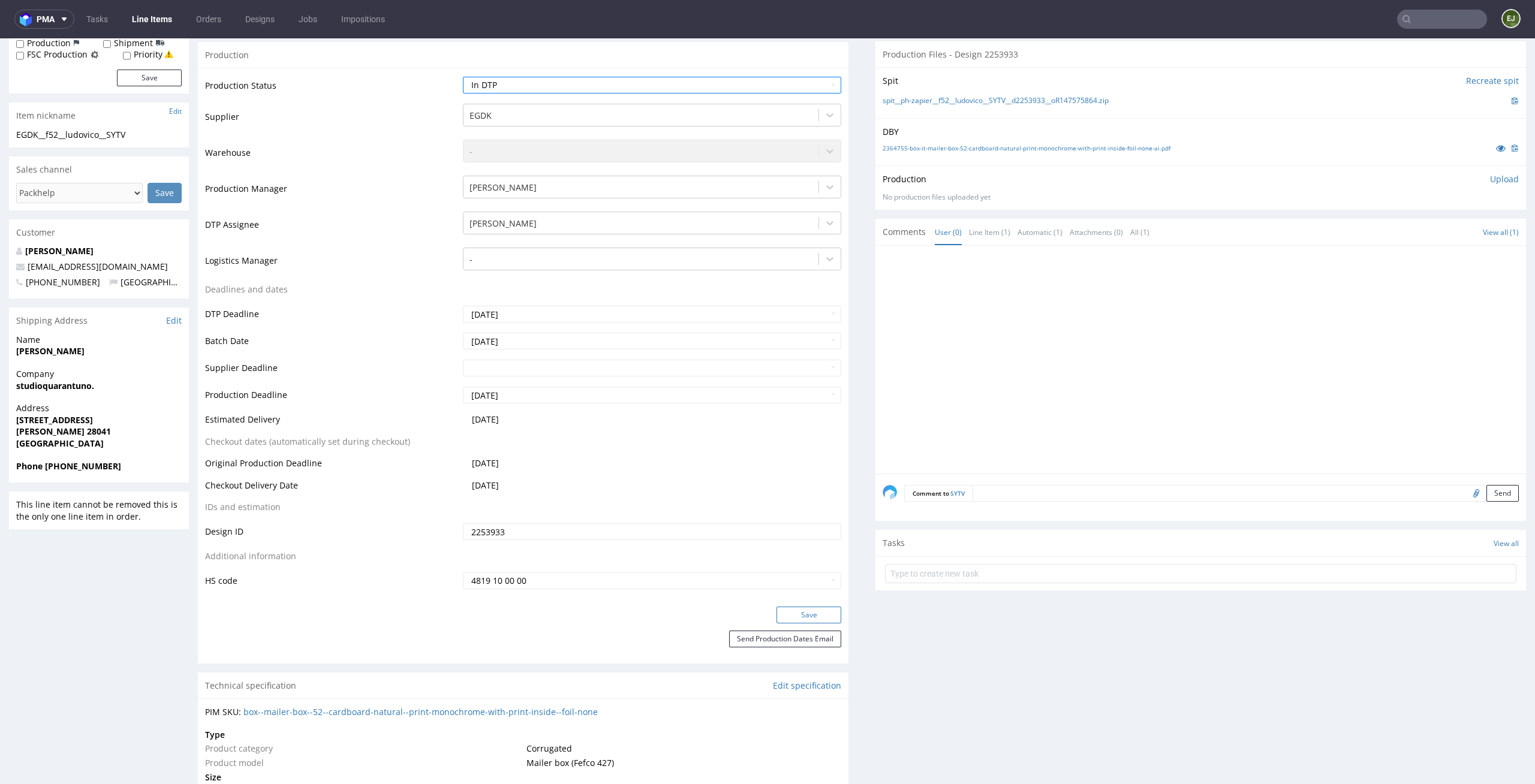
click at [810, 611] on button "Save" at bounding box center [809, 614] width 65 height 17
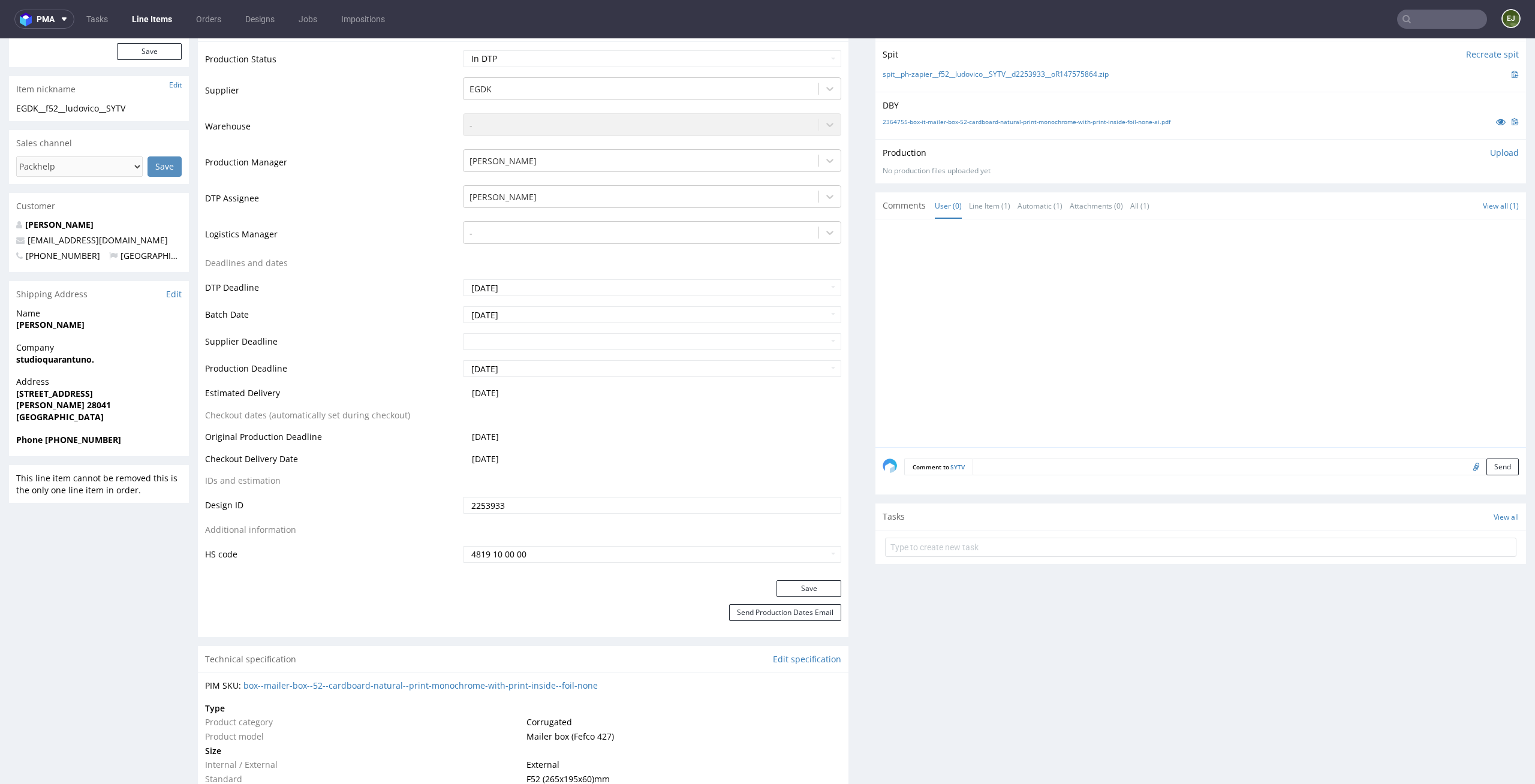
scroll to position [0, 0]
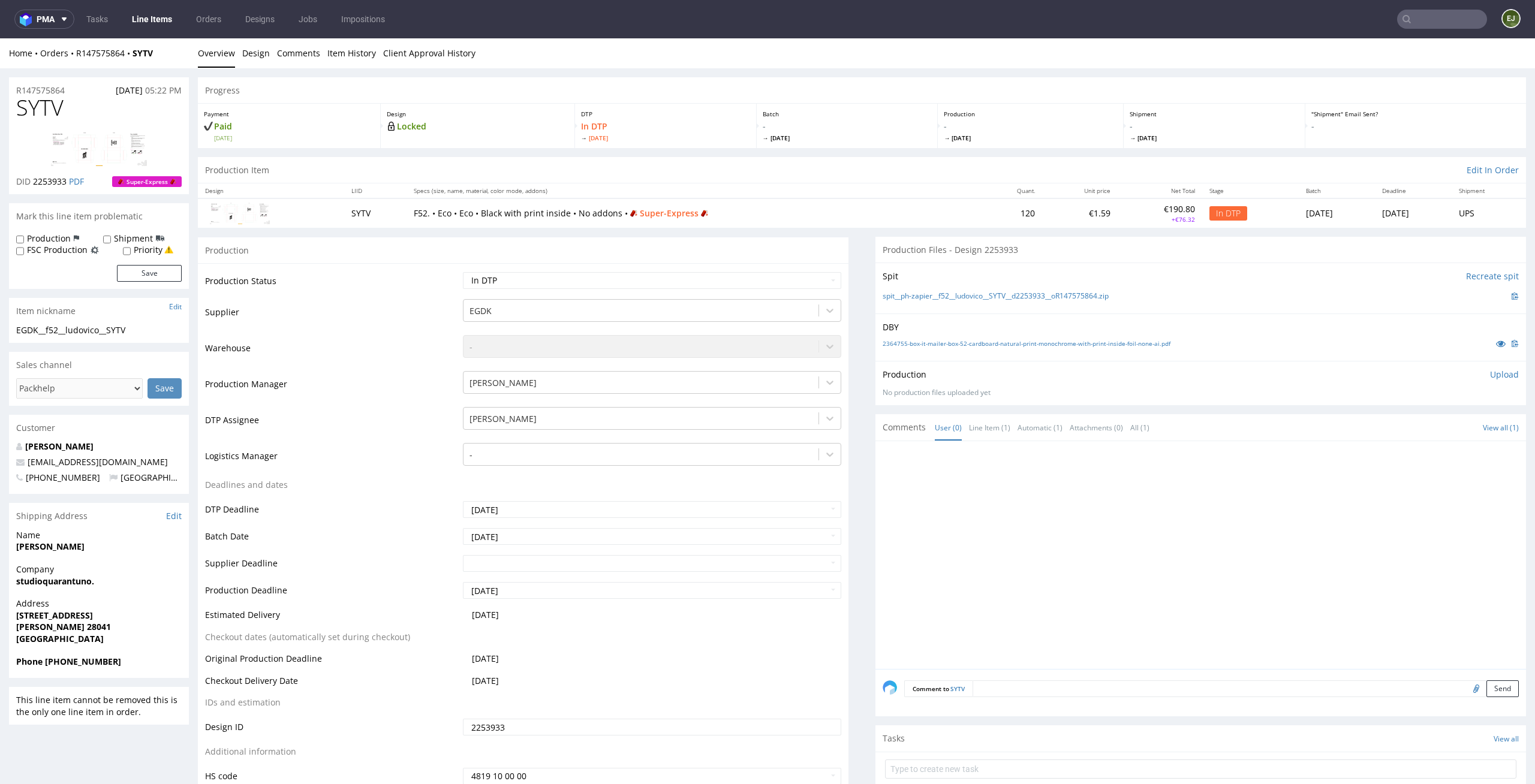
click at [1490, 369] on p "Upload" at bounding box center [1504, 374] width 29 height 12
click at [1421, 425] on div "Add files" at bounding box center [1433, 429] width 60 height 18
type input "C:\fakepath\EGDK__f52__ludovico__SYTV__d2253933__oR147575864__latest__inside.pdf"
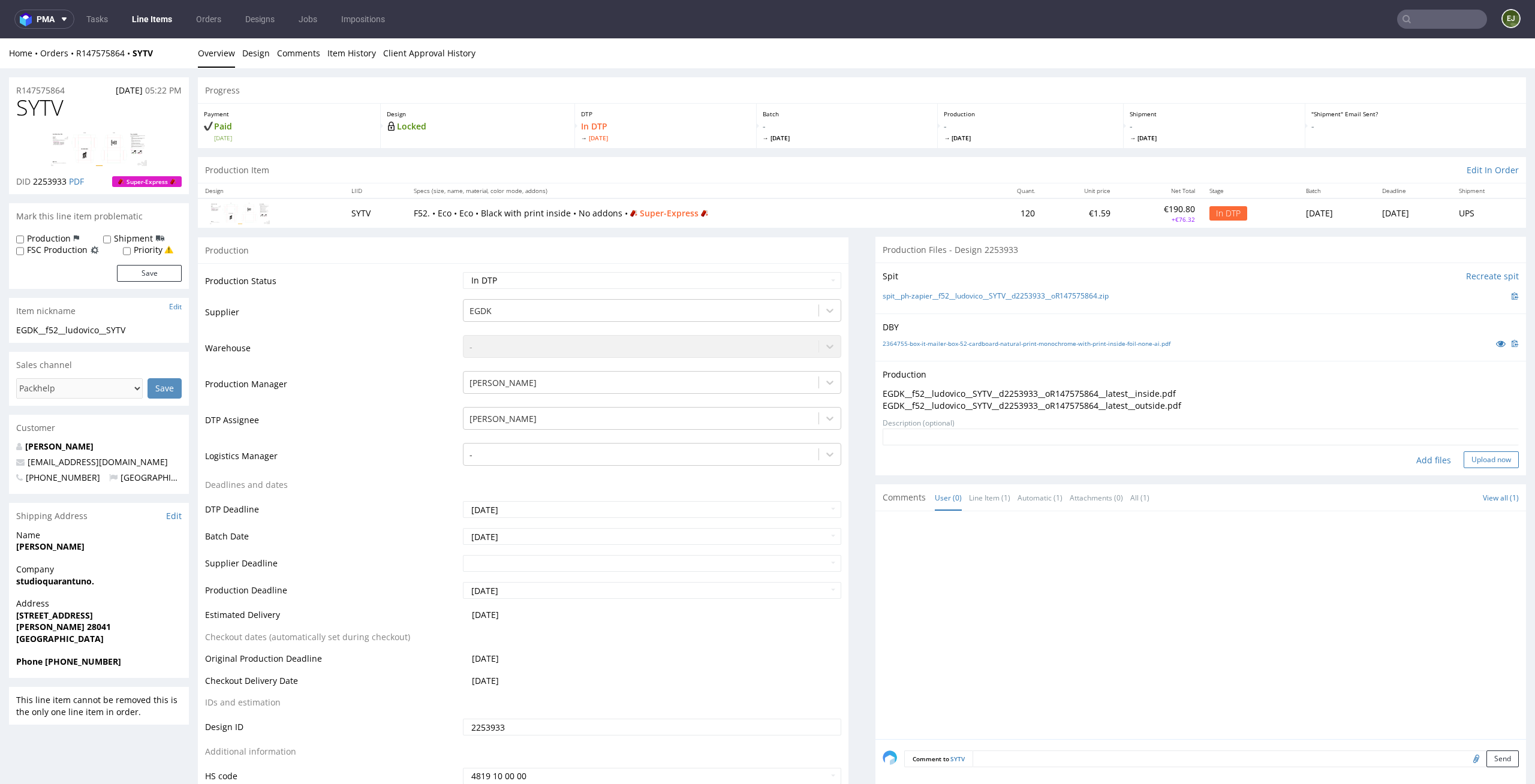
click at [1472, 456] on button "Upload now" at bounding box center [1490, 459] width 55 height 17
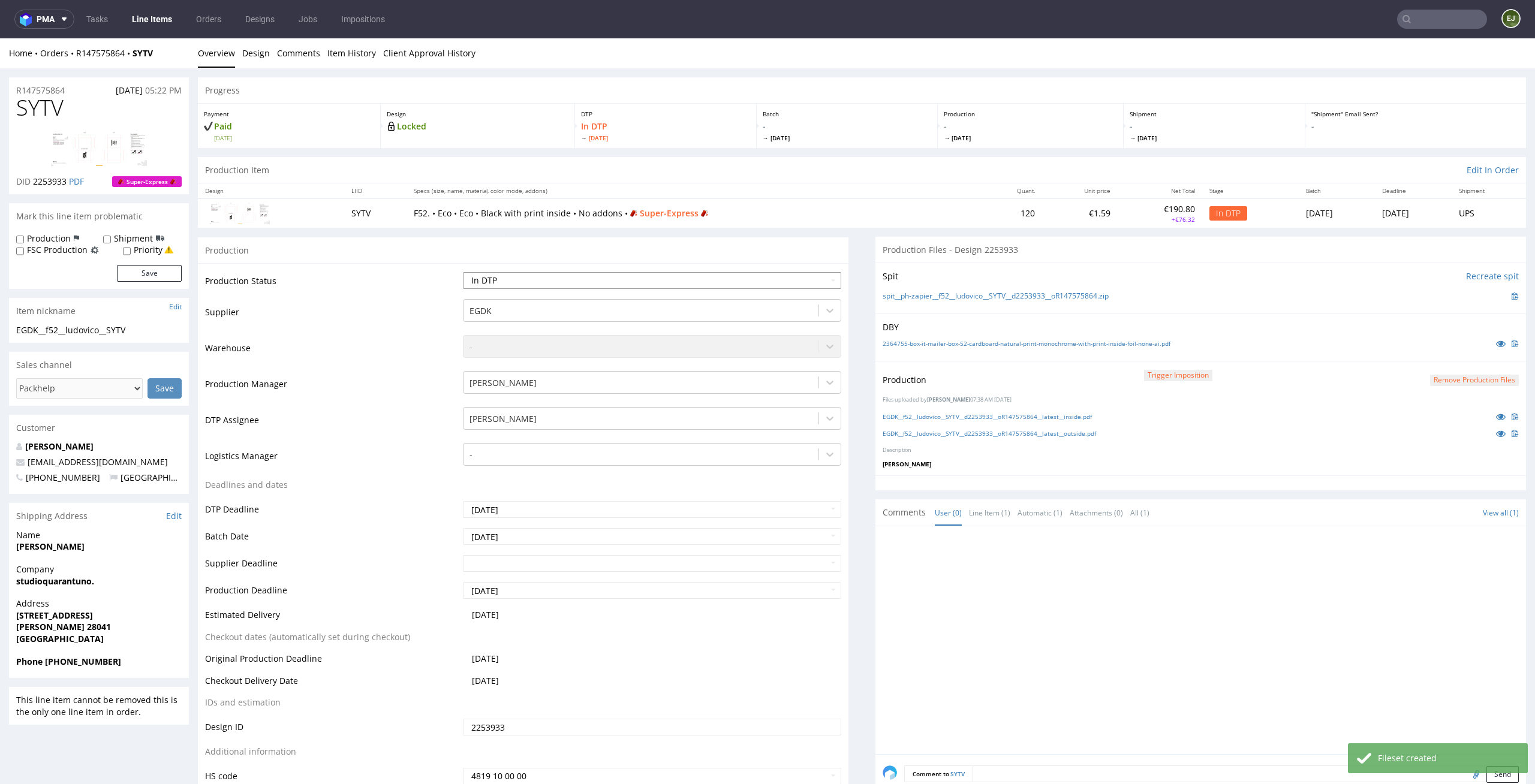
click at [821, 283] on select "Waiting for Artwork Waiting for Diecut Waiting for Mockup Waiting for DTP Waiti…" at bounding box center [652, 280] width 379 height 17
select select "dtp_production_ready"
click at [463, 272] on select "Waiting for Artwork Waiting for Diecut Waiting for Mockup Waiting for DTP Waiti…" at bounding box center [652, 280] width 379 height 17
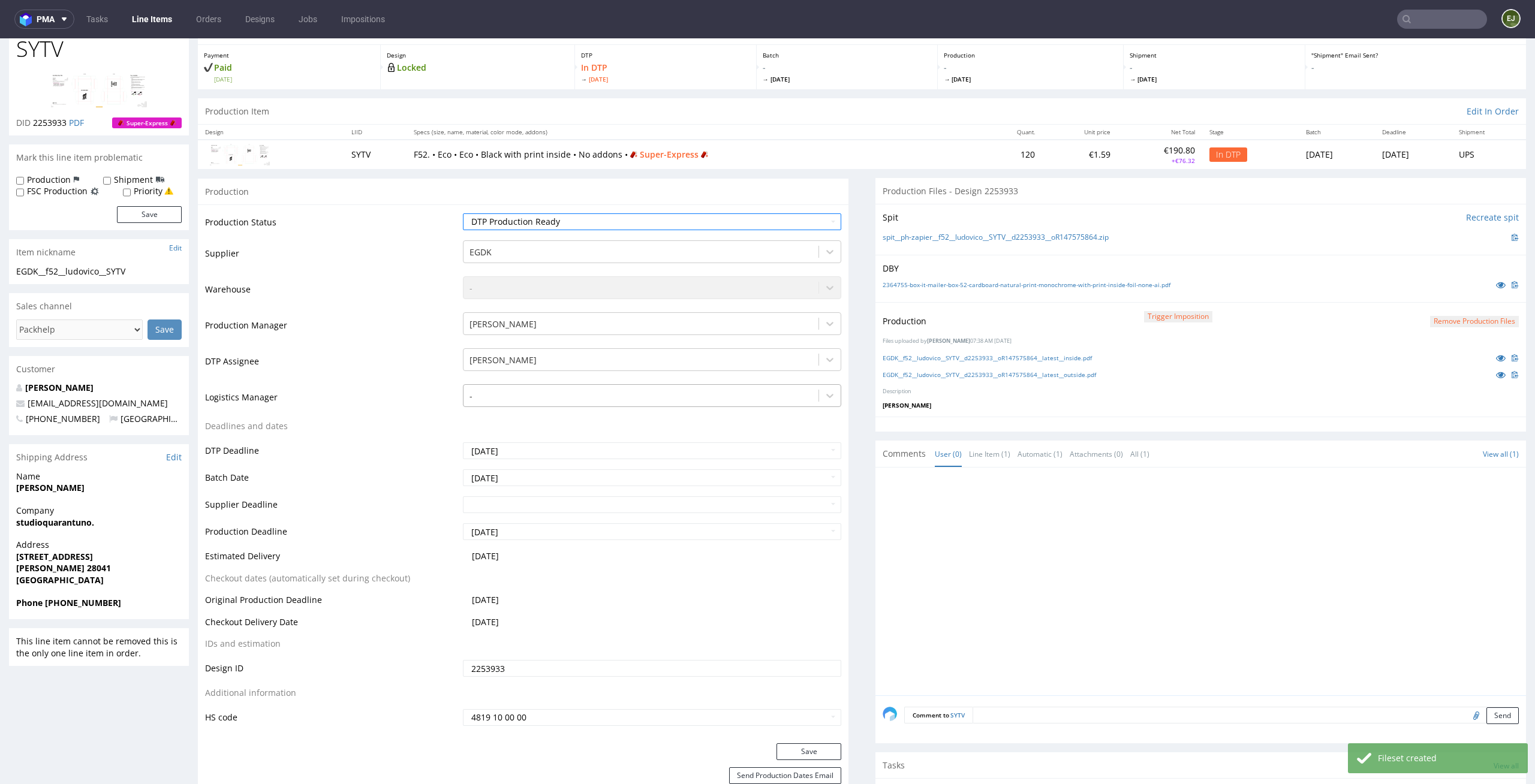
scroll to position [182, 0]
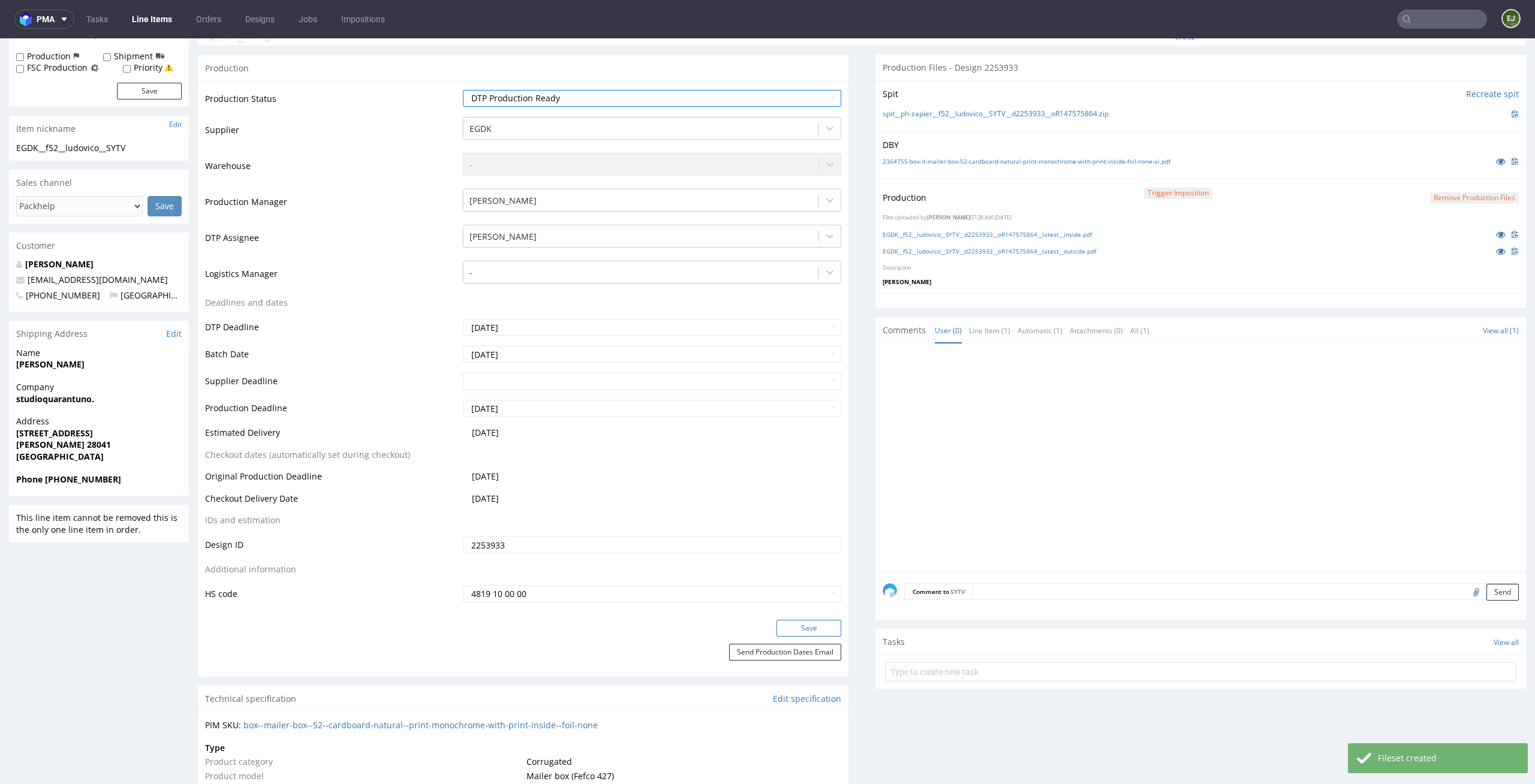
click at [808, 621] on button "Save" at bounding box center [809, 627] width 65 height 17
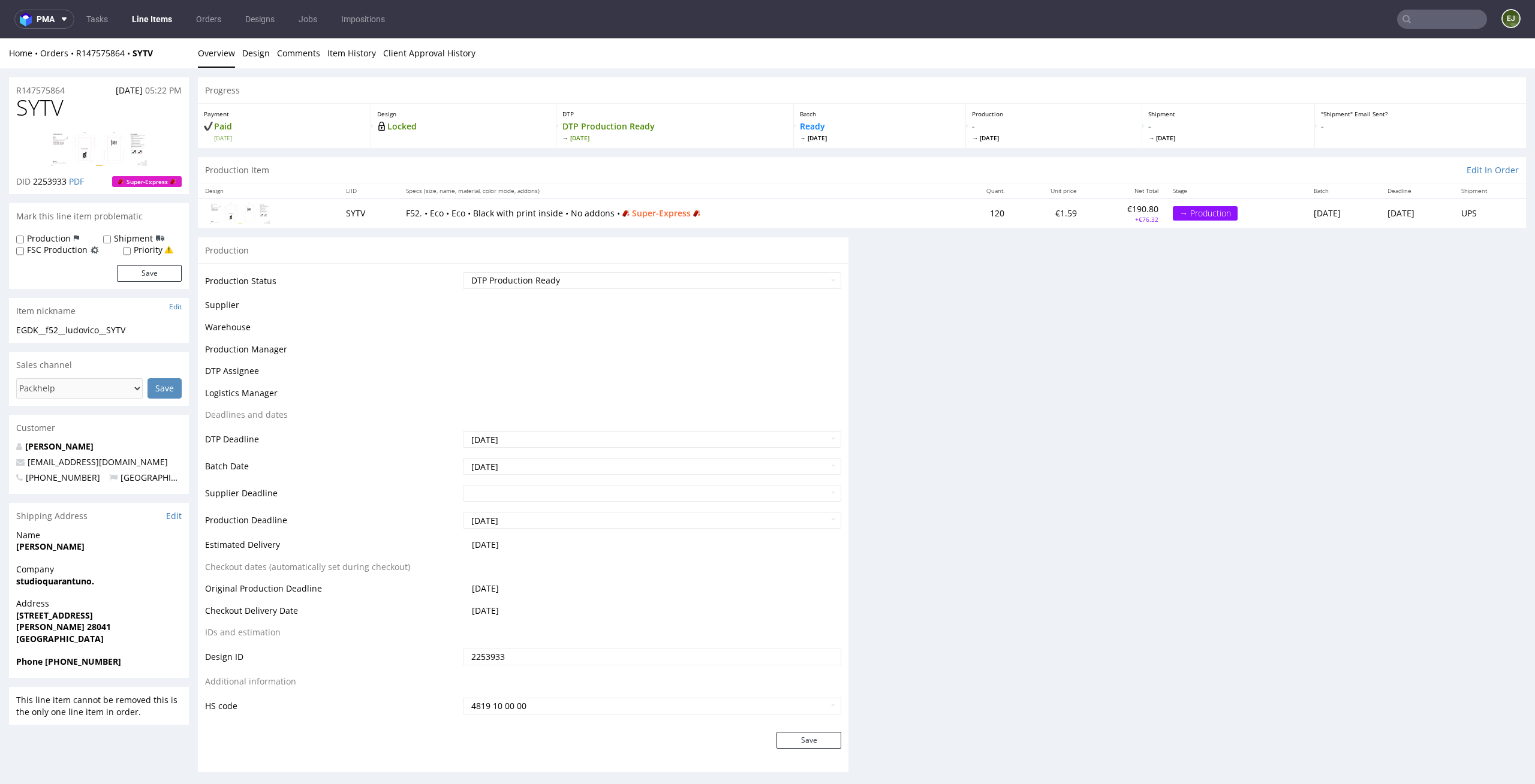
scroll to position [0, 0]
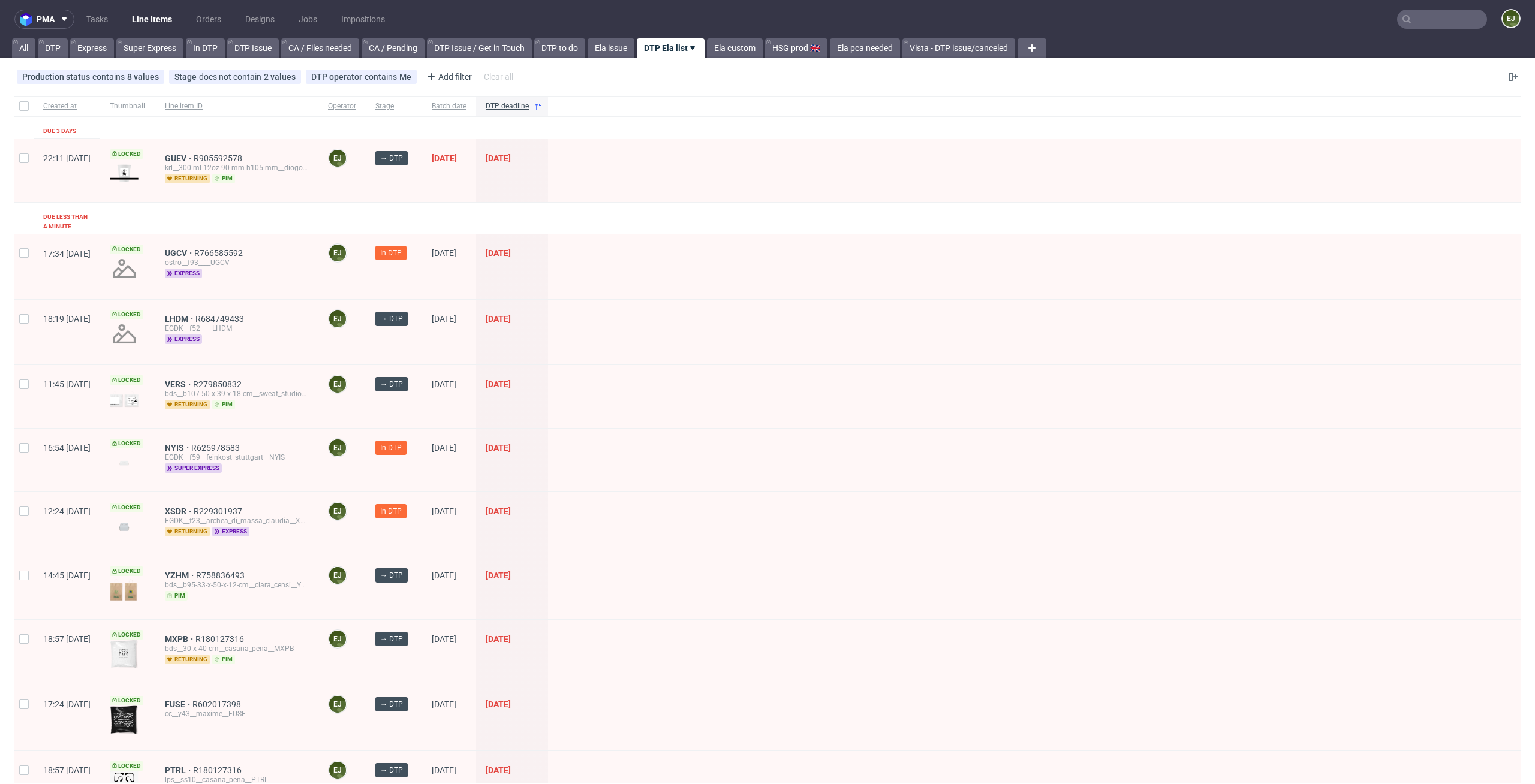
scroll to position [125, 0]
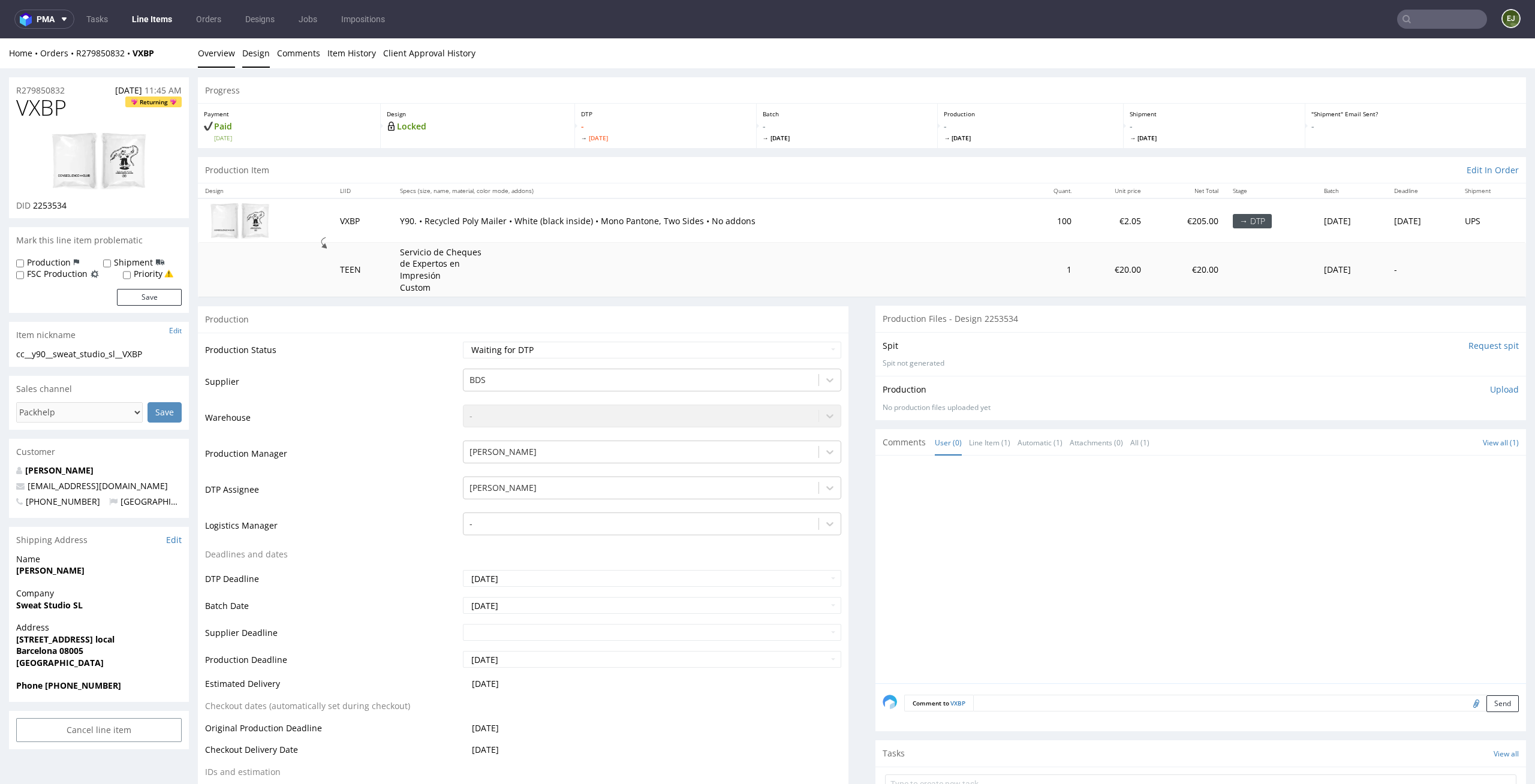
click at [253, 62] on link "Design" at bounding box center [256, 52] width 27 height 29
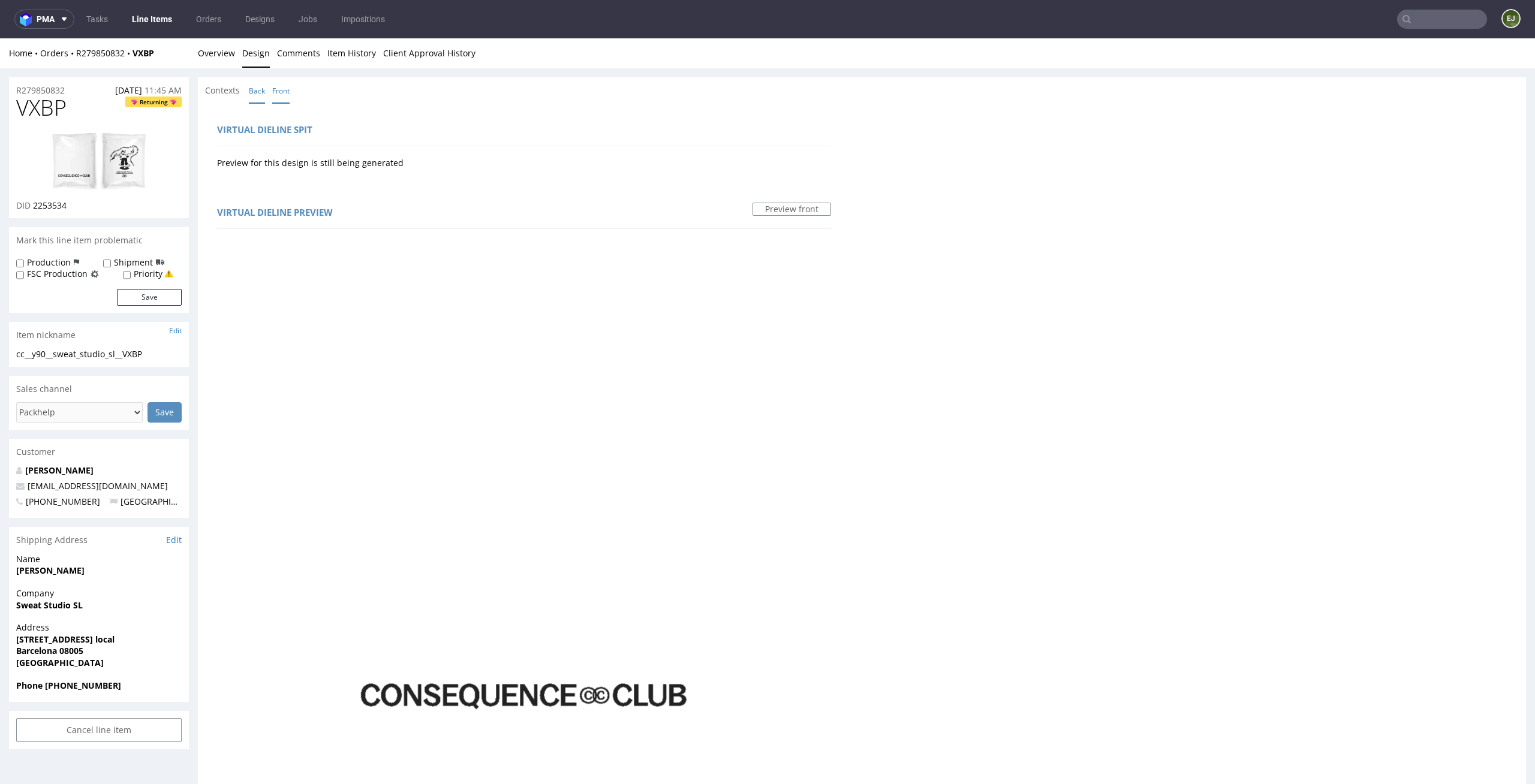
click at [251, 85] on link "Back" at bounding box center [257, 91] width 17 height 26
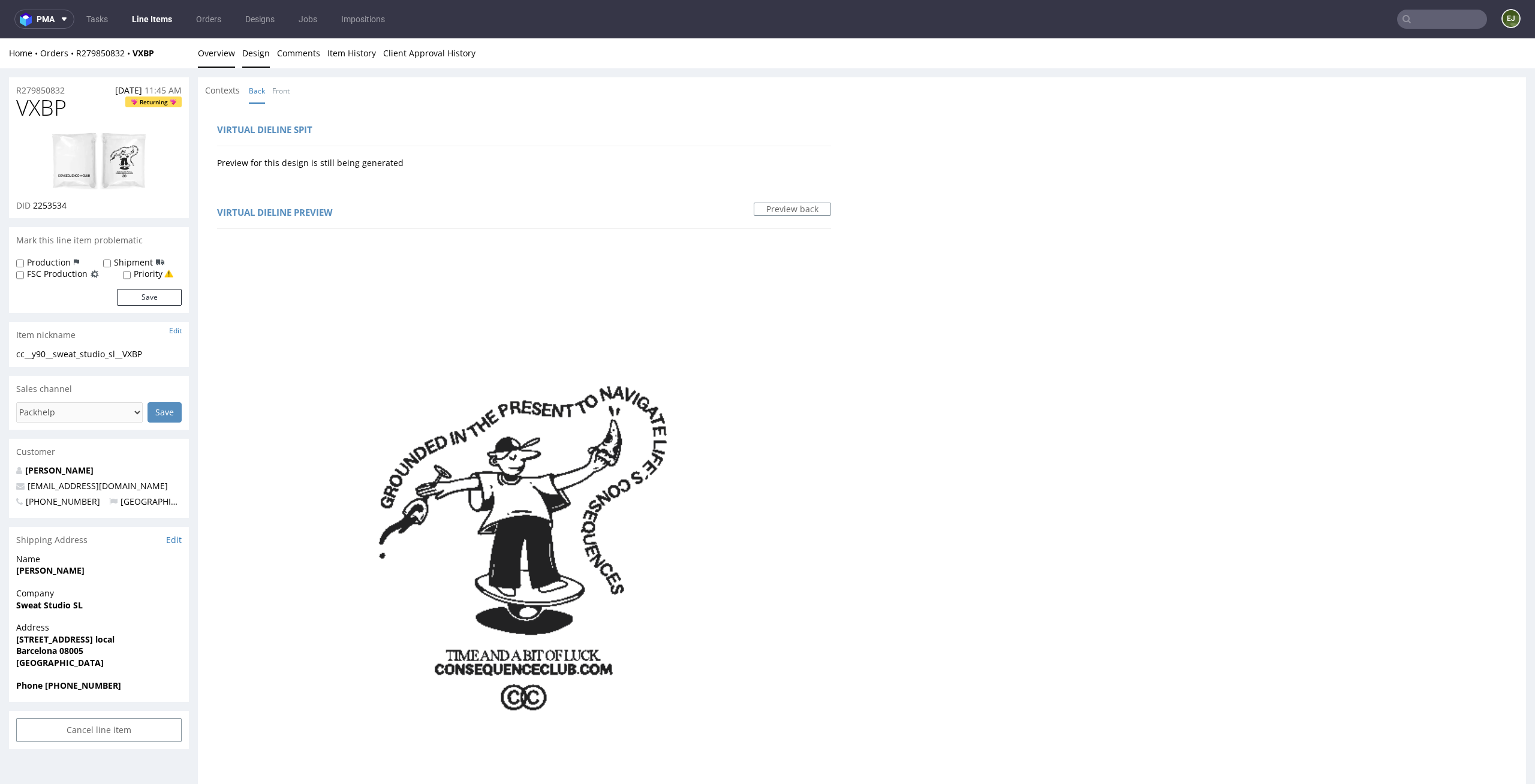
click at [208, 45] on link "Overview" at bounding box center [216, 52] width 37 height 29
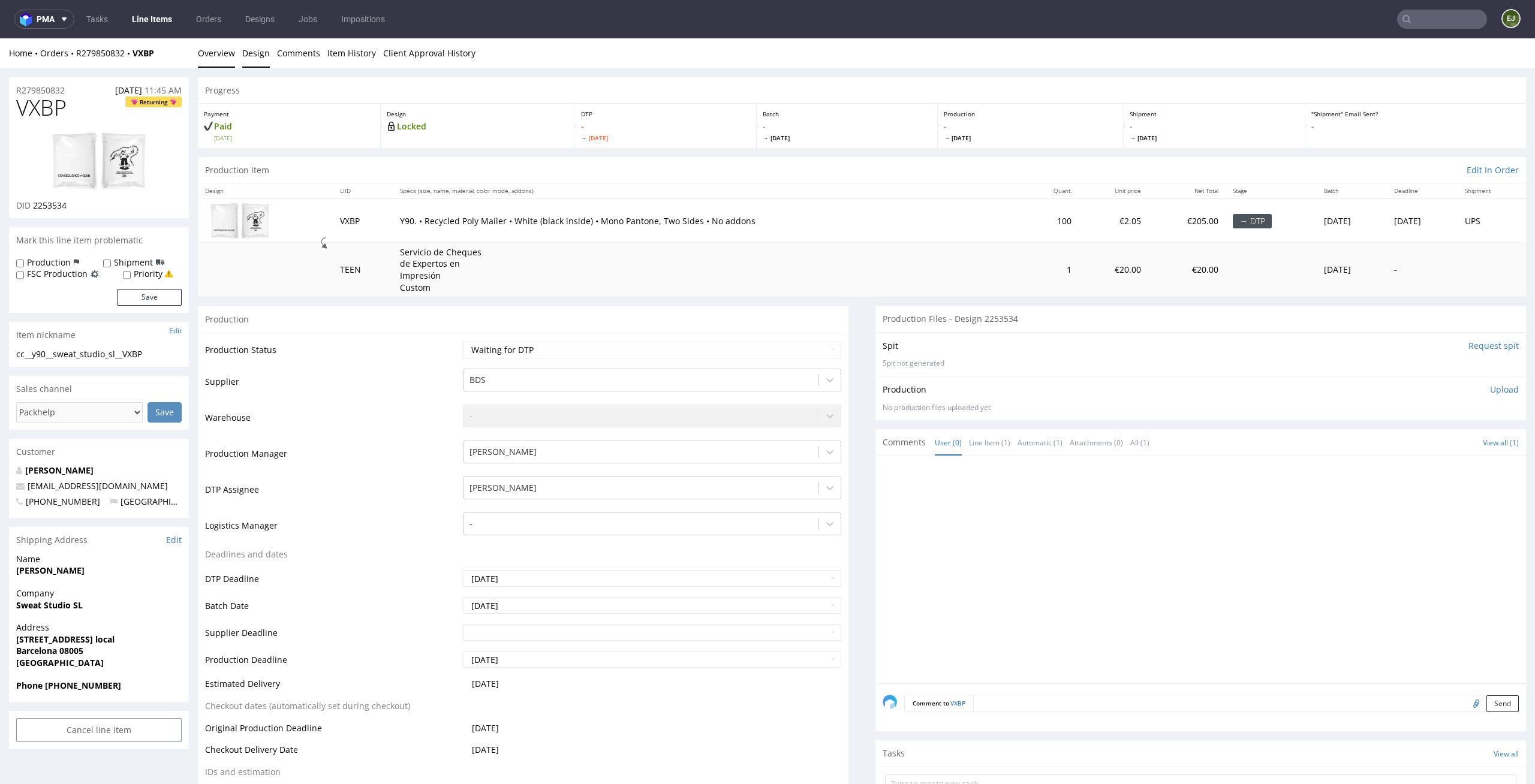
click at [251, 49] on link "Design" at bounding box center [256, 52] width 27 height 29
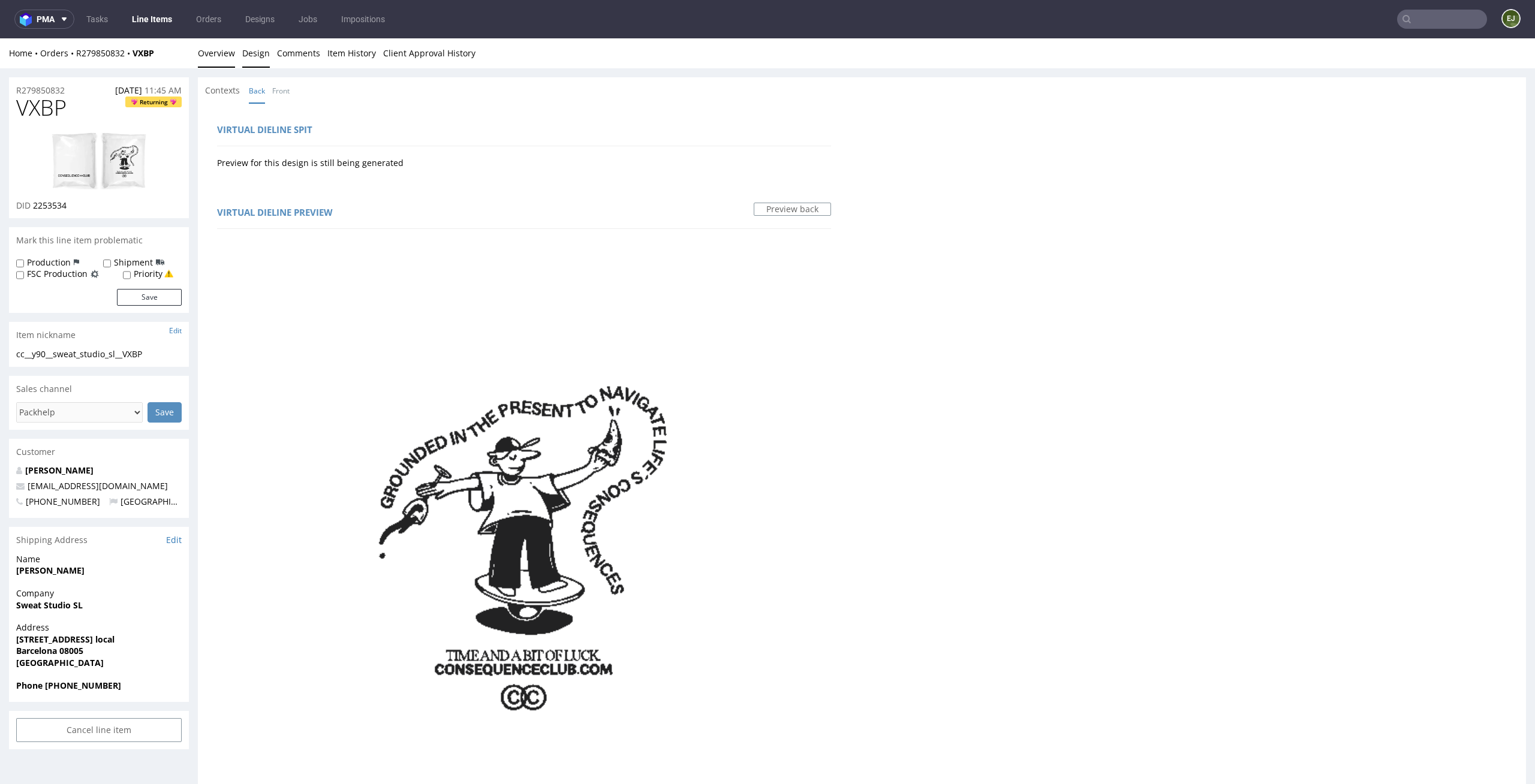
click at [221, 55] on link "Overview" at bounding box center [216, 52] width 37 height 29
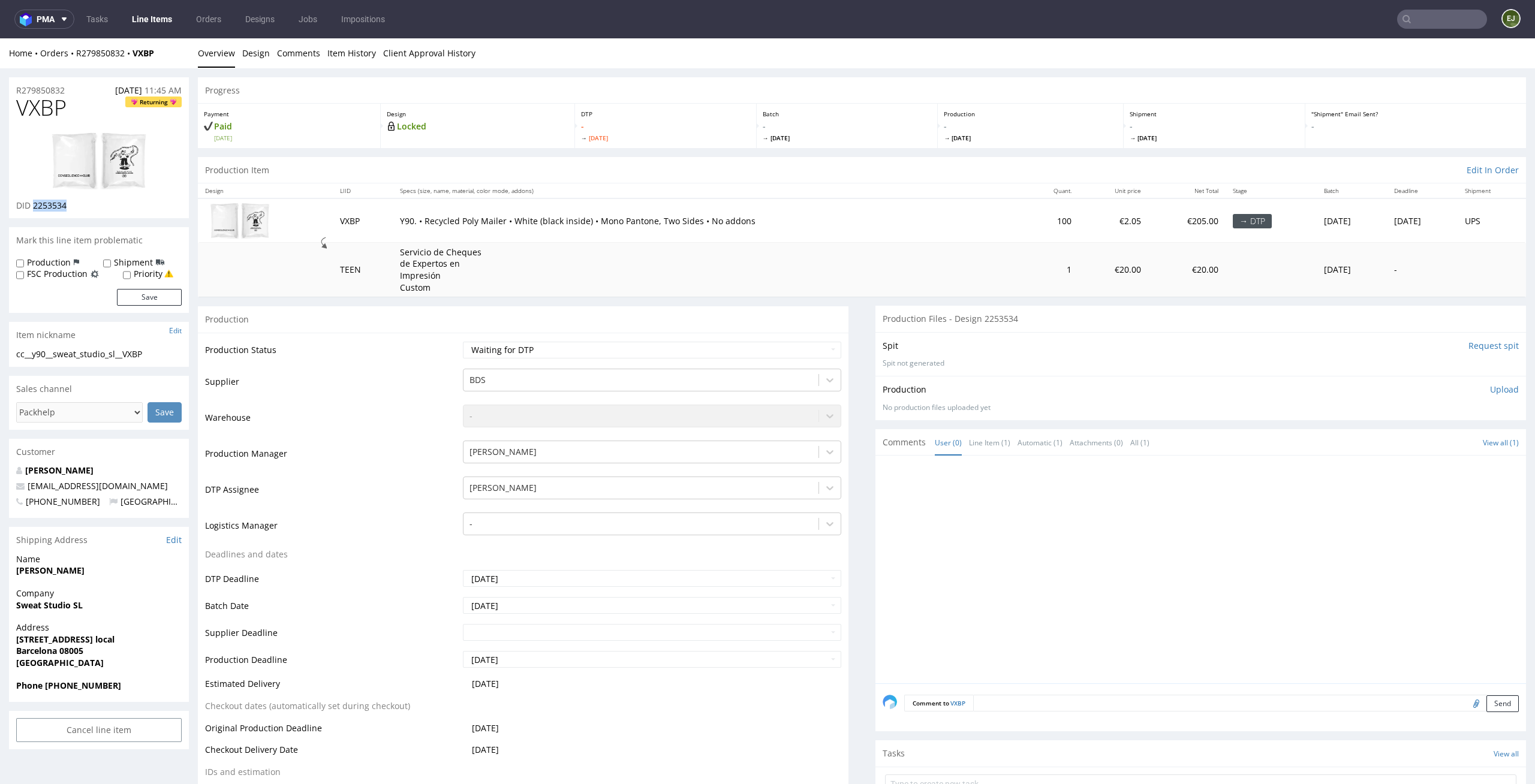
drag, startPoint x: 74, startPoint y: 207, endPoint x: 34, endPoint y: 208, distance: 40.0
click at [34, 208] on div "DID 2253534" at bounding box center [99, 206] width 165 height 12
copy span "2253534"
click at [246, 46] on link "Design" at bounding box center [256, 52] width 27 height 29
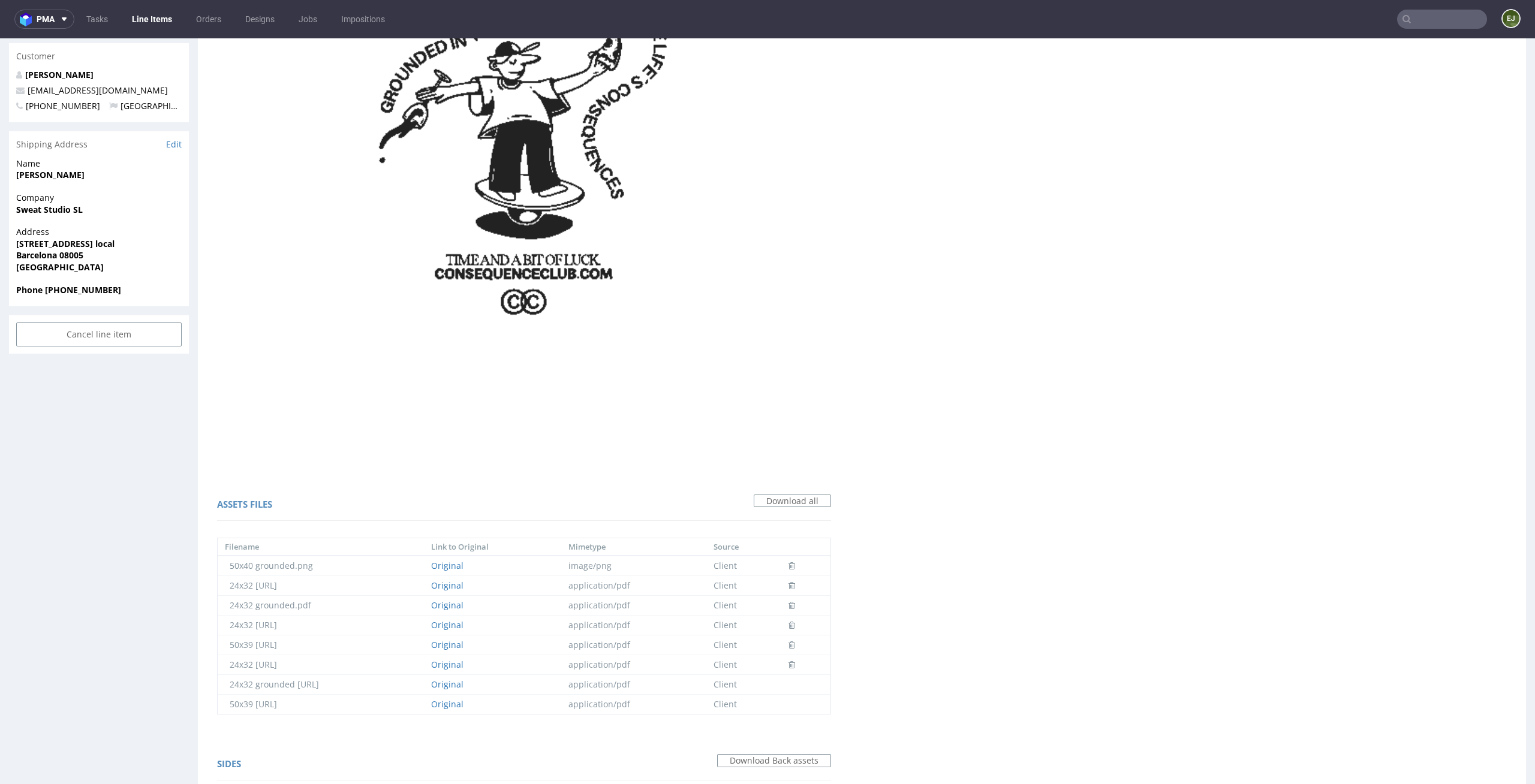
scroll to position [672, 0]
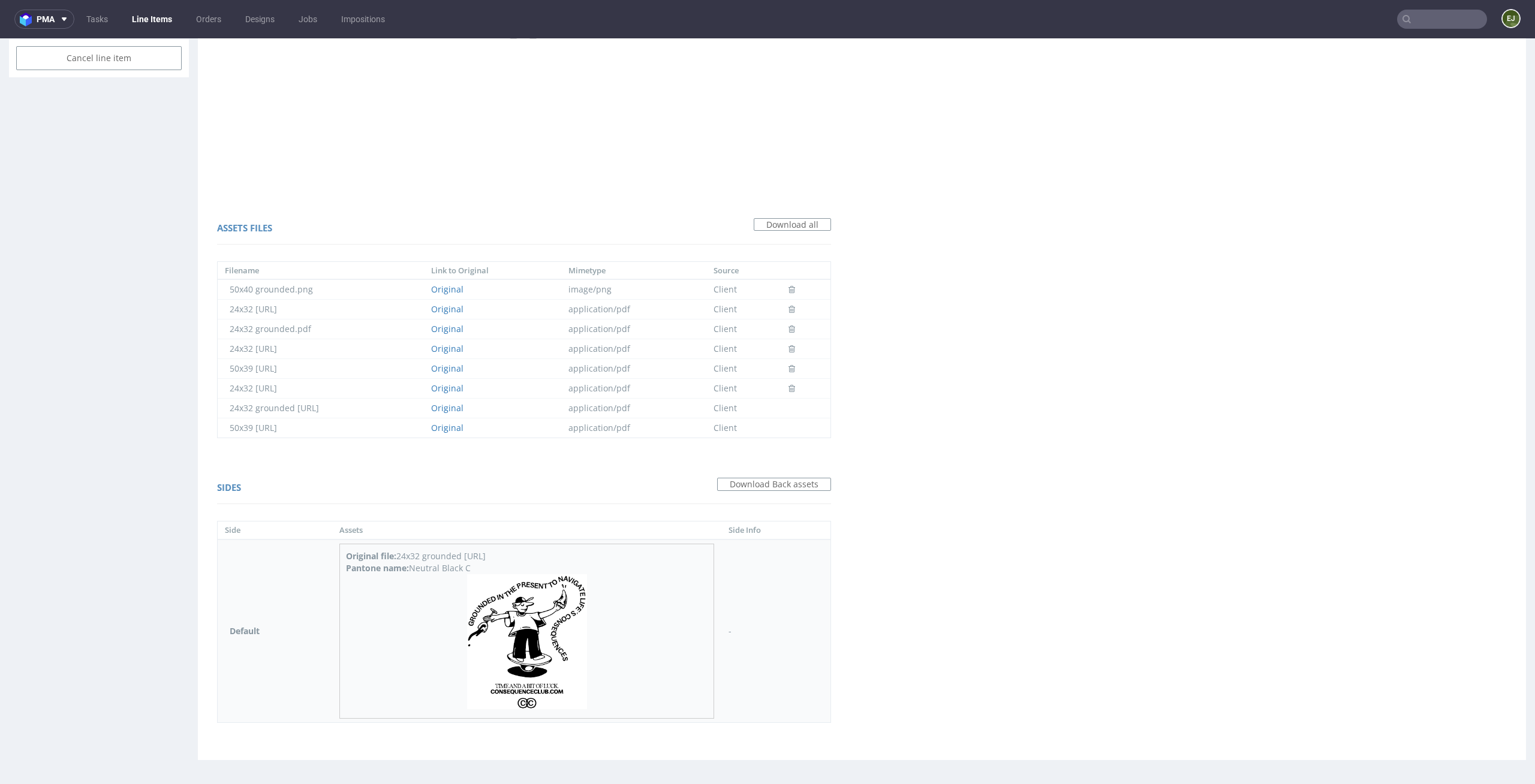
drag, startPoint x: 478, startPoint y: 571, endPoint x: 407, endPoint y: 566, distance: 71.2
click at [407, 566] on div "Pantone name: Neutral Black C" at bounding box center [527, 568] width 362 height 12
copy div "Neutral Black C"
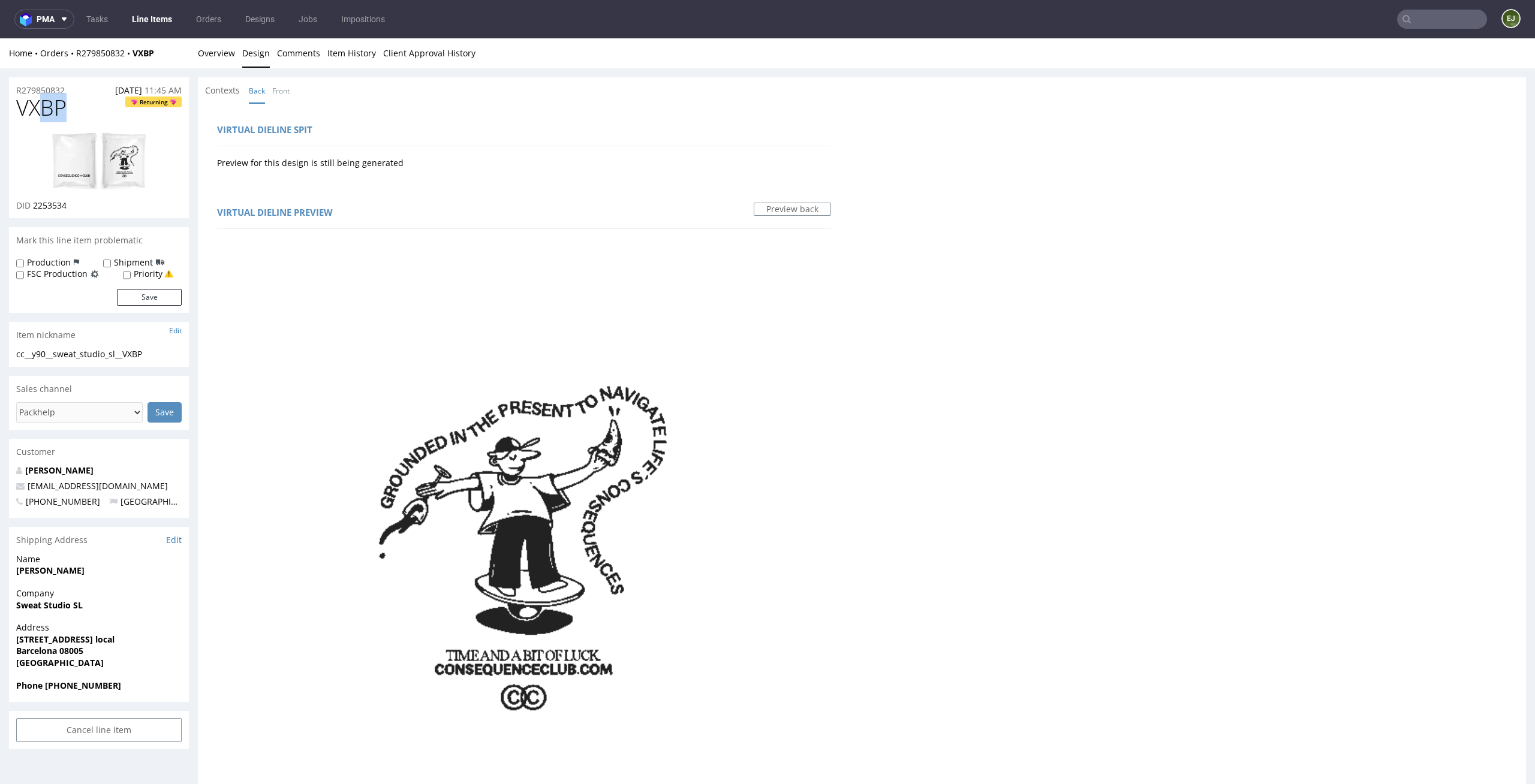
drag, startPoint x: 86, startPoint y: 103, endPoint x: 0, endPoint y: 103, distance: 86.0
click at [0, 103] on div "R279850832 27.08.2025 11:45 AM VXBP Returning DID 2253534 Mark this line item p…" at bounding box center [767, 759] width 1535 height 1382
copy span "VXBP"
drag, startPoint x: 173, startPoint y: 355, endPoint x: 0, endPoint y: 344, distance: 173.3
click at [0, 344] on div "R279850832 27.08.2025 11:45 AM VXBP Returning DID 2253534 Mark this line item p…" at bounding box center [767, 759] width 1535 height 1382
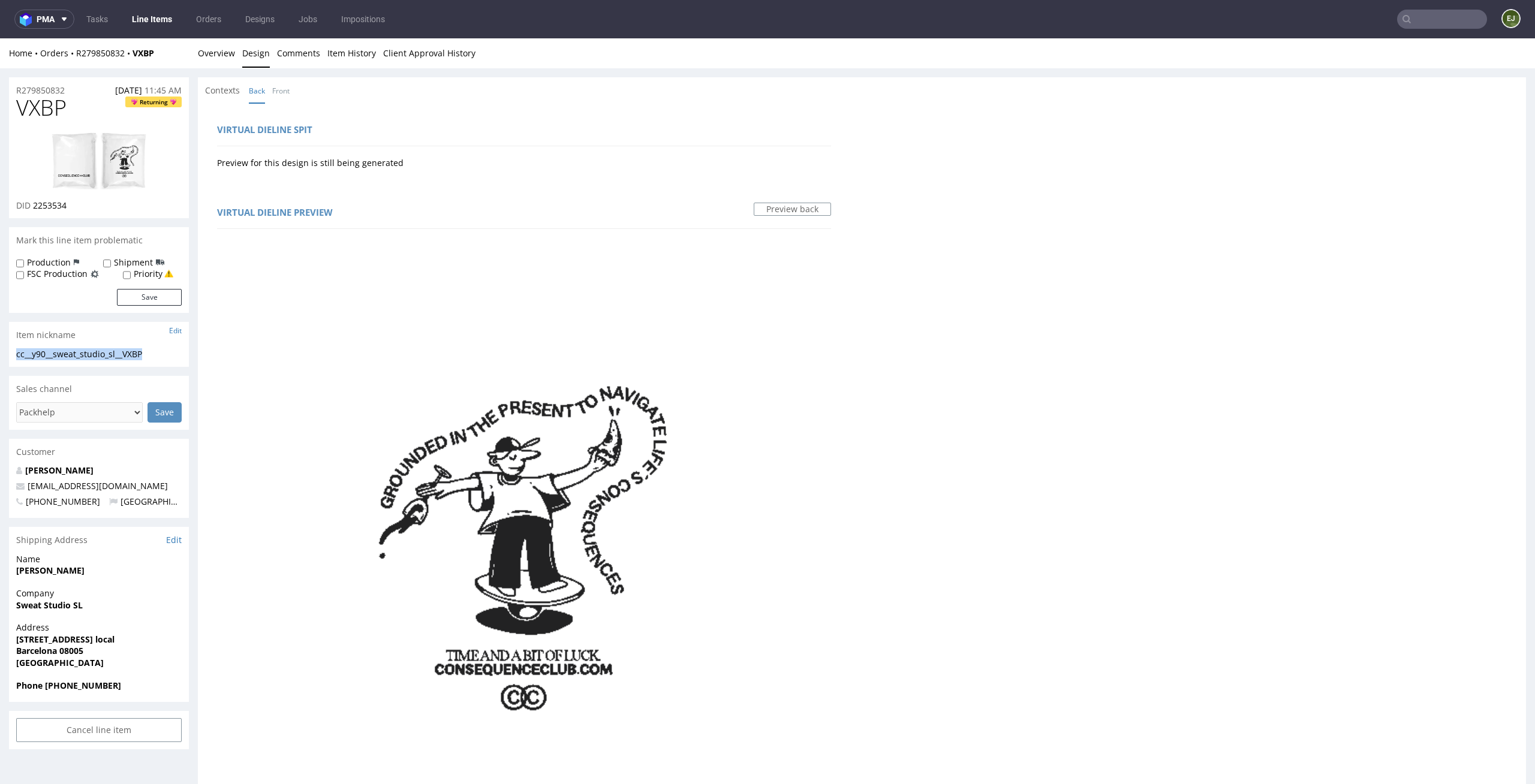
copy section "cc__y90__sweat_studio_sl__VXBP"
drag, startPoint x: 68, startPoint y: 206, endPoint x: 35, endPoint y: 206, distance: 33.0
click at [35, 206] on div "DID 2253534" at bounding box center [99, 206] width 165 height 12
copy span "2253534"
drag, startPoint x: 72, startPoint y: 89, endPoint x: 0, endPoint y: 89, distance: 72.0
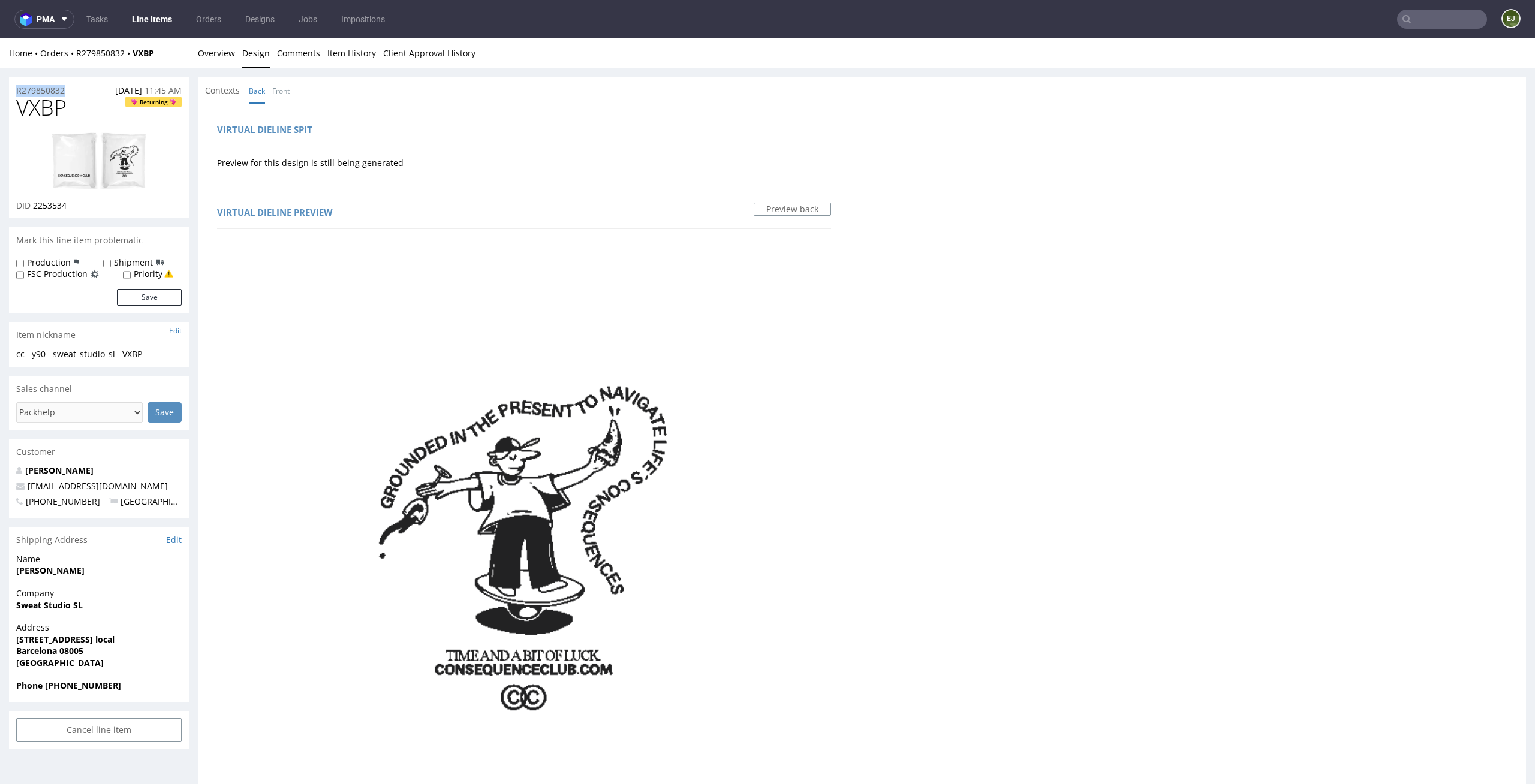
click at [0, 89] on div "R279850832 27.08.2025 11:45 AM VXBP Returning DID 2253534 Mark this line item p…" at bounding box center [767, 759] width 1535 height 1382
copy p "R279850832"
click at [211, 60] on link "Overview" at bounding box center [216, 52] width 37 height 29
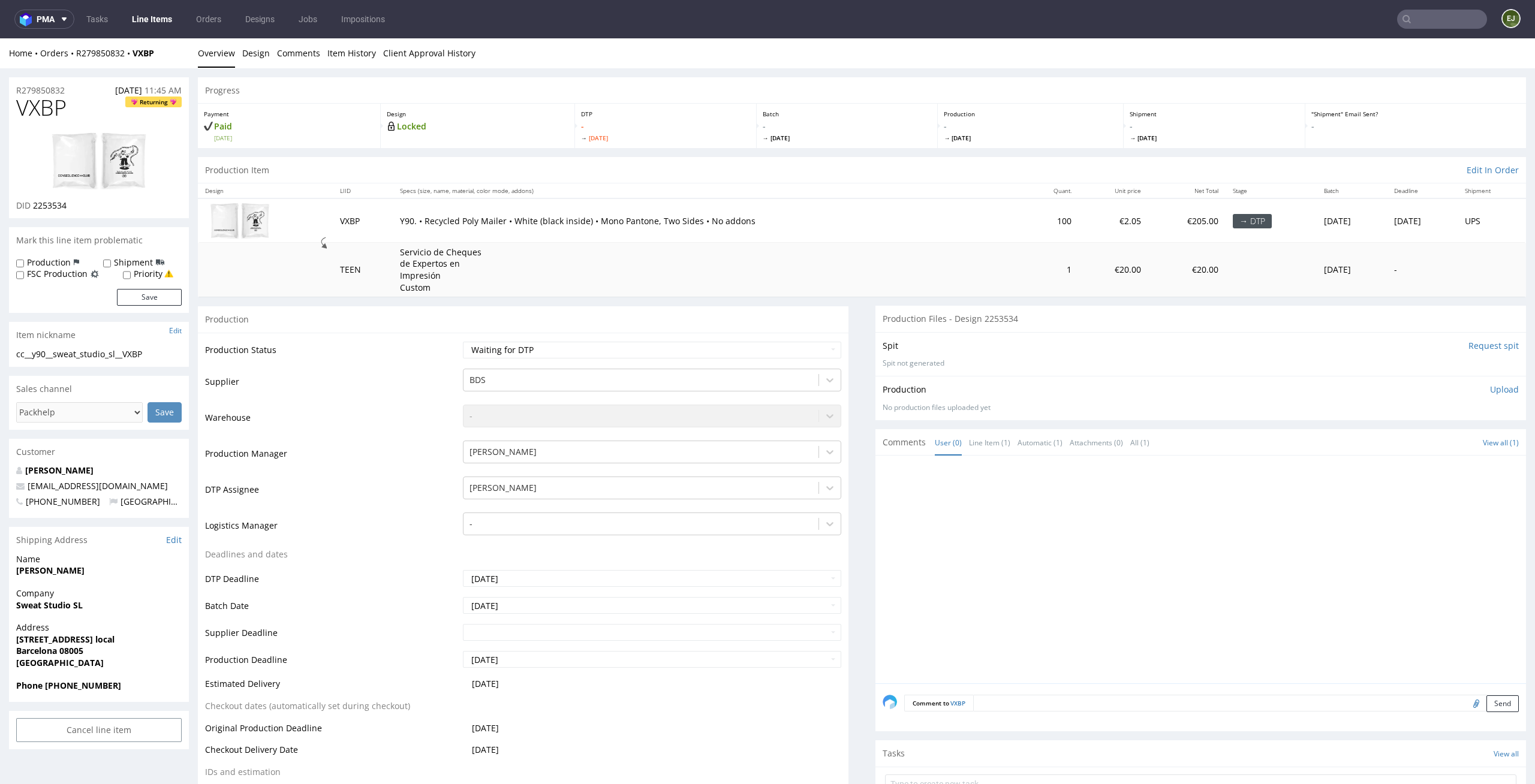
click at [1490, 384] on p "Upload" at bounding box center [1504, 389] width 29 height 12
click at [1419, 453] on div "Production Upload No production files uploaded yet Description (optional) Add f…" at bounding box center [1200, 418] width 651 height 83
click at [1423, 442] on div "Add files" at bounding box center [1433, 444] width 60 height 18
type input "C:\fakepath\ cc__y90__sweat_studio_sl__VXBP__d2253534__oR279850832__outside.pdf"
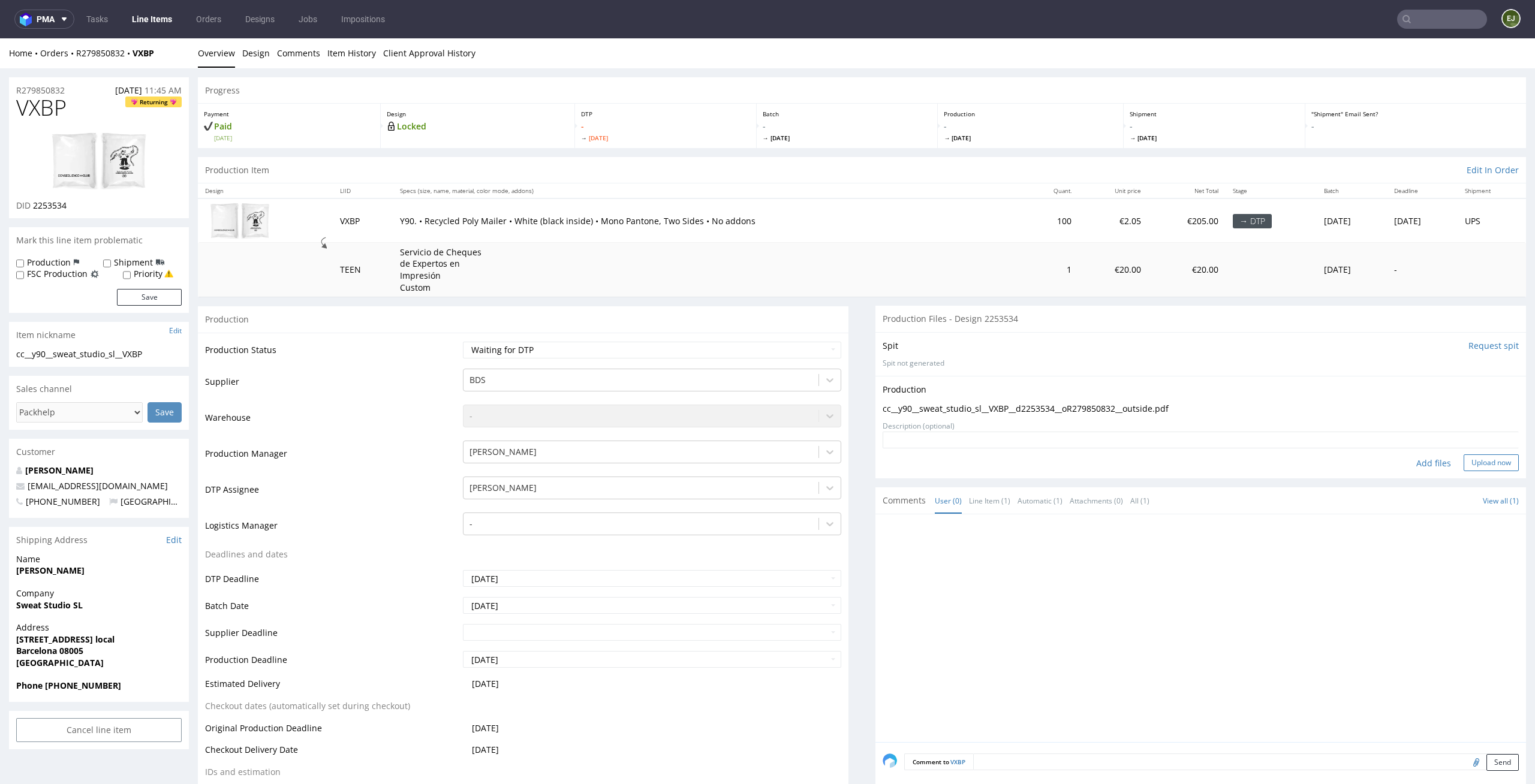
click at [1469, 466] on button "Upload now" at bounding box center [1490, 462] width 55 height 17
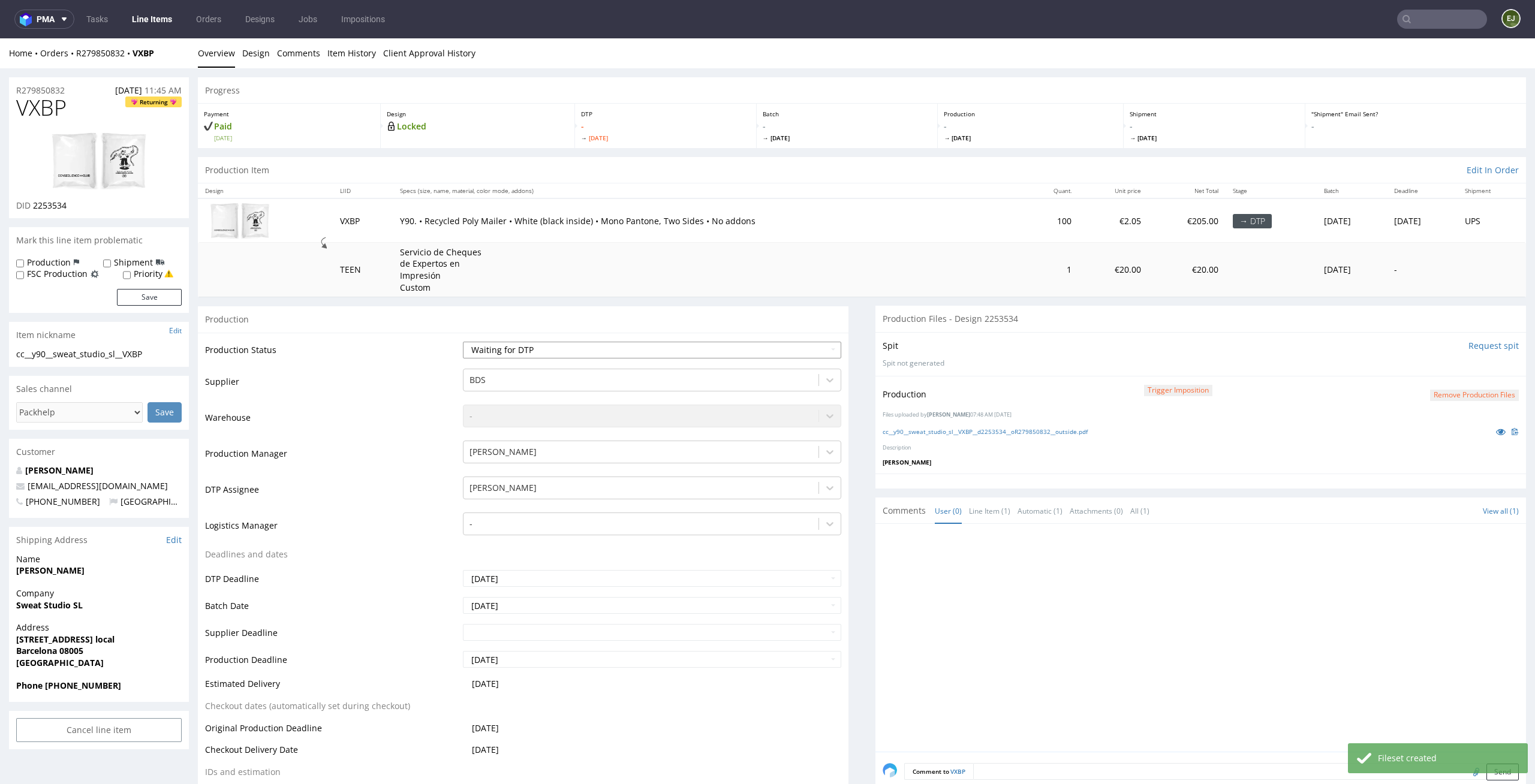
click at [807, 343] on select "Waiting for Artwork Waiting for Diecut Waiting for Mockup Waiting for DTP Waiti…" at bounding box center [652, 349] width 379 height 17
select select "dtp_production_ready"
click at [463, 341] on select "Waiting for Artwork Waiting for Diecut Waiting for Mockup Waiting for DTP Waiti…" at bounding box center [652, 349] width 379 height 17
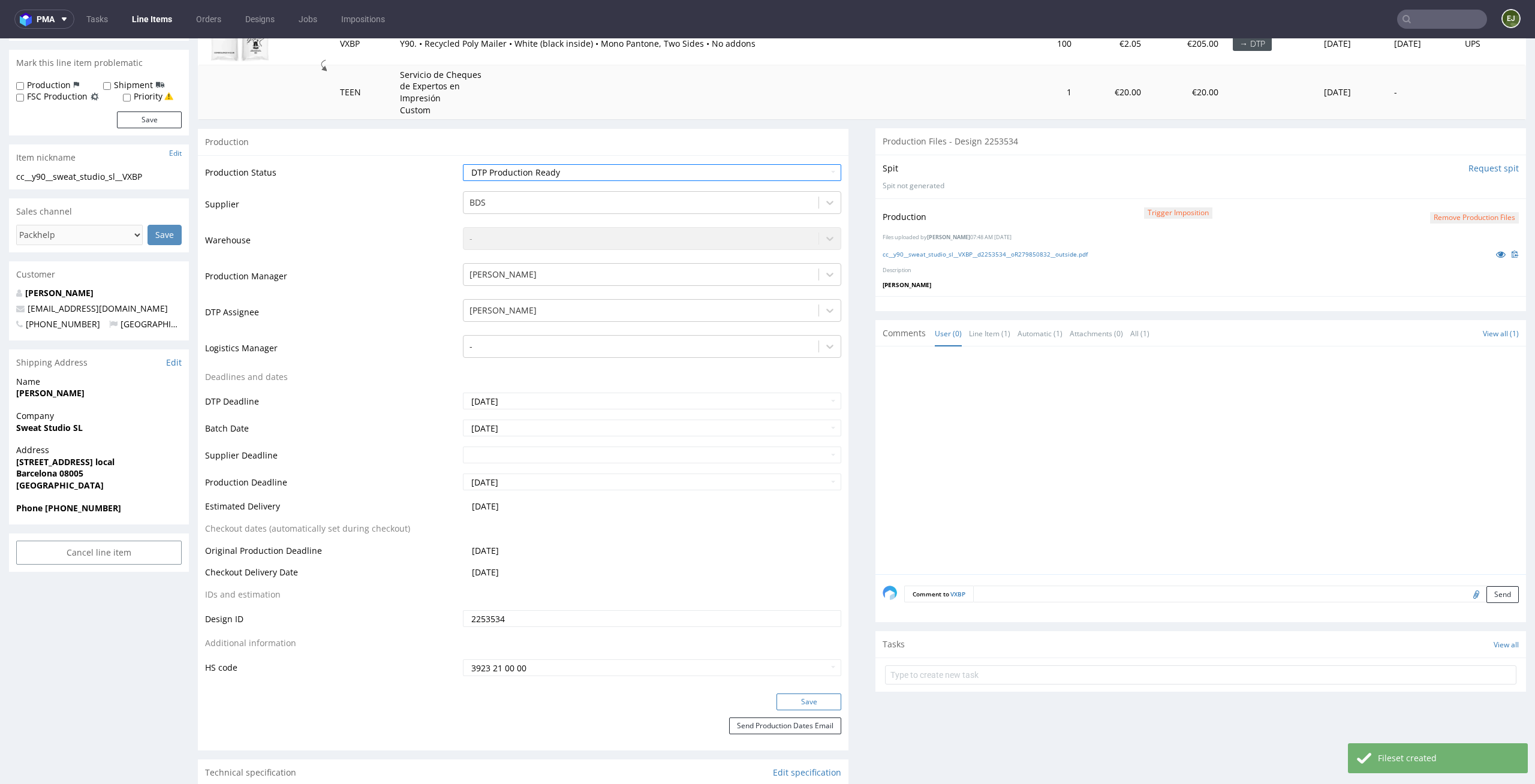
click at [817, 702] on button "Save" at bounding box center [809, 701] width 65 height 17
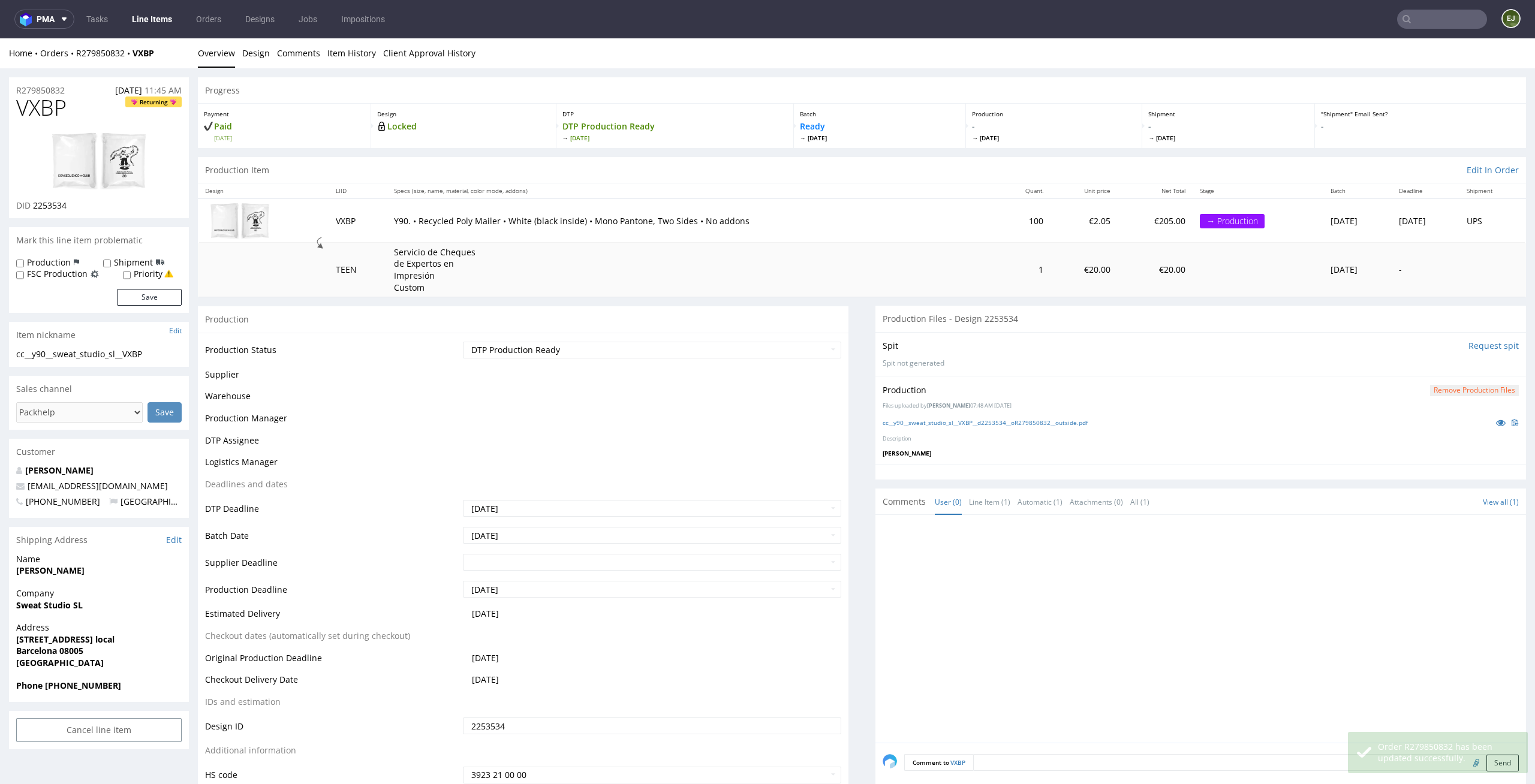
scroll to position [635, 0]
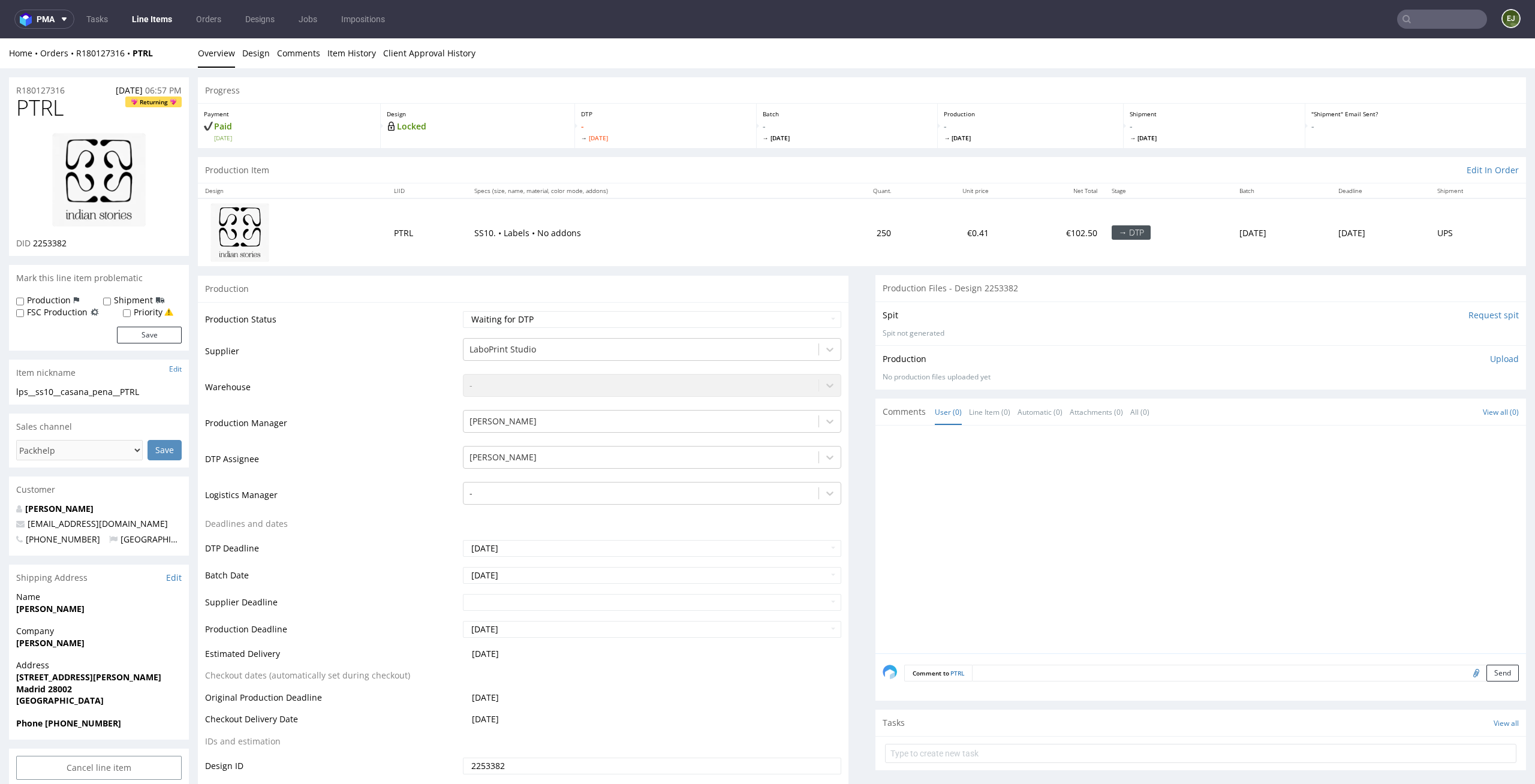
click at [612, 304] on div "Production Status Waiting for Artwork Waiting for Diecut Waiting for Mockup Wai…" at bounding box center [523, 571] width 651 height 538
click at [610, 318] on select "Waiting for Artwork Waiting for Diecut Waiting for Mockup Waiting for DTP Waiti…" at bounding box center [652, 319] width 379 height 17
select select "dtp_in_process"
click at [463, 311] on select "Waiting for Artwork Waiting for Diecut Waiting for Mockup Waiting for DTP Waiti…" at bounding box center [652, 319] width 379 height 17
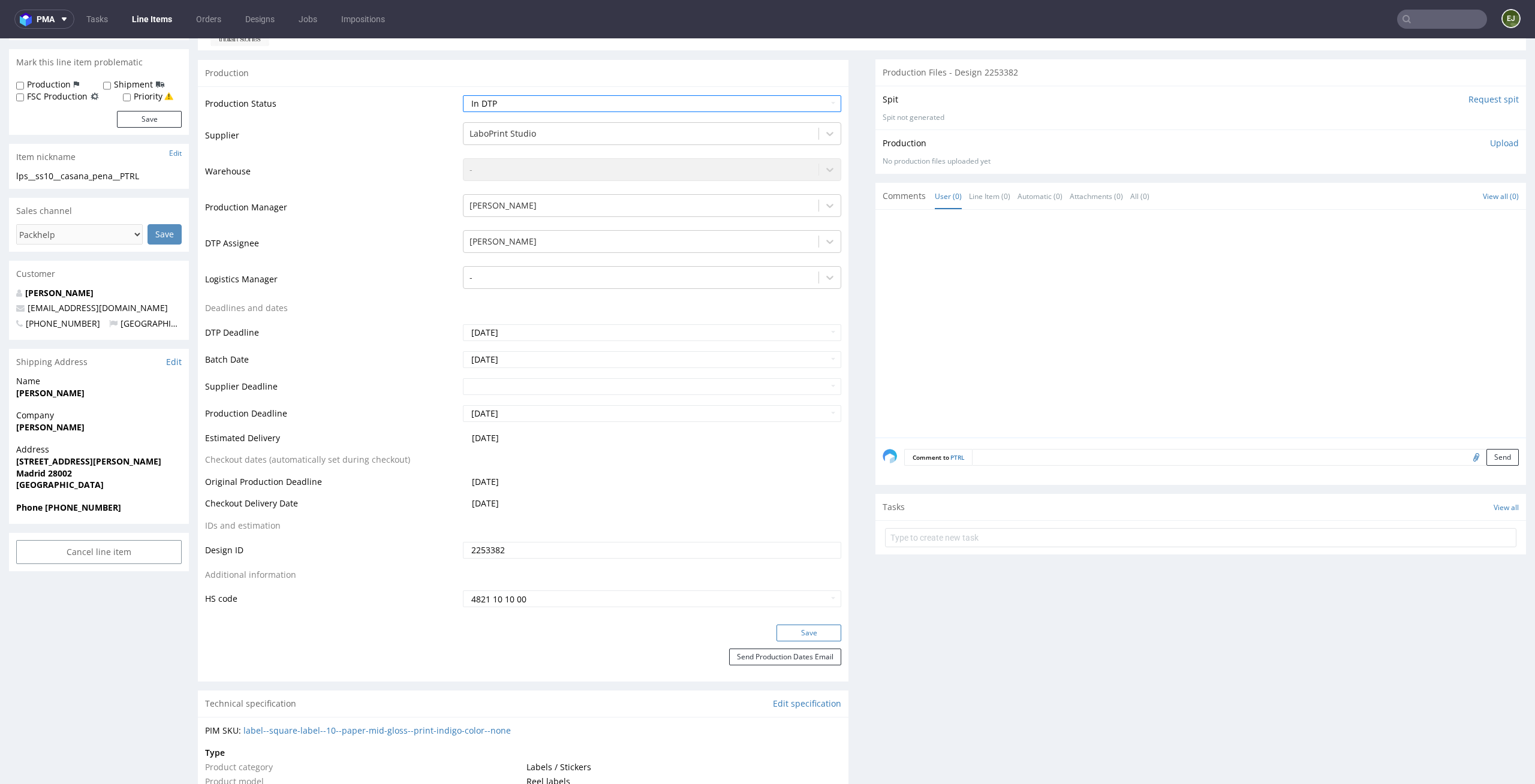
click at [781, 626] on button "Save" at bounding box center [809, 632] width 65 height 17
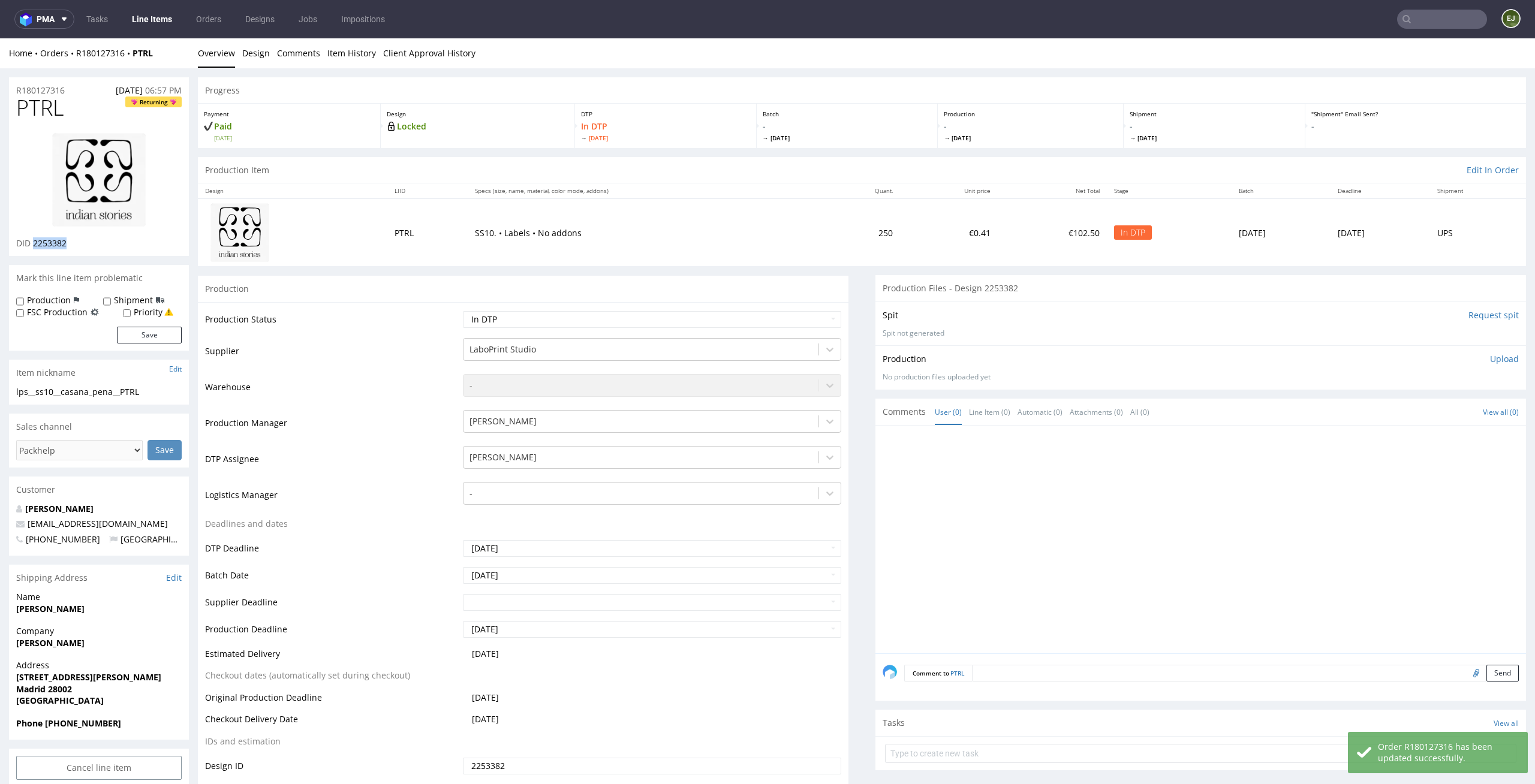
drag, startPoint x: 78, startPoint y: 239, endPoint x: 35, endPoint y: 241, distance: 43.0
click at [35, 241] on div "DID 2253382" at bounding box center [99, 243] width 165 height 12
copy span "2253382"
drag, startPoint x: 152, startPoint y: 393, endPoint x: 0, endPoint y: 393, distance: 152.0
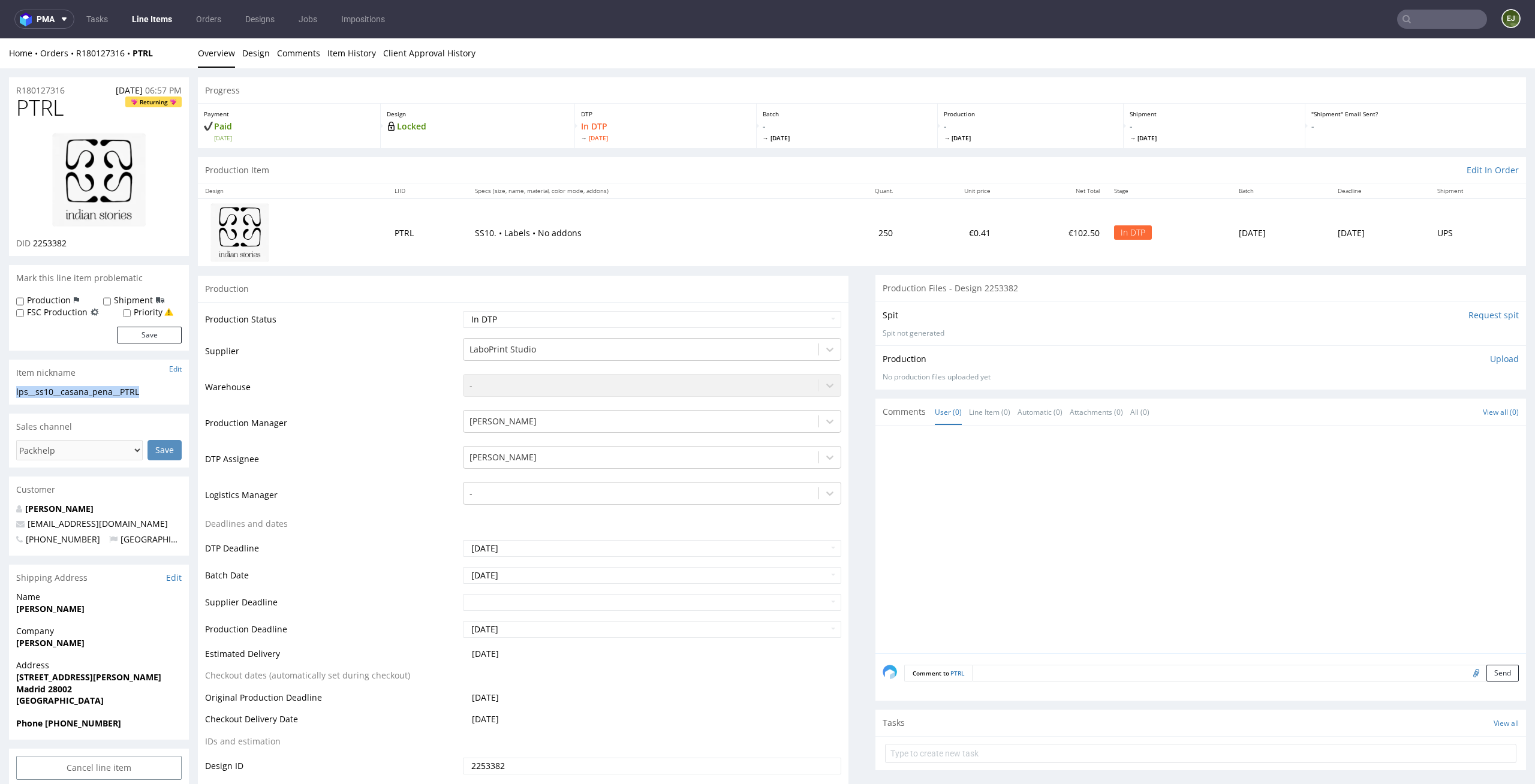
copy div "lps__ss10__casana_pena__PTRL"
drag, startPoint x: 92, startPoint y: 249, endPoint x: 34, endPoint y: 242, distance: 58.4
click at [34, 242] on div "PTRL Returning DID 2253382" at bounding box center [99, 175] width 180 height 160
copy span "2253382"
drag, startPoint x: 73, startPoint y: 85, endPoint x: 0, endPoint y: 85, distance: 73.0
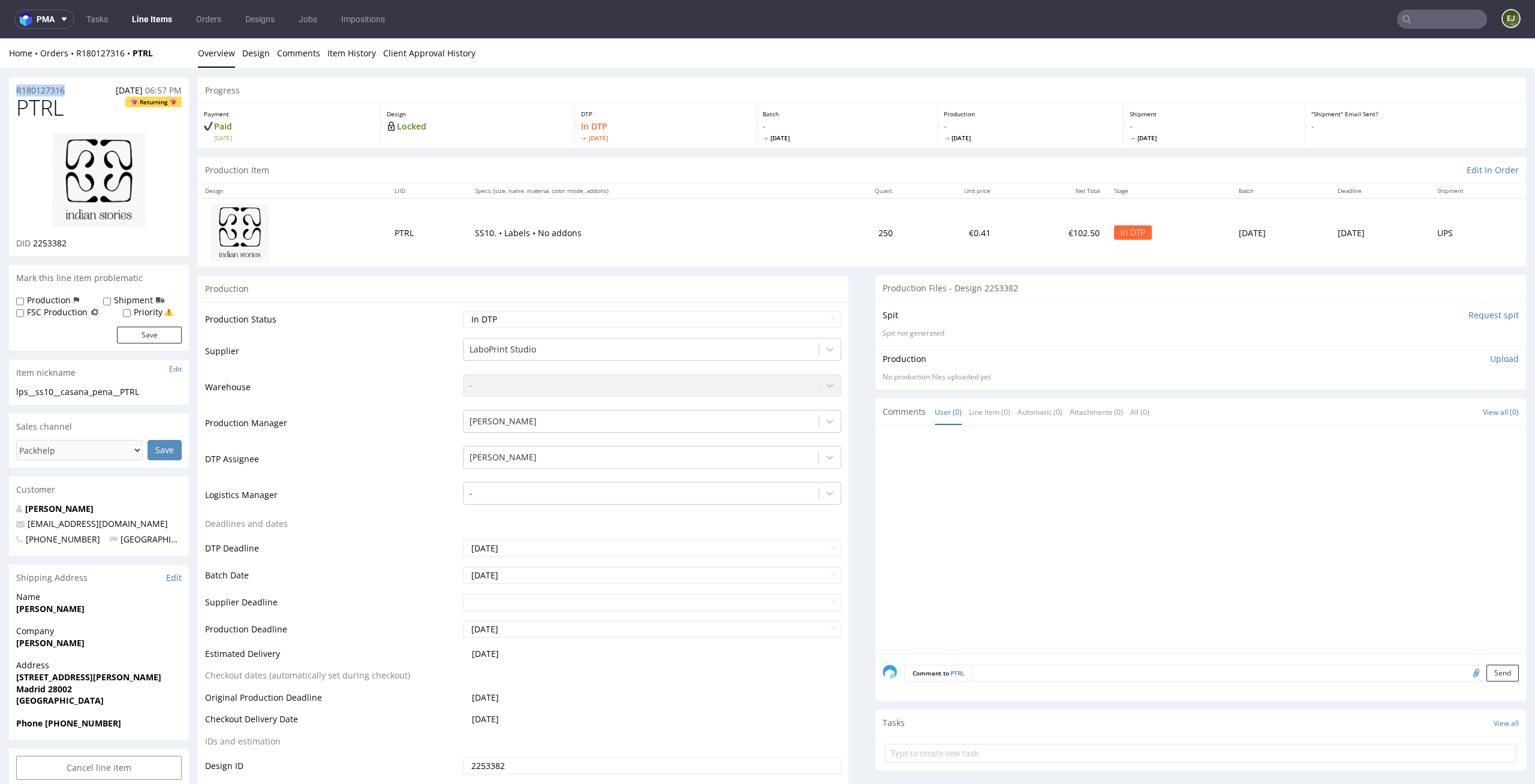
copy p "R180127316"
click at [1490, 356] on p "Upload" at bounding box center [1504, 359] width 29 height 12
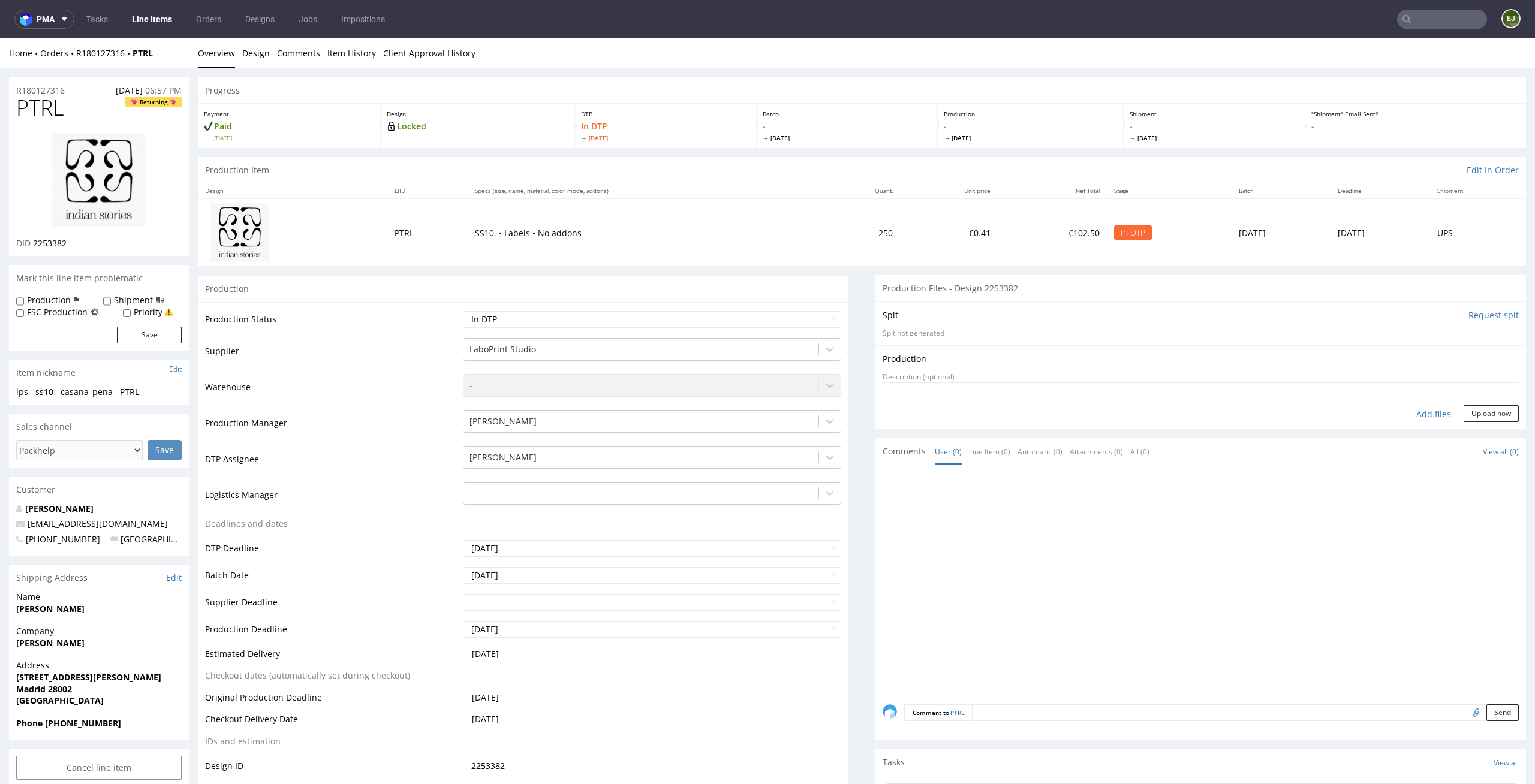
click at [1419, 407] on div "Add files" at bounding box center [1433, 414] width 60 height 18
type input "C:\fakepath\lps__ss10__casana_pena__PTRL__d2253382__oR180127316.pdf"
click at [1488, 427] on button "Upload now" at bounding box center [1490, 432] width 55 height 17
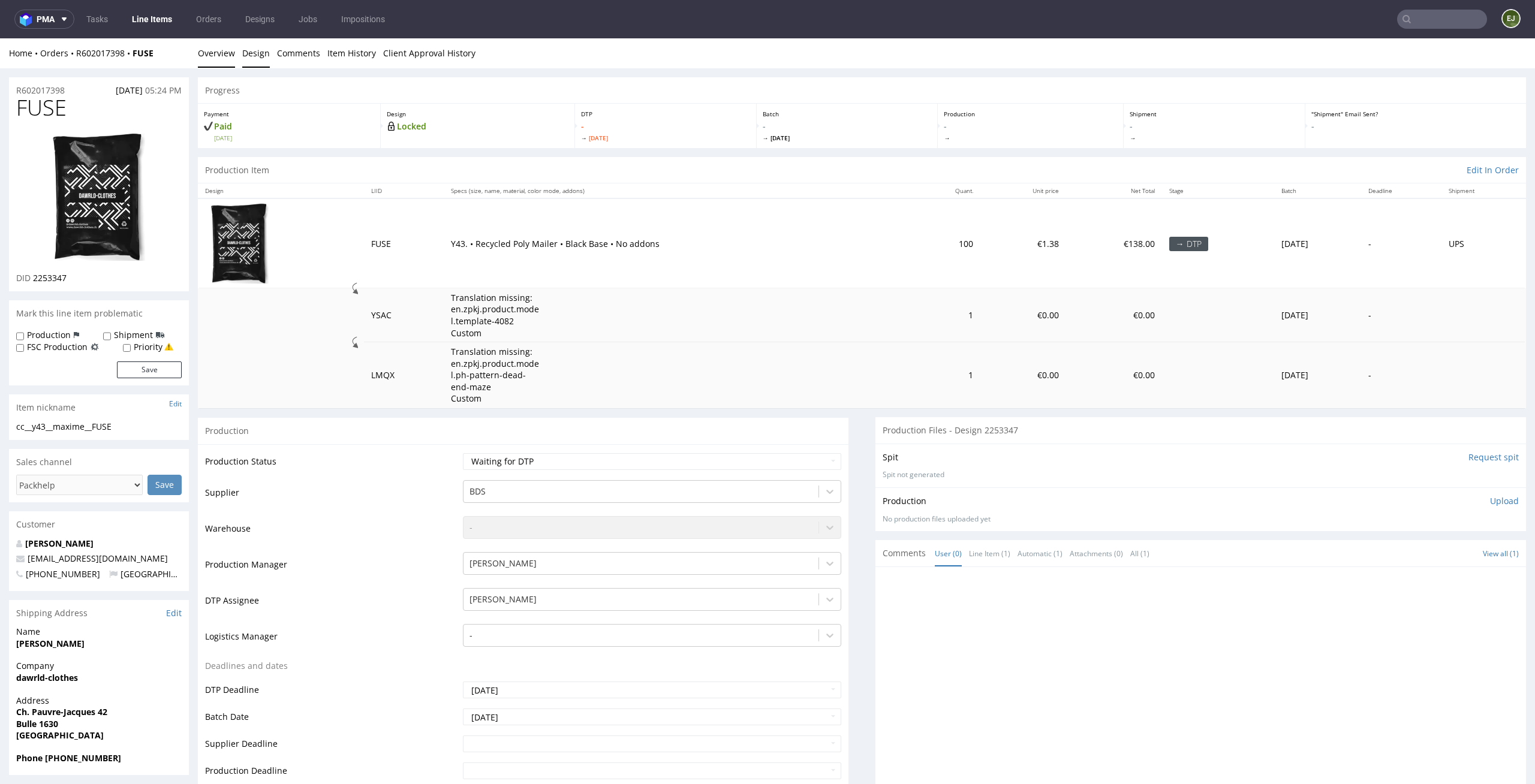
click at [242, 45] on link "Design" at bounding box center [256, 52] width 27 height 29
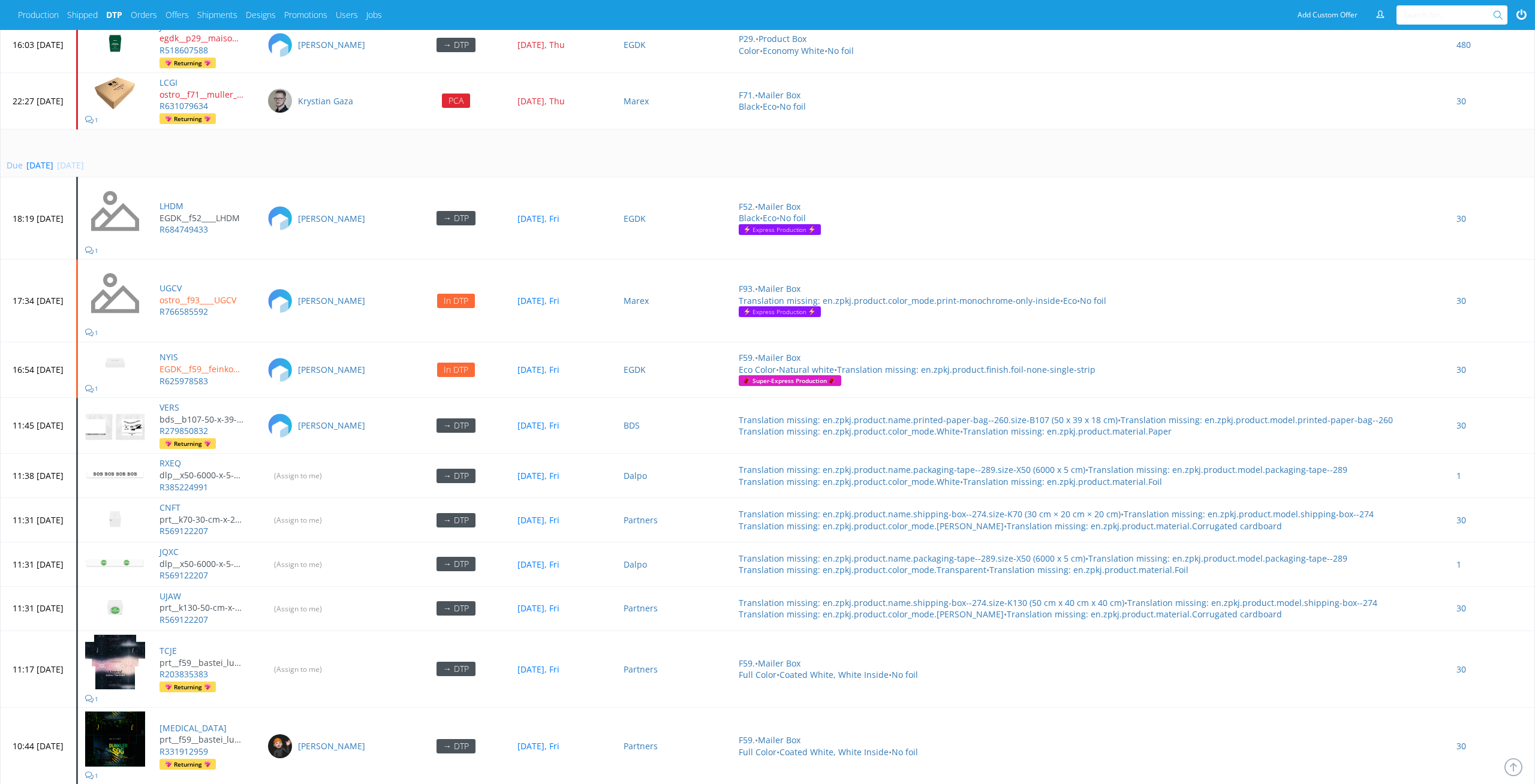
scroll to position [3782, 0]
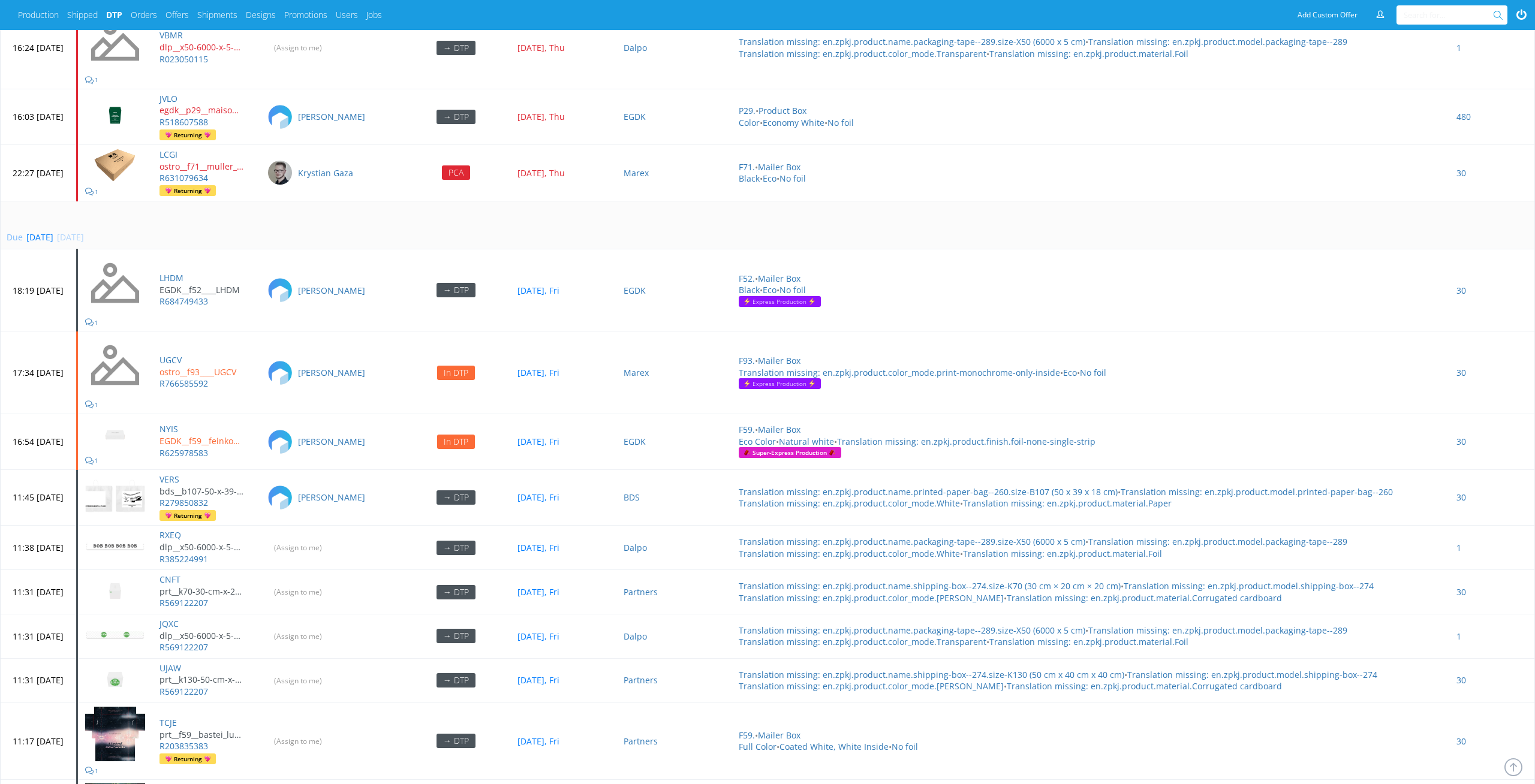
click at [368, 236] on td "Due today 29 Aug 2025, Fri" at bounding box center [767, 225] width 1534 height 49
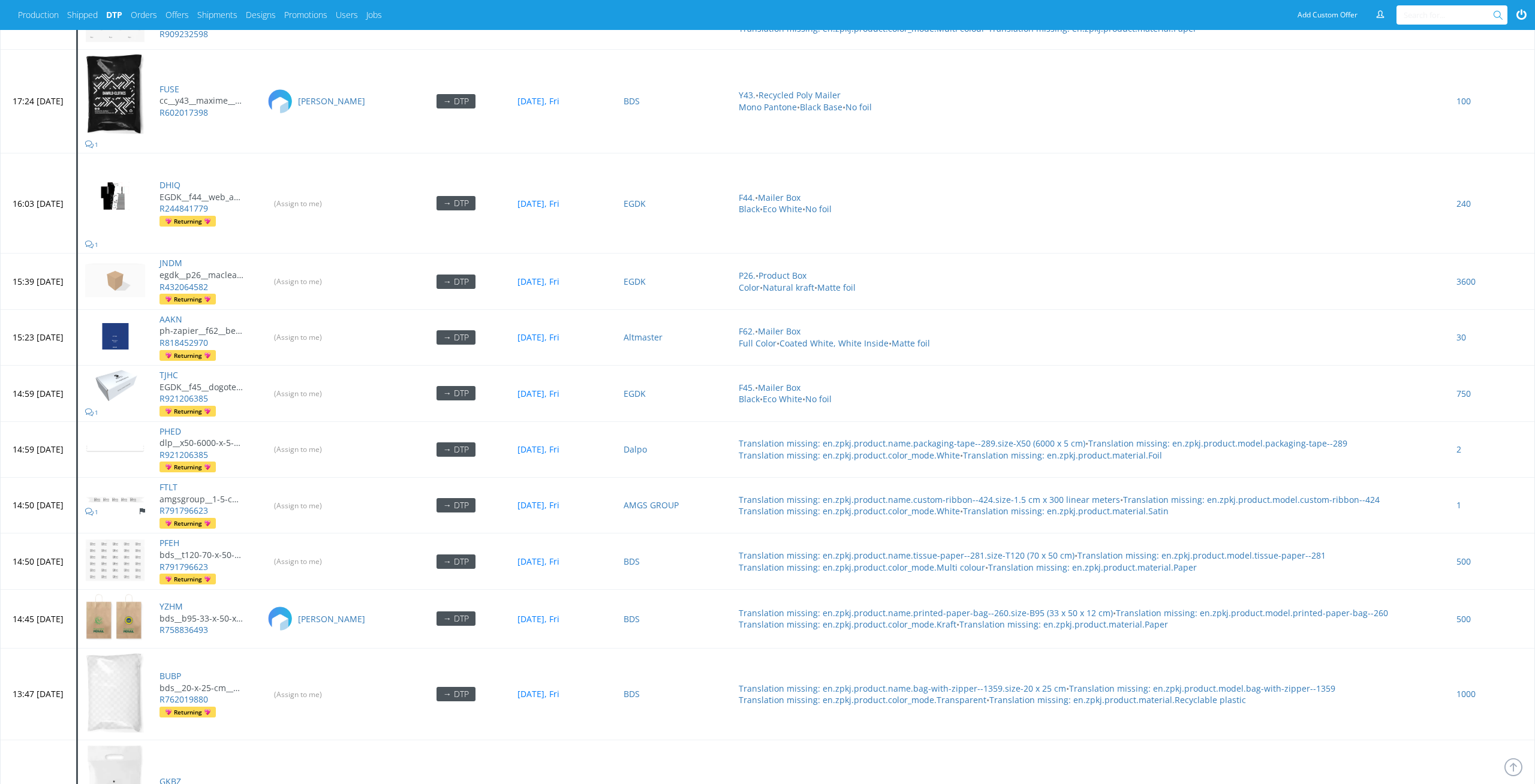
scroll to position [5162, 0]
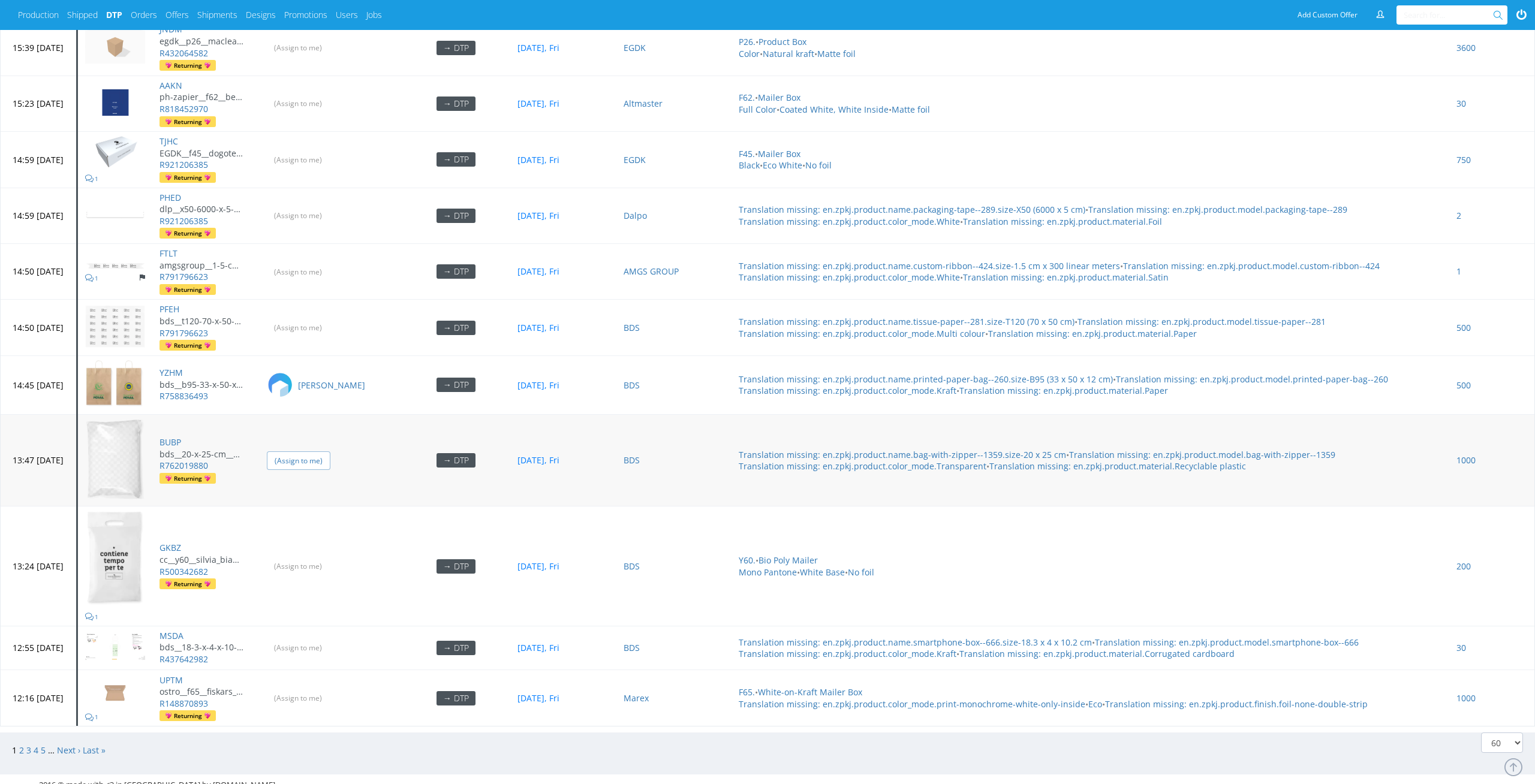
click at [330, 451] on input "(Assign to me)" at bounding box center [298, 461] width 63 height 19
click at [330, 557] on input "(Assign to me)" at bounding box center [298, 566] width 63 height 19
click at [330, 638] on input "(Assign to me)" at bounding box center [298, 647] width 63 height 19
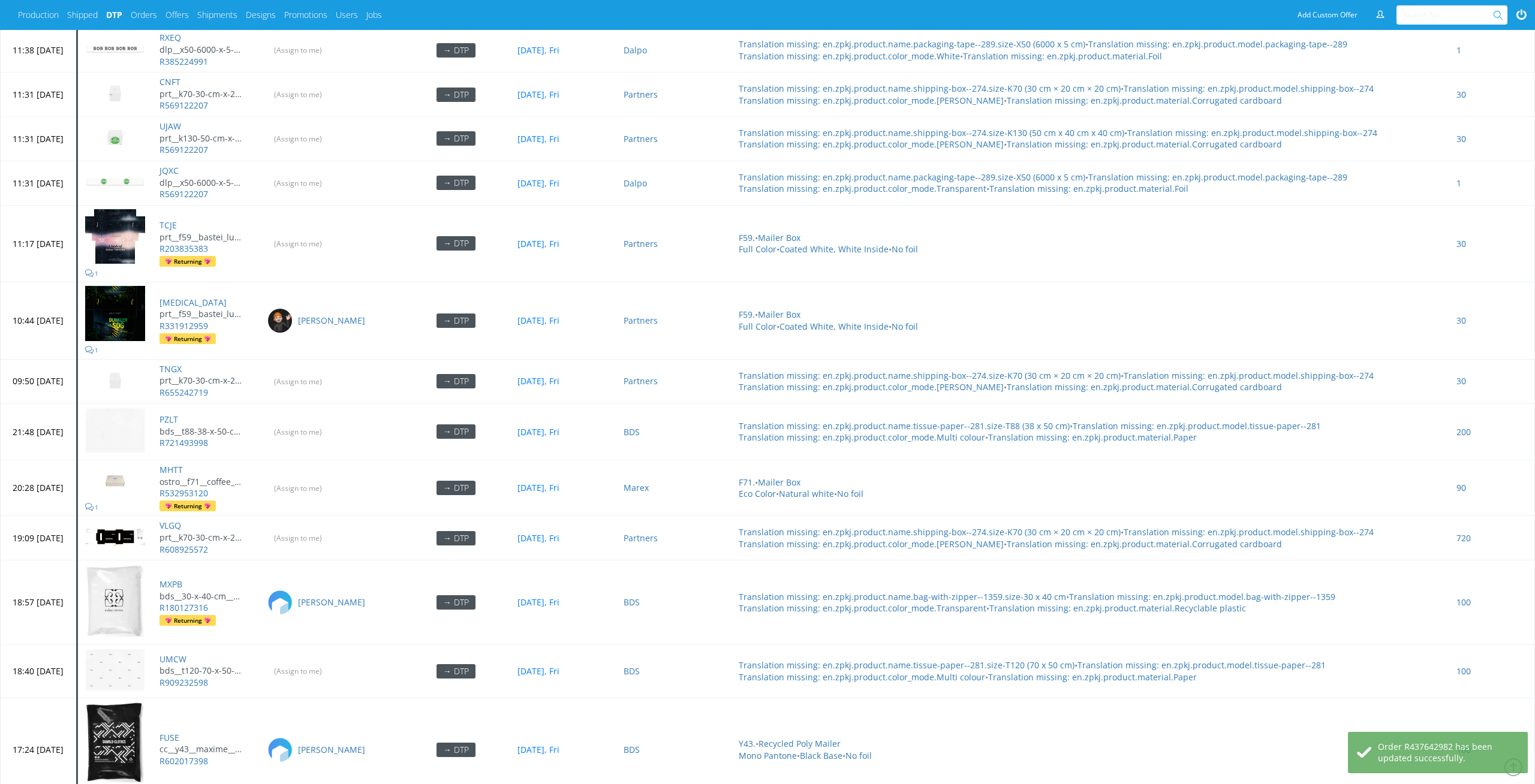
scroll to position [5173, 0]
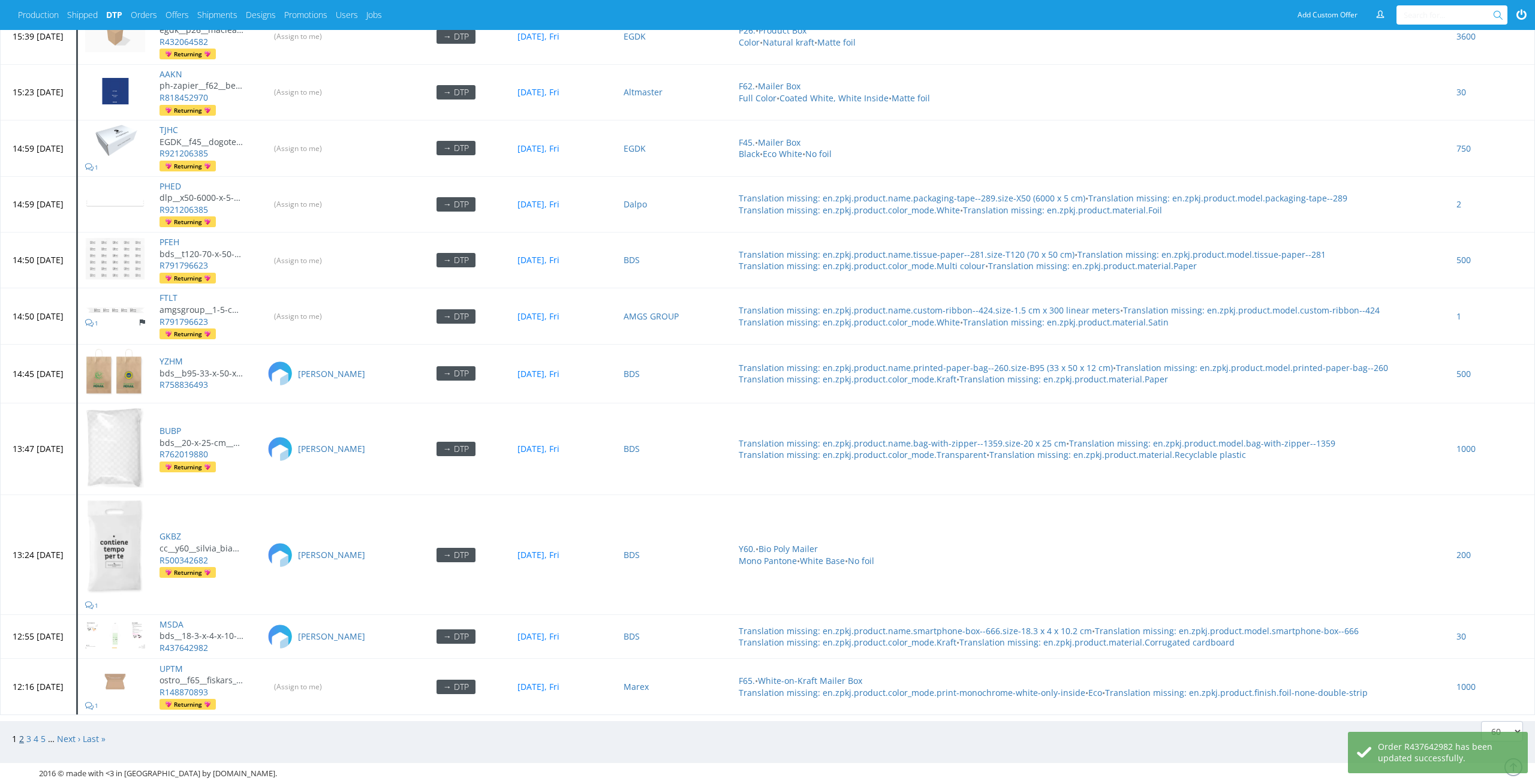
click at [20, 733] on link "2" at bounding box center [22, 739] width 5 height 11
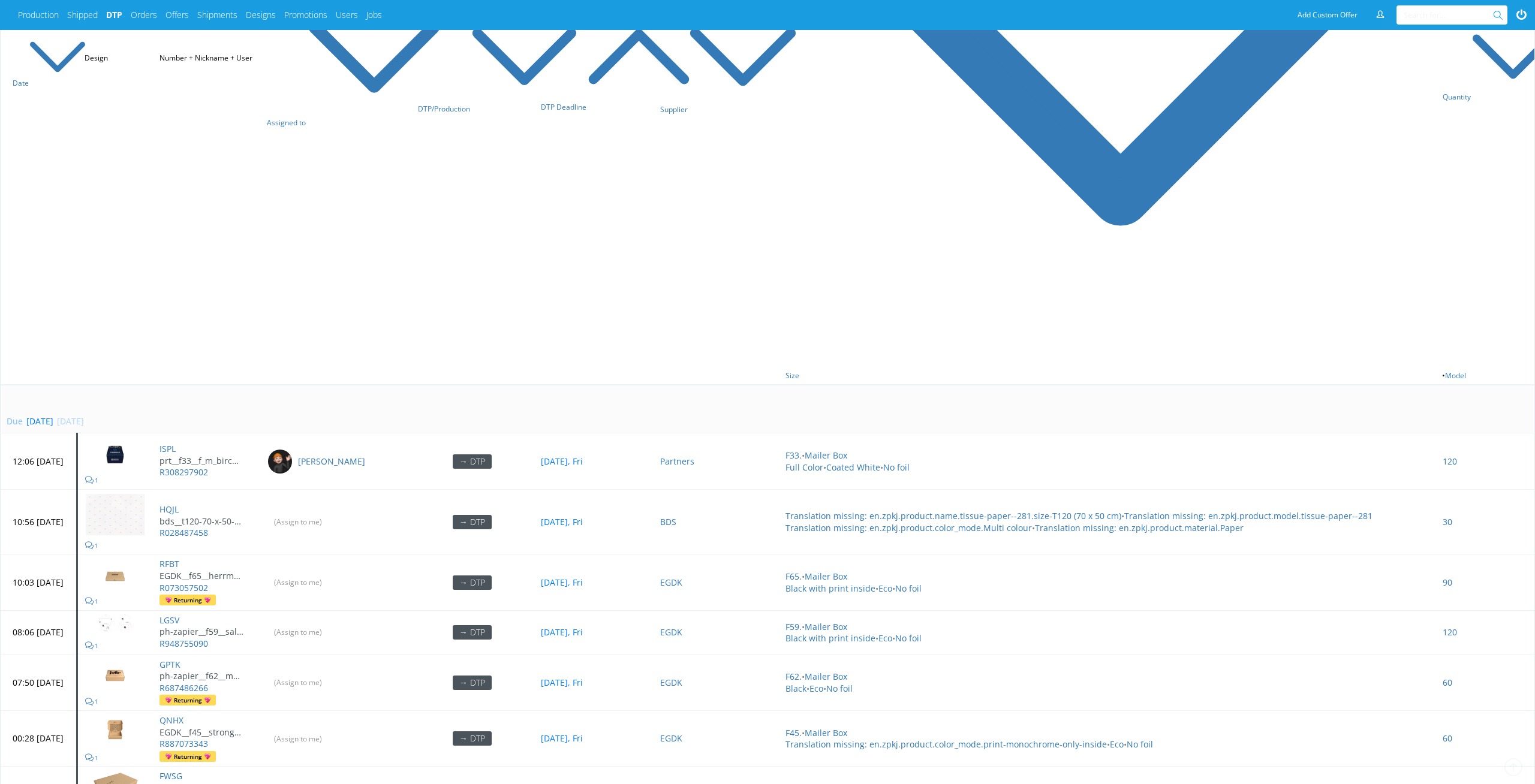
scroll to position [860, 0]
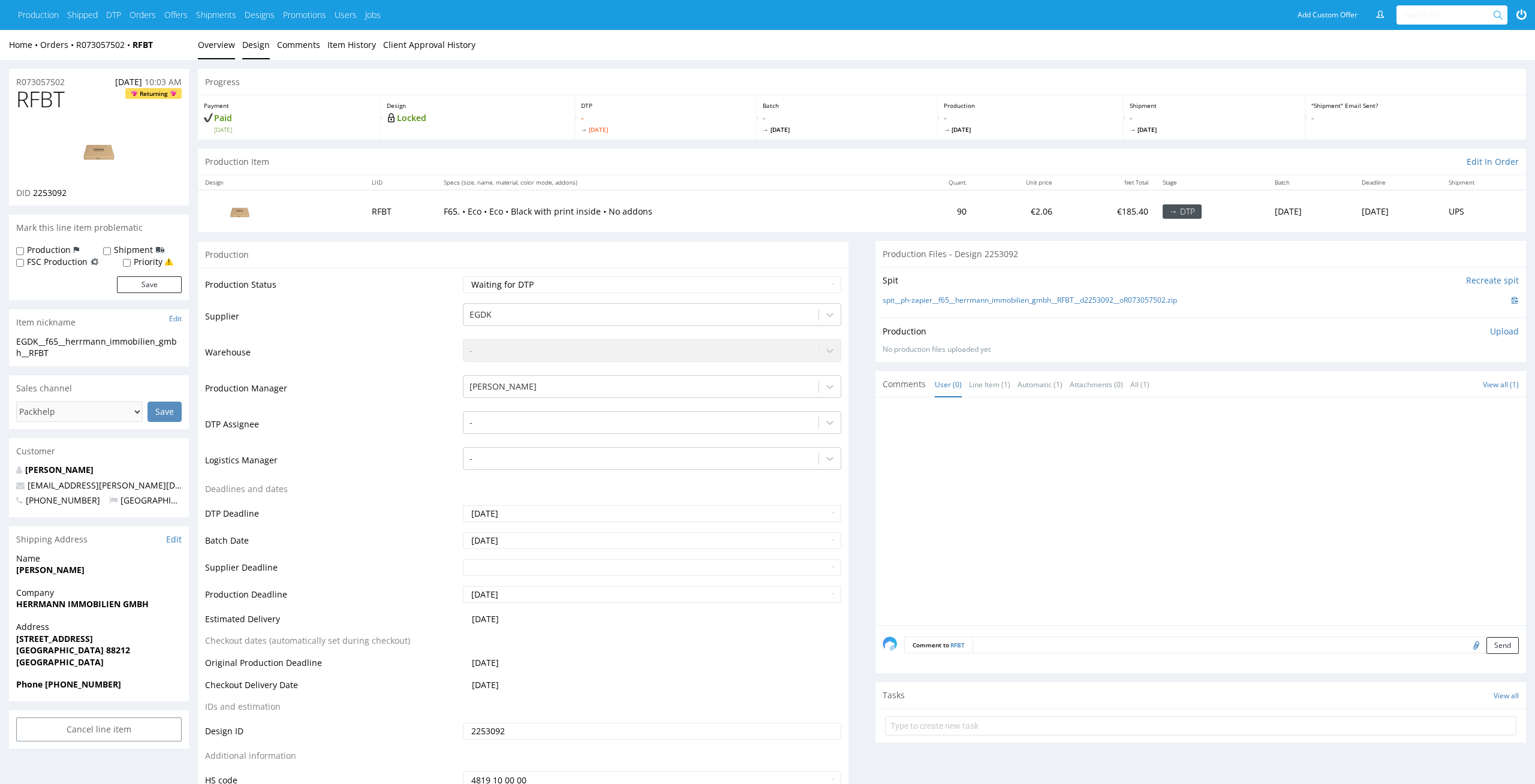
click at [255, 43] on link "Design" at bounding box center [256, 45] width 27 height 29
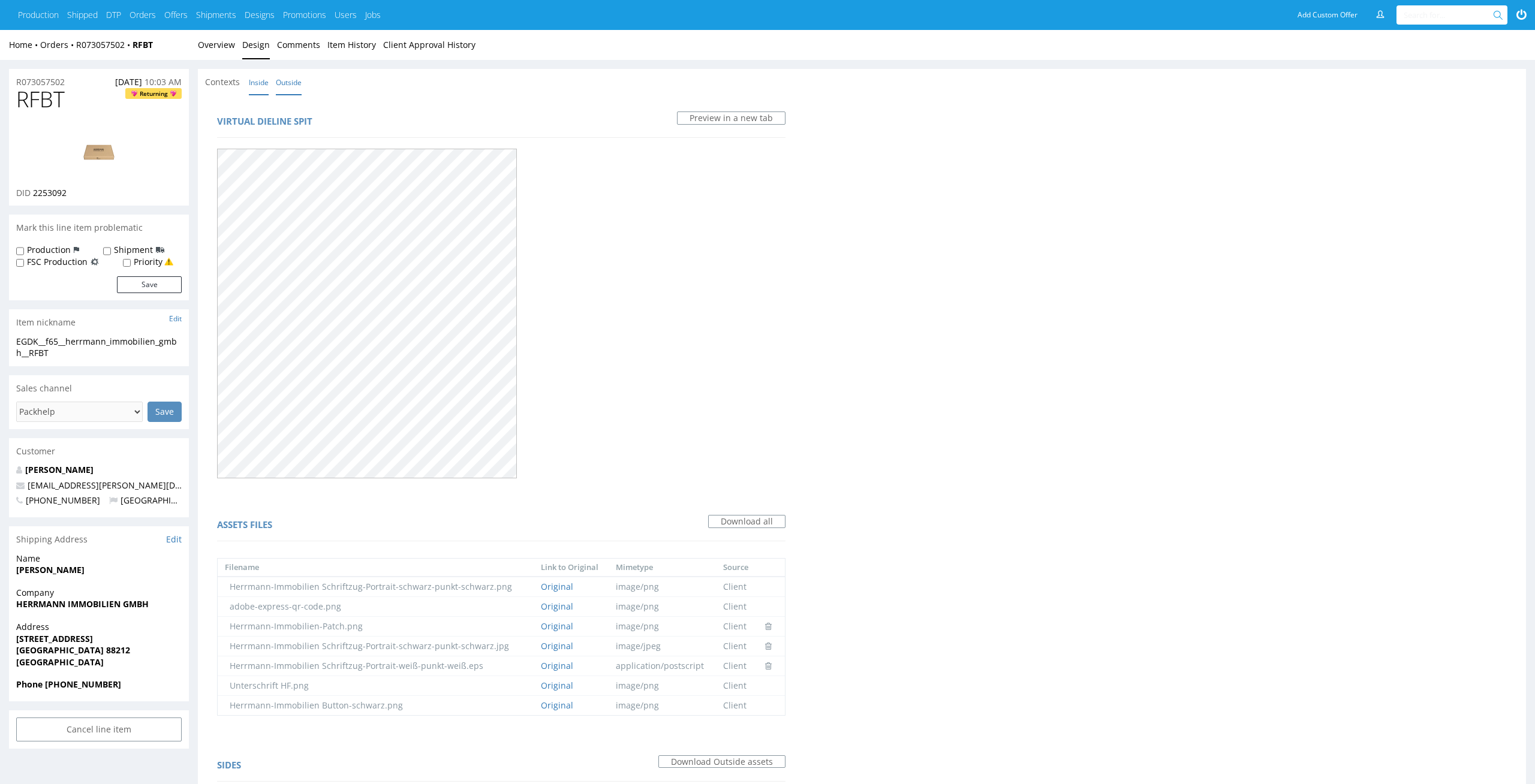
click at [263, 81] on link "Inside" at bounding box center [259, 83] width 20 height 26
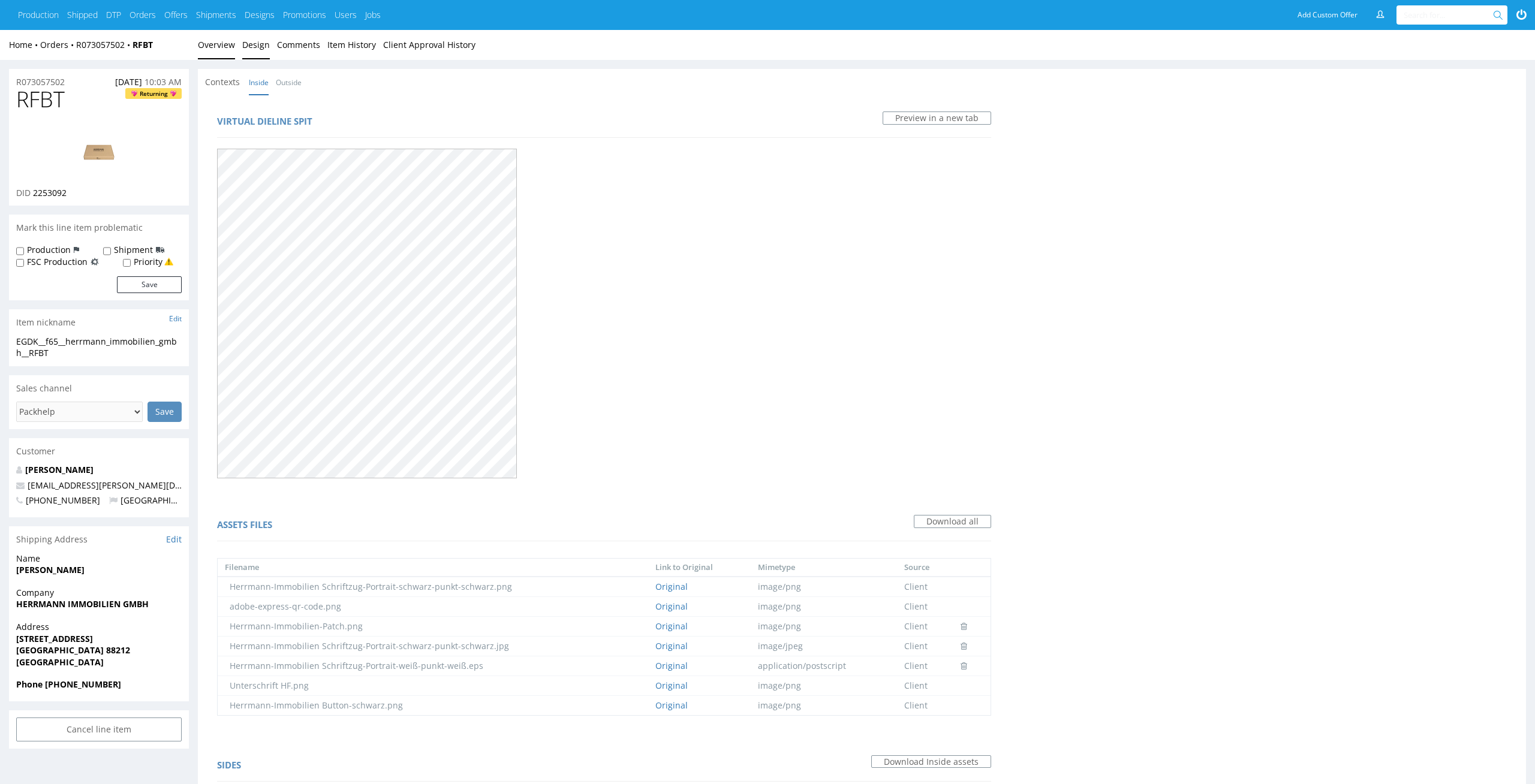
click at [208, 34] on link "Overview" at bounding box center [216, 45] width 37 height 29
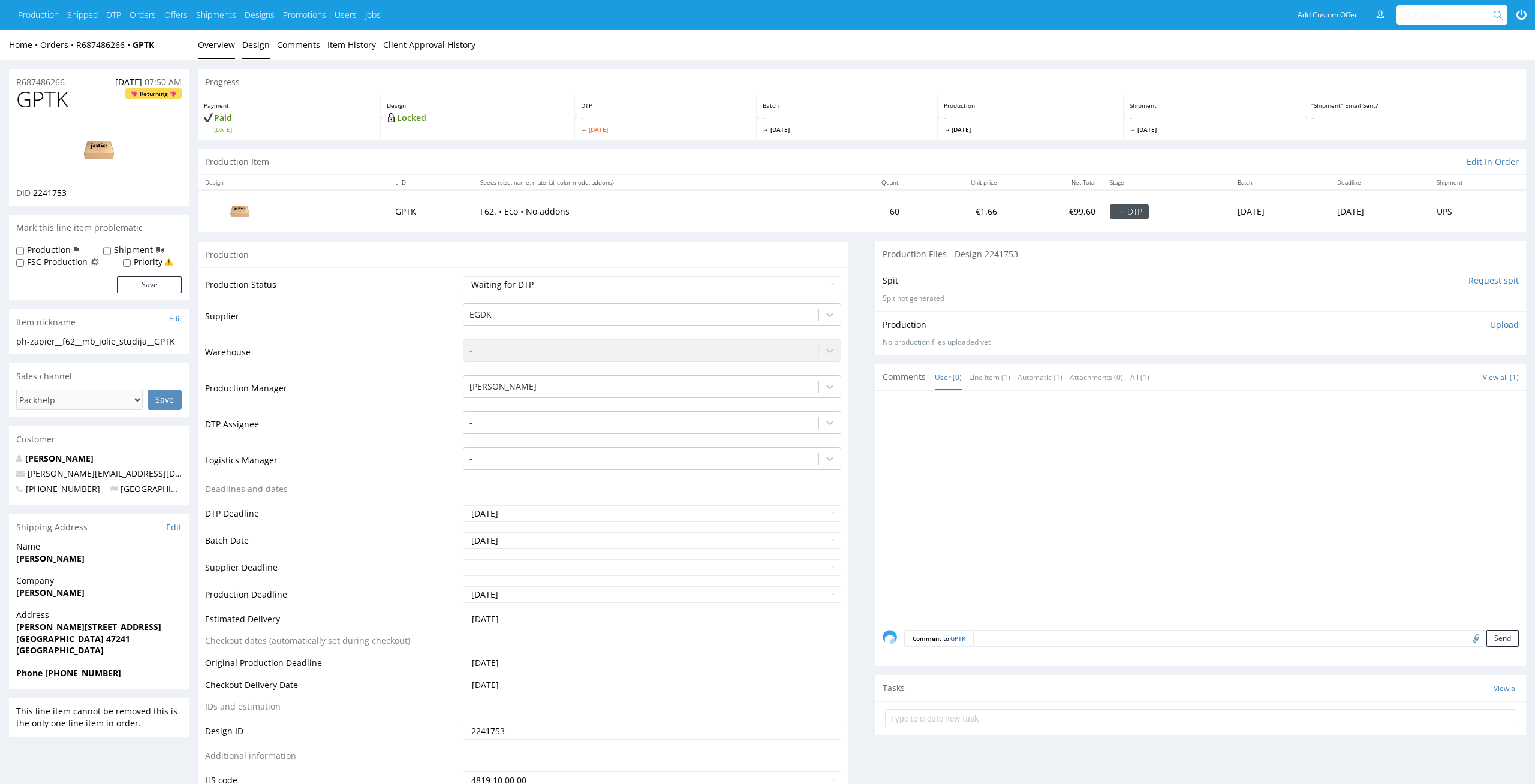
click at [267, 48] on link "Design" at bounding box center [256, 45] width 27 height 29
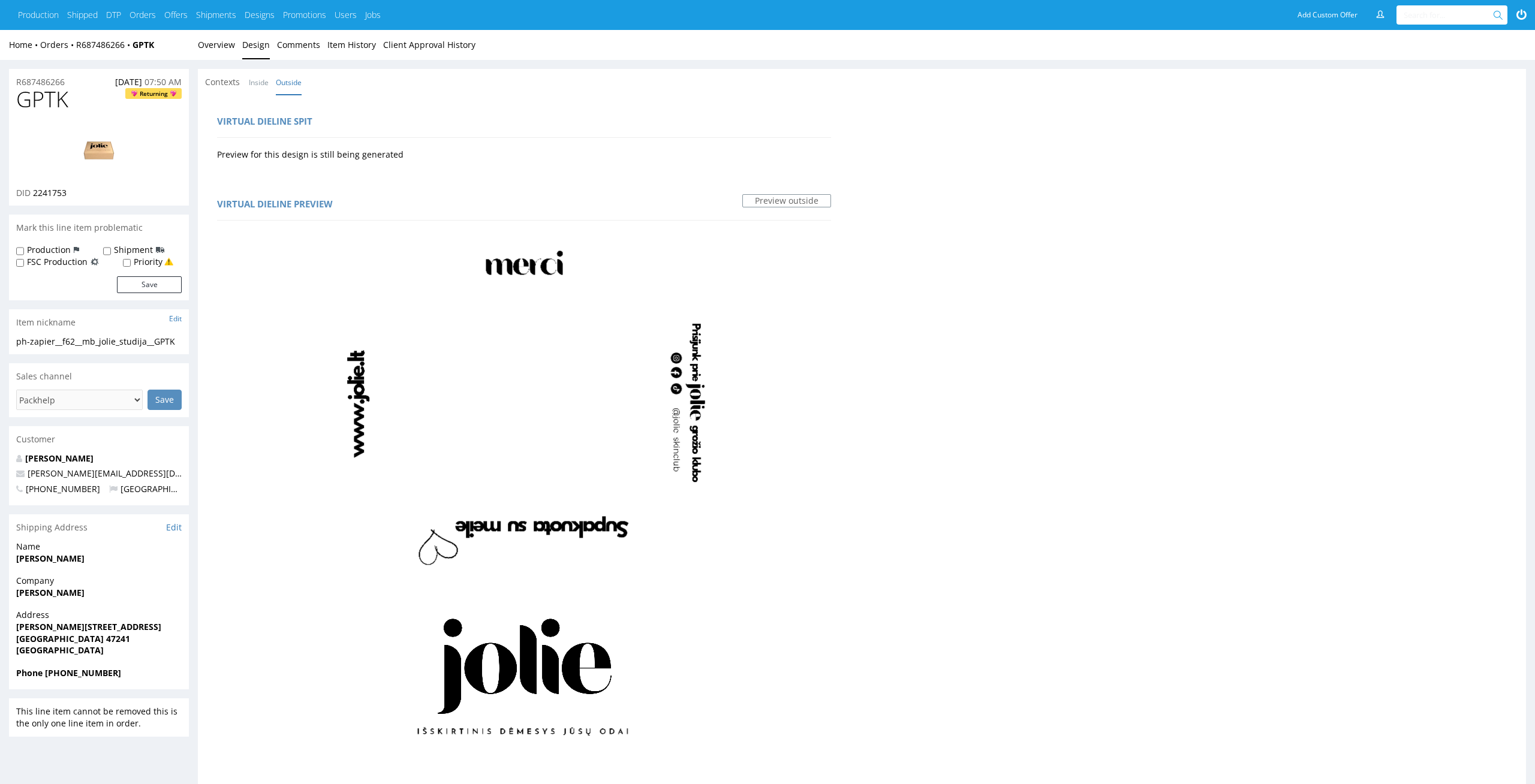
click at [271, 81] on li "Inside" at bounding box center [262, 82] width 27 height 12
click at [269, 81] on li "Inside" at bounding box center [262, 82] width 27 height 12
click at [265, 81] on link "Inside" at bounding box center [259, 83] width 20 height 26
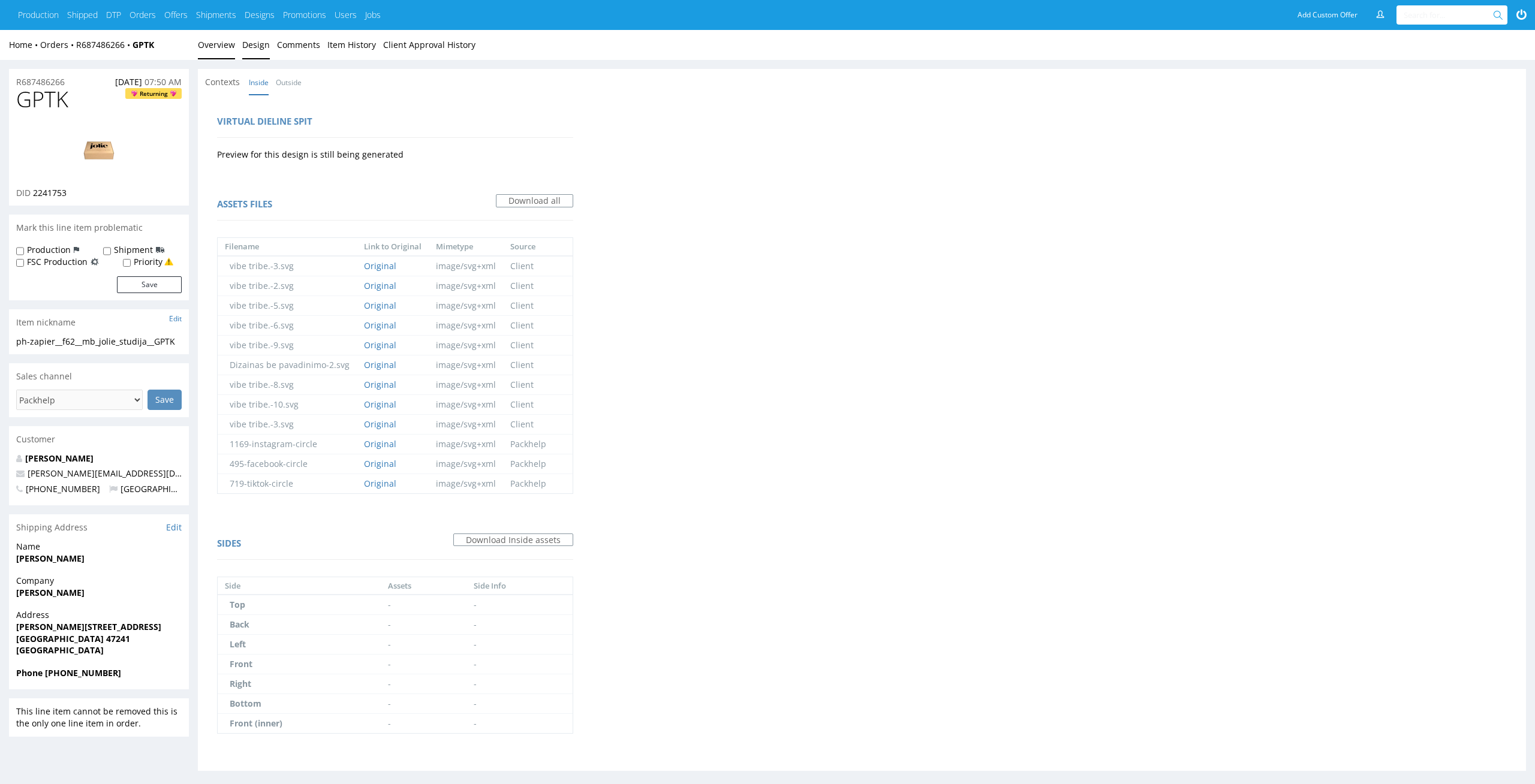
click at [199, 37] on link "Overview" at bounding box center [216, 45] width 37 height 29
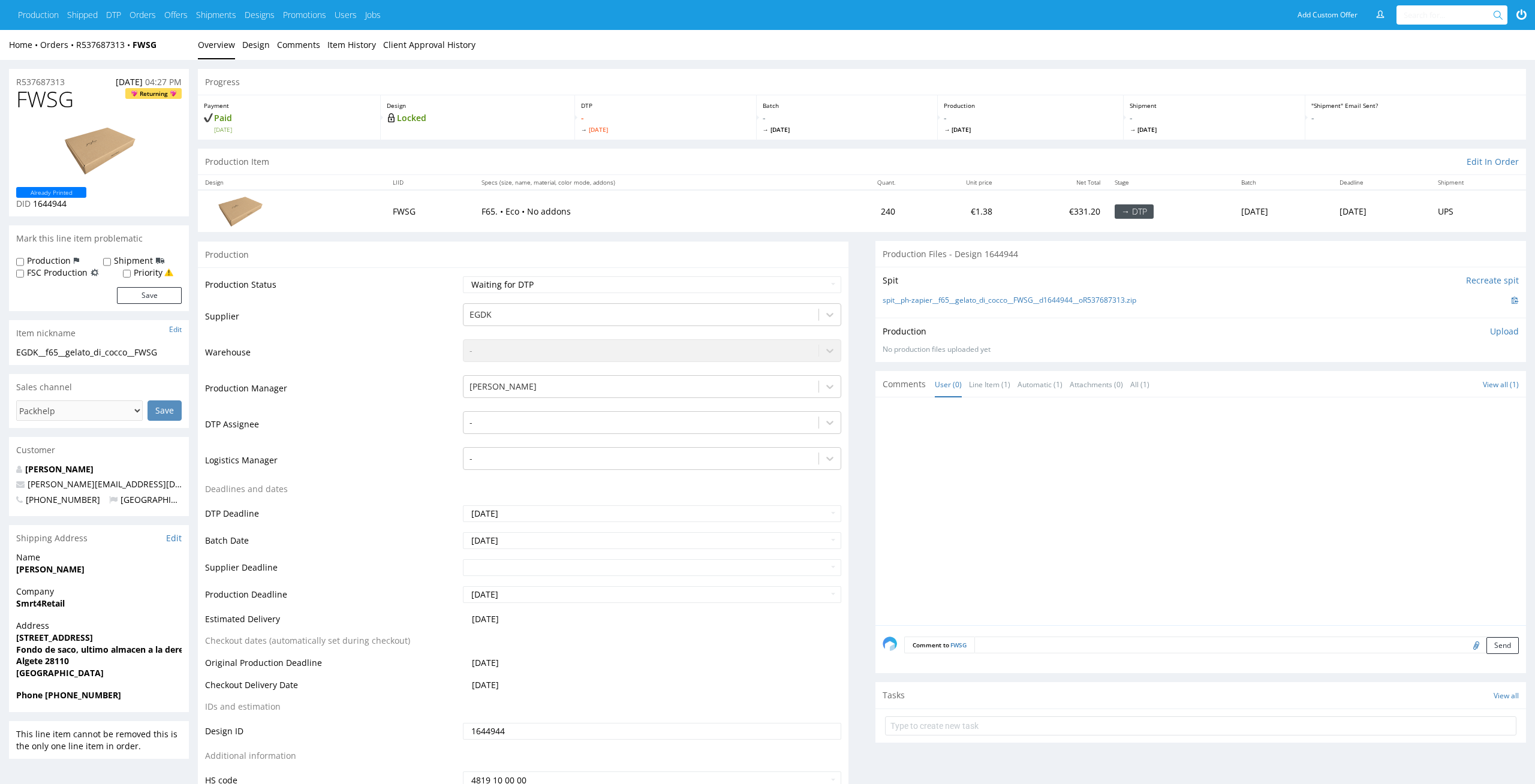
click at [536, 434] on td "-" at bounding box center [651, 428] width 382 height 36
click at [546, 426] on div at bounding box center [641, 423] width 344 height 14
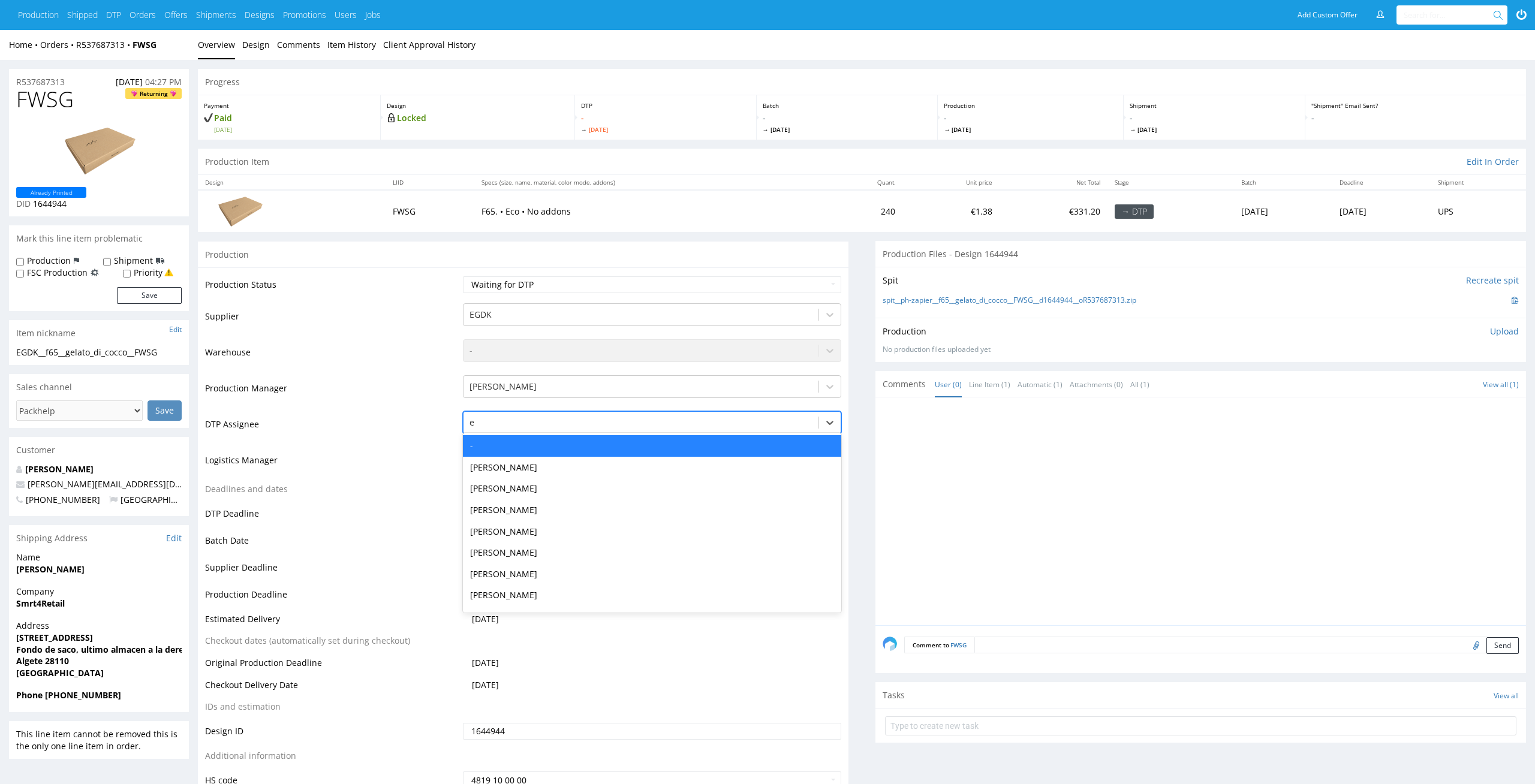
type input "el"
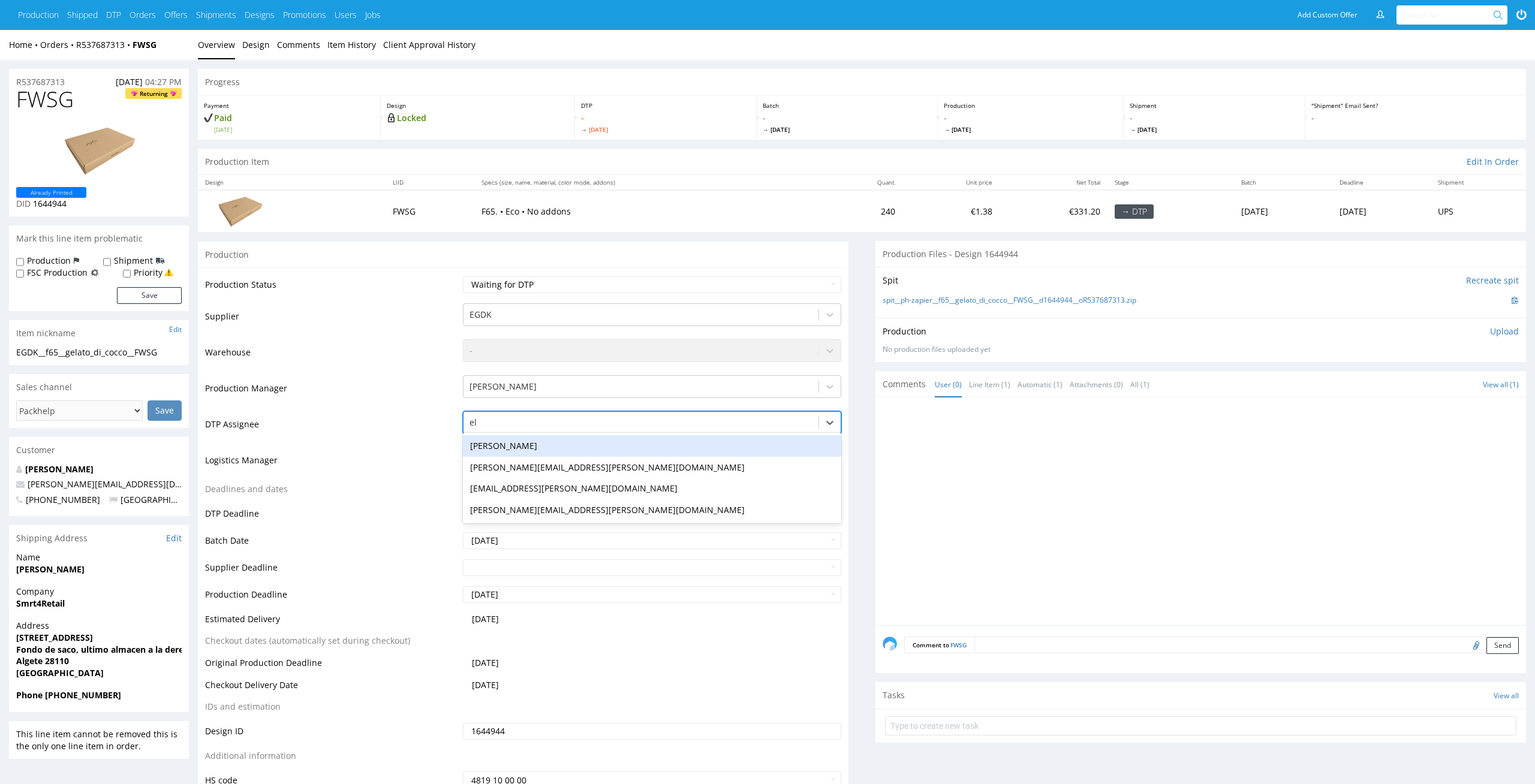
click at [541, 438] on div "[PERSON_NAME]" at bounding box center [652, 446] width 379 height 22
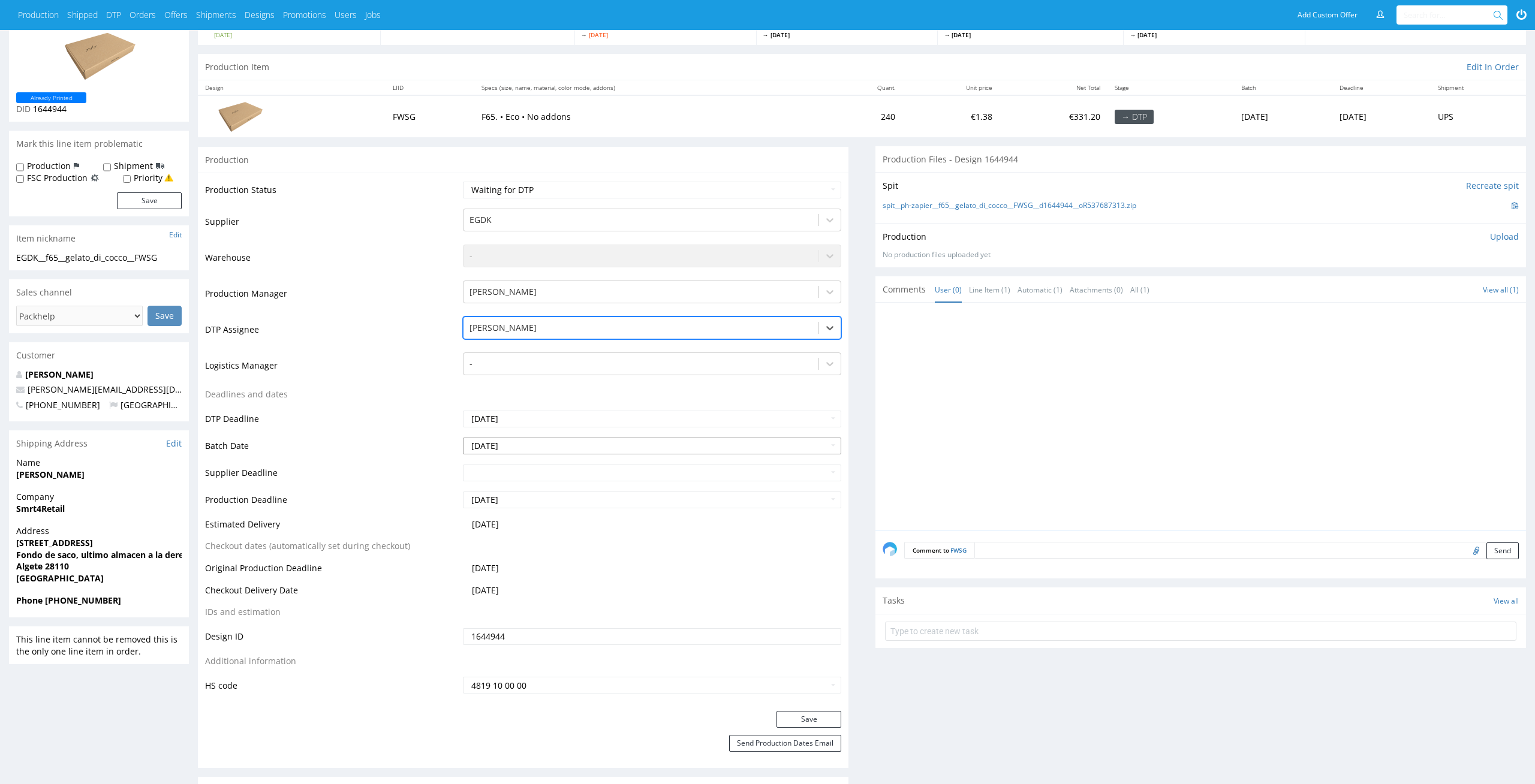
scroll to position [174, 0]
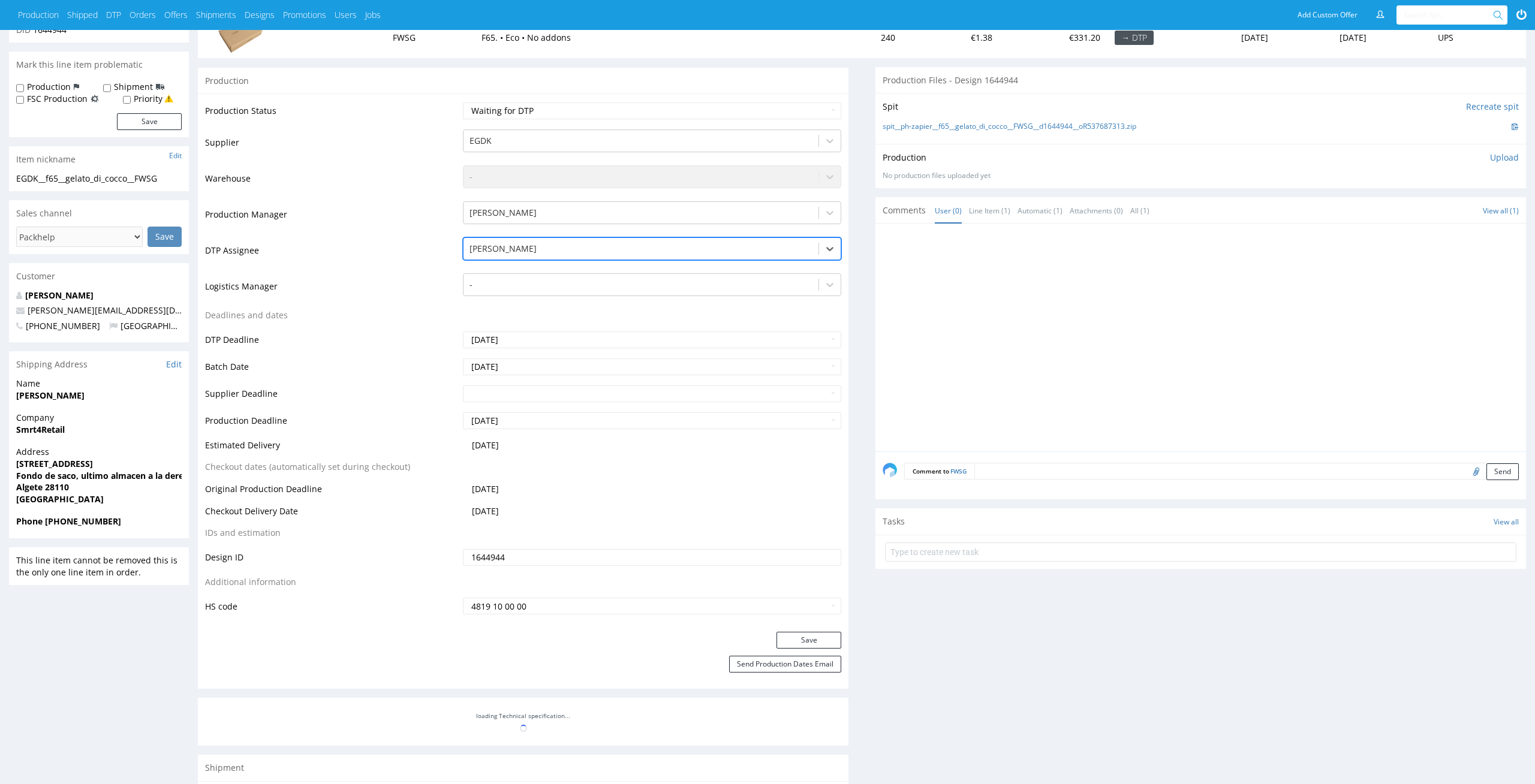
click at [821, 621] on div "Production Status Waiting for Artwork Waiting for Diecut Waiting for Mockup Wai…" at bounding box center [523, 362] width 651 height 538
click at [821, 631] on div "Production Status Waiting for Artwork Waiting for Diecut Waiting for Mockup Wai…" at bounding box center [523, 362] width 651 height 538
click at [815, 641] on button "Save" at bounding box center [809, 640] width 65 height 17
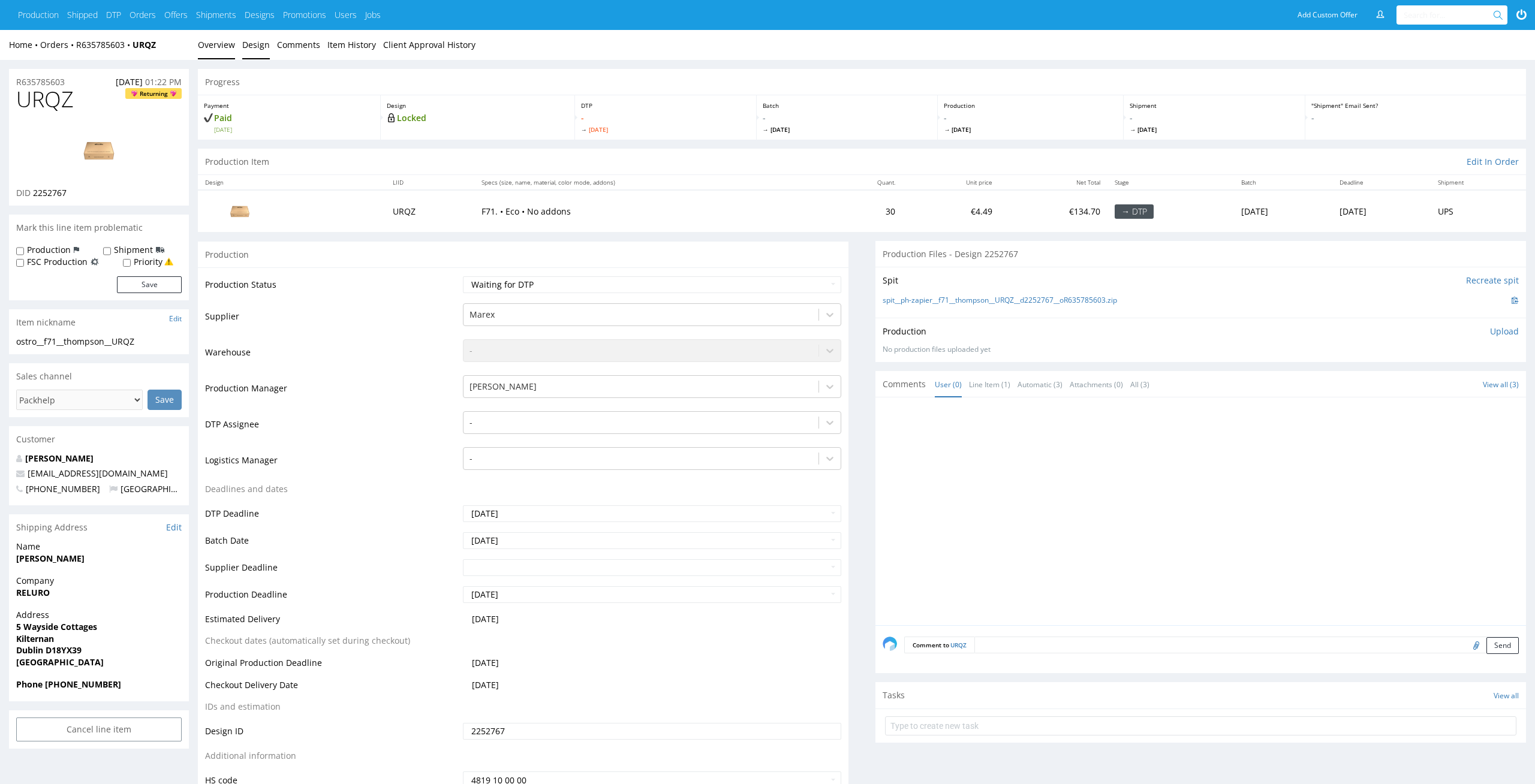
click at [250, 37] on link "Design" at bounding box center [256, 45] width 27 height 29
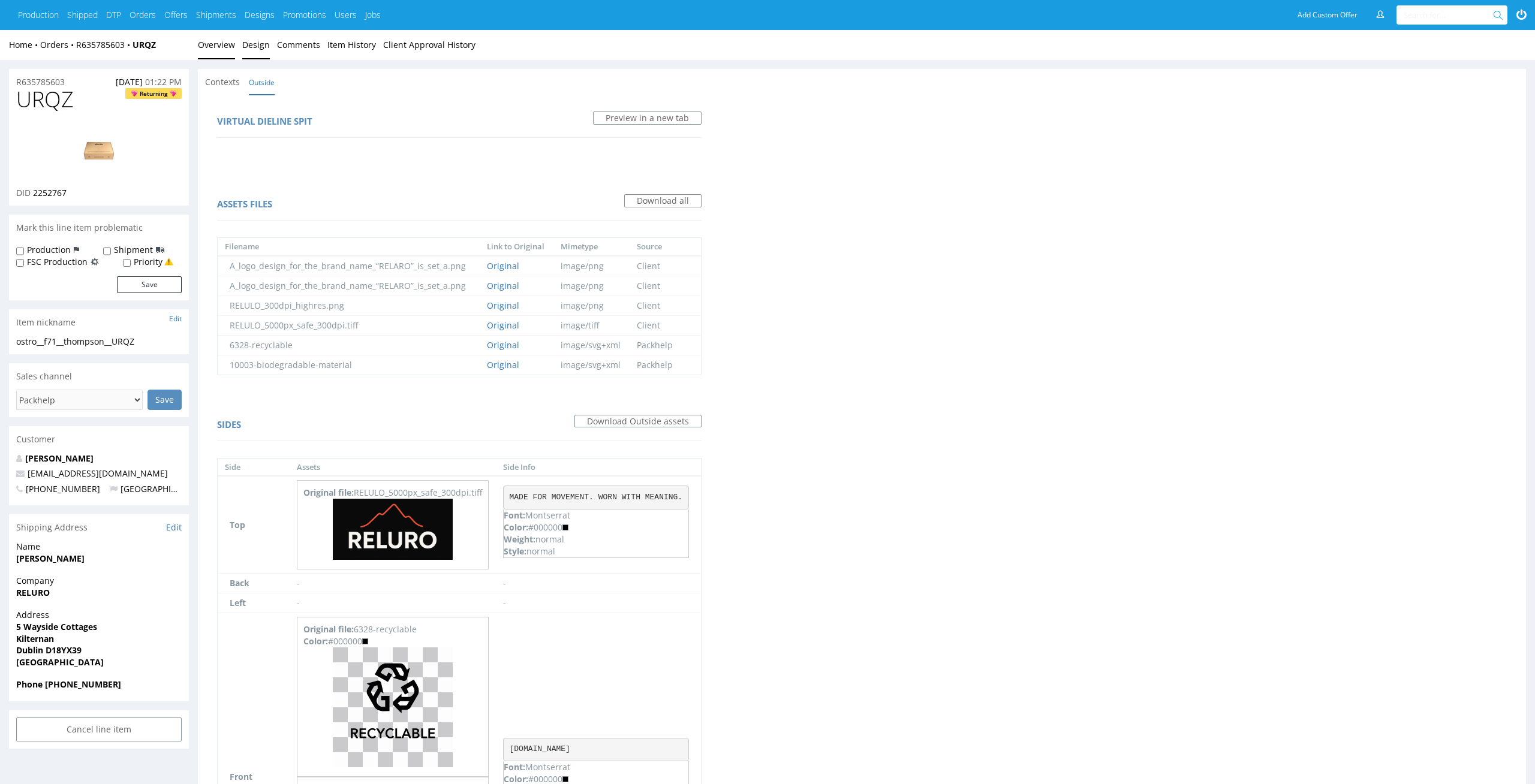
click at [219, 45] on link "Overview" at bounding box center [216, 45] width 37 height 29
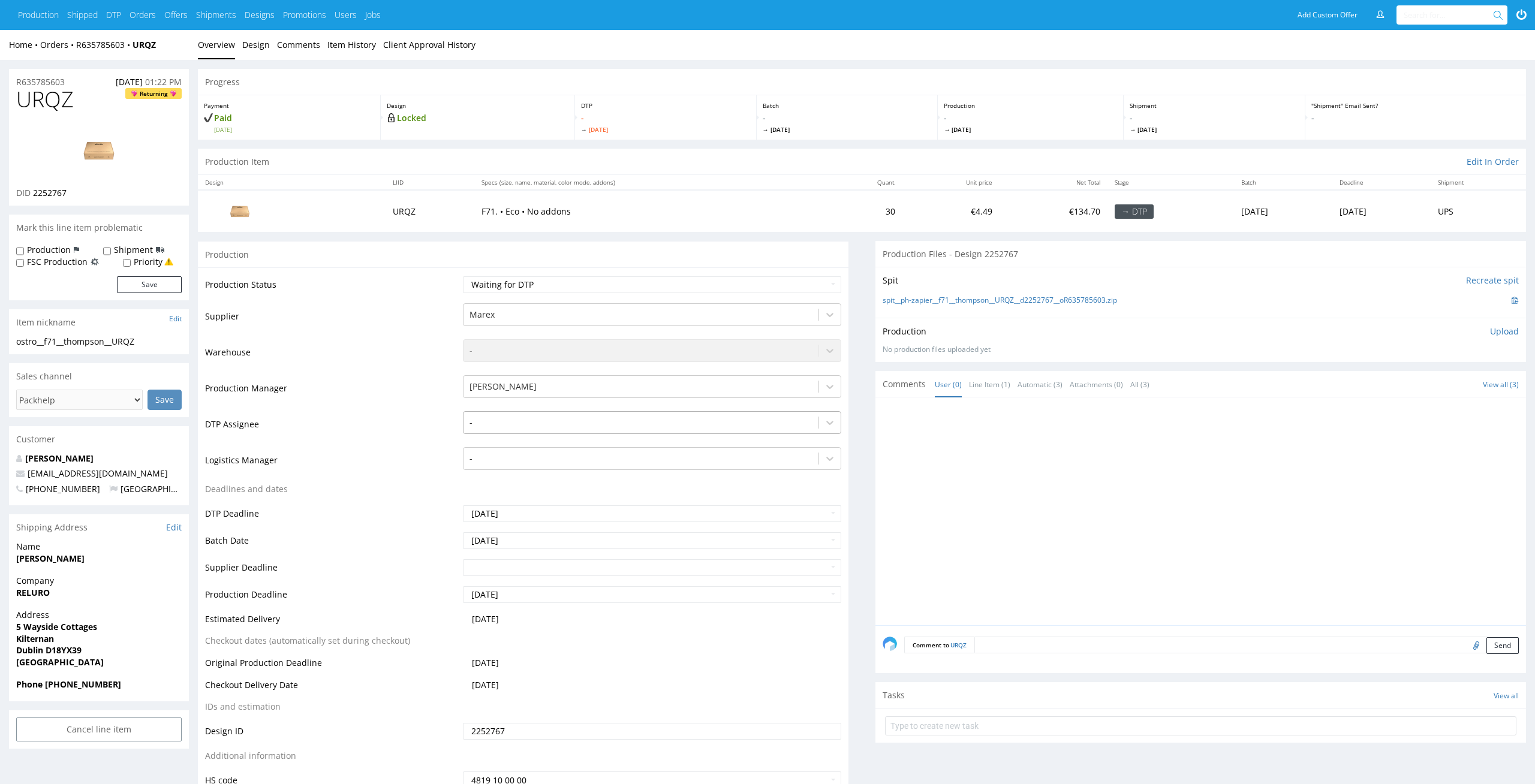
click at [651, 425] on div at bounding box center [641, 423] width 344 height 14
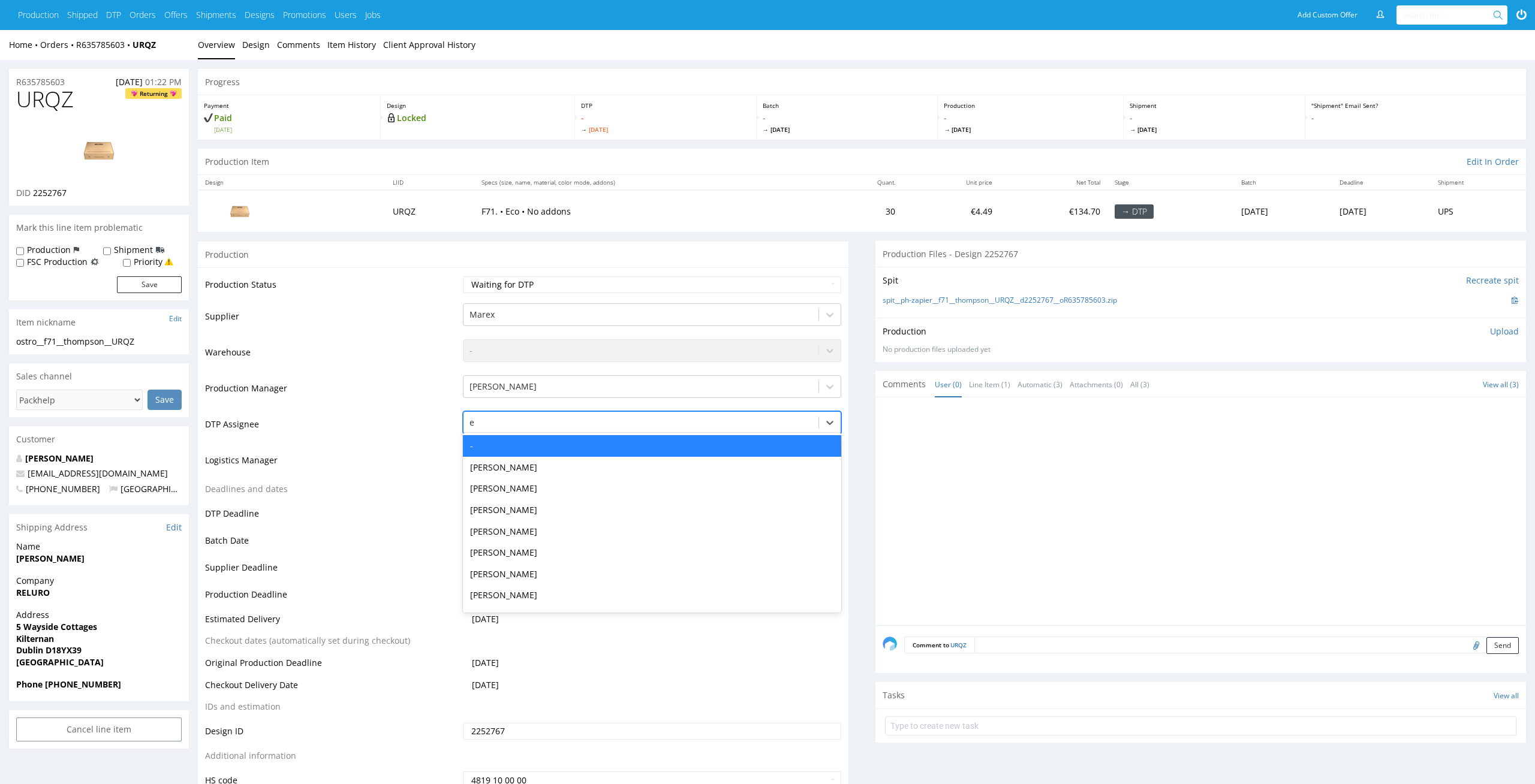
type input "el"
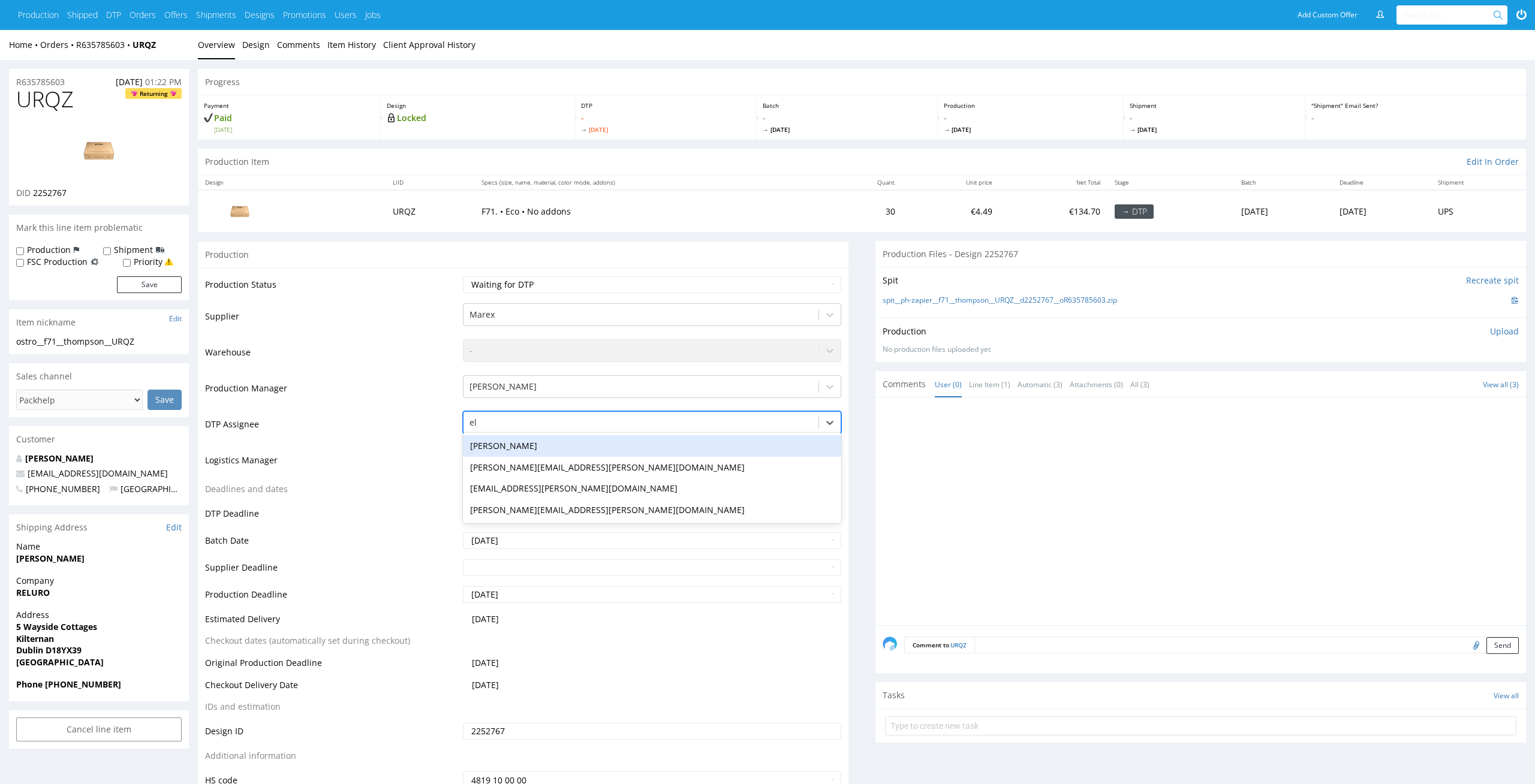
click at [647, 442] on div "[PERSON_NAME]" at bounding box center [652, 446] width 379 height 22
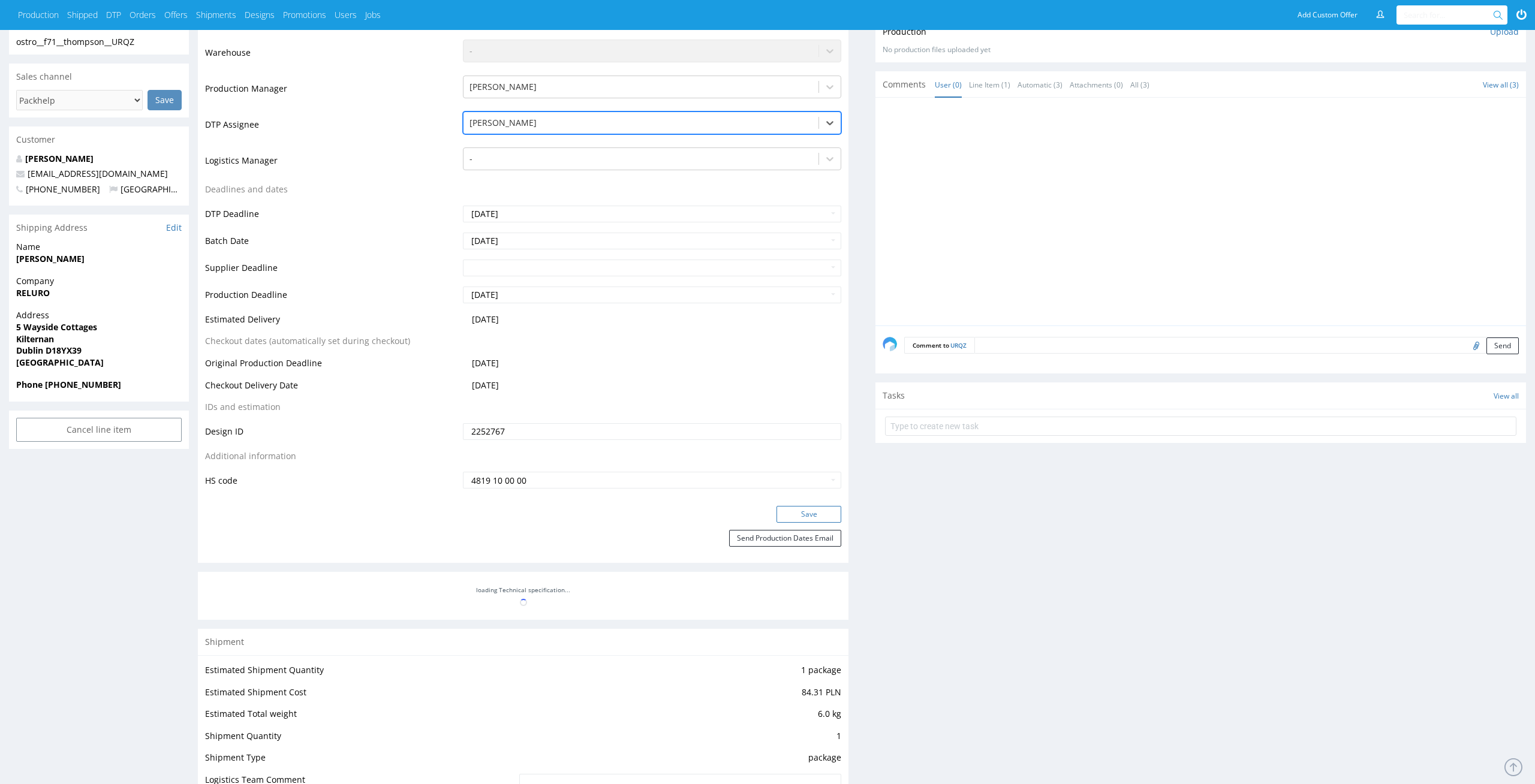
click at [821, 509] on button "Save" at bounding box center [809, 514] width 65 height 17
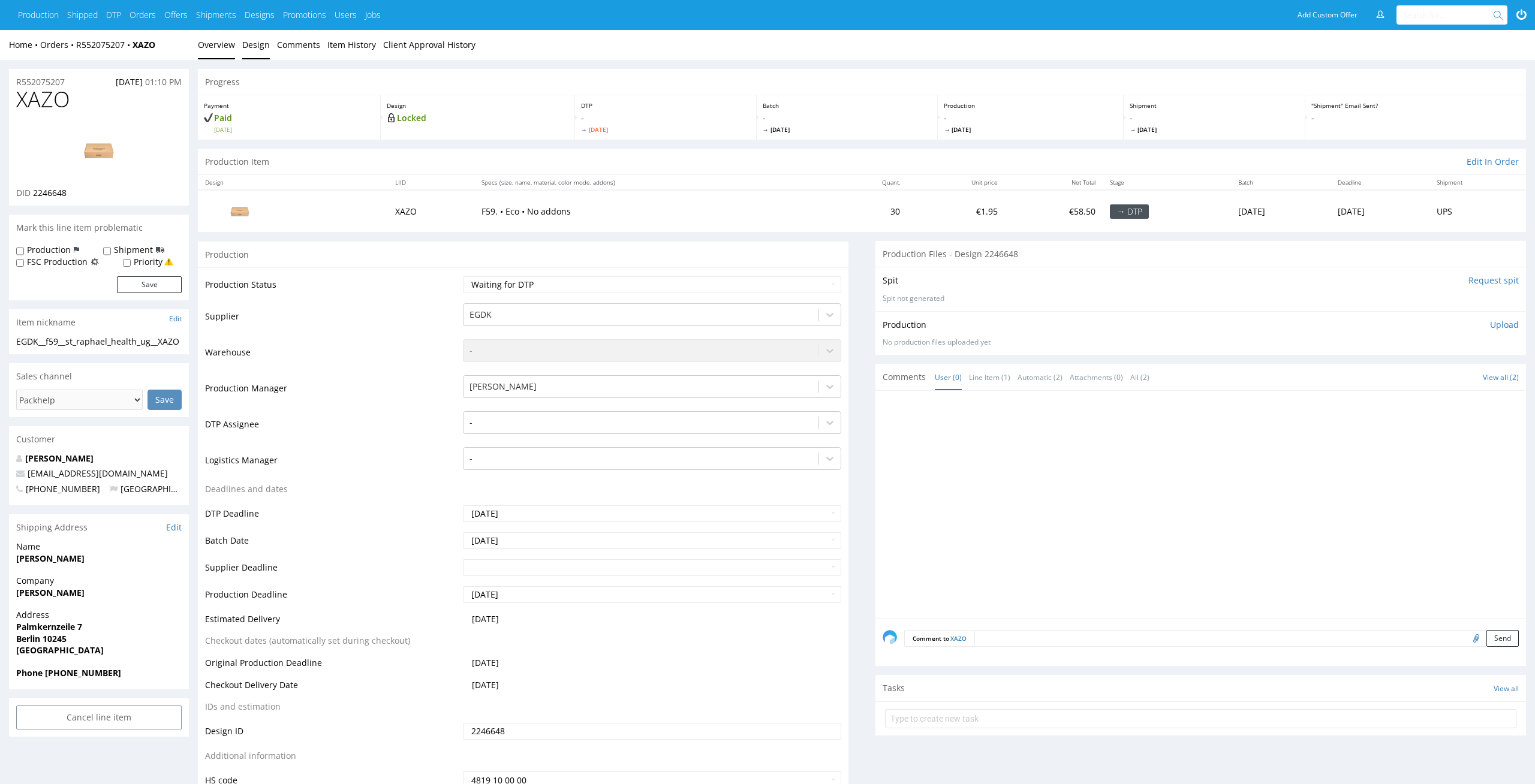
click at [257, 31] on link "Design" at bounding box center [256, 45] width 27 height 29
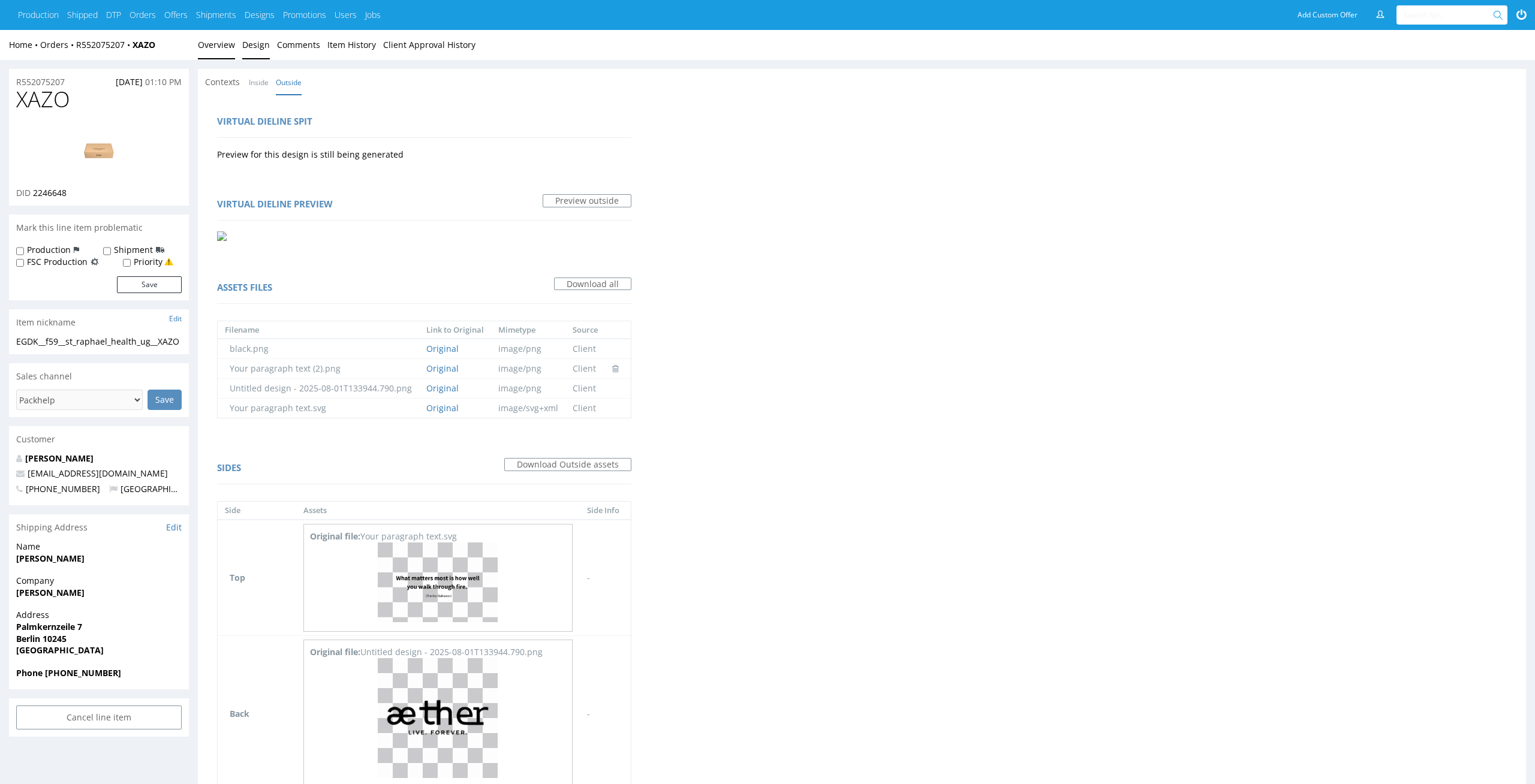
click at [209, 47] on link "Overview" at bounding box center [216, 45] width 37 height 29
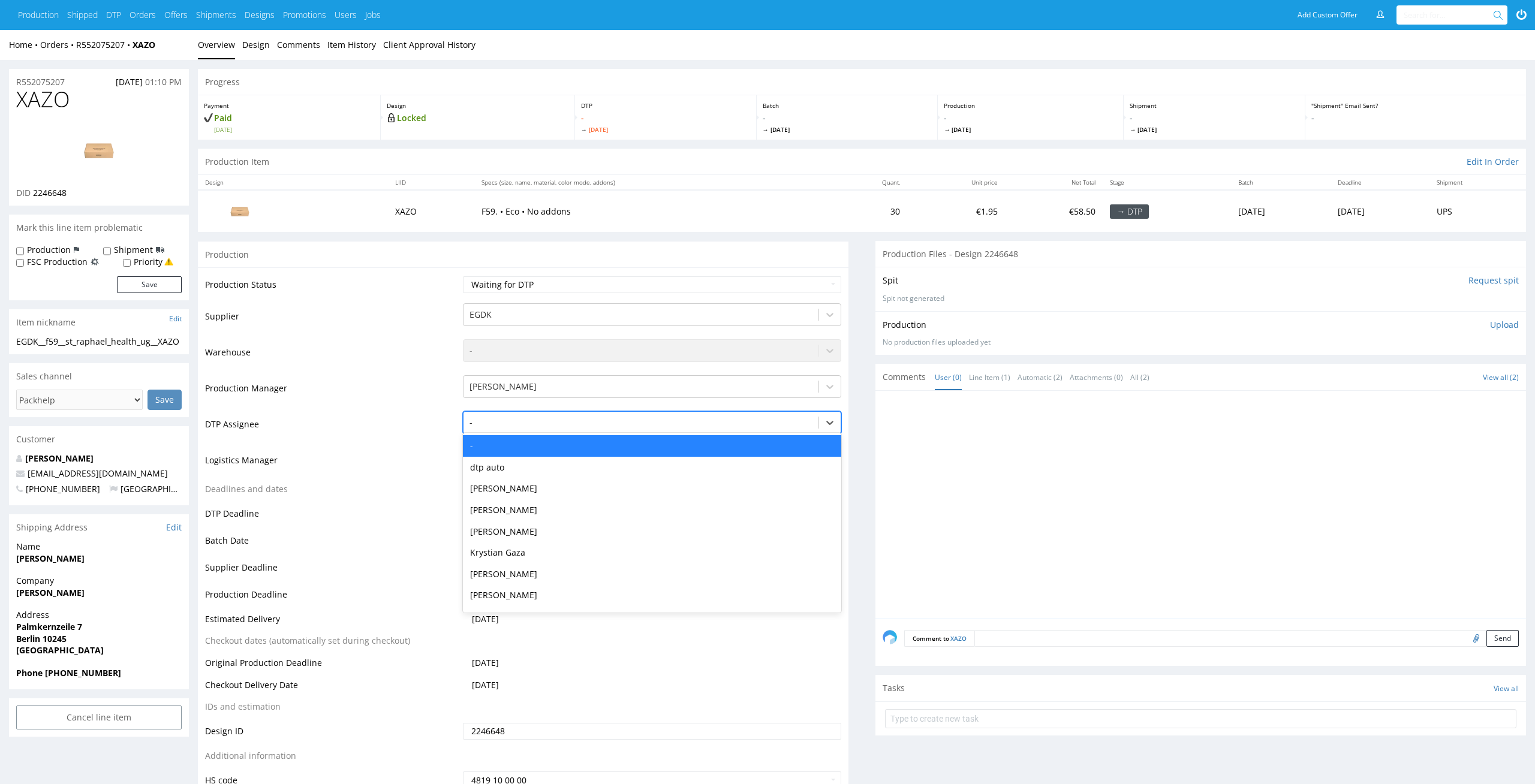
click at [623, 419] on div at bounding box center [641, 423] width 344 height 14
type input "el"
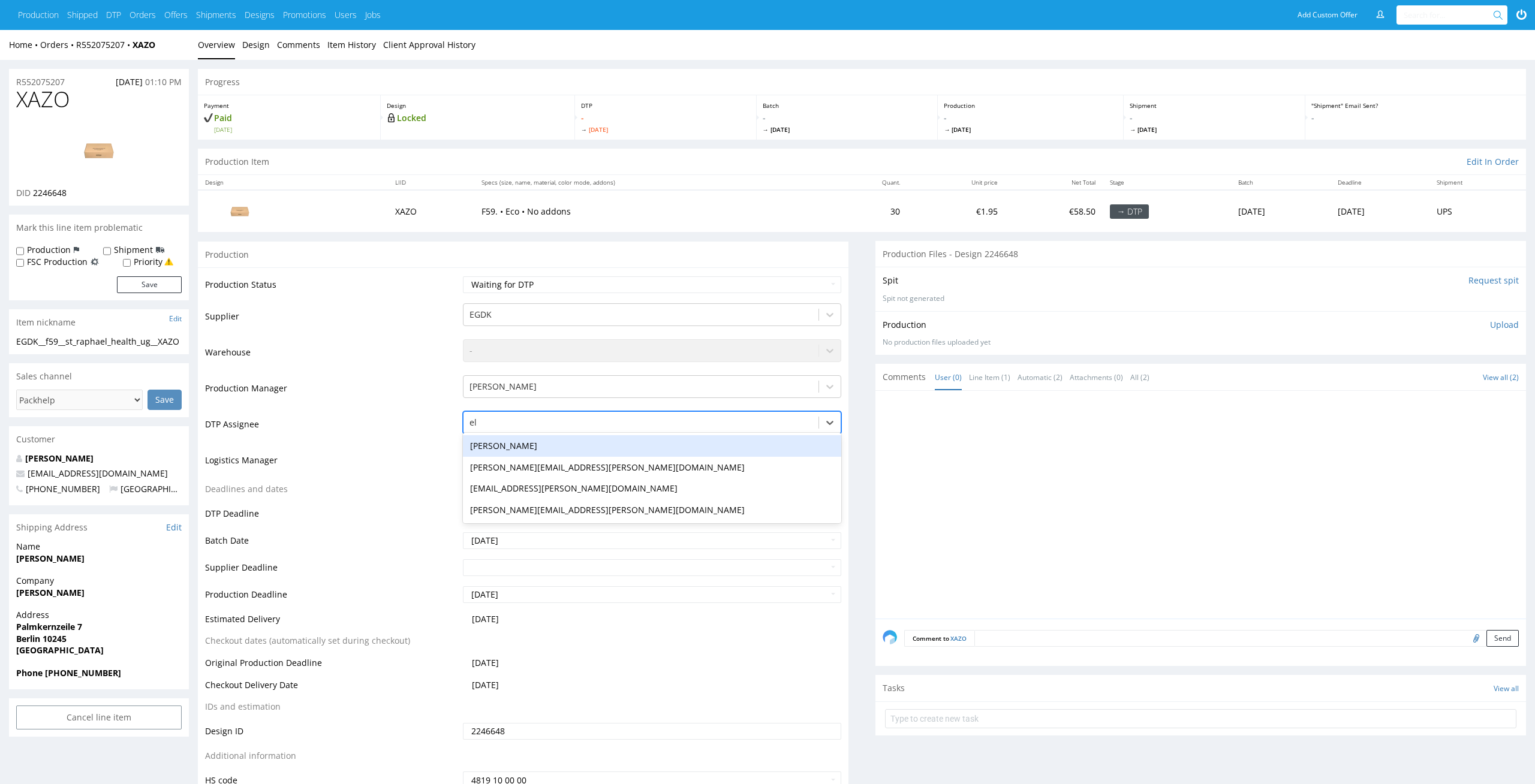
click at [617, 441] on div "[PERSON_NAME]" at bounding box center [652, 446] width 379 height 22
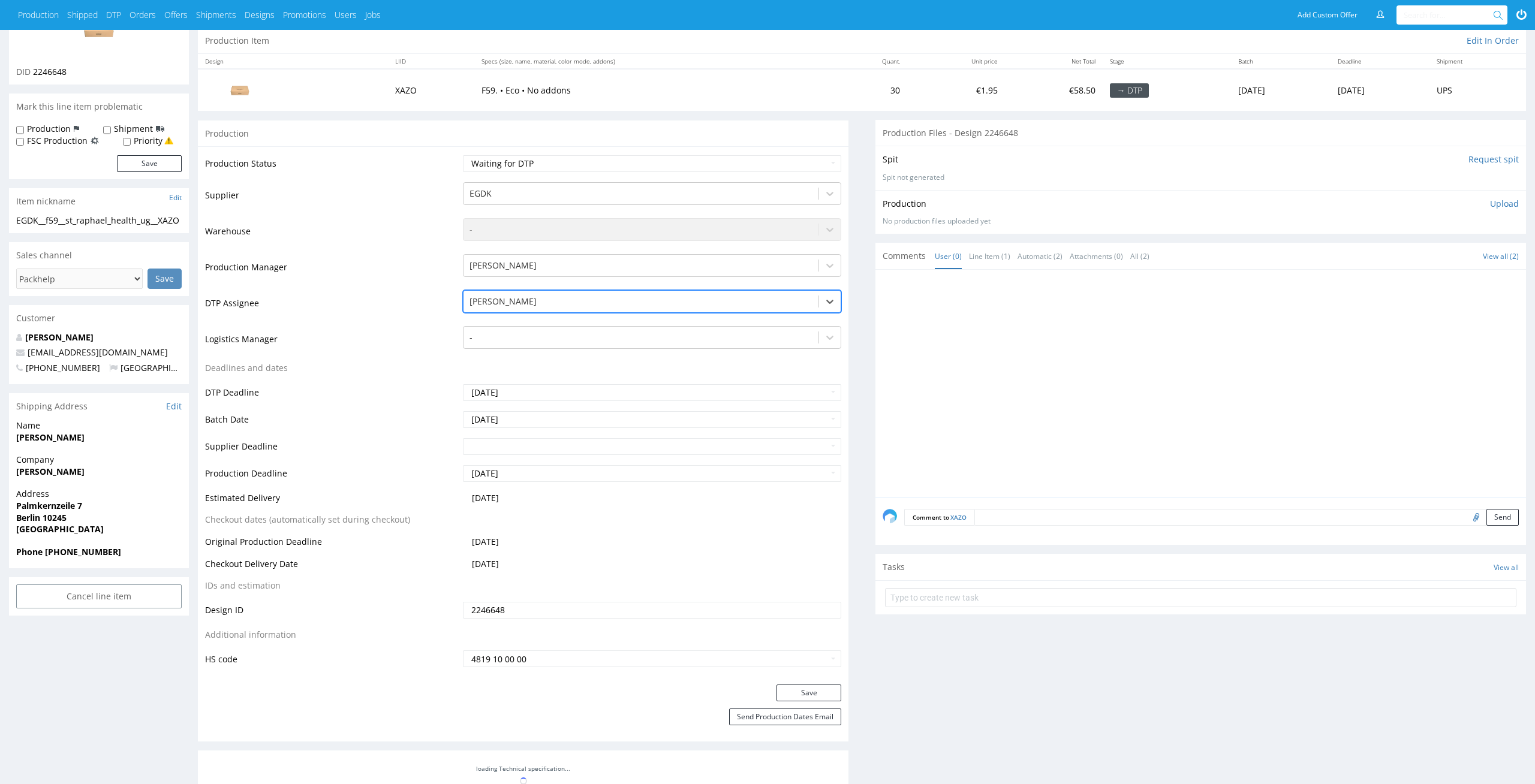
scroll to position [147, 0]
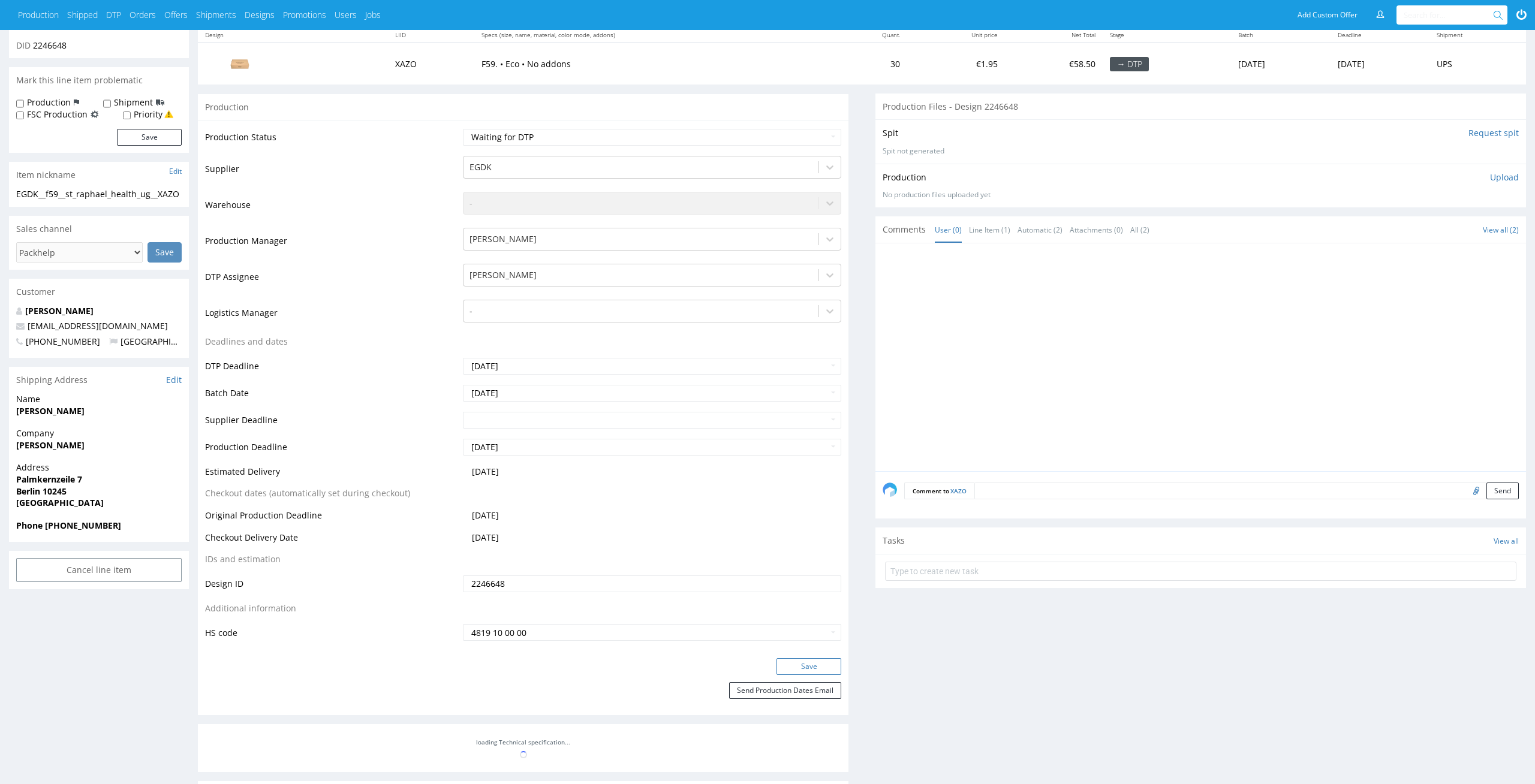
click at [828, 672] on button "Save" at bounding box center [809, 666] width 65 height 17
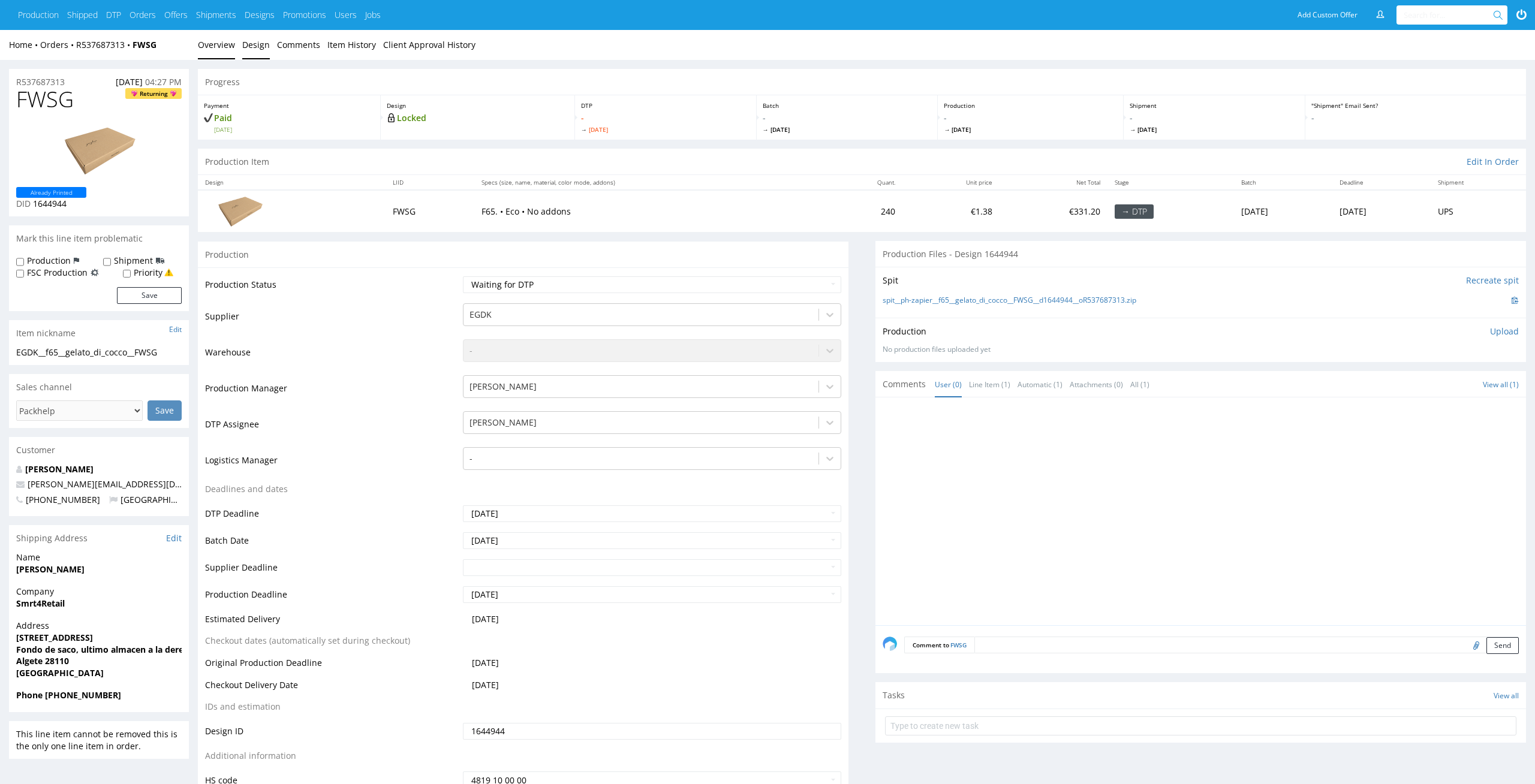
click at [251, 45] on link "Design" at bounding box center [256, 45] width 27 height 29
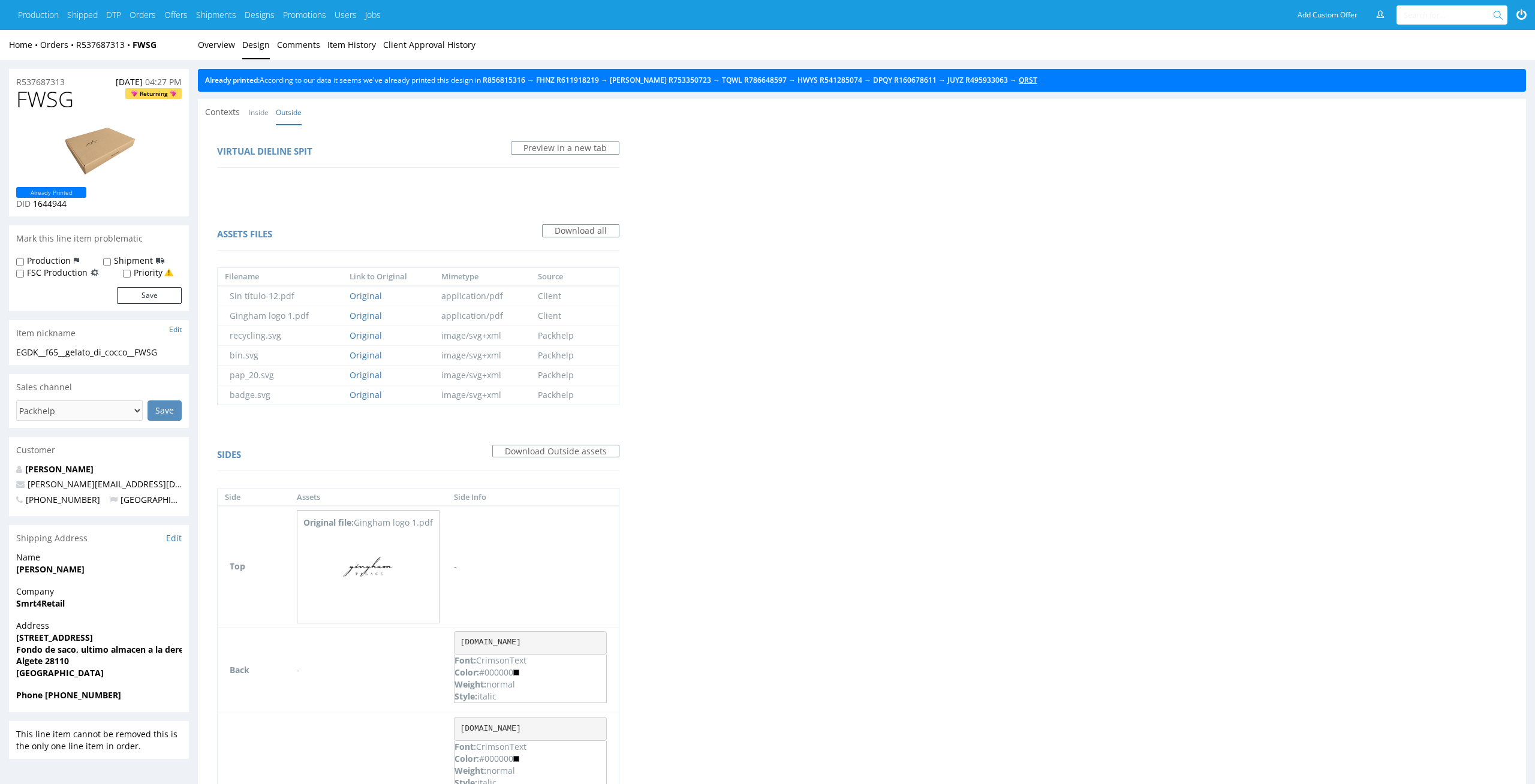
click at [1034, 81] on link "QRST" at bounding box center [1028, 80] width 19 height 10
click at [220, 46] on link "Overview" at bounding box center [216, 45] width 37 height 29
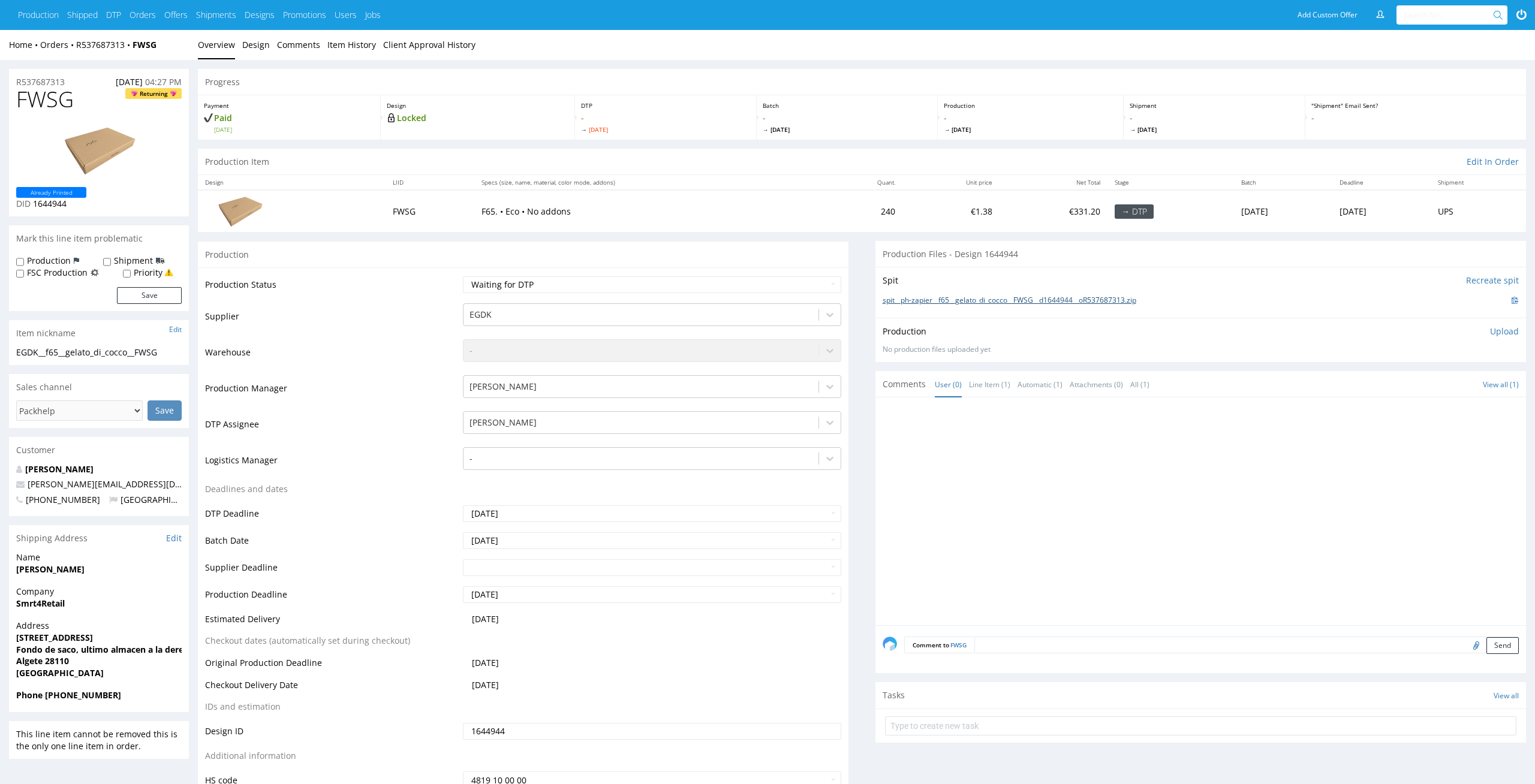
click at [986, 301] on link "spit__ph-zapier__f65__gelato_di_cocco__FWSG__d1644944__oR537687313.zip" at bounding box center [1009, 300] width 254 height 10
drag, startPoint x: 80, startPoint y: 108, endPoint x: 0, endPoint y: 108, distance: 80.0
copy span "FWSG"
click at [1517, 323] on div "Production Upload No production files uploaded yet Description (optional) Add f…" at bounding box center [1200, 339] width 651 height 44
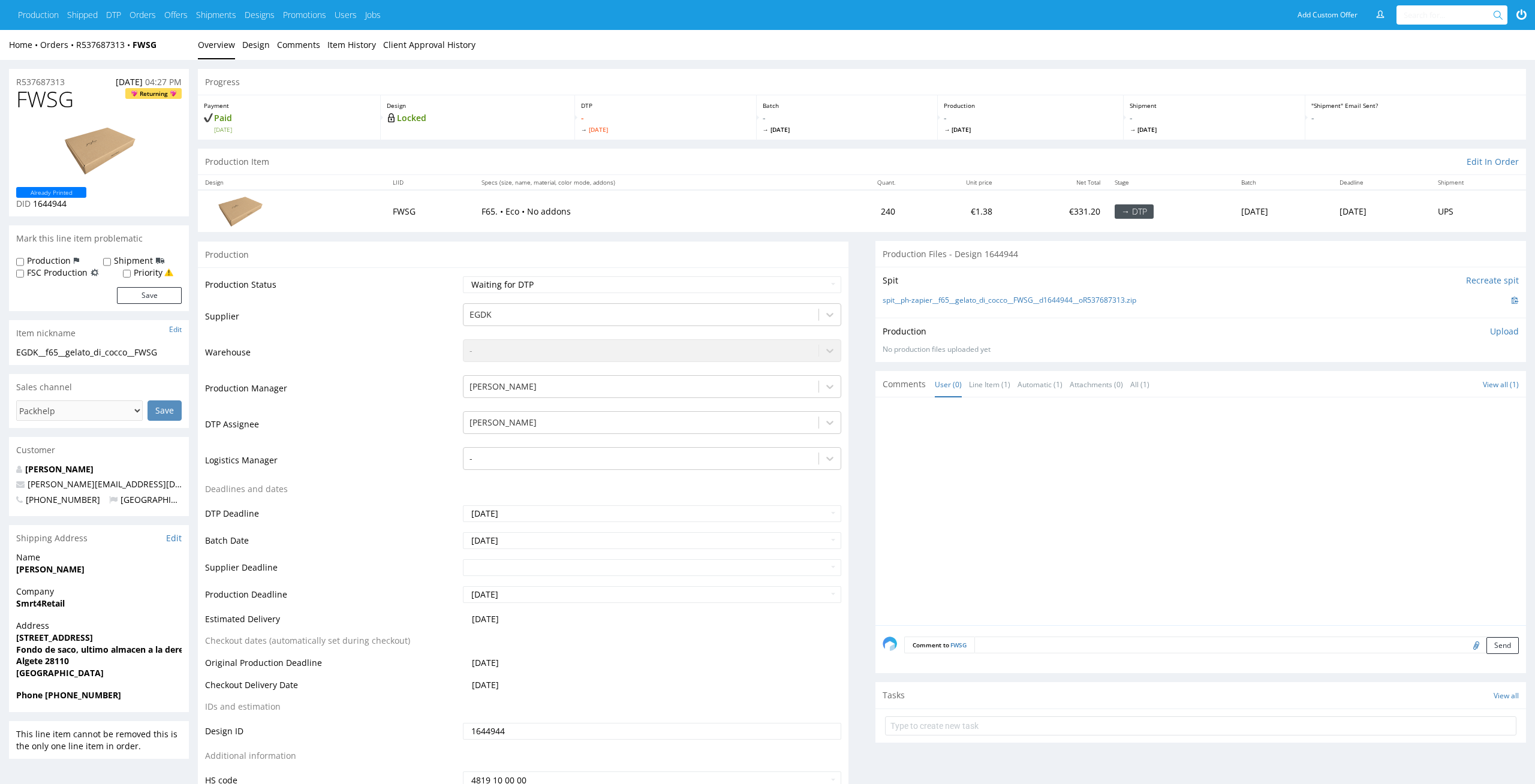
click at [1514, 328] on p "Upload" at bounding box center [1504, 331] width 29 height 12
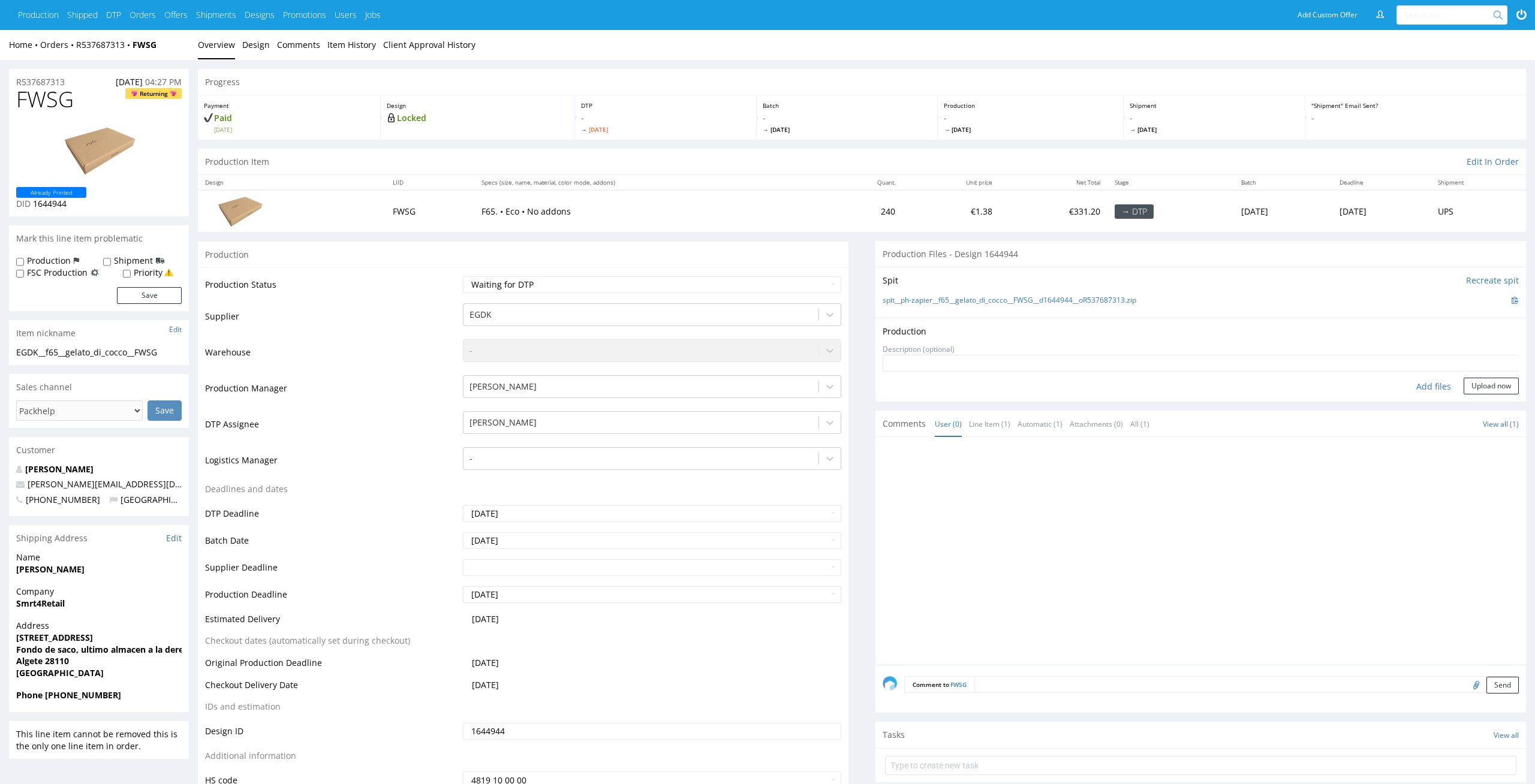
click at [1440, 377] on div "Add files" at bounding box center [1433, 386] width 60 height 18
type input "C:\fakepath\EGDK__f65__gelato_di_cocco__FWSG__d1644944__oR537687313__latest__ou…"
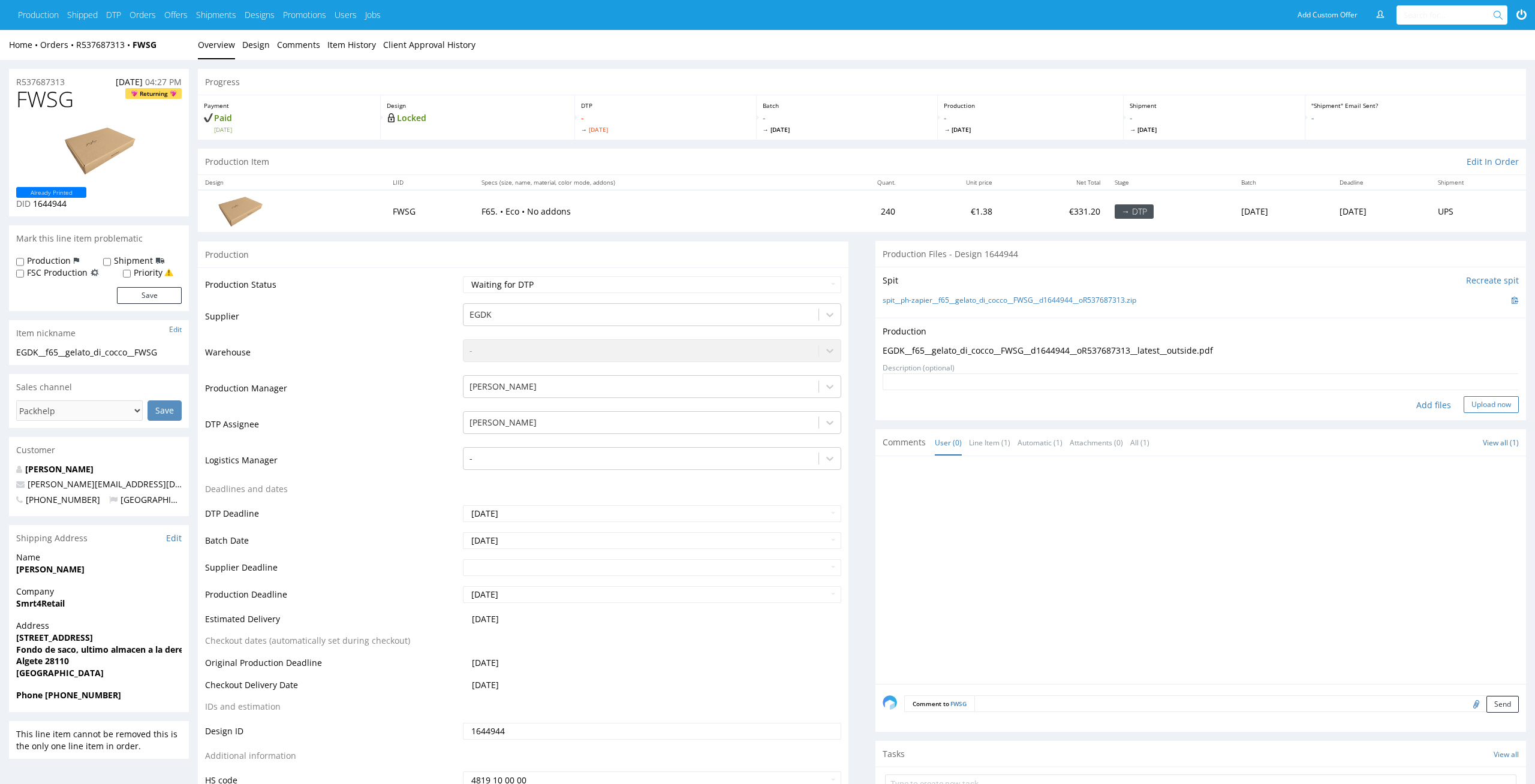
click at [1502, 400] on button "Upload now" at bounding box center [1490, 404] width 55 height 17
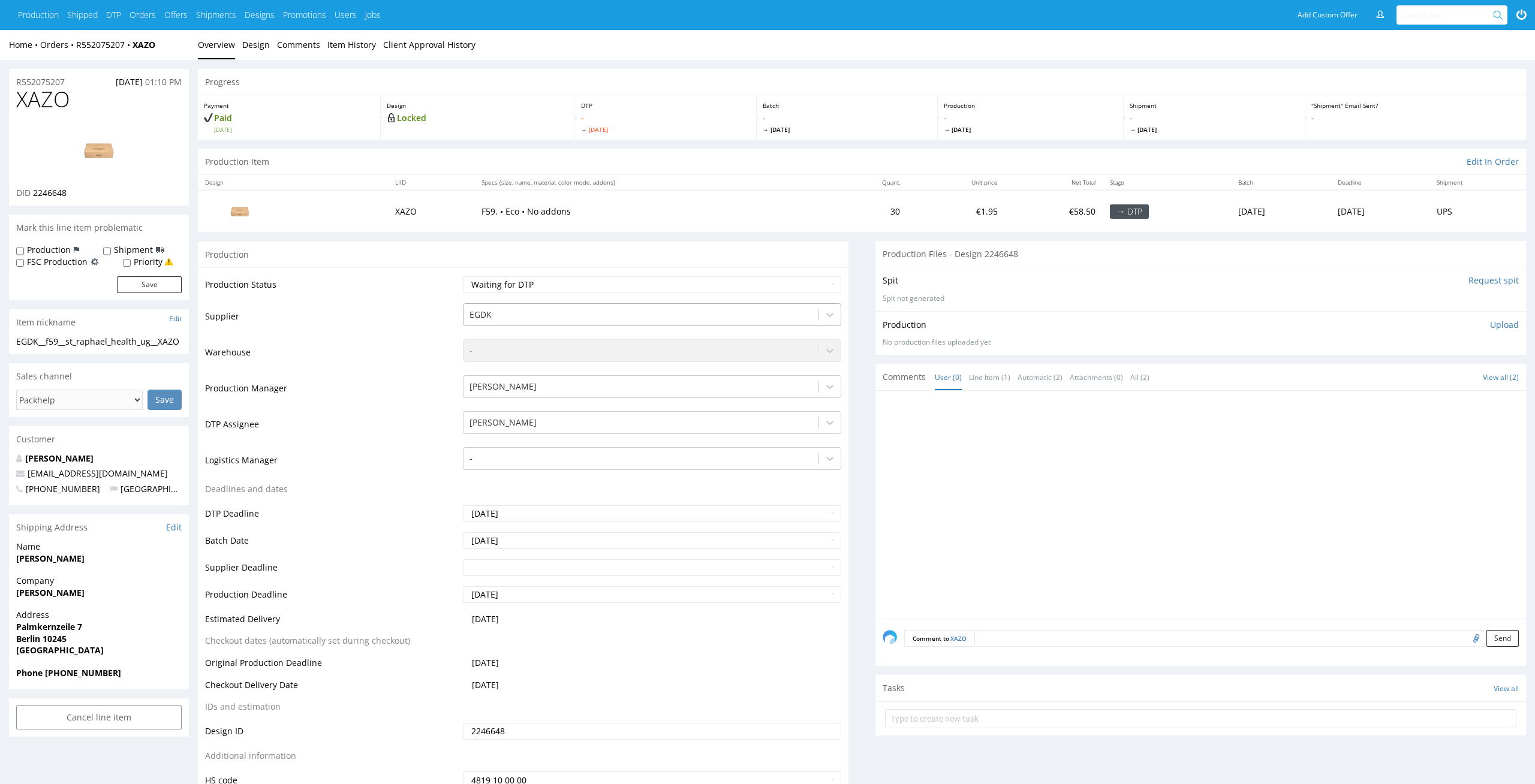
click at [677, 161] on div "Production Item Edit In Order" at bounding box center [861, 162] width 1328 height 27
click at [242, 45] on link "Design" at bounding box center [256, 45] width 27 height 29
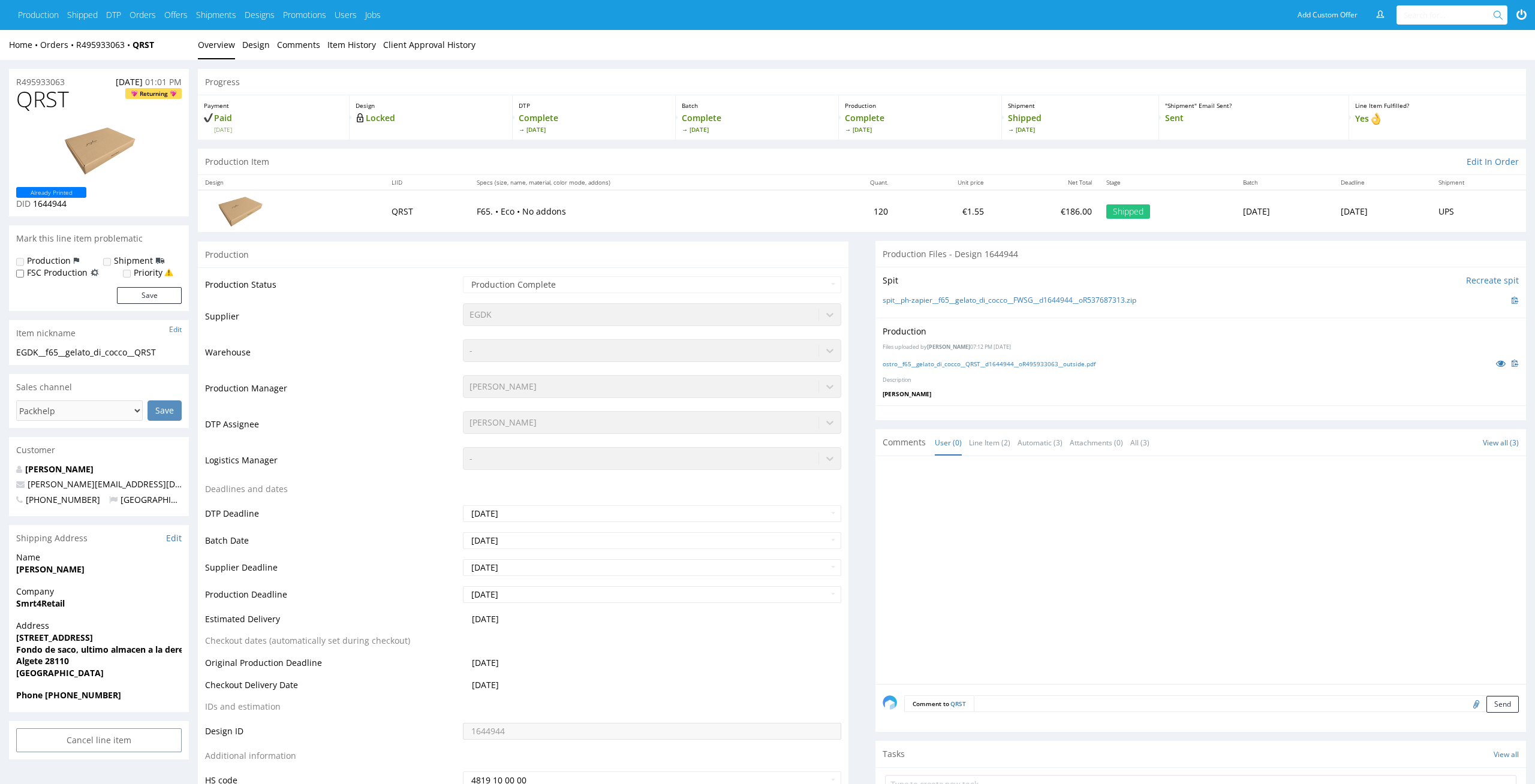
click at [979, 372] on div "Production Files uploaded by Elżbieta Jelińska 07:12 PM June 9th, 2025 ostro__f…" at bounding box center [1200, 361] width 651 height 88
click at [982, 369] on div "ostro__f65__gelato_di_cocco__QRST__d1644944__oR495933063__outside.pdf" at bounding box center [1200, 363] width 636 height 13
click at [994, 362] on link "ostro__f65__gelato_di_cocco__QRST__d1644944__oR495933063__outside.pdf" at bounding box center [989, 364] width 213 height 9
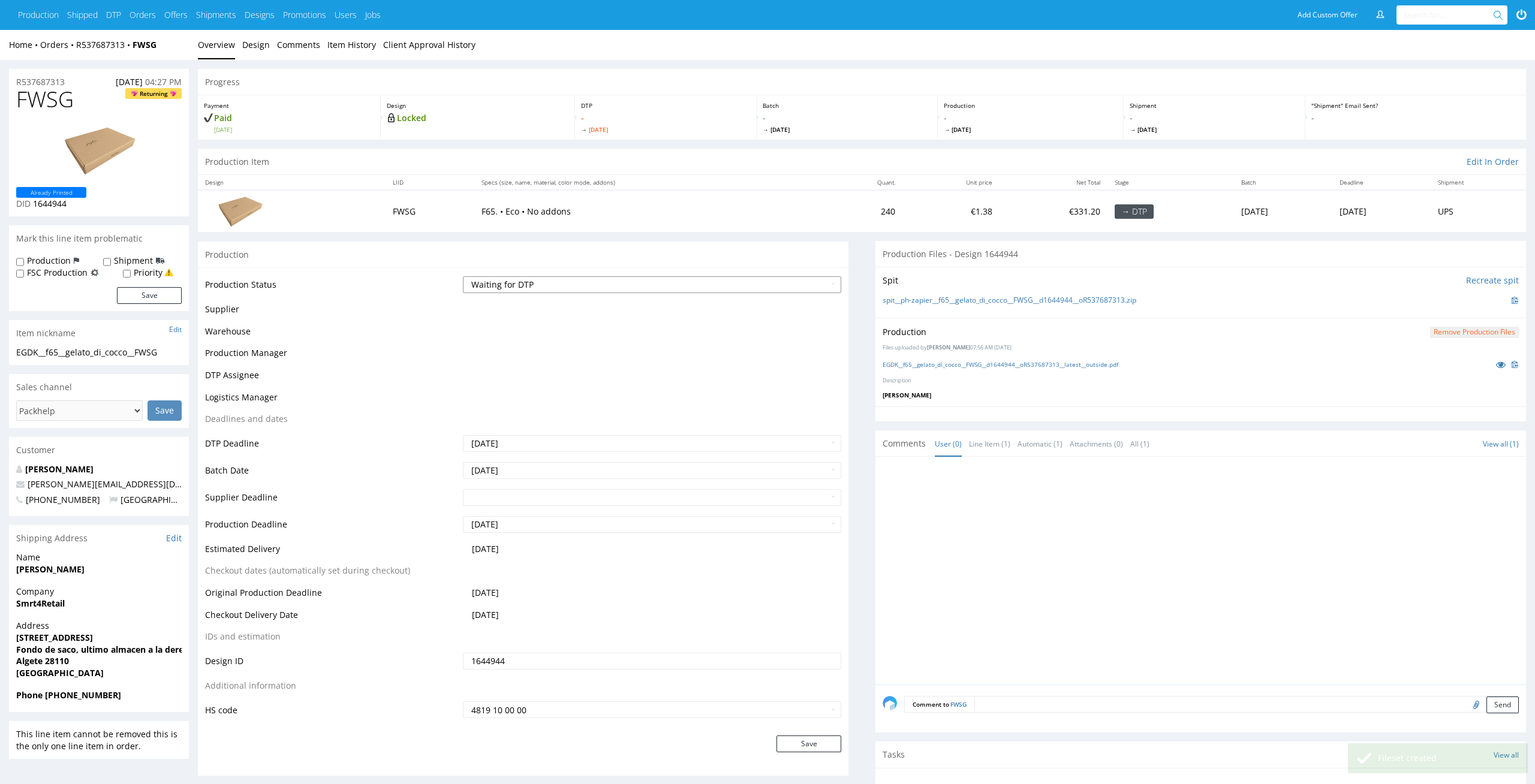
click at [821, 280] on select "Waiting for Artwork Waiting for Diecut Waiting for Mockup Waiting for DTP Waiti…" at bounding box center [652, 284] width 379 height 17
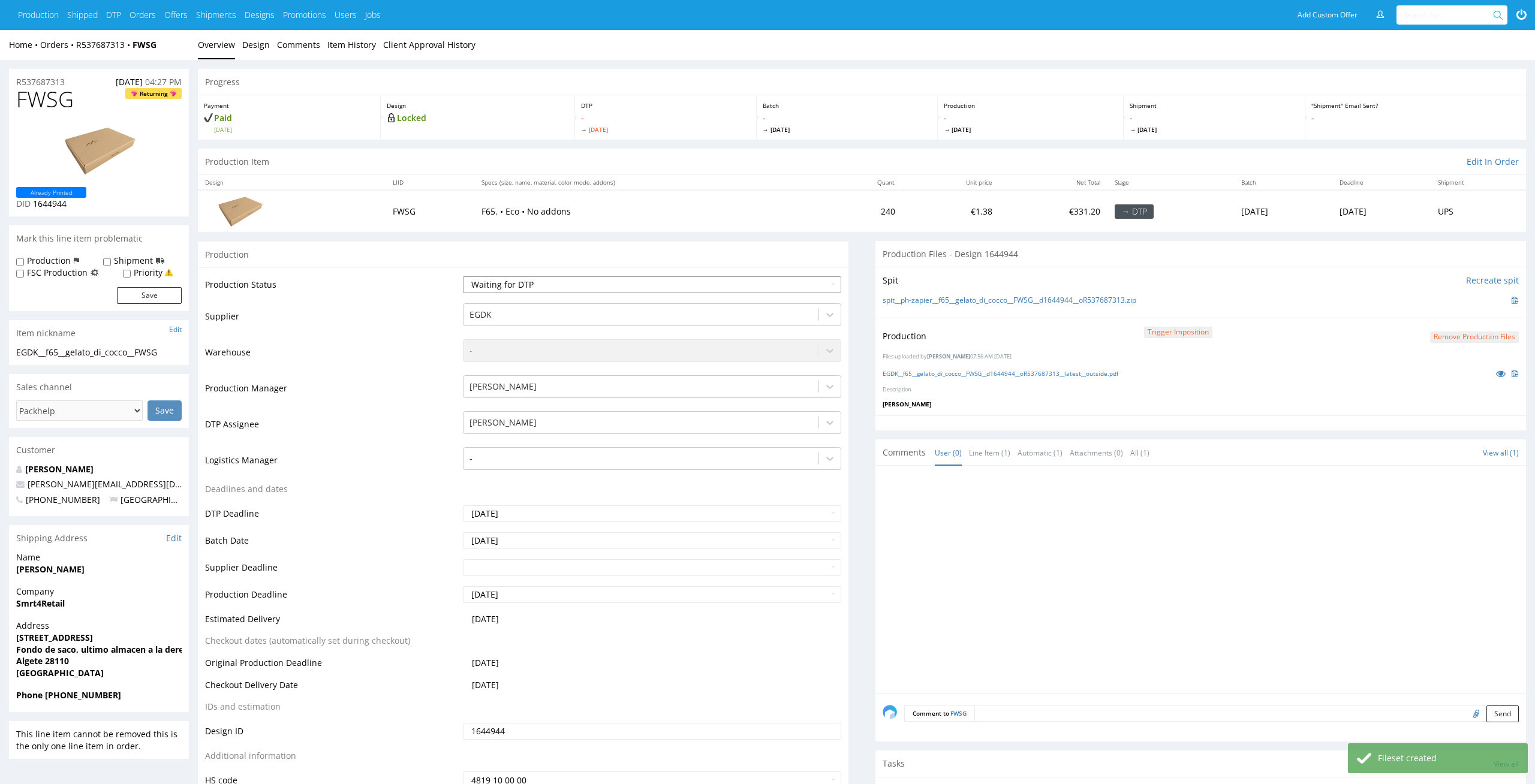
select select "dtp_production_ready"
click at [463, 276] on select "Waiting for Artwork Waiting for Diecut Waiting for Mockup Waiting for DTP Waiti…" at bounding box center [652, 284] width 379 height 17
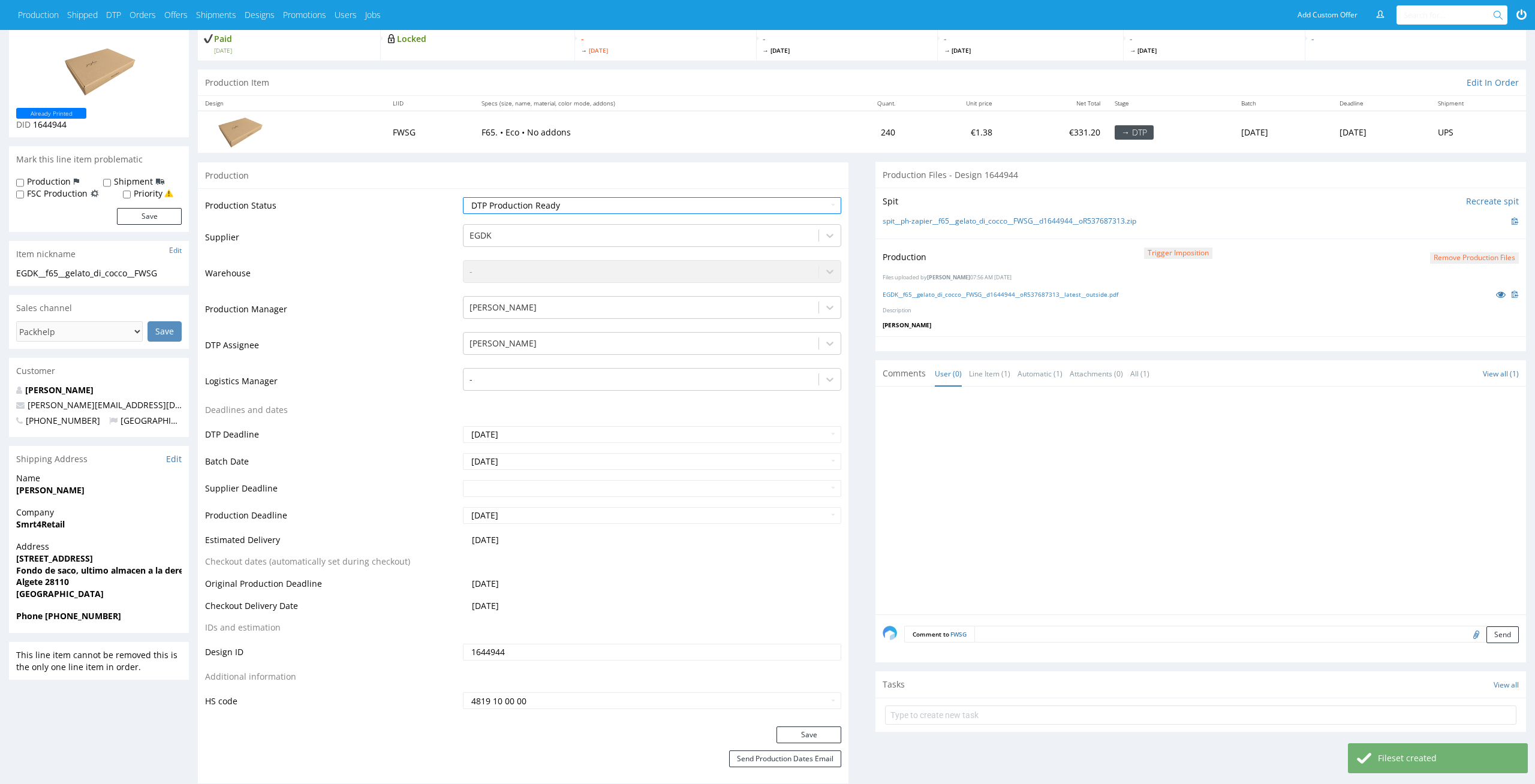
scroll to position [114, 0]
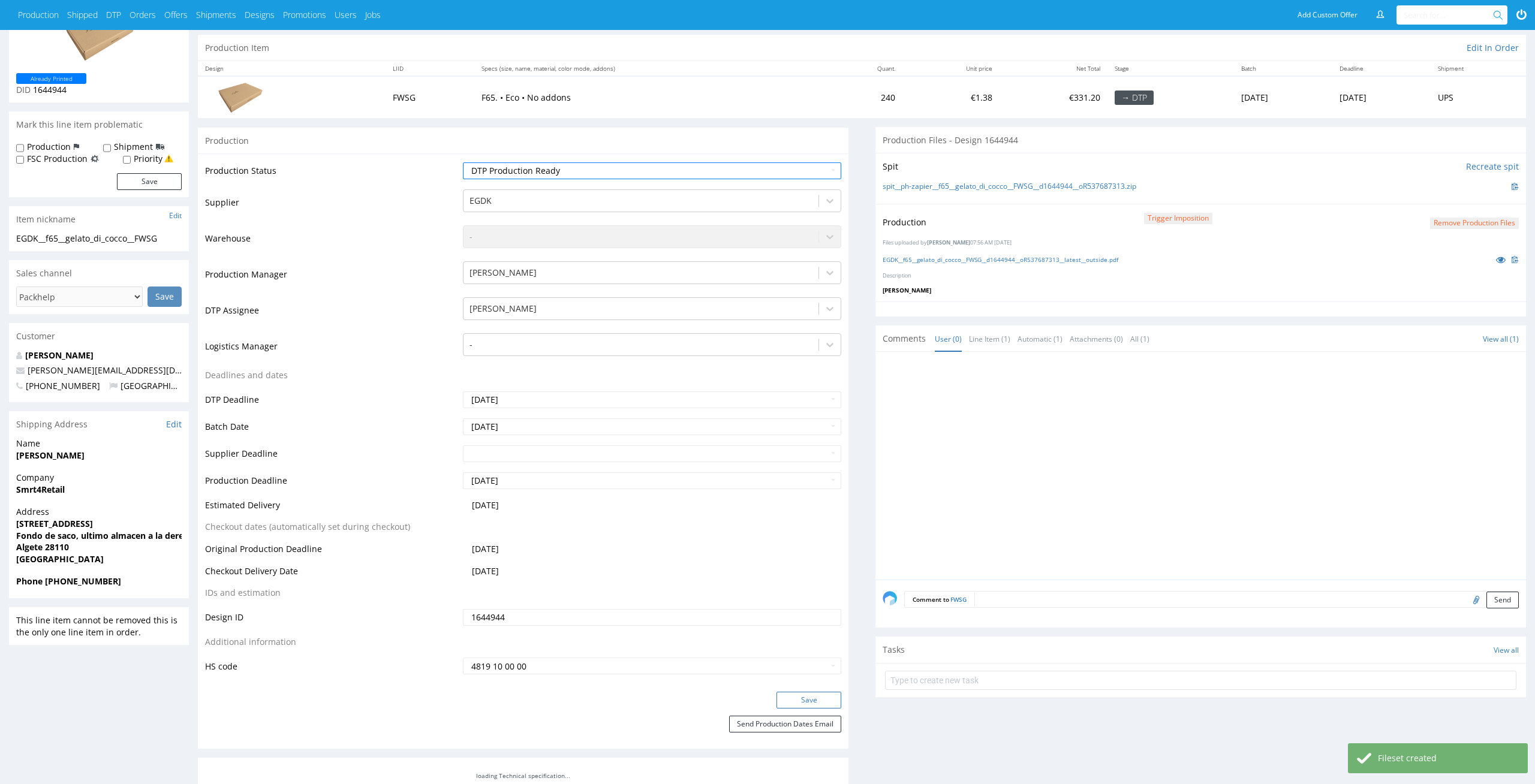
click at [830, 697] on button "Save" at bounding box center [809, 699] width 65 height 17
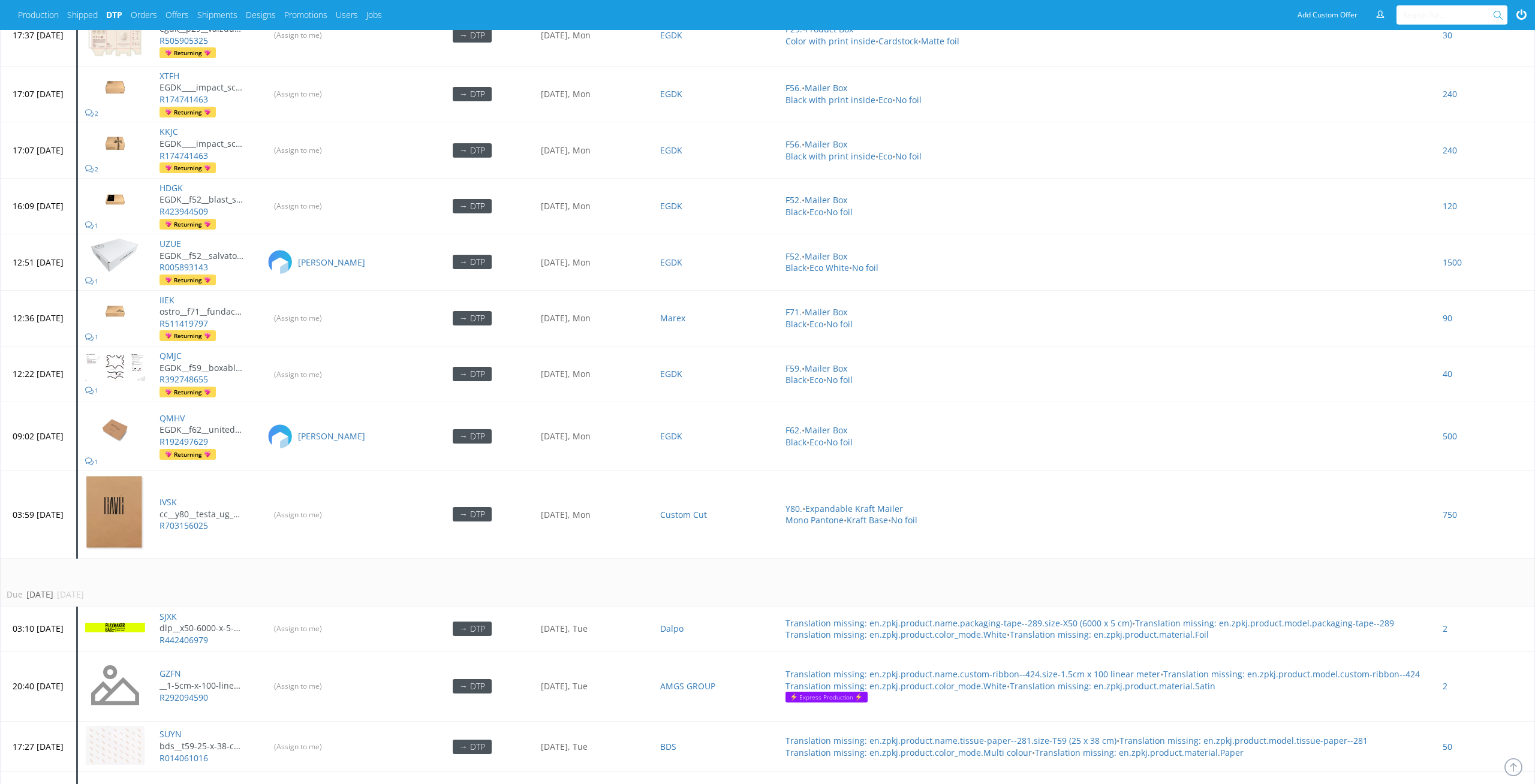
scroll to position [3783, 0]
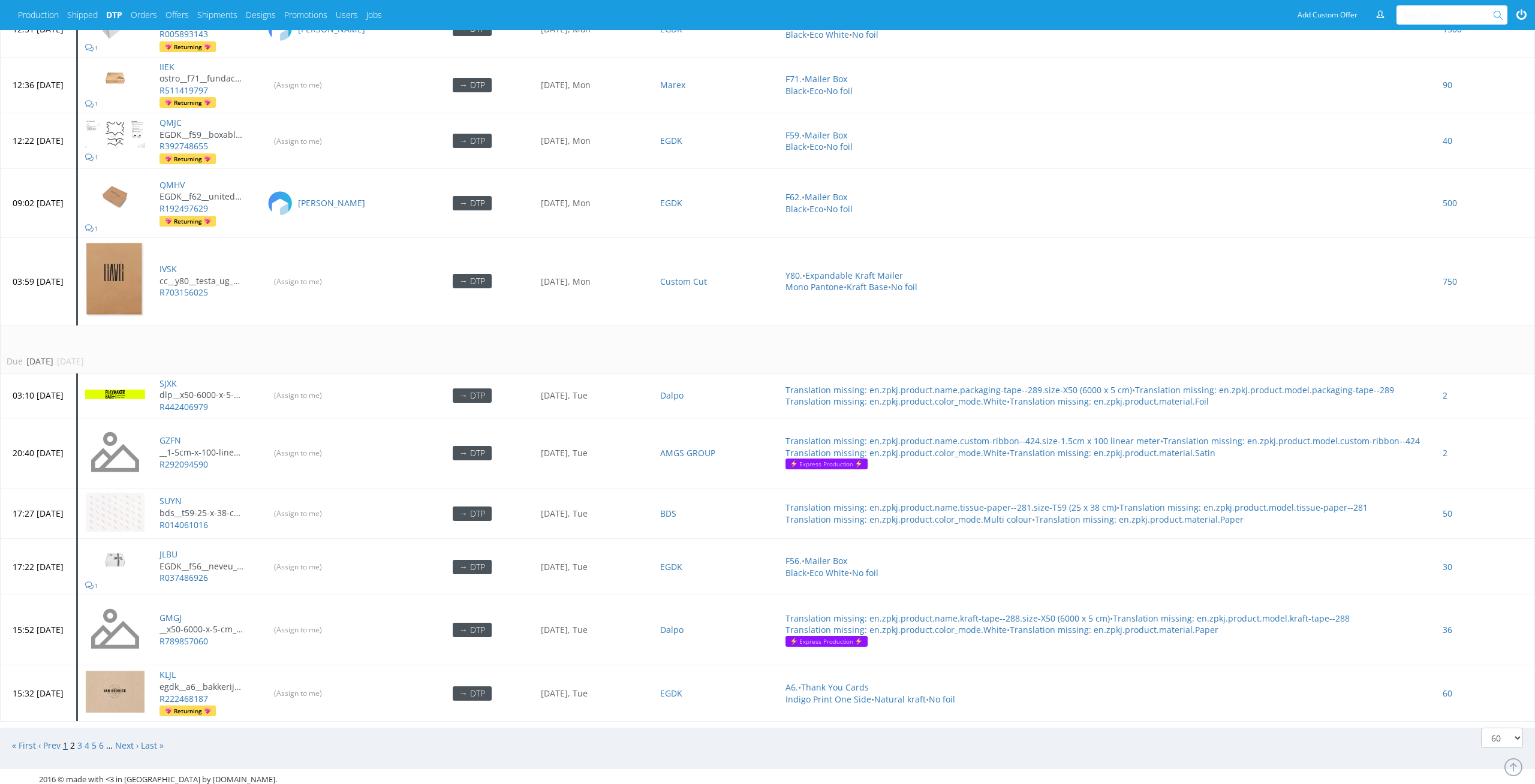
click at [67, 740] on link "1" at bounding box center [65, 745] width 5 height 11
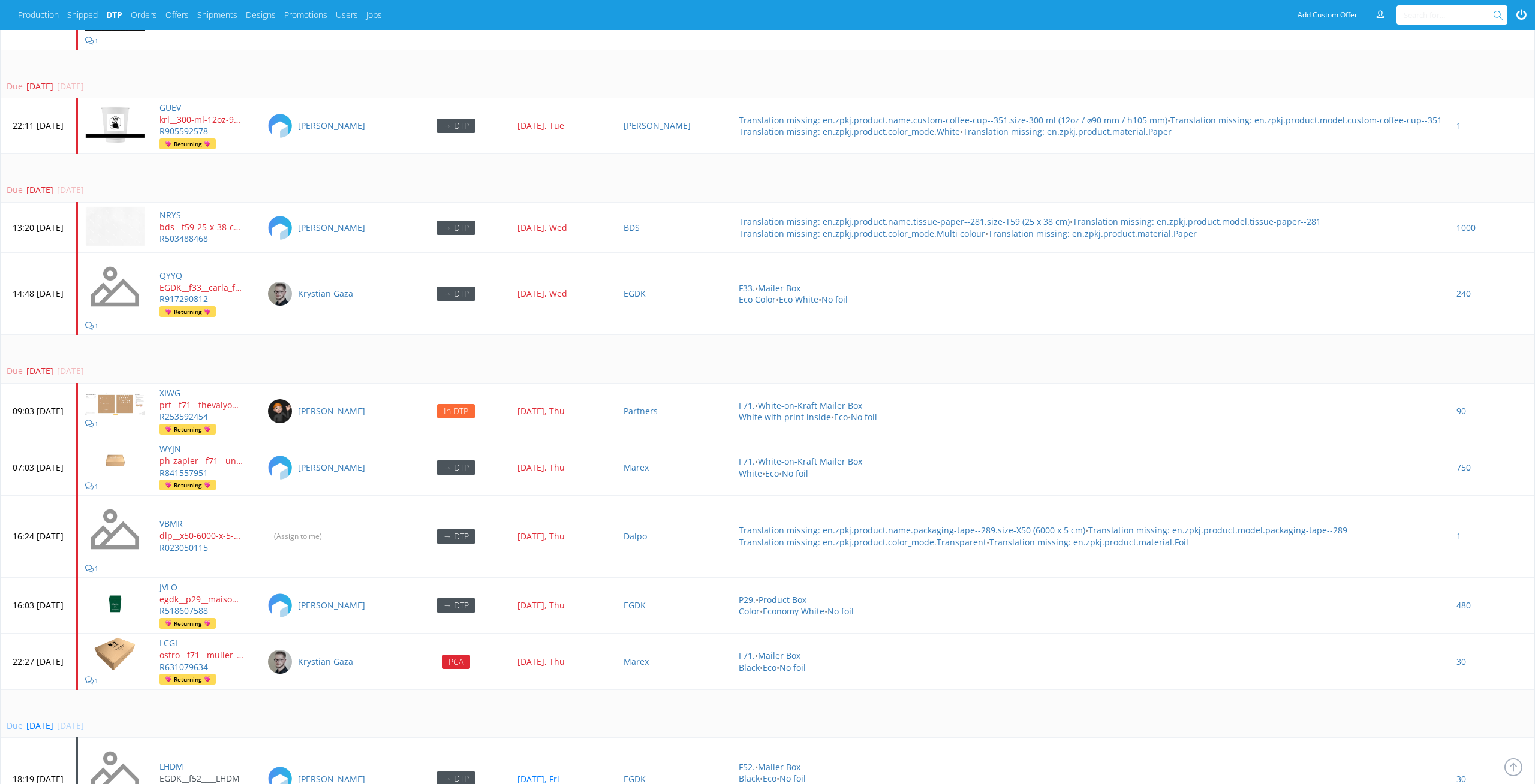
scroll to position [3308, 0]
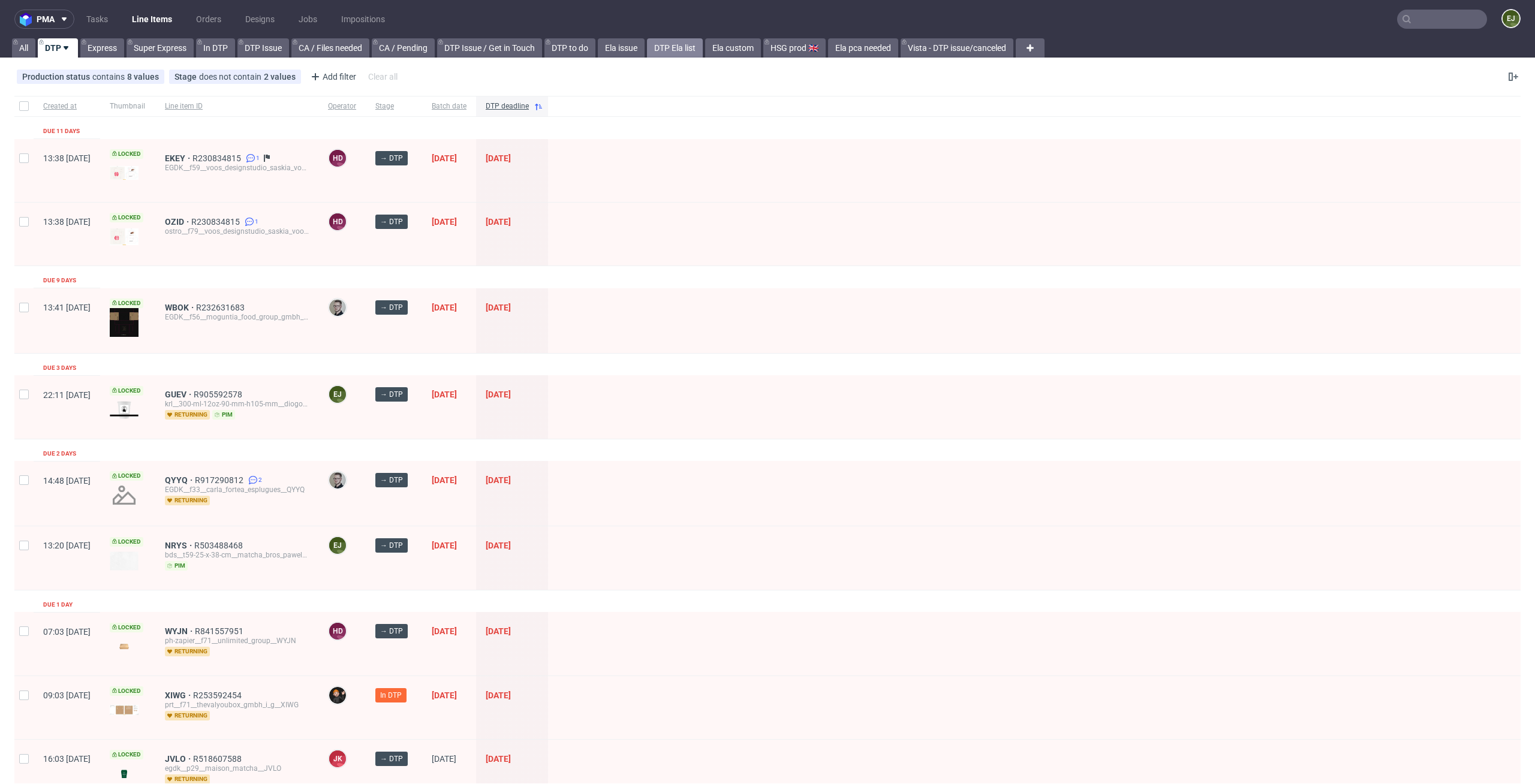
click at [687, 42] on link "DTP Ela list" at bounding box center [675, 47] width 56 height 19
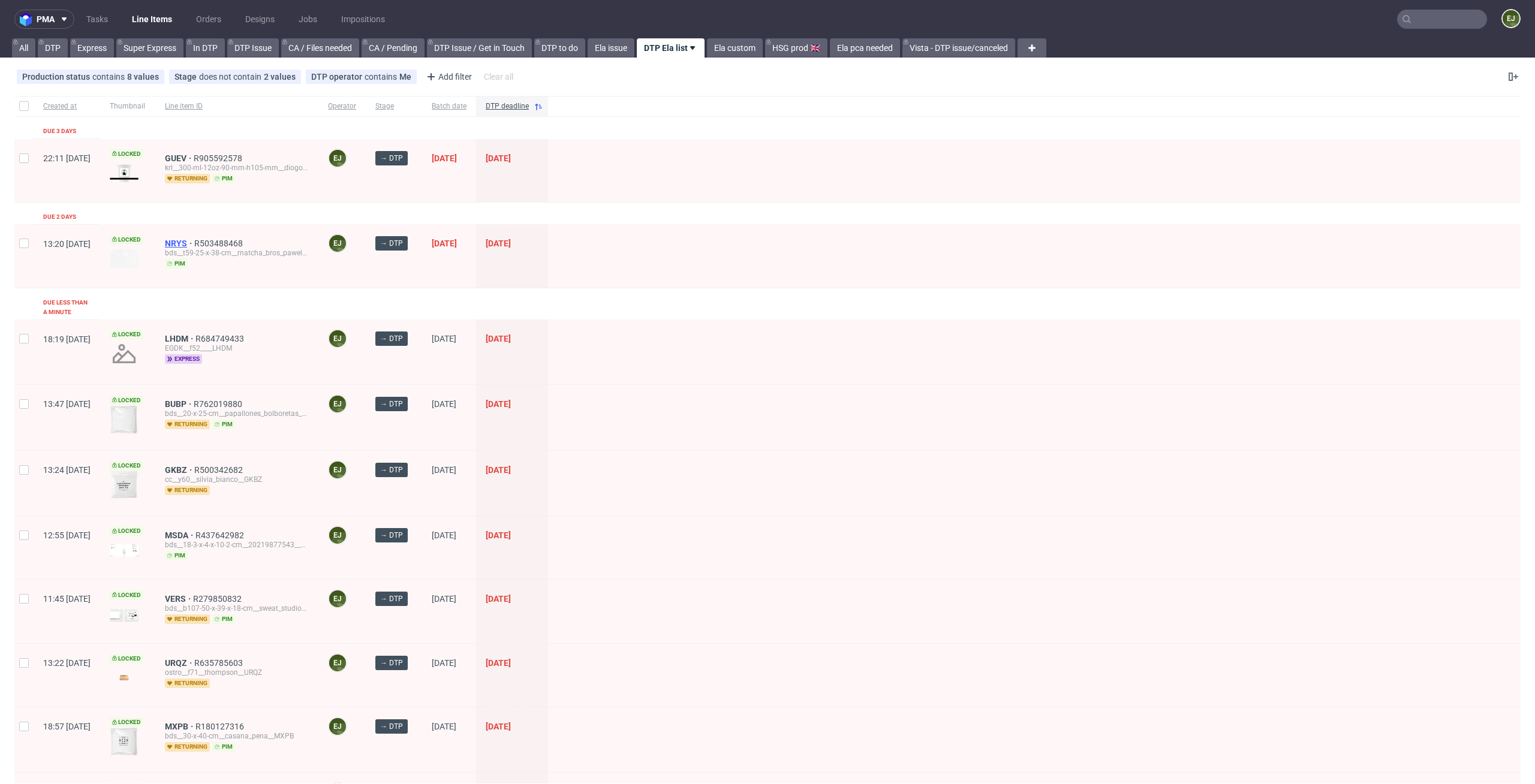
click at [194, 244] on span "NRYS" at bounding box center [179, 243] width 29 height 9
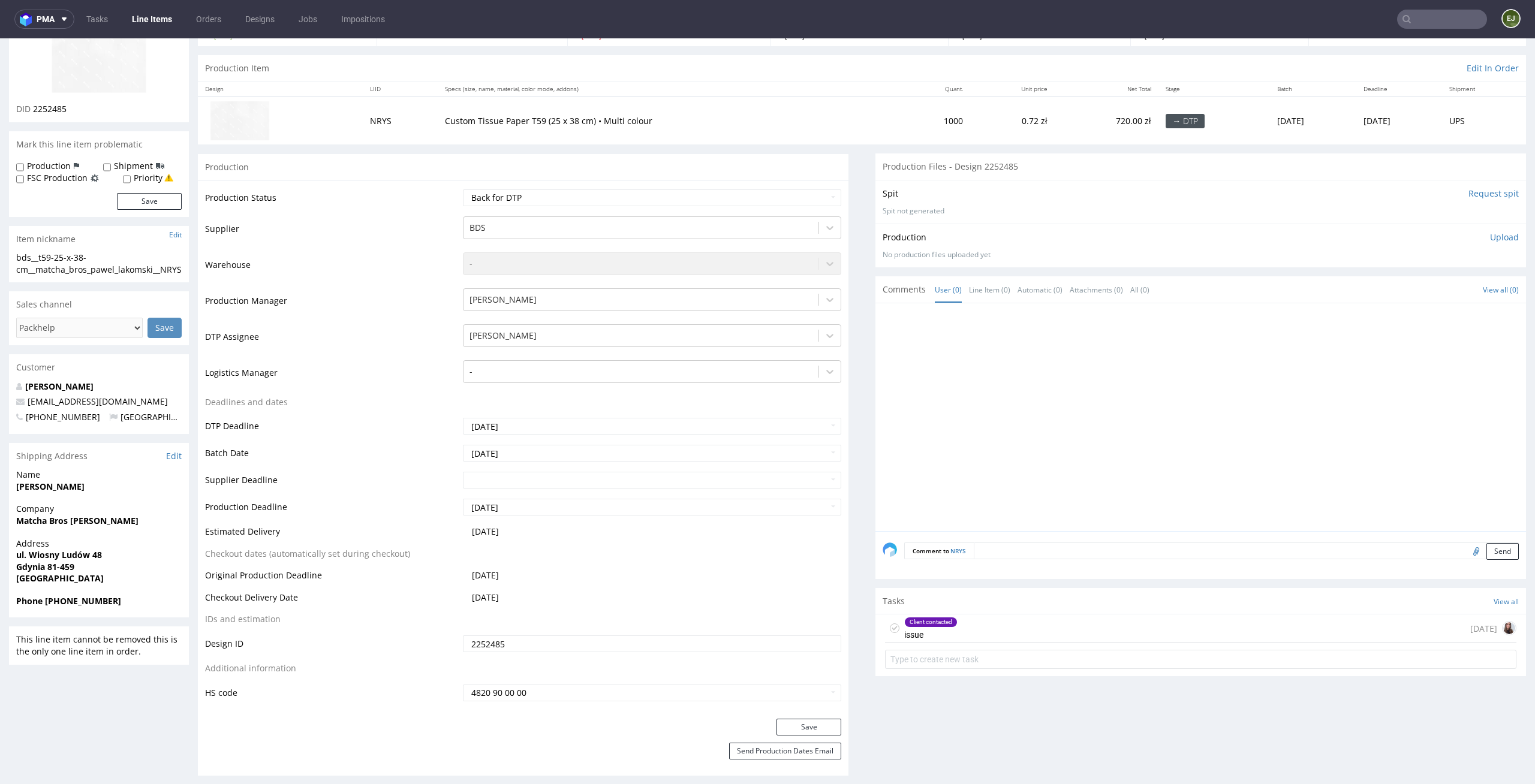
scroll to position [183, 0]
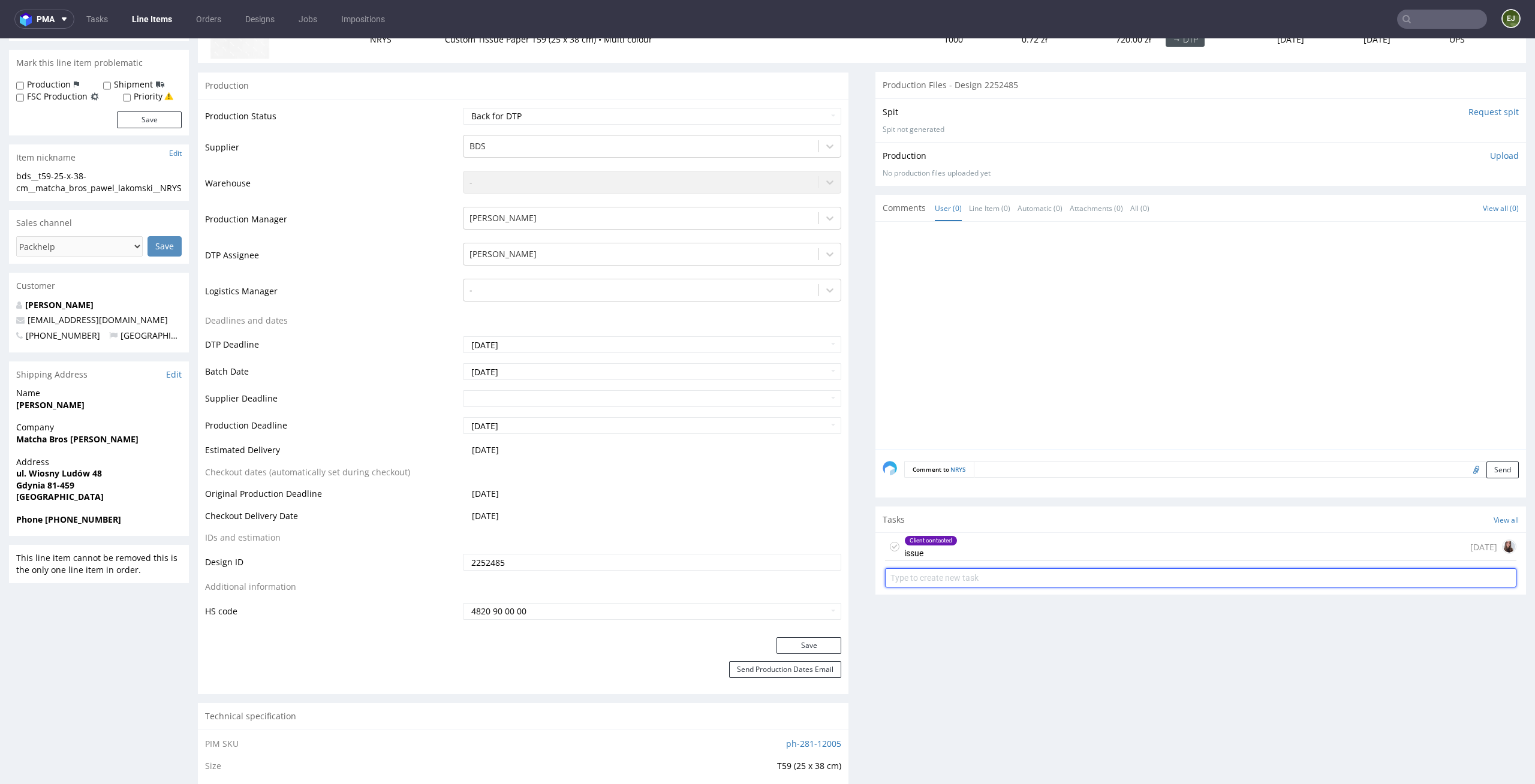
click at [1001, 573] on input "text" at bounding box center [1201, 577] width 631 height 19
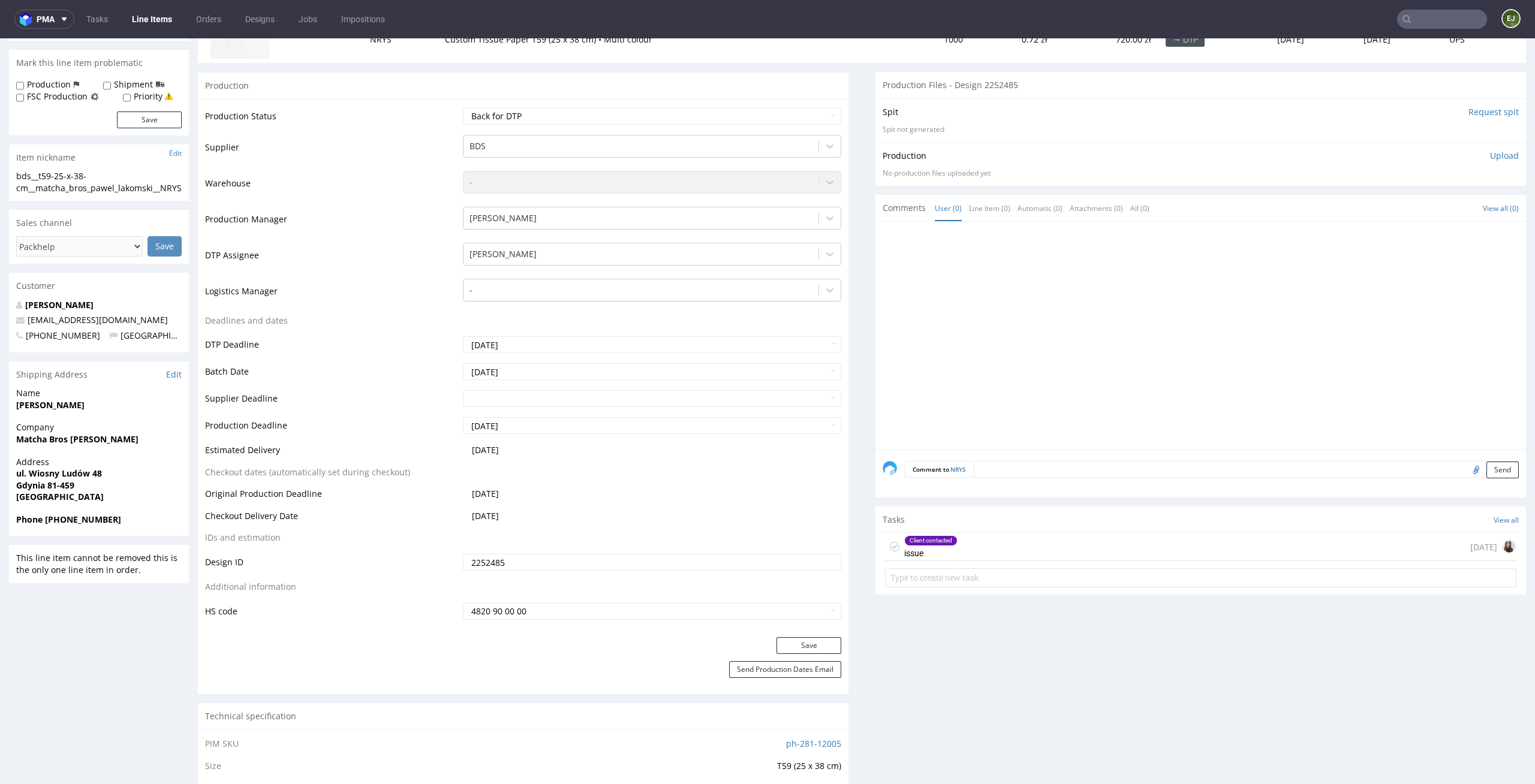
click at [1009, 553] on div "Client contacted issue [DATE]" at bounding box center [1201, 546] width 631 height 28
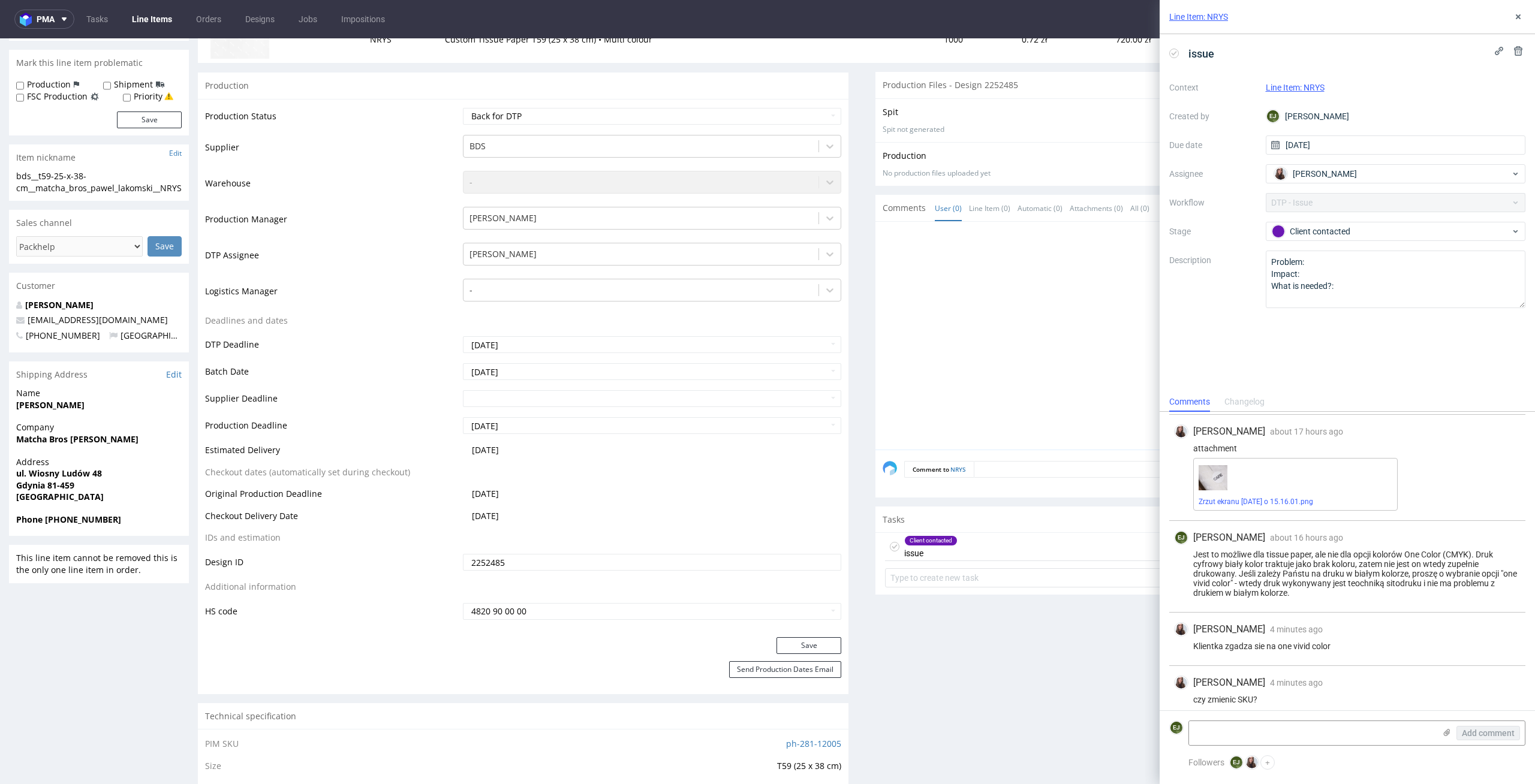
scroll to position [233, 0]
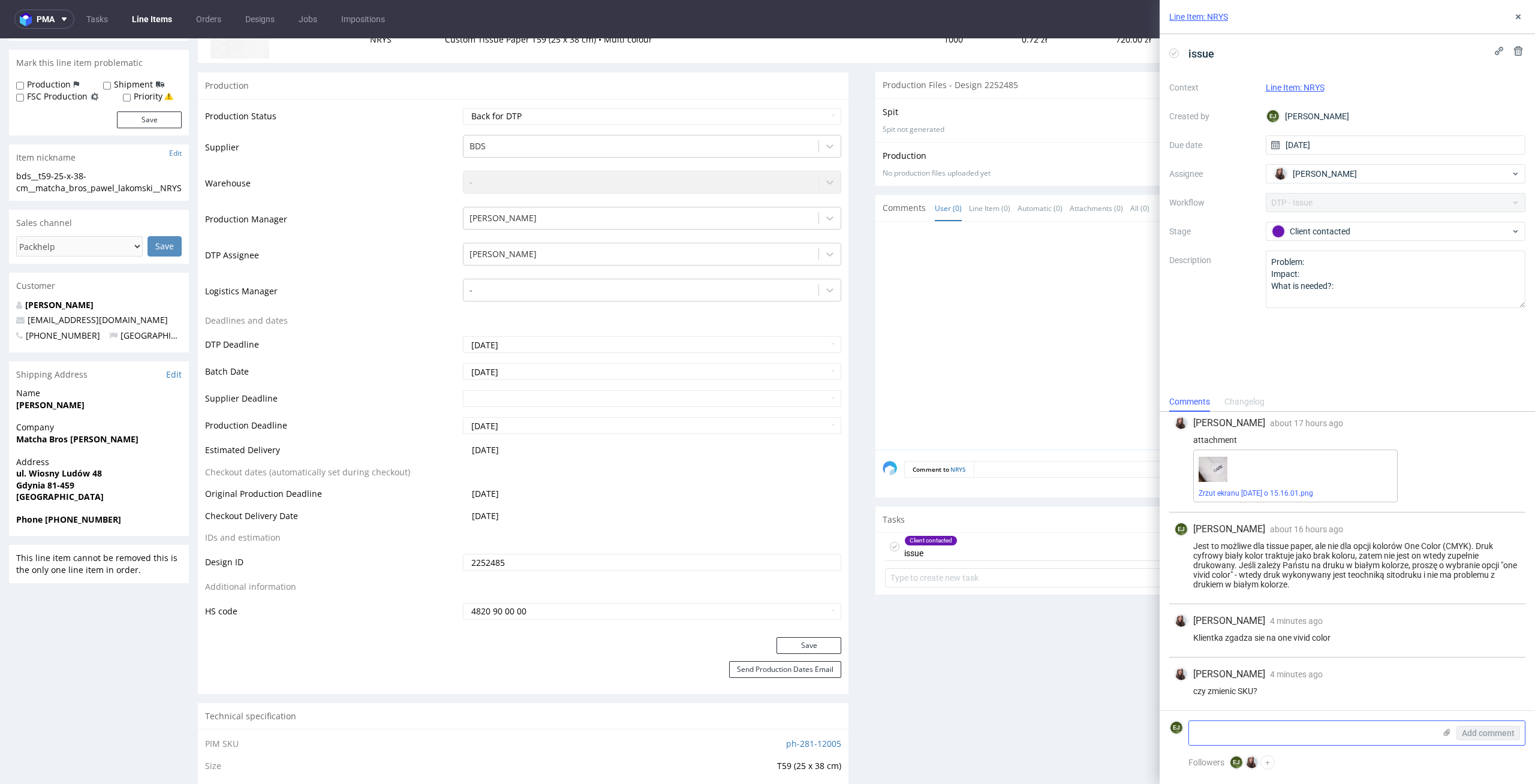
click at [1347, 739] on textarea at bounding box center [1311, 732] width 246 height 24
type textarea "no tak, ale musi chyba dopłacic jeszcze, bo ta wersja jest droższa"
click at [1506, 729] on span "Add comment" at bounding box center [1488, 733] width 52 height 9
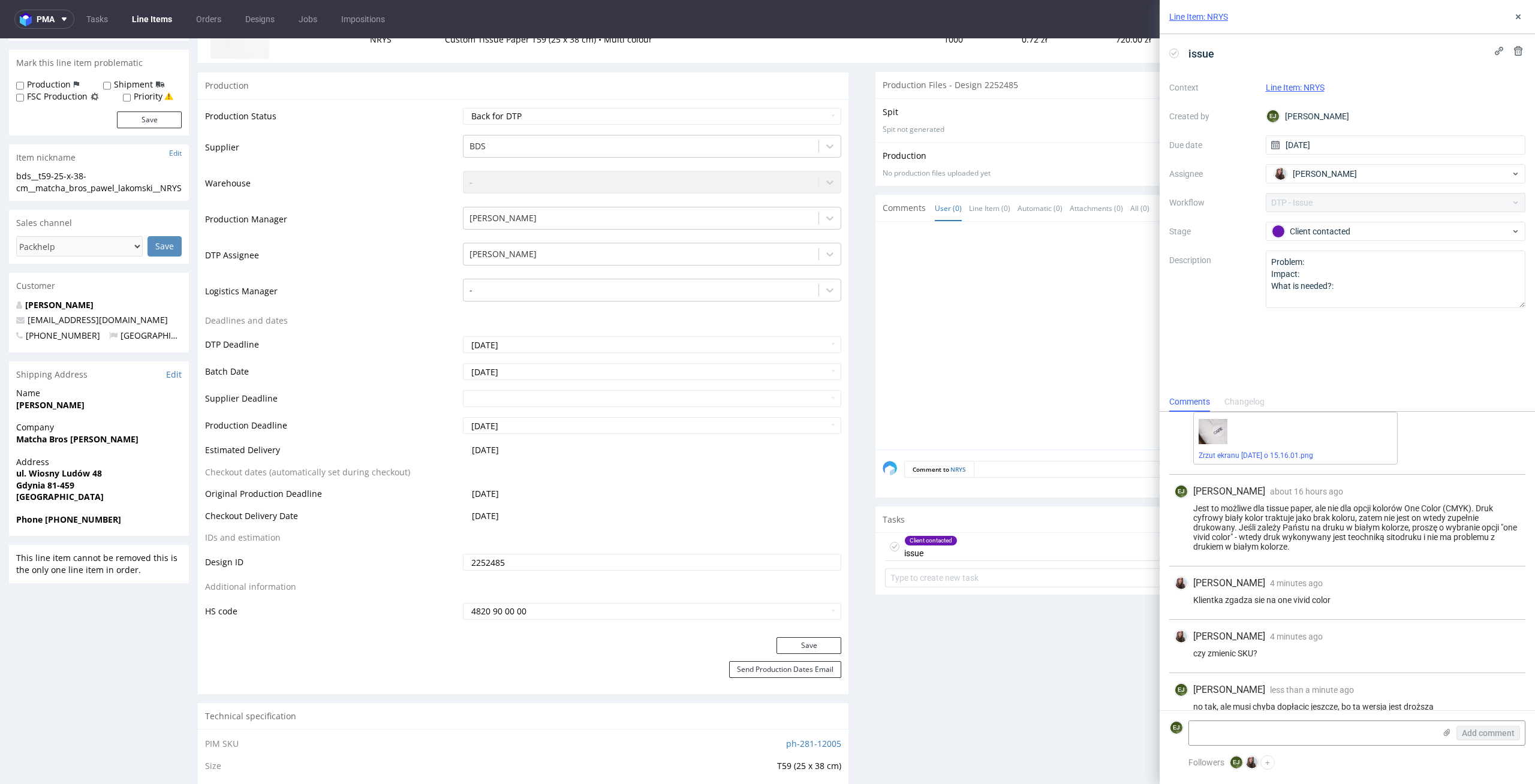
scroll to position [286, 0]
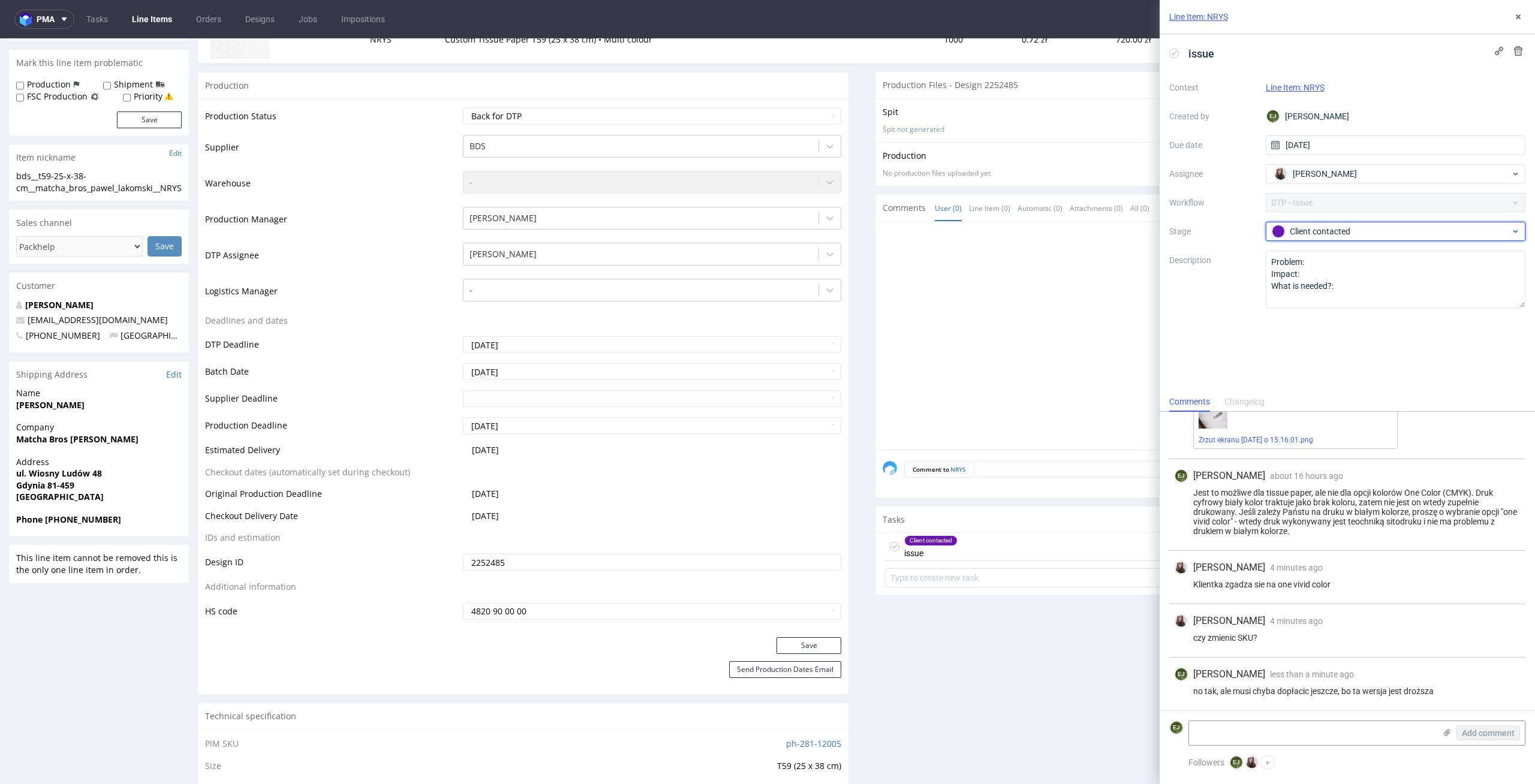
click at [1337, 228] on div "Client contacted" at bounding box center [1391, 231] width 239 height 13
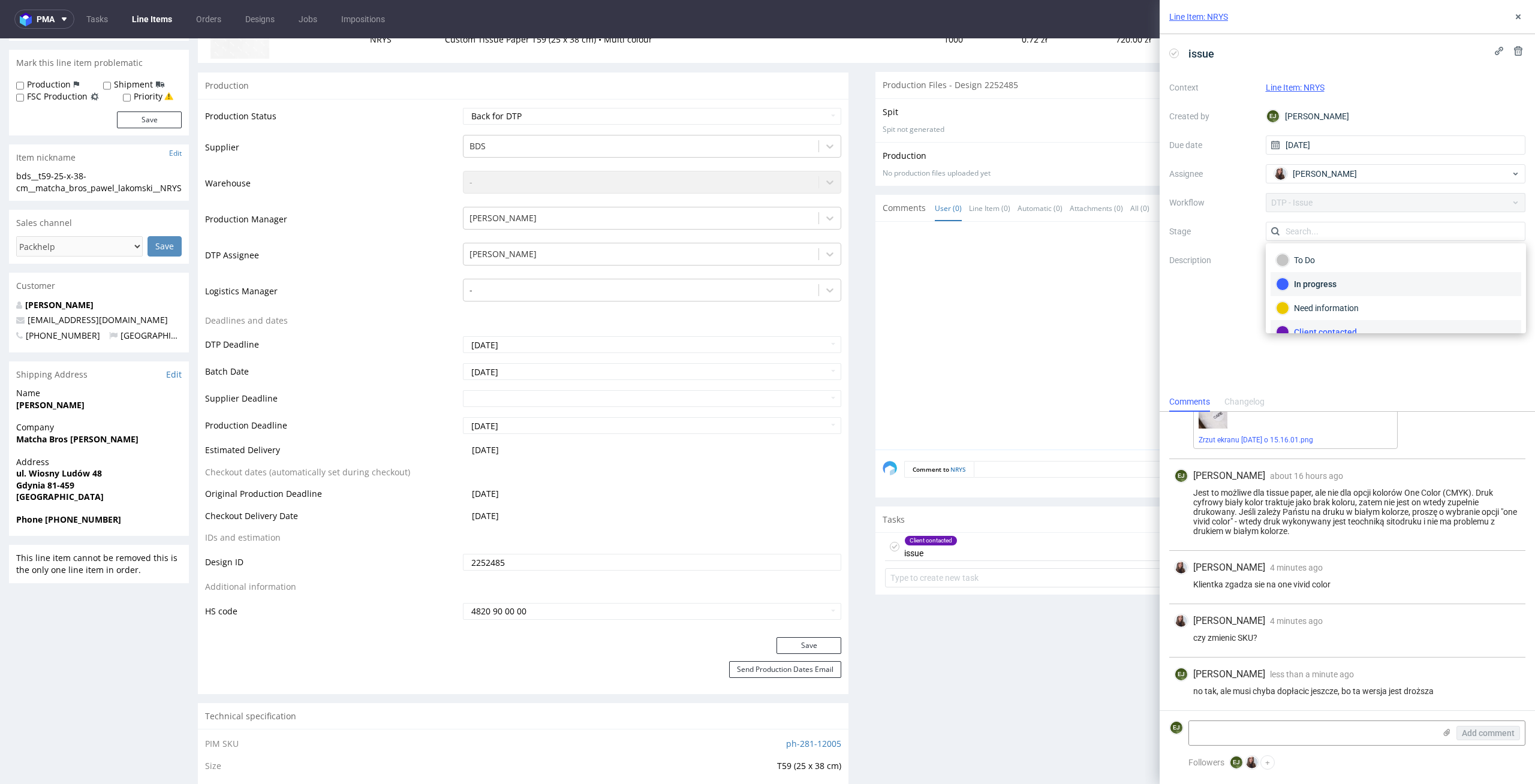
scroll to position [11, 0]
click at [1341, 247] on div "To Do" at bounding box center [1396, 249] width 240 height 13
click at [687, 121] on select "Waiting for Artwork Waiting for Diecut Waiting for Mockup Waiting for DTP Waiti…" at bounding box center [652, 116] width 379 height 17
select select "dtp_issue"
click at [463, 108] on select "Waiting for Artwork Waiting for Diecut Waiting for Mockup Waiting for DTP Waiti…" at bounding box center [652, 116] width 379 height 17
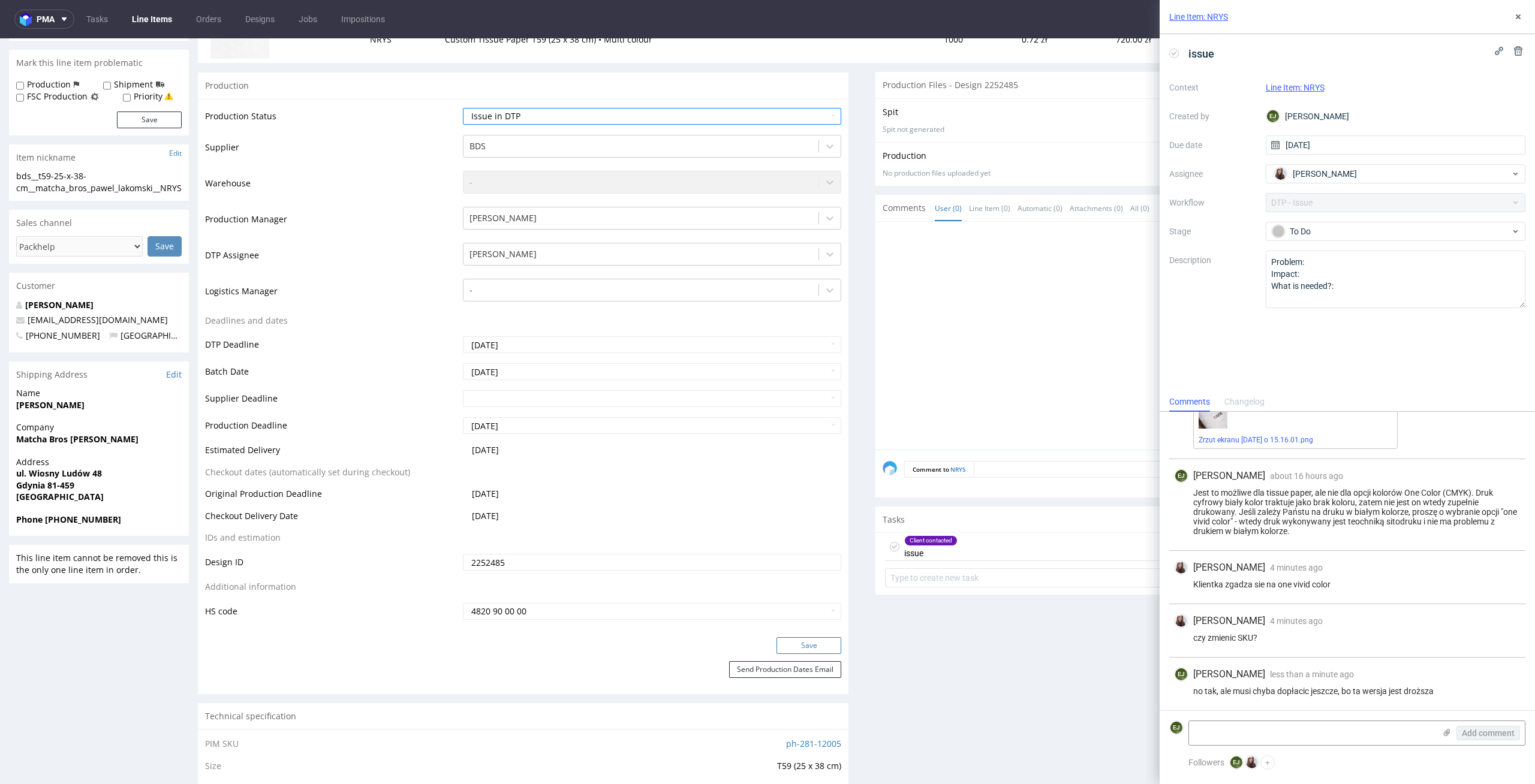
click at [799, 640] on button "Save" at bounding box center [809, 645] width 65 height 17
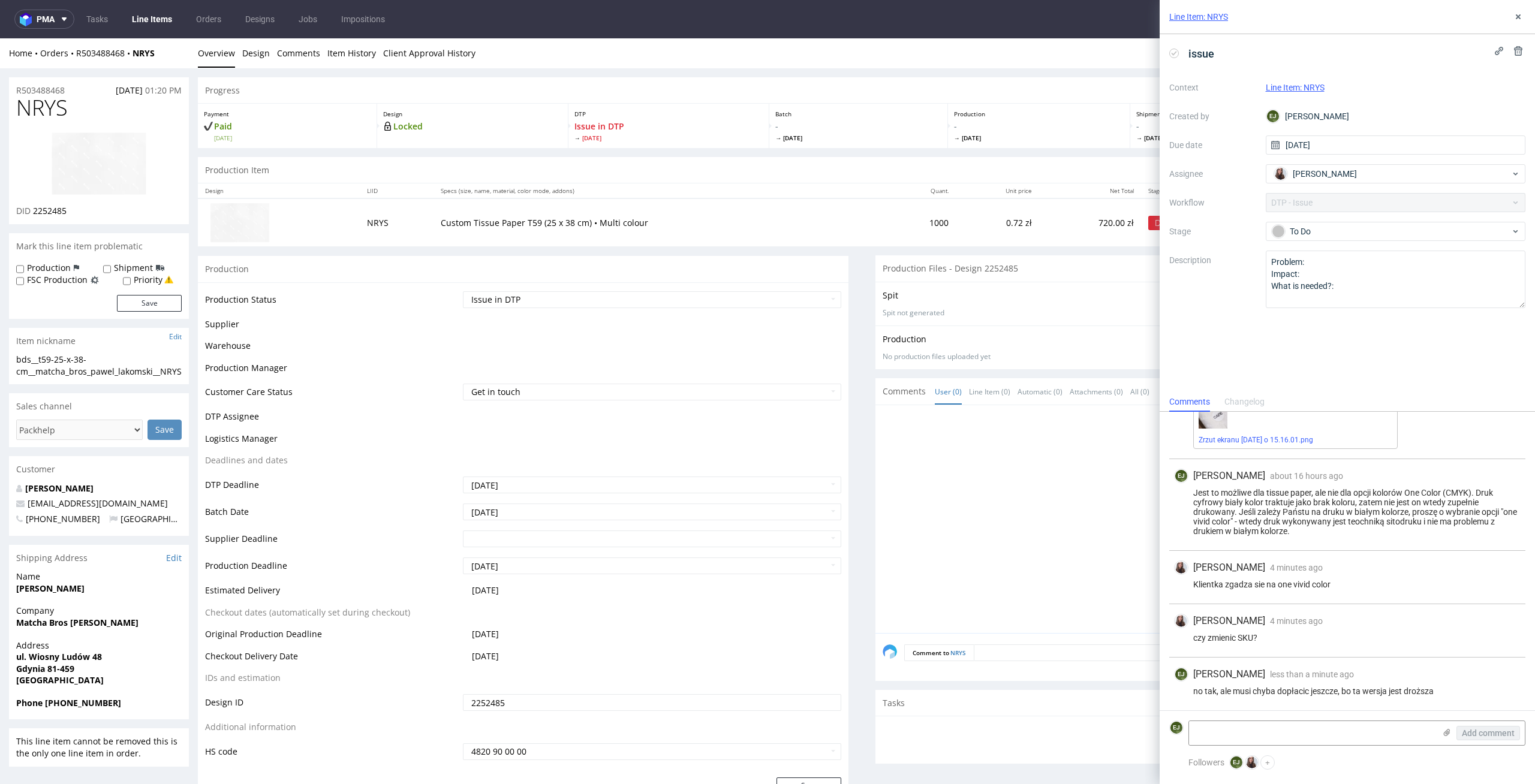
scroll to position [183, 0]
